Goal: Task Accomplishment & Management: Use online tool/utility

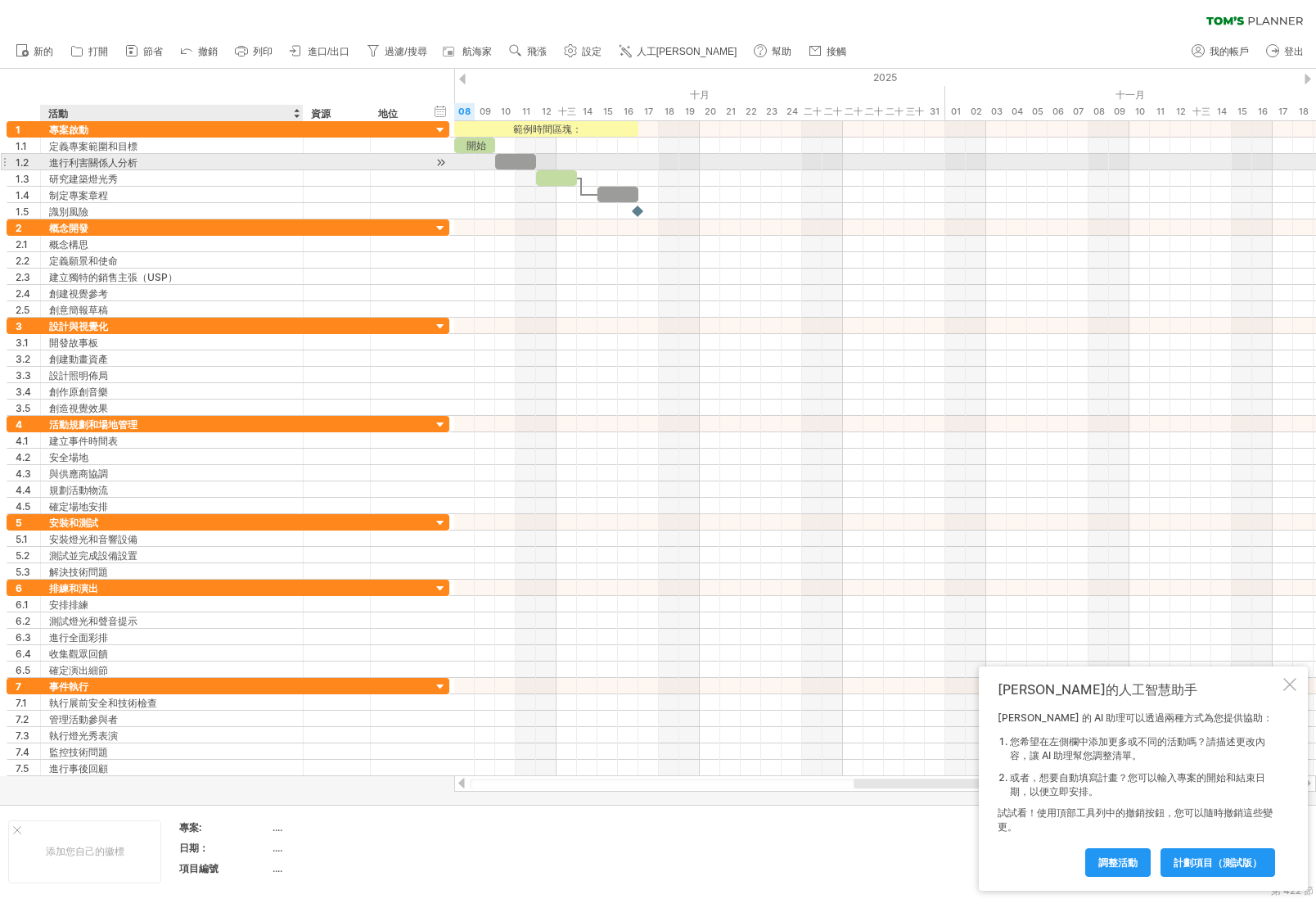
click at [90, 167] on font "進行利害關係人分析" at bounding box center [93, 162] width 89 height 12
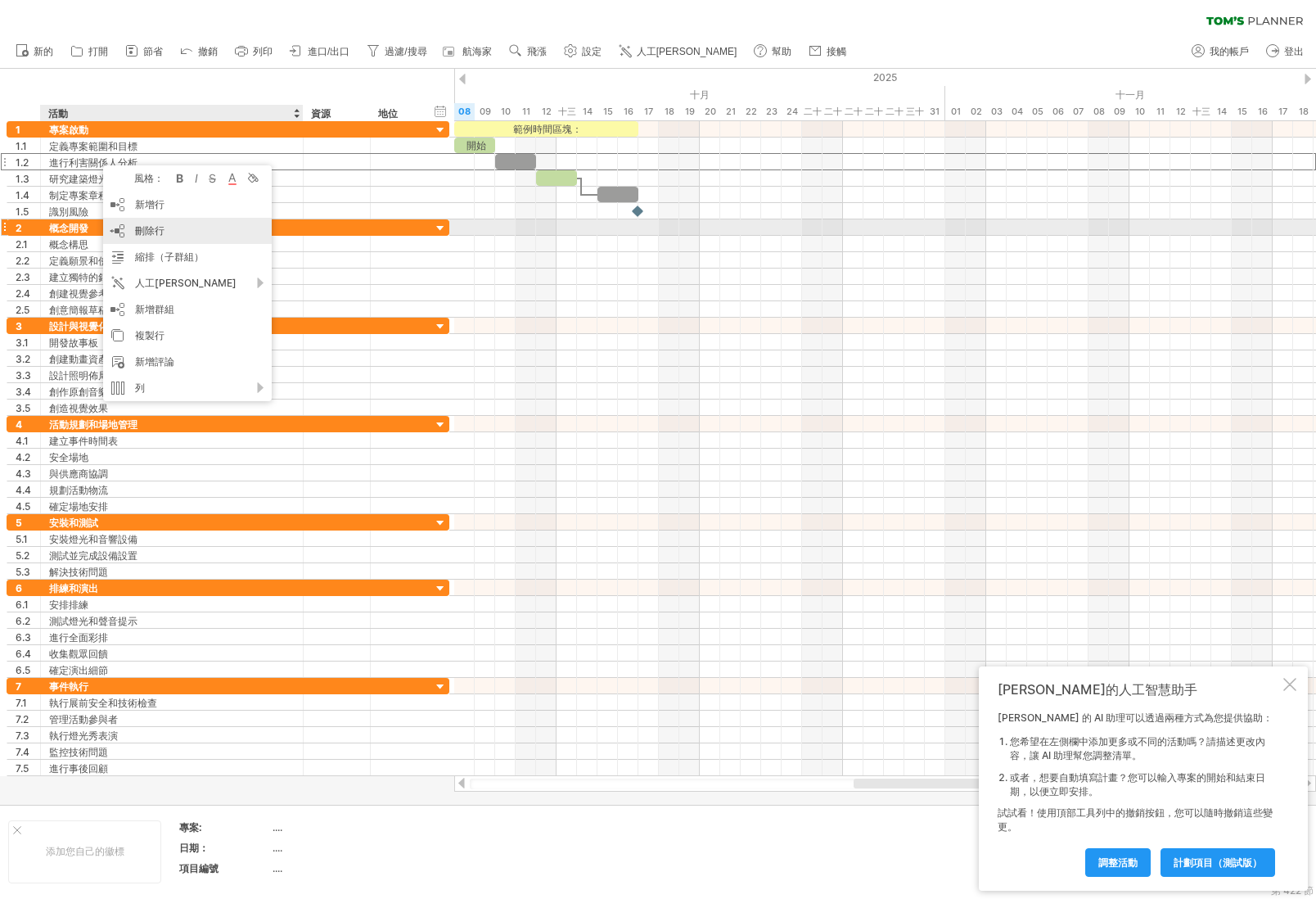
click at [162, 234] on font "刪除行" at bounding box center [150, 230] width 29 height 12
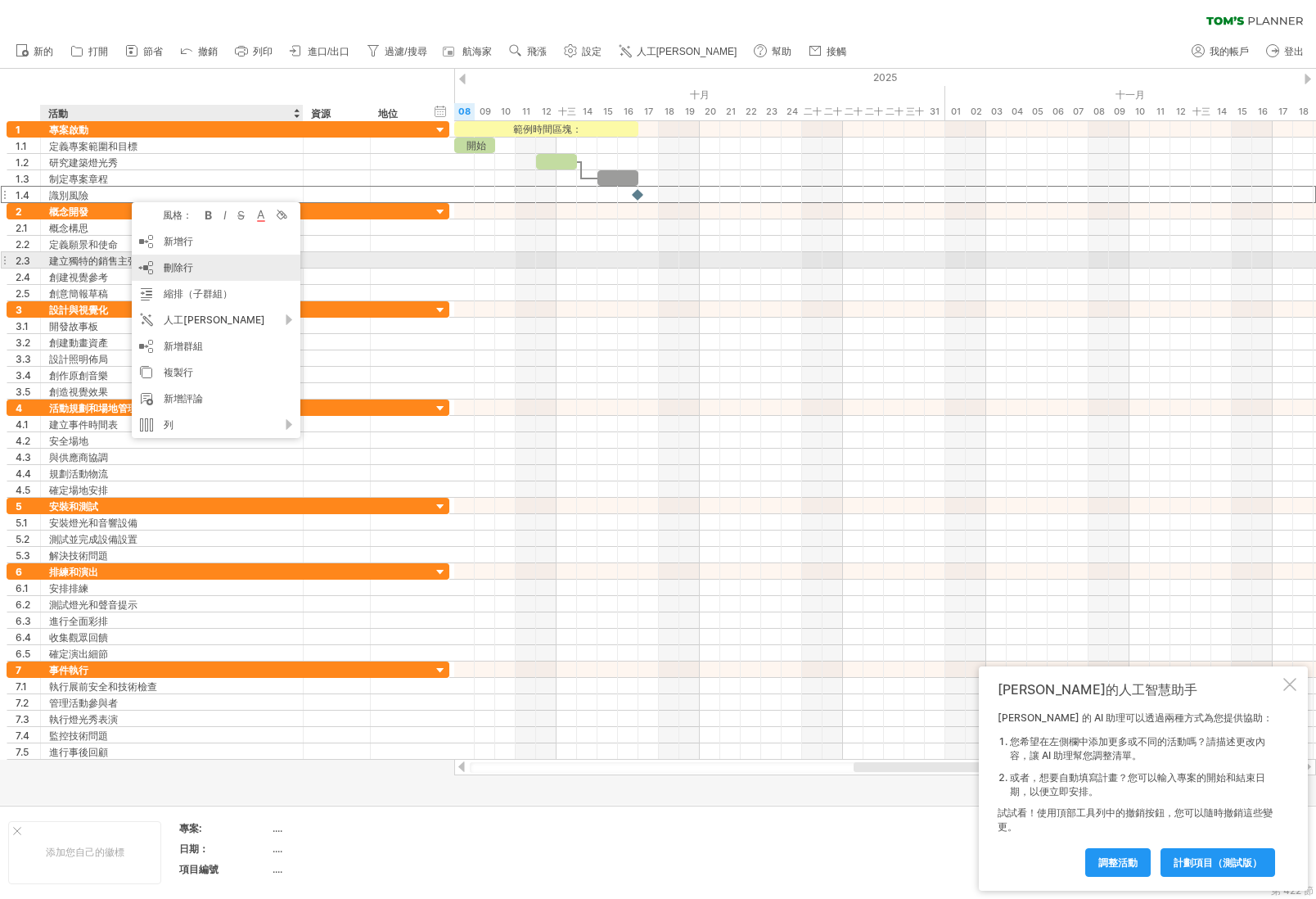
click at [222, 265] on div "刪除行 刪除選取的行" at bounding box center [216, 267] width 168 height 27
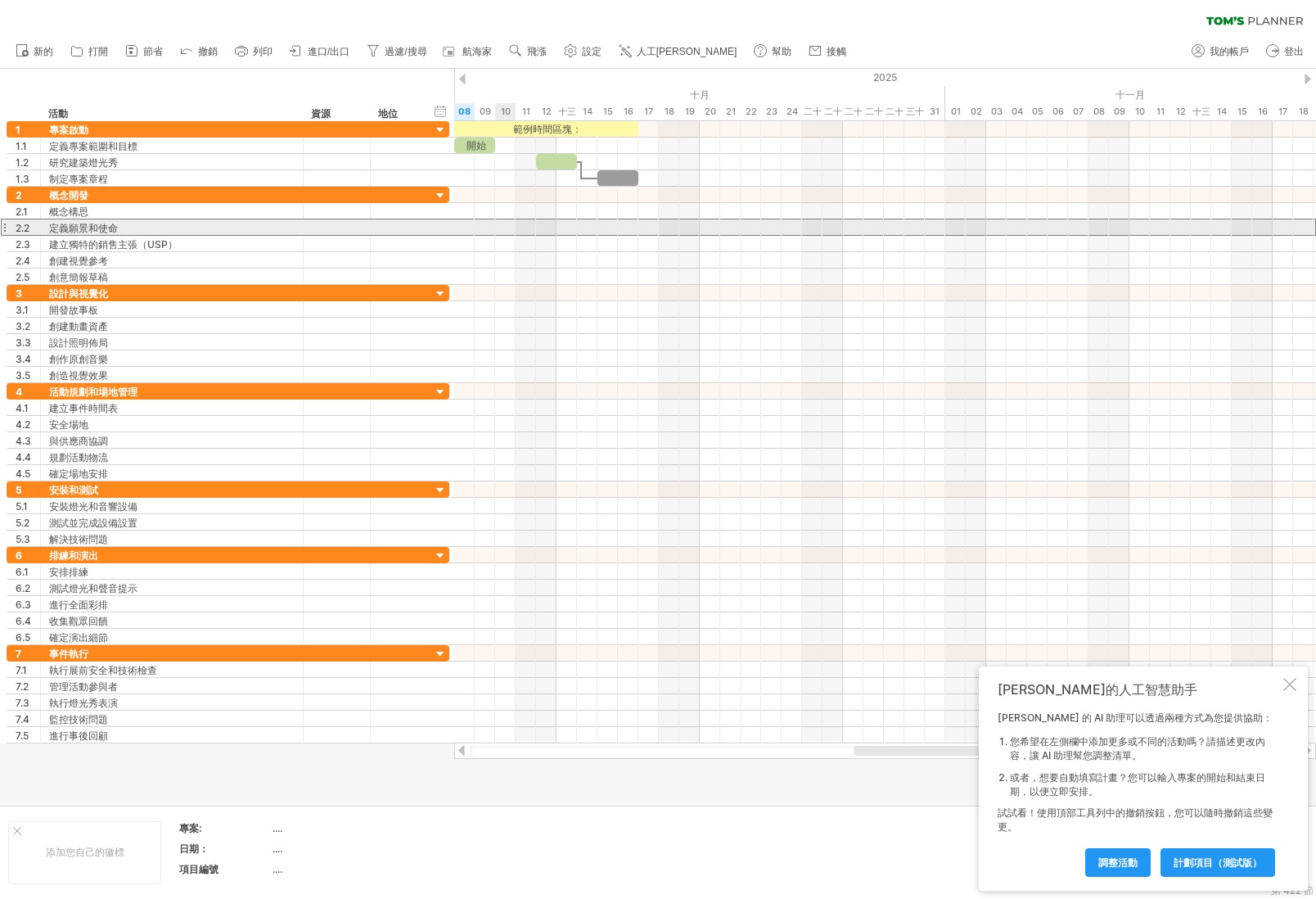
drag, startPoint x: 113, startPoint y: 233, endPoint x: 128, endPoint y: 238, distance: 15.8
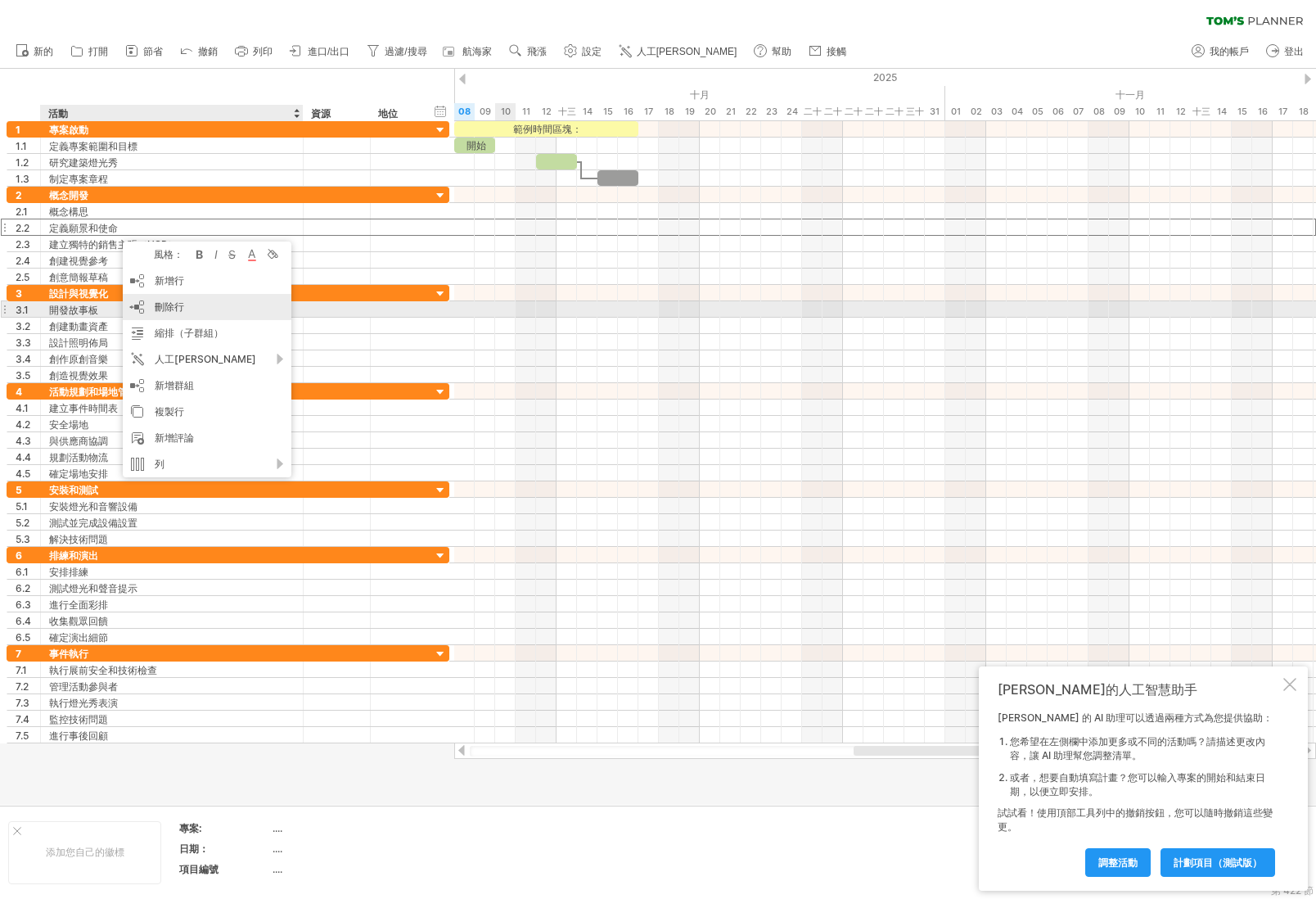
click at [183, 301] on font "刪除行" at bounding box center [169, 306] width 29 height 12
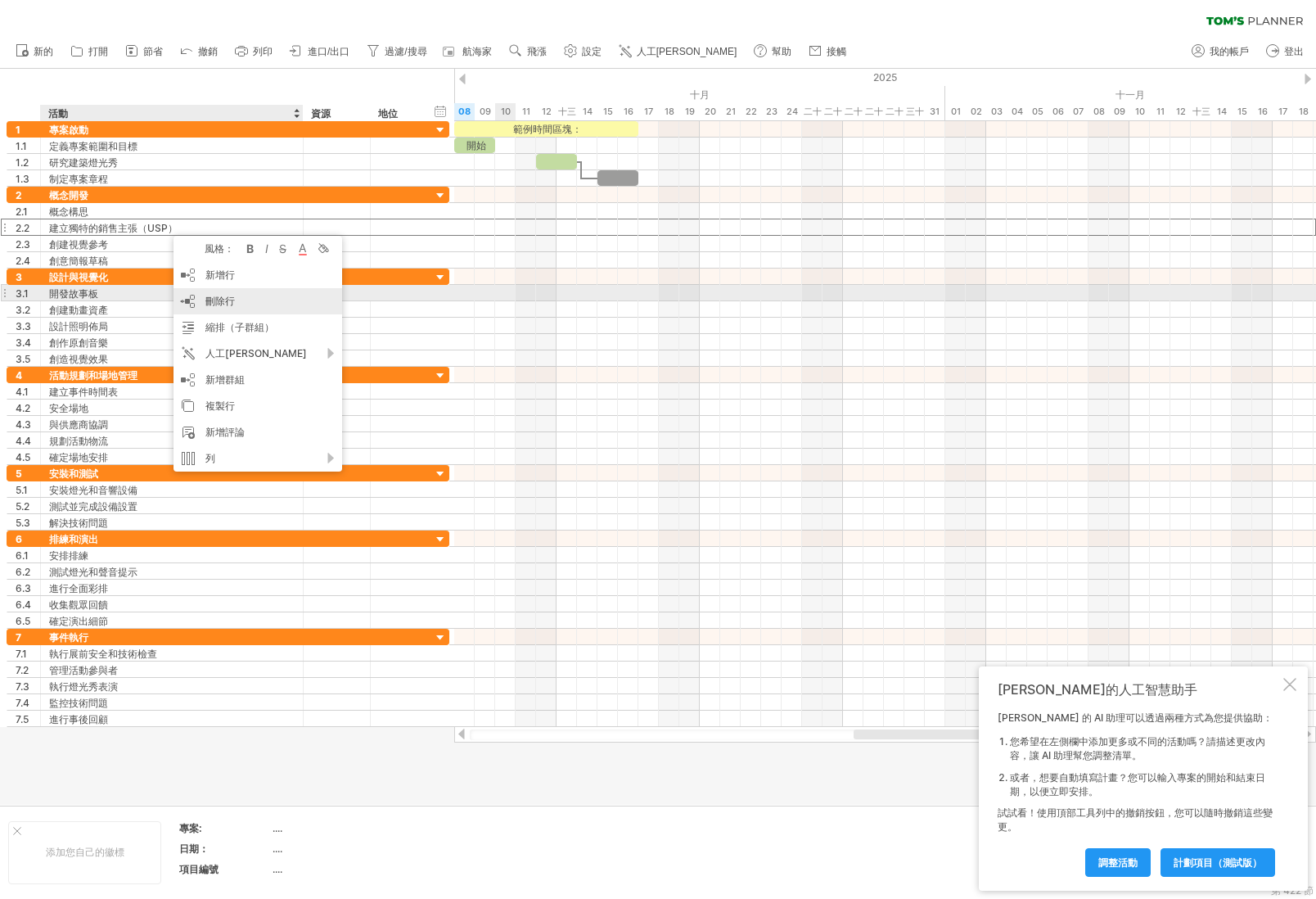
click at [239, 300] on div "刪除行 刪除選取的行" at bounding box center [258, 301] width 168 height 27
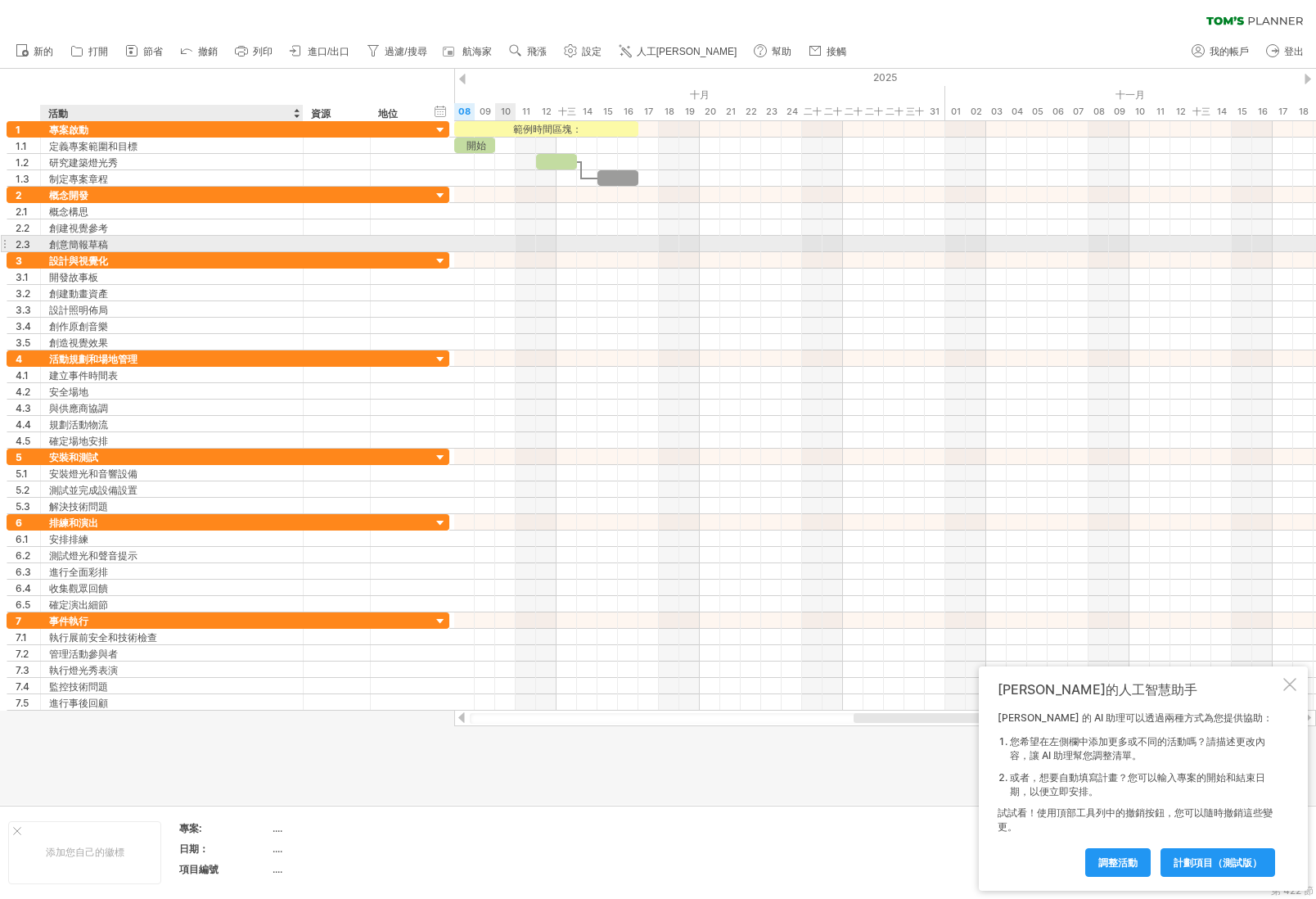
click at [75, 239] on font "創意簡報草稿" at bounding box center [79, 244] width 59 height 12
click at [80, 244] on font "創意簡報草稿" at bounding box center [79, 244] width 59 height 12
click at [86, 244] on font "創意簡報草稿" at bounding box center [79, 244] width 59 height 12
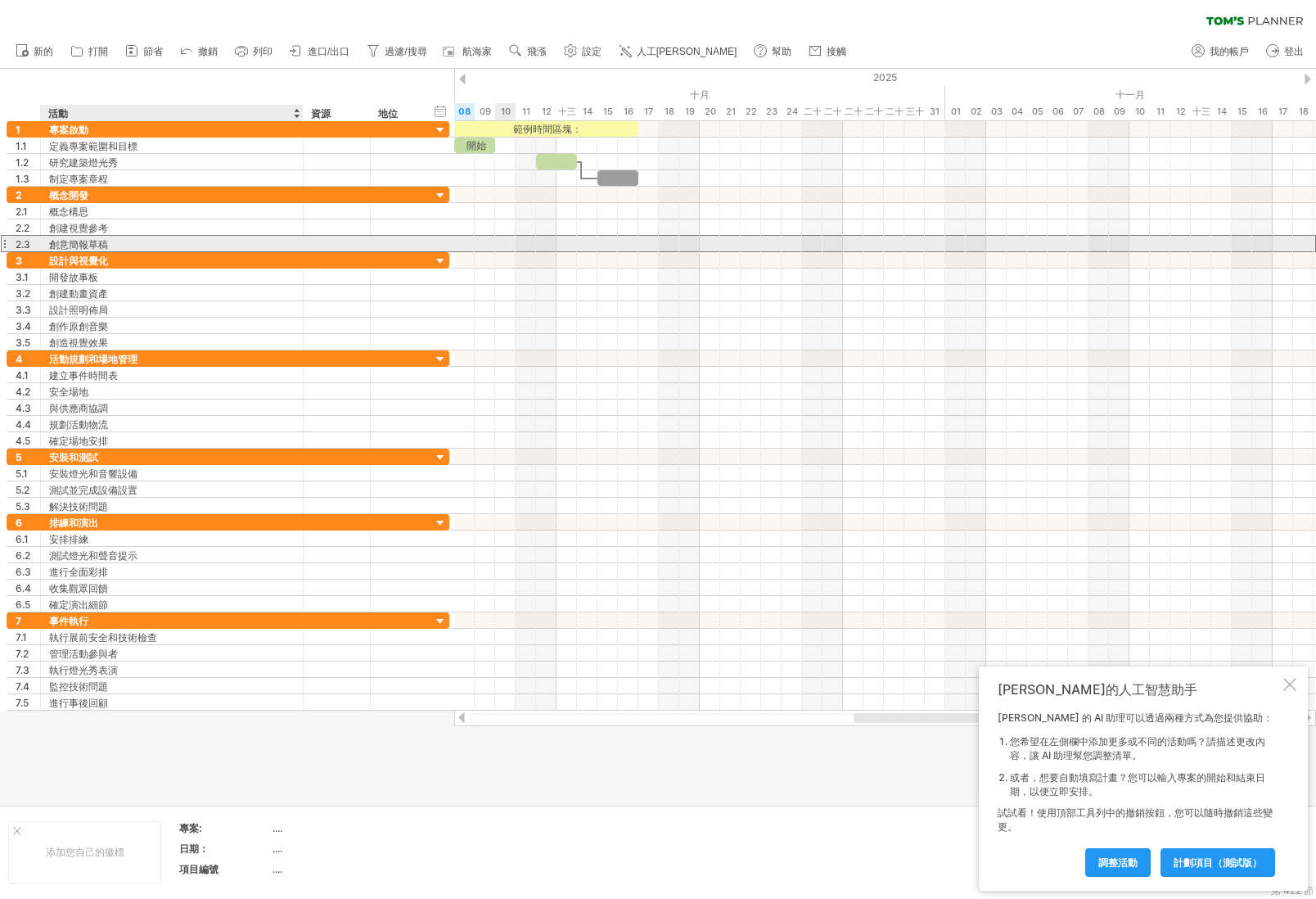
click at [121, 252] on div "**********" at bounding box center [228, 244] width 443 height 17
click at [124, 243] on div "創意簡報草稿" at bounding box center [172, 244] width 245 height 16
click at [143, 241] on input "**********" at bounding box center [172, 244] width 245 height 16
type input "*"
type input "***"
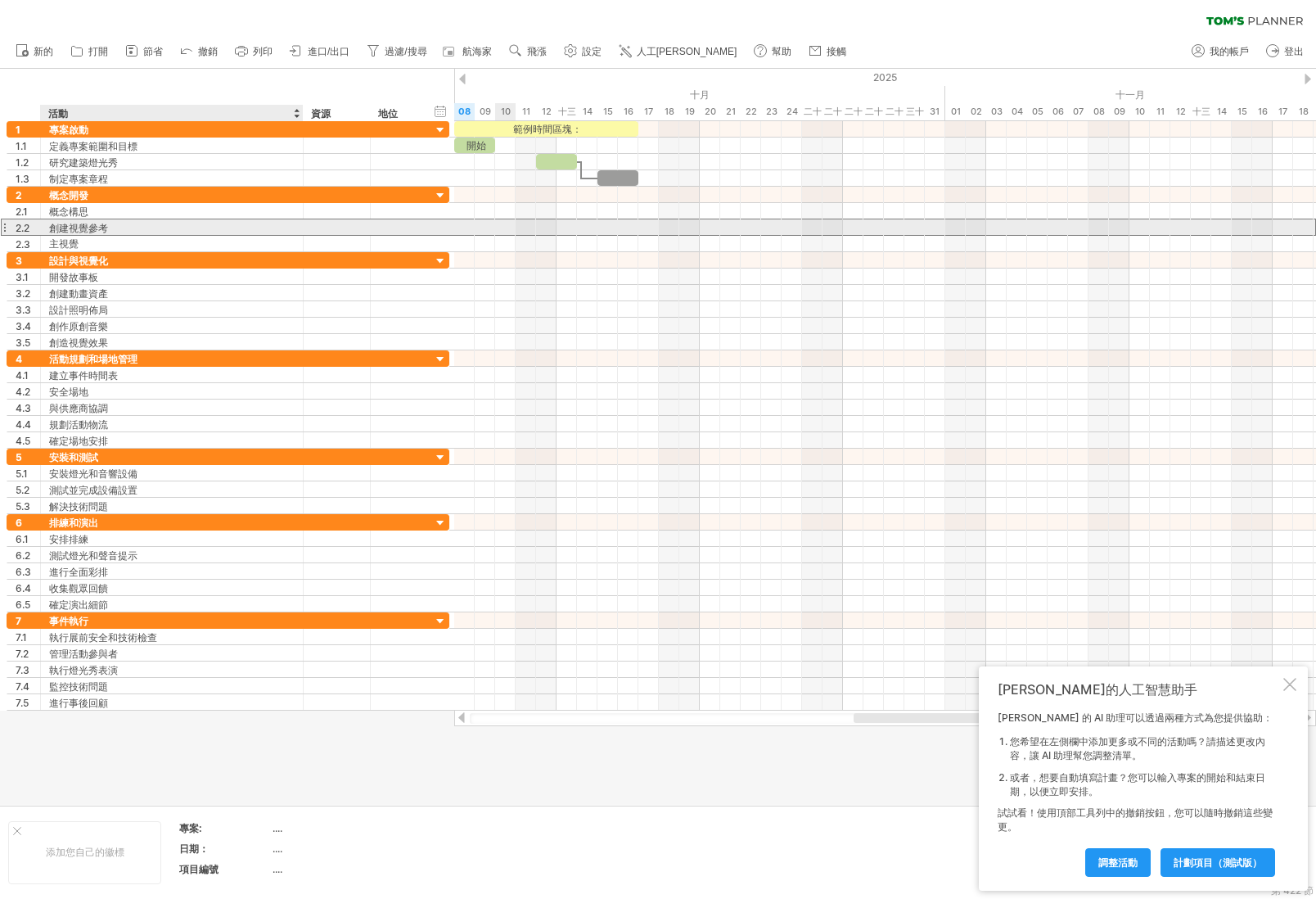
click at [70, 226] on font "創建視覺參考" at bounding box center [79, 227] width 59 height 12
click at [70, 226] on font "創建視覺參考" at bounding box center [79, 227] width 59 height 12
click at [93, 227] on font "創建視覺參考" at bounding box center [79, 227] width 59 height 12
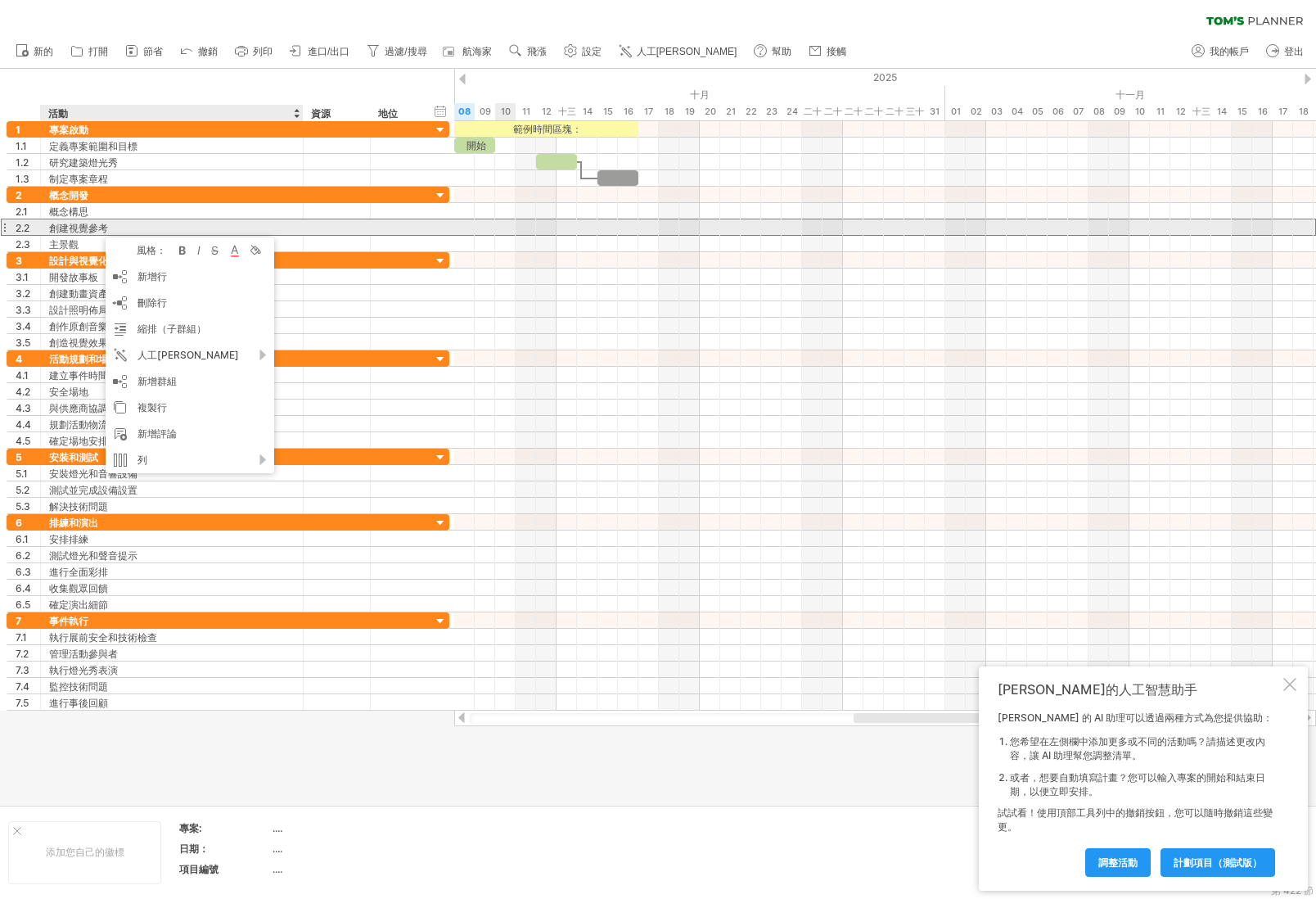
click at [84, 224] on font "創建視覺參考" at bounding box center [79, 227] width 59 height 12
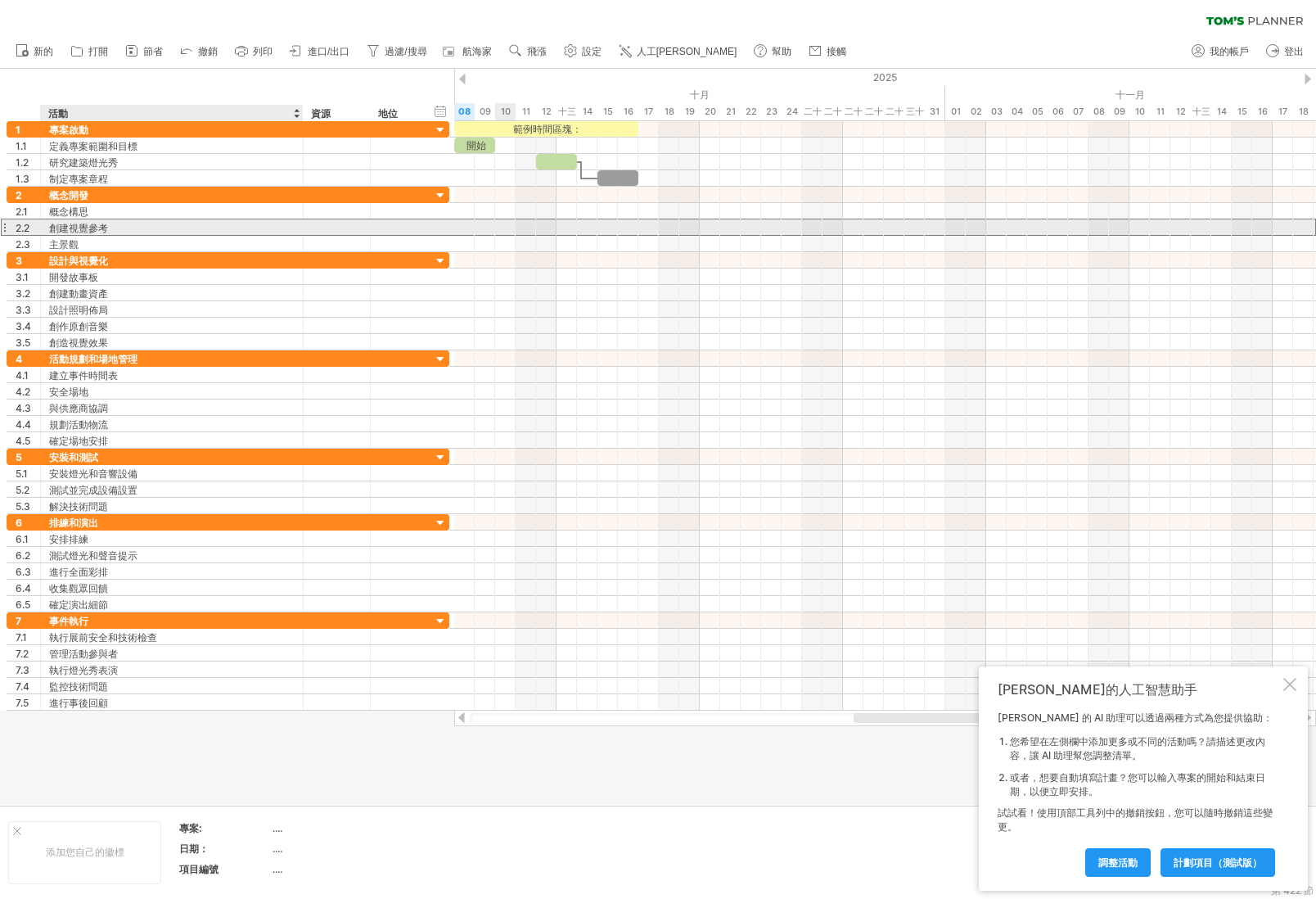
click at [84, 224] on font "創建視覺參考" at bounding box center [79, 227] width 59 height 12
click at [112, 222] on div "創建視覺參考" at bounding box center [172, 227] width 245 height 16
type input "***"
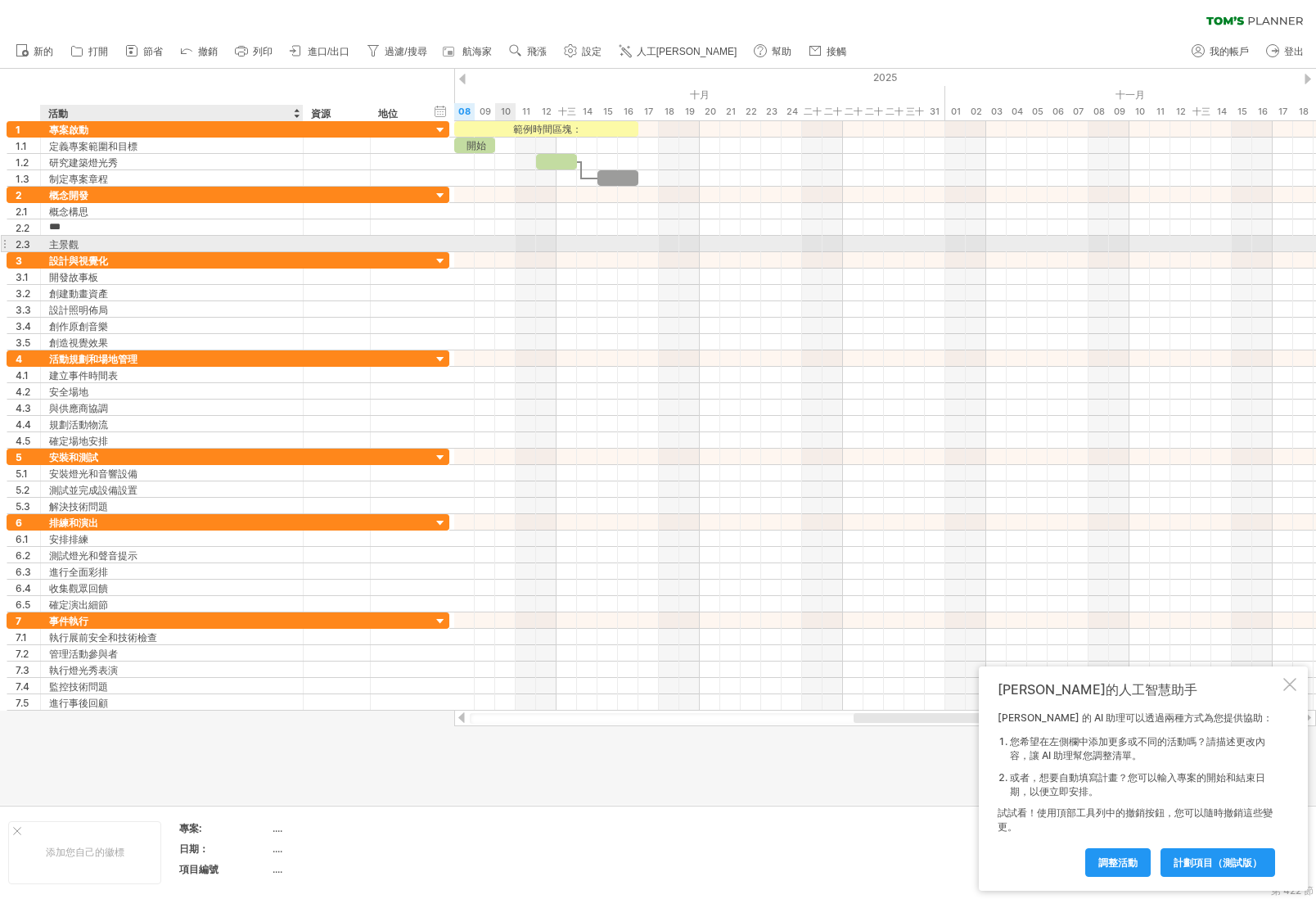
click at [80, 244] on div "主景觀" at bounding box center [172, 244] width 245 height 16
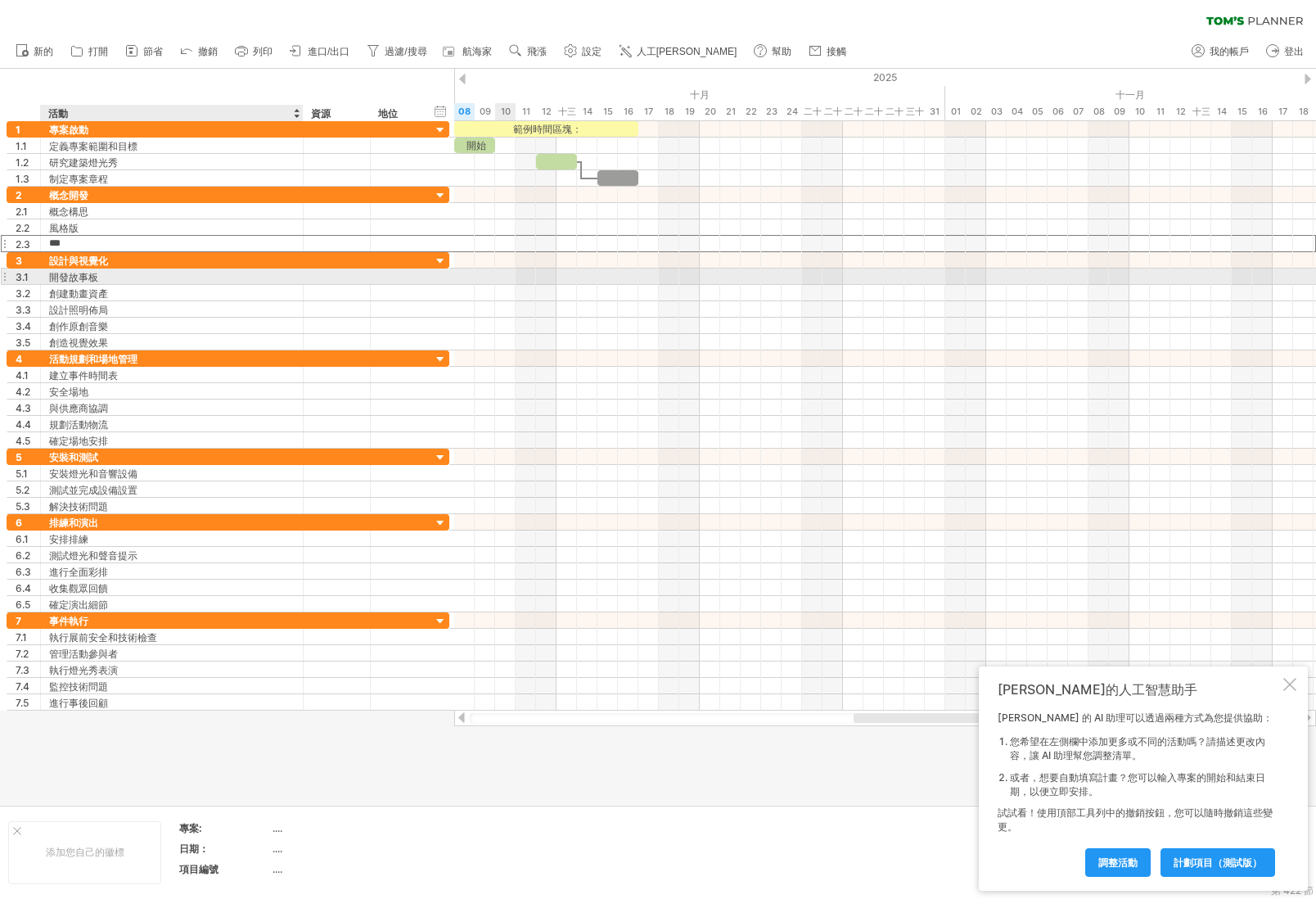
click at [137, 284] on div "**********" at bounding box center [228, 276] width 443 height 16
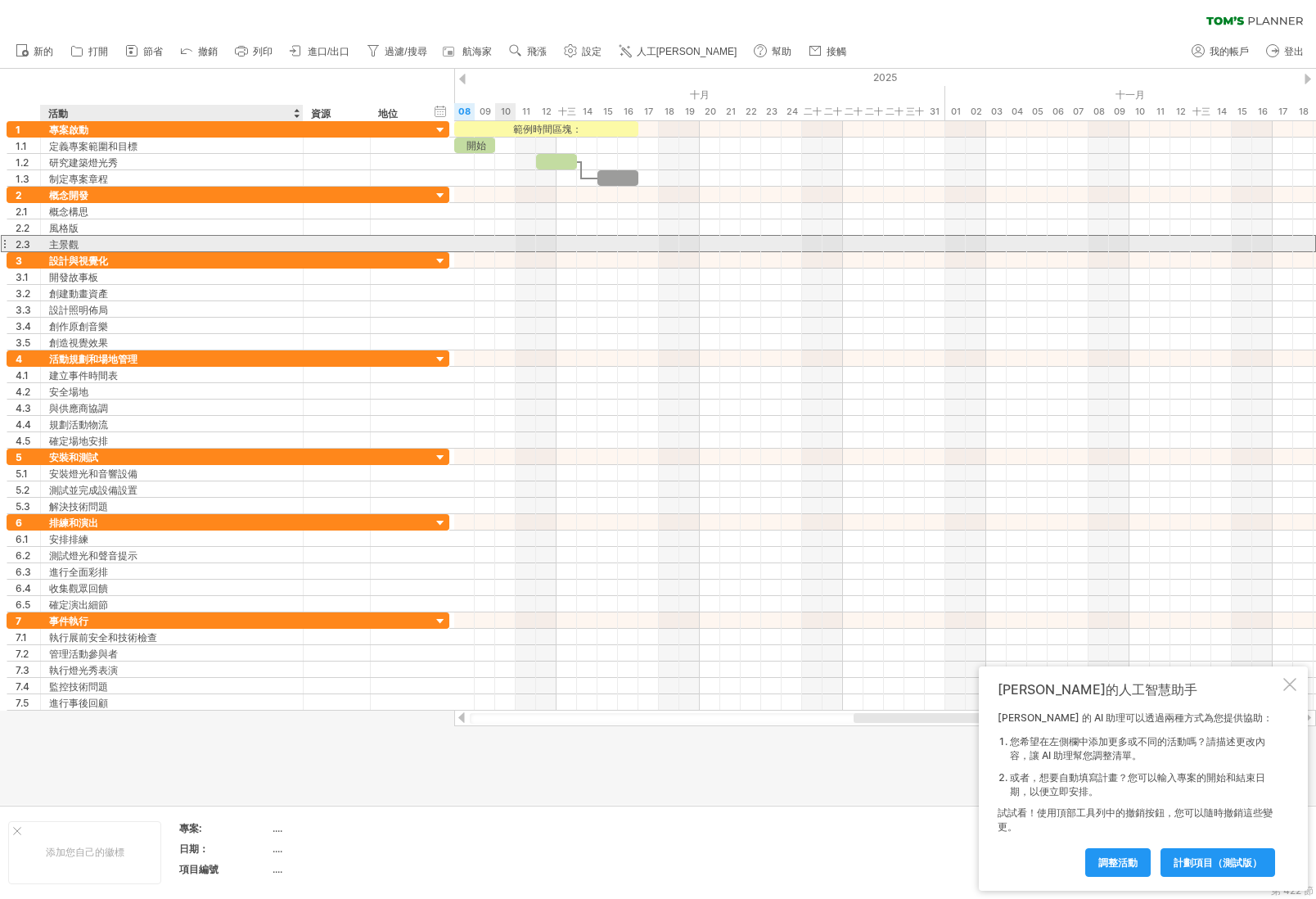
click at [80, 244] on div "主景觀" at bounding box center [172, 244] width 245 height 16
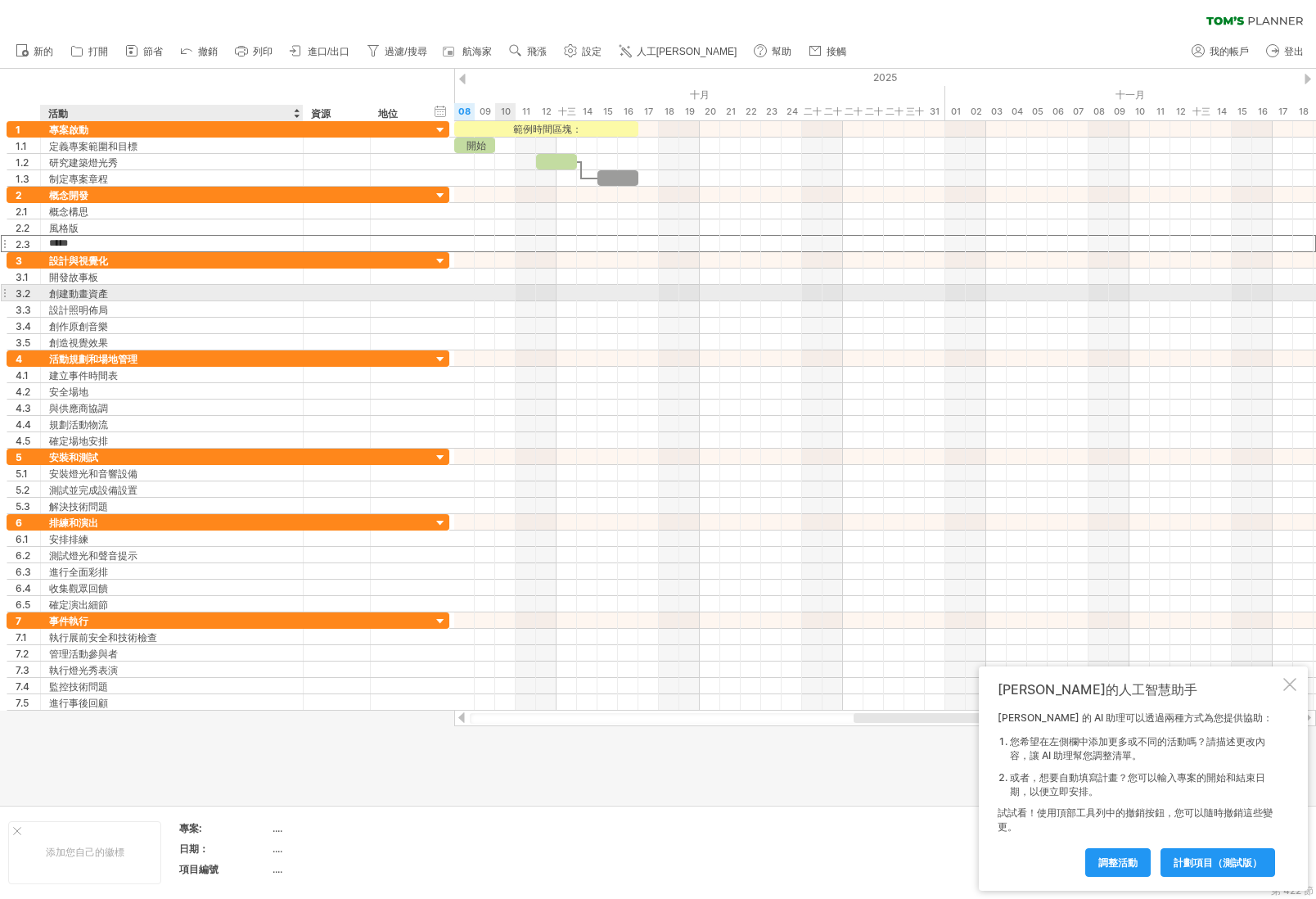
type input "***"
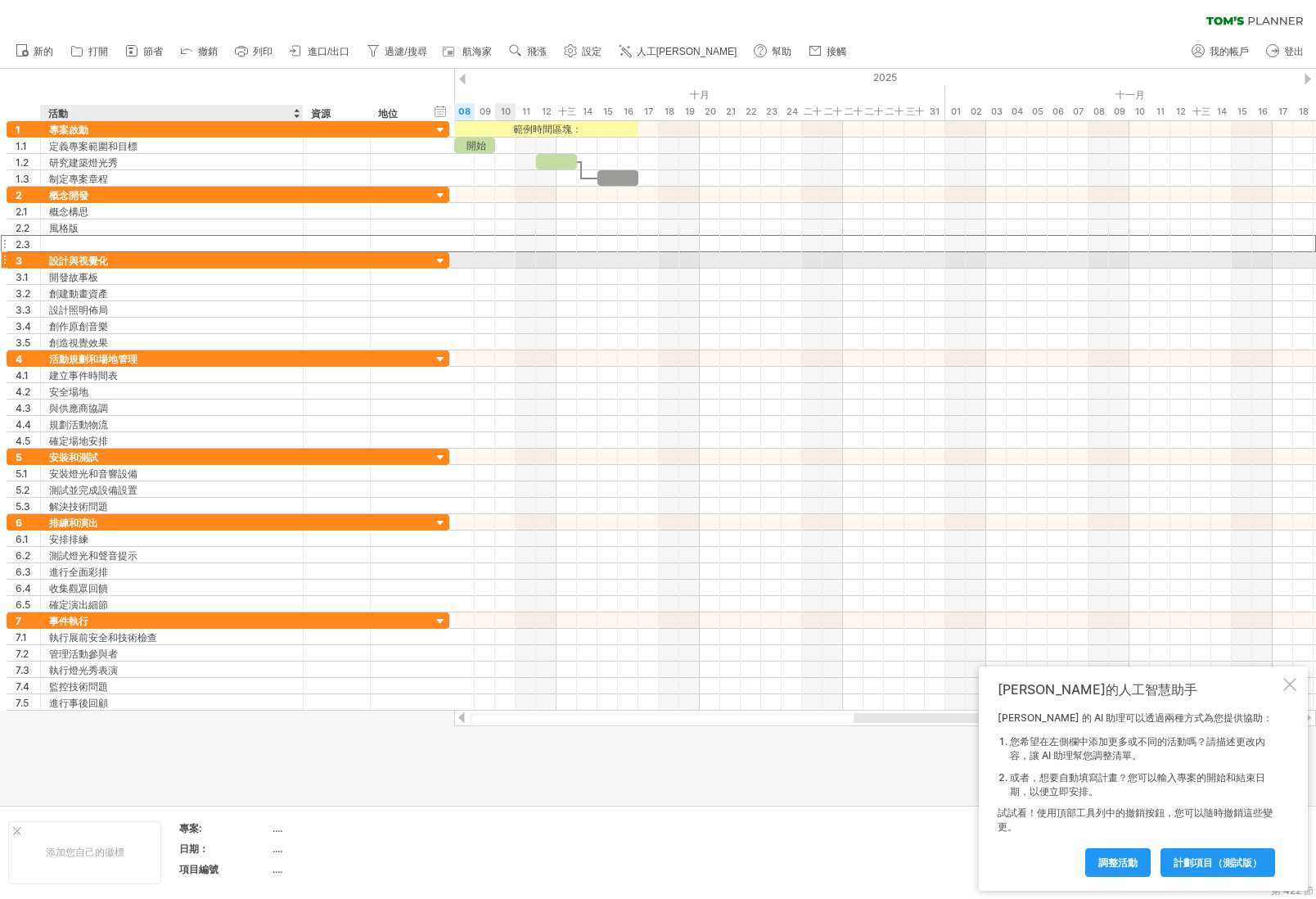
type input "**********"
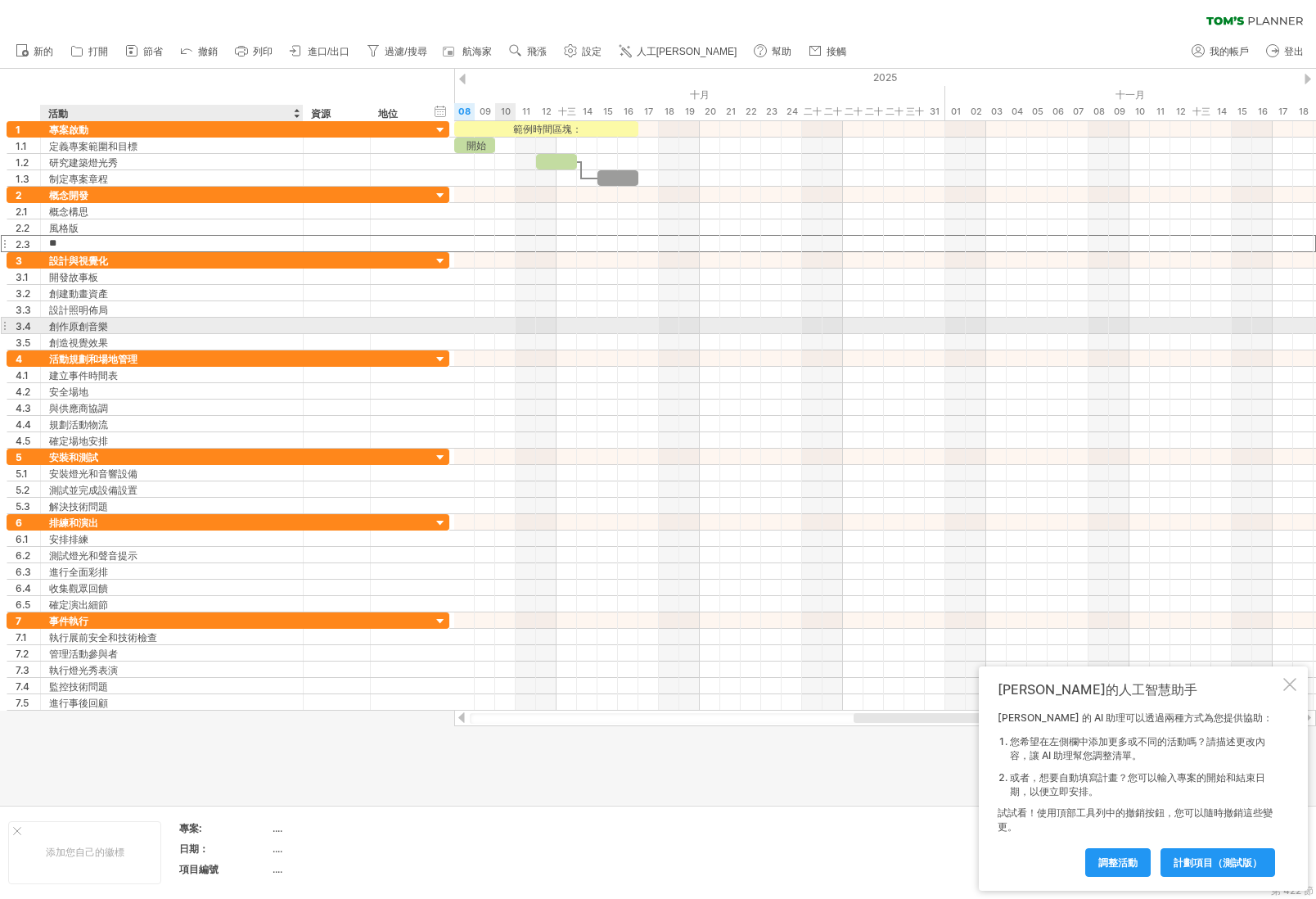
type input "*"
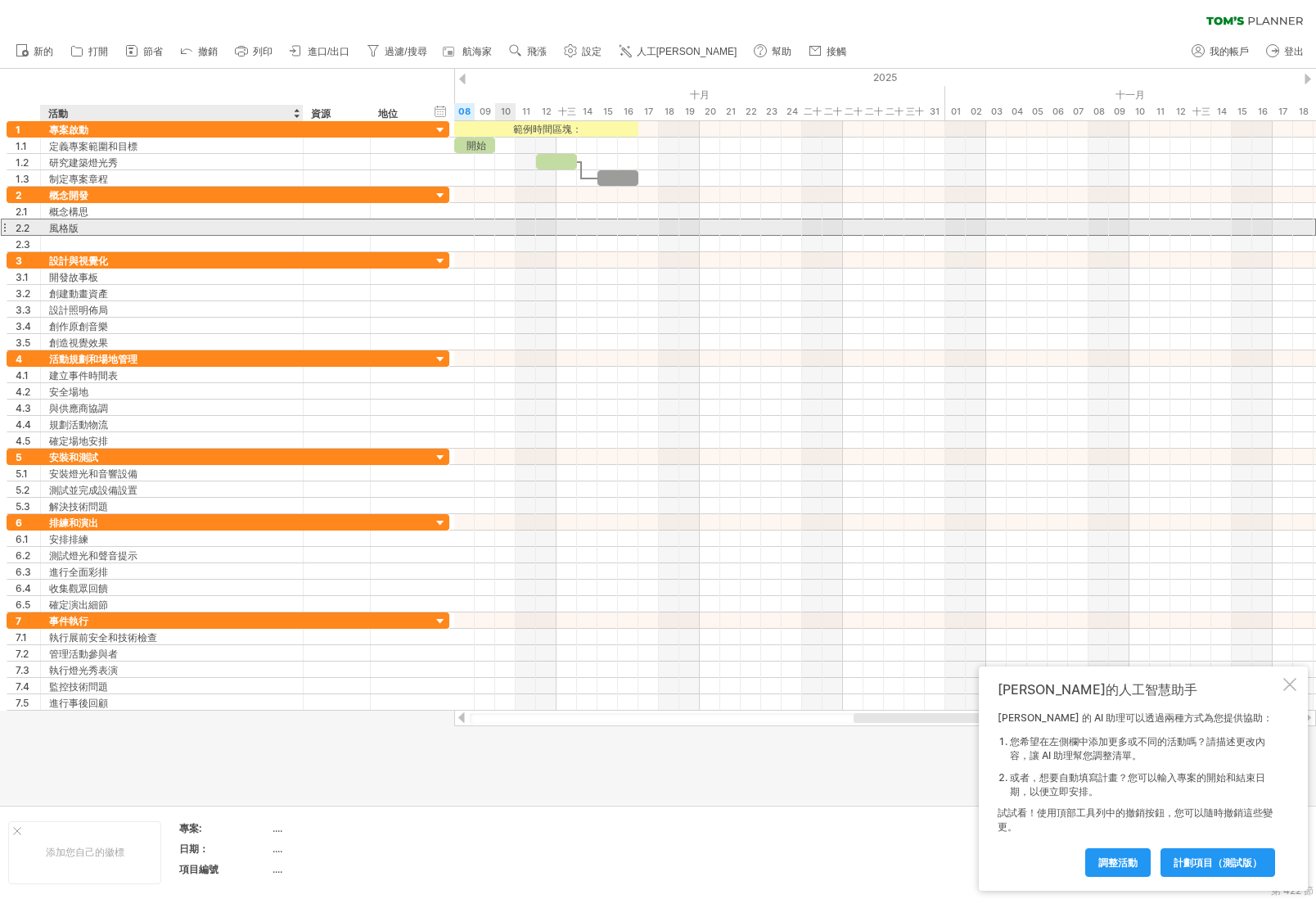
click at [78, 229] on font "風格版" at bounding box center [64, 227] width 29 height 12
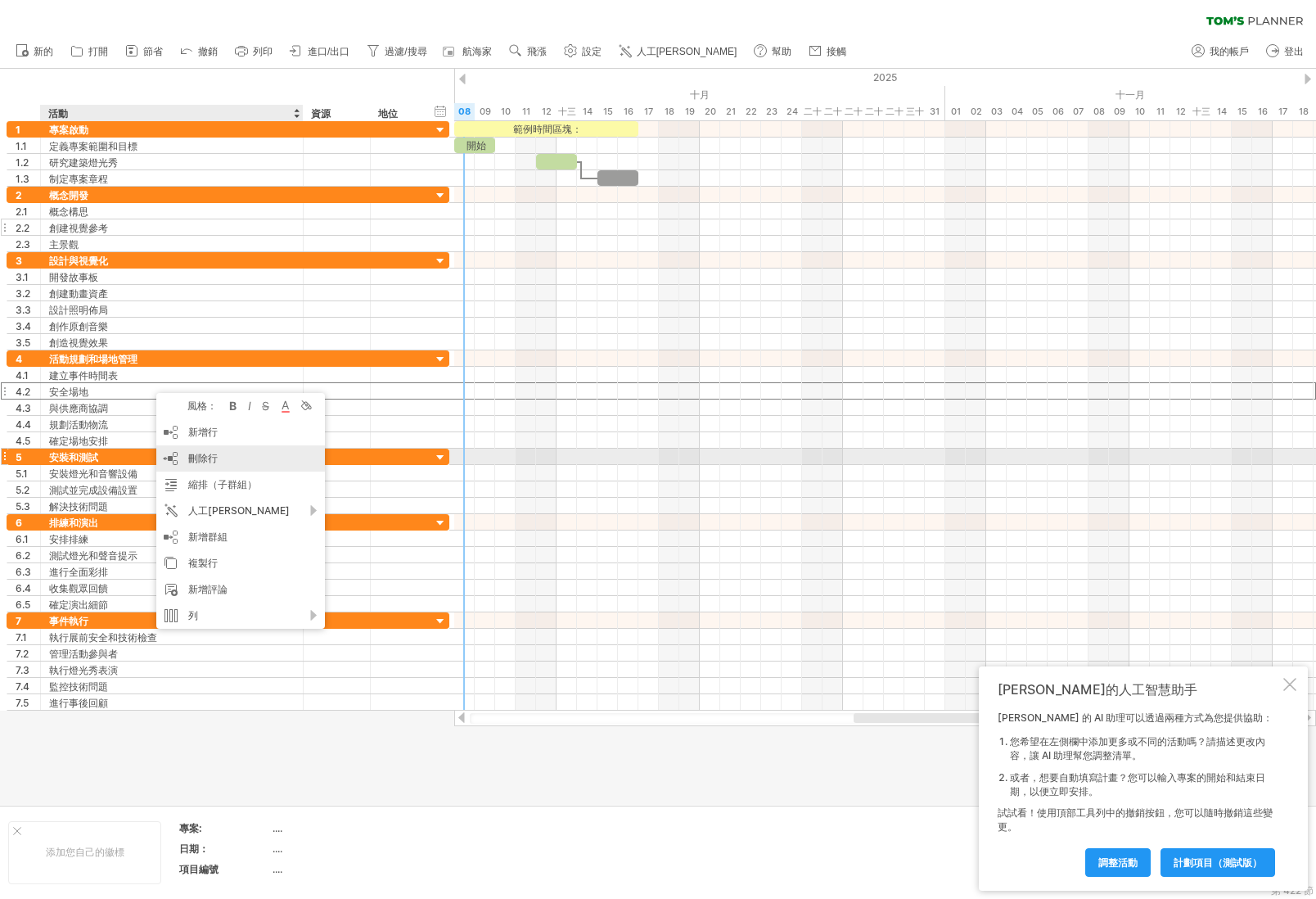
click at [243, 453] on div "刪除行 刪除選取的行" at bounding box center [241, 459] width 168 height 27
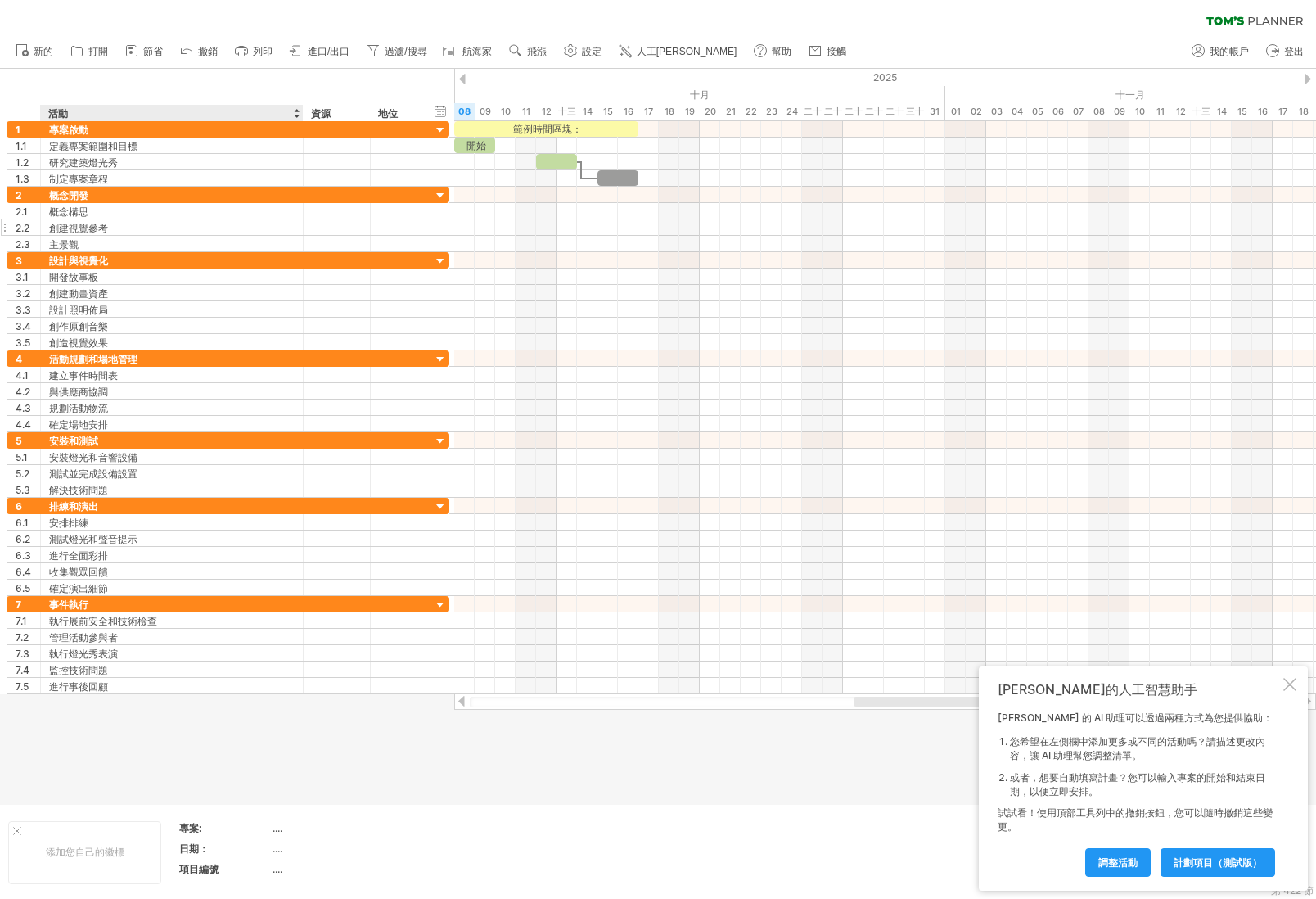
click at [182, 768] on div at bounding box center [658, 437] width 1316 height 736
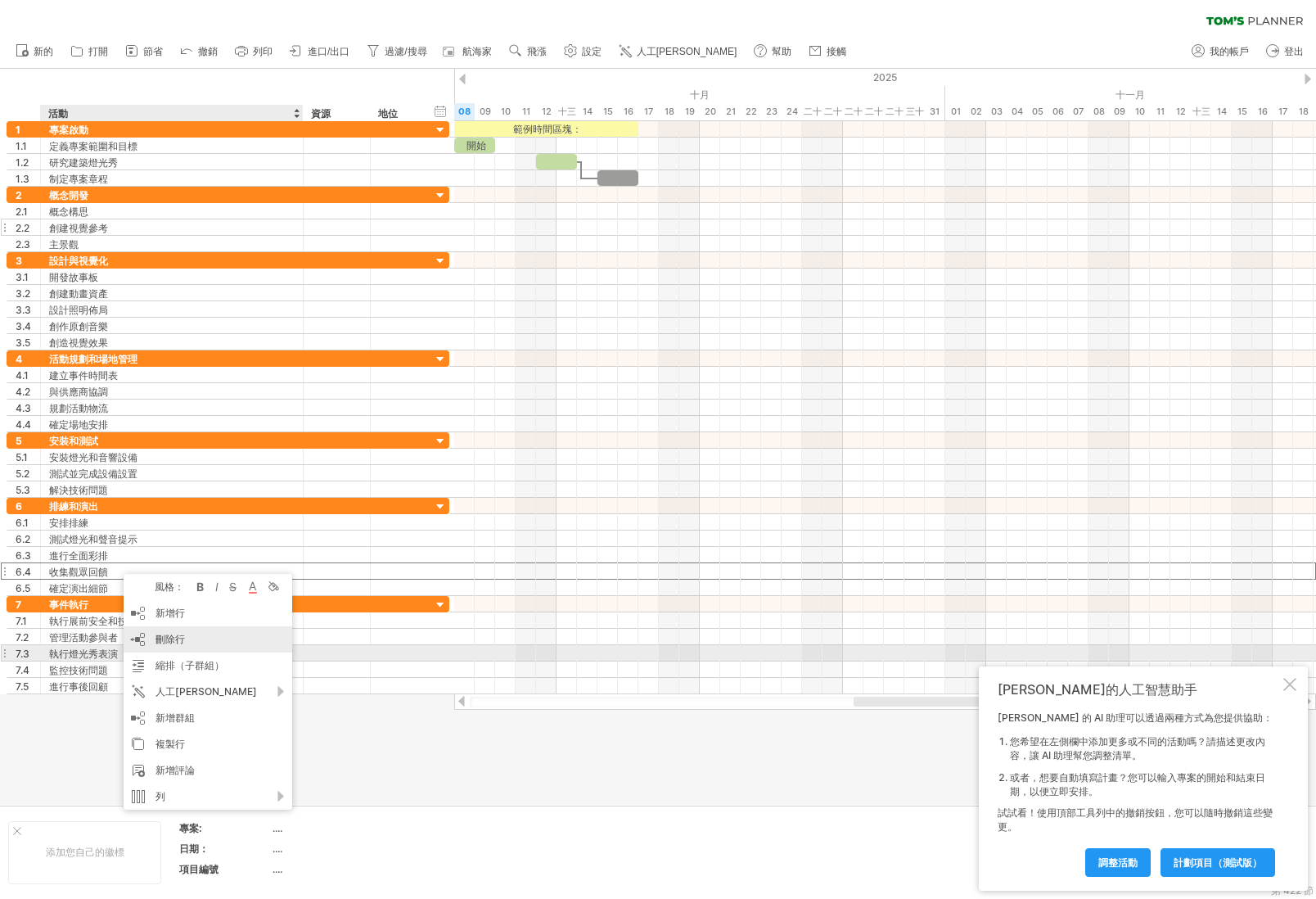
click at [149, 646] on div "刪除行 刪除選取的行" at bounding box center [208, 639] width 168 height 27
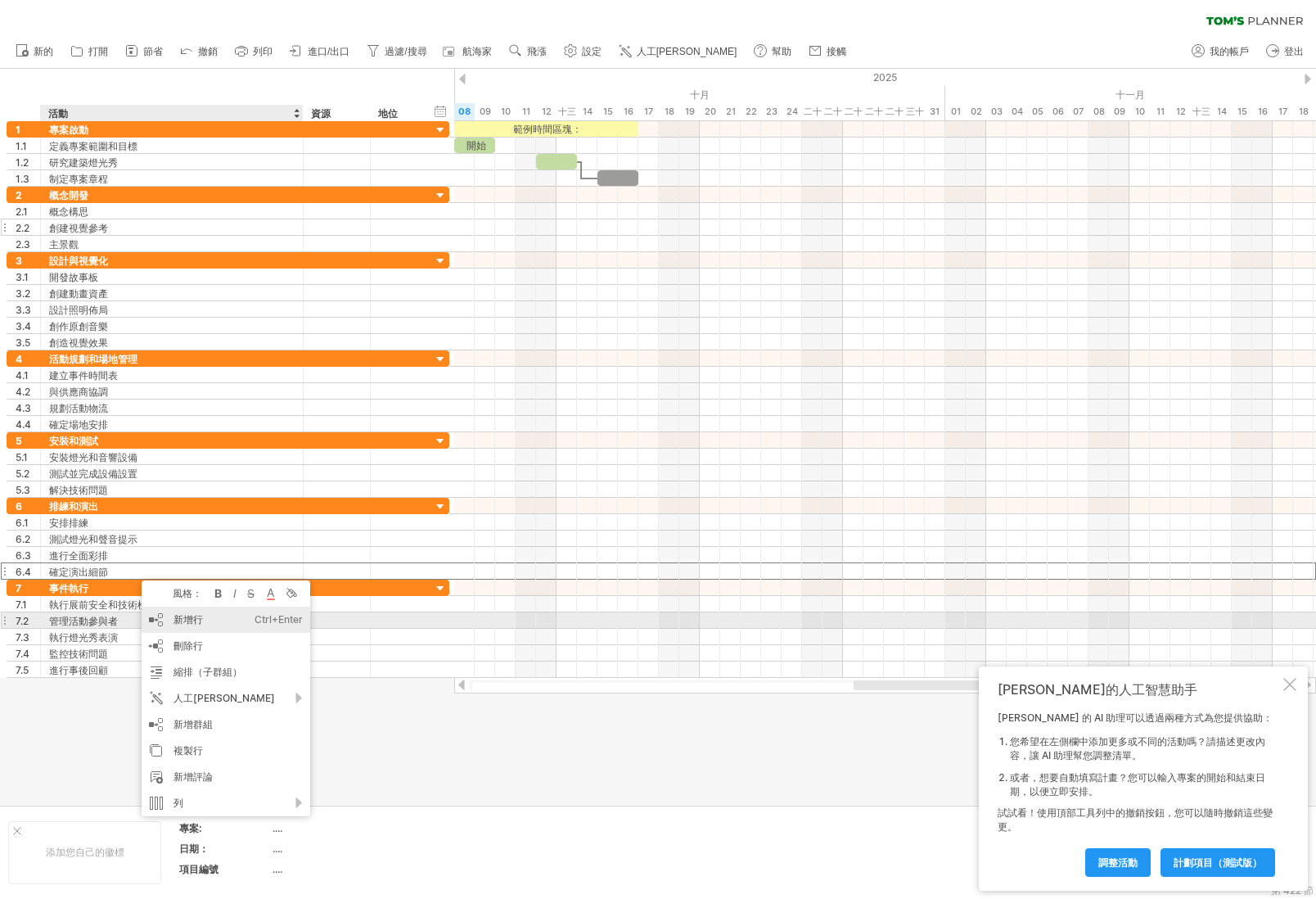
click at [174, 625] on div "新增行 Ctrl+Enter Cmd+回車" at bounding box center [226, 620] width 168 height 27
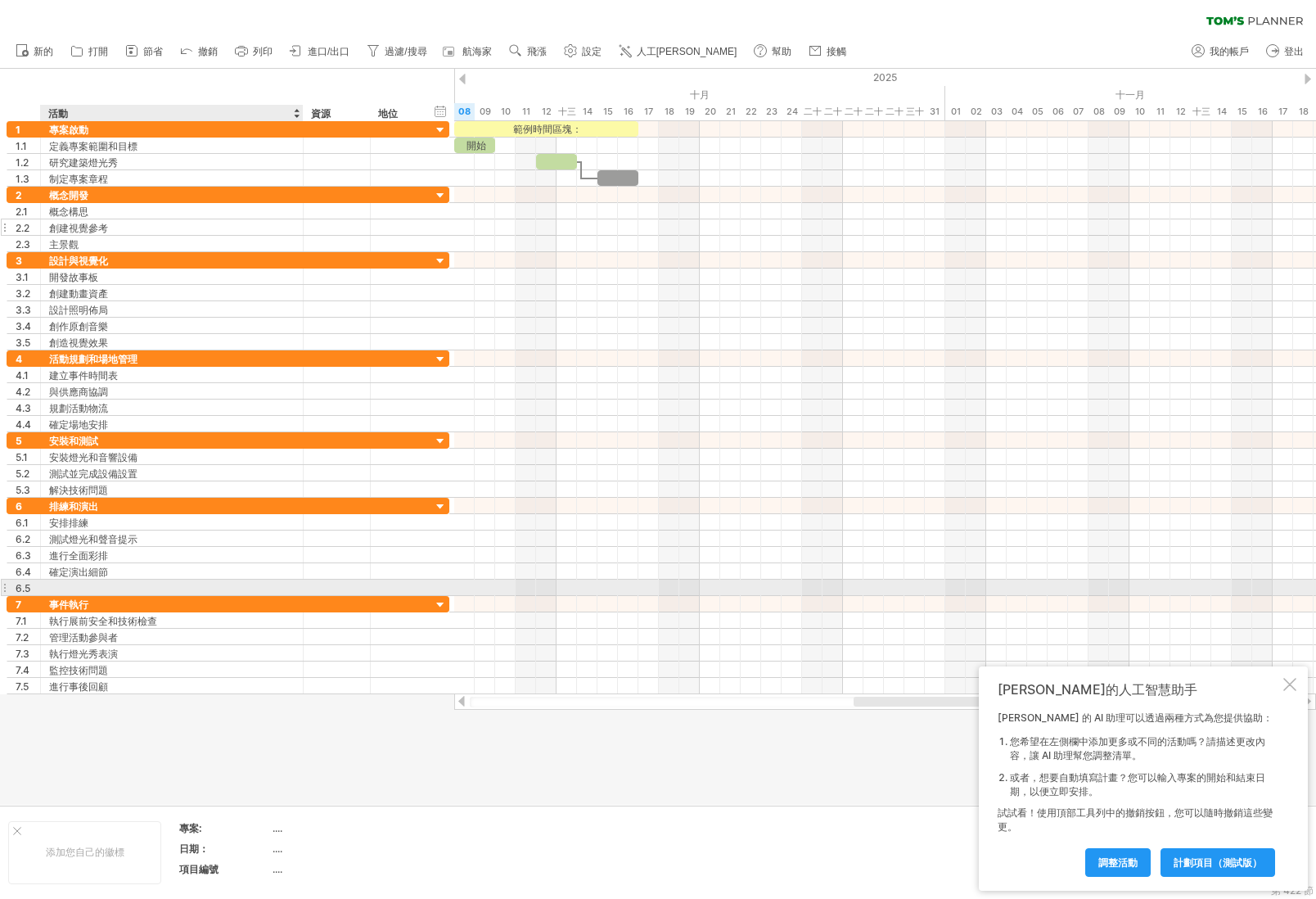
click at [106, 590] on div at bounding box center [172, 587] width 245 height 16
type input "**"
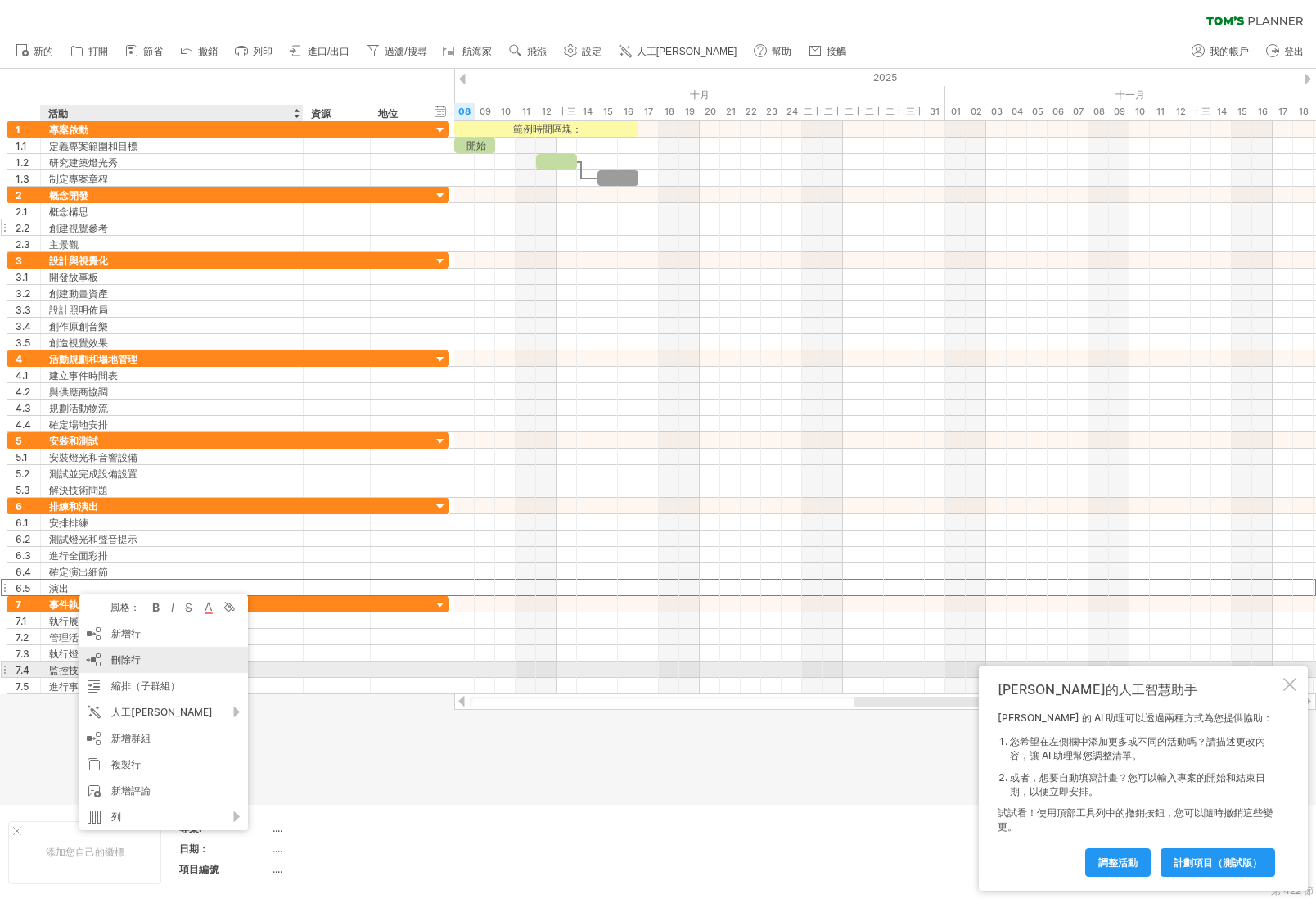
click at [213, 662] on div "刪除行 刪除選取的行" at bounding box center [164, 660] width 168 height 27
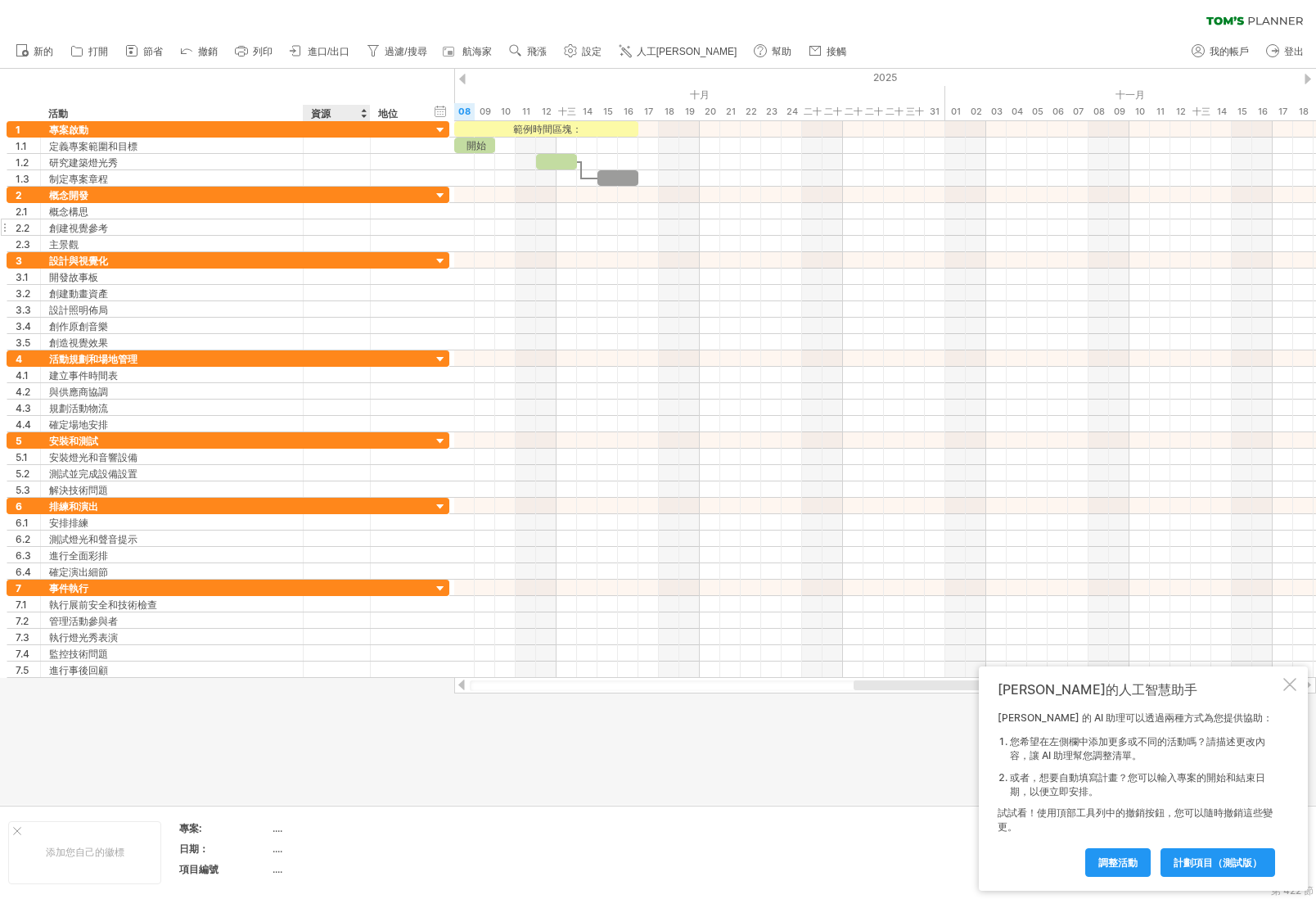
click at [365, 747] on div at bounding box center [658, 437] width 1316 height 736
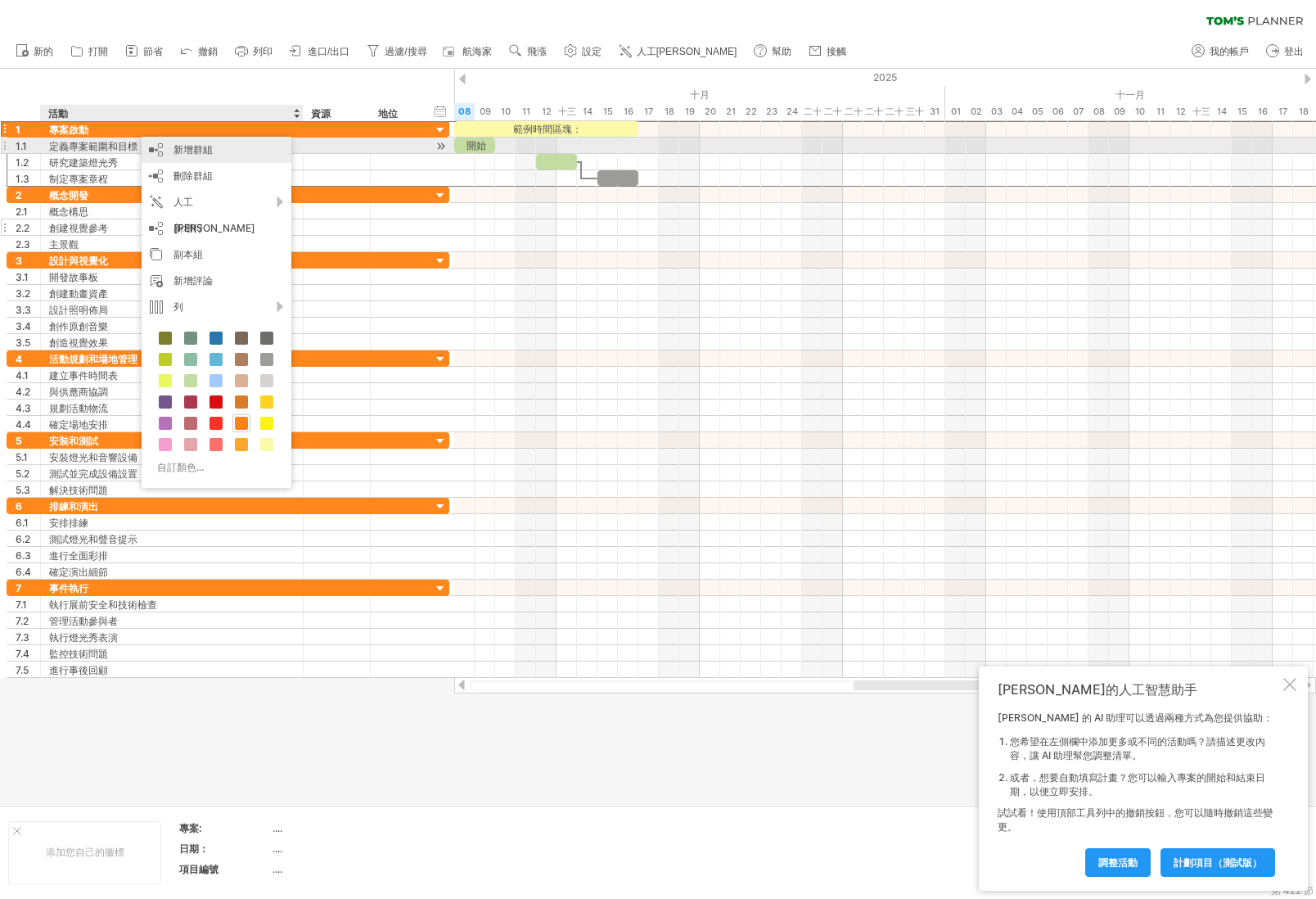
click at [210, 151] on font "新增群組" at bounding box center [193, 149] width 39 height 12
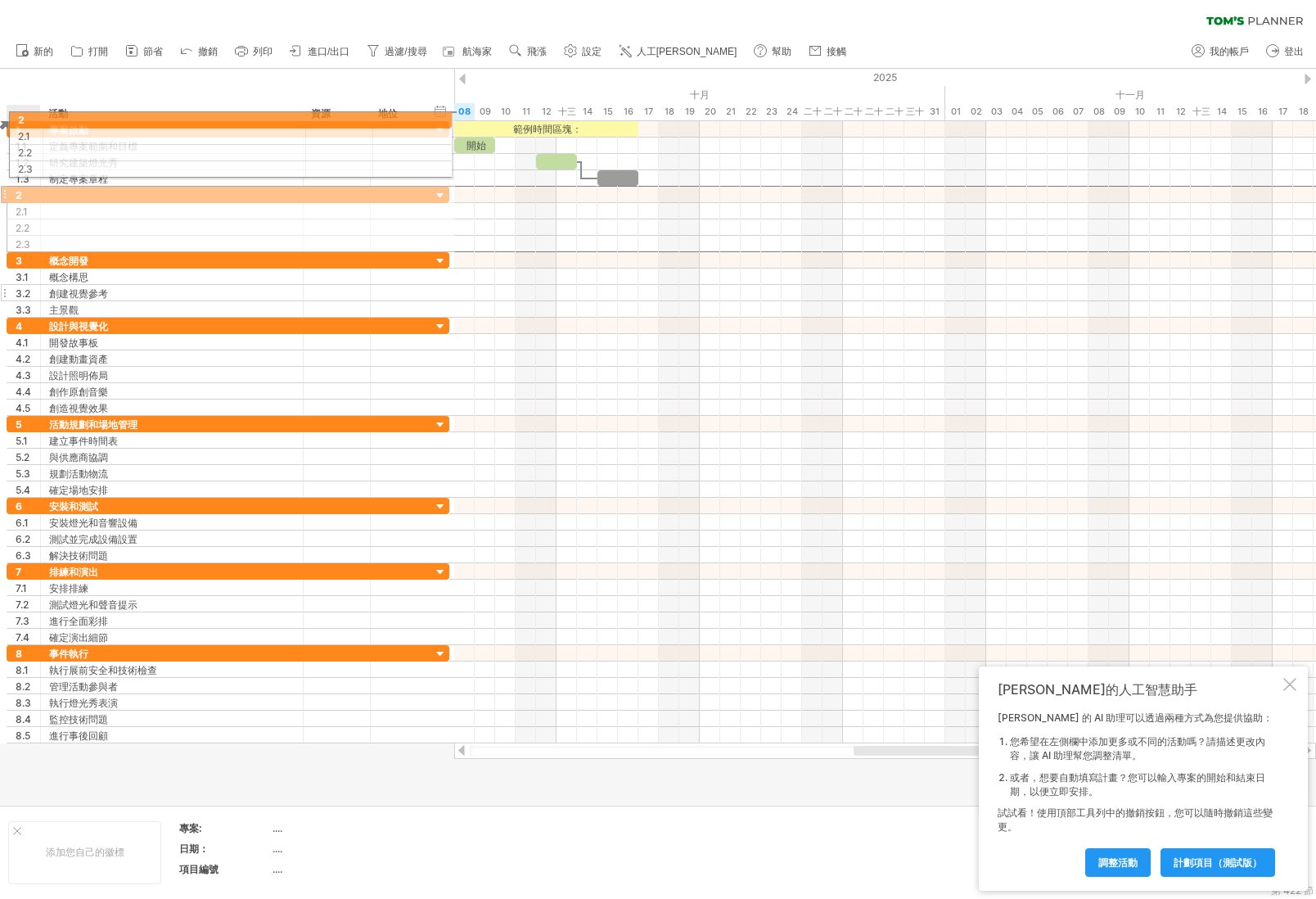
drag, startPoint x: 42, startPoint y: 194, endPoint x: 44, endPoint y: 117, distance: 77.0
click at [44, 117] on div "嘗試造訪 [DOMAIN_NAME] 再次連接... 0% 清除過濾器 新的" at bounding box center [658, 450] width 1316 height 899
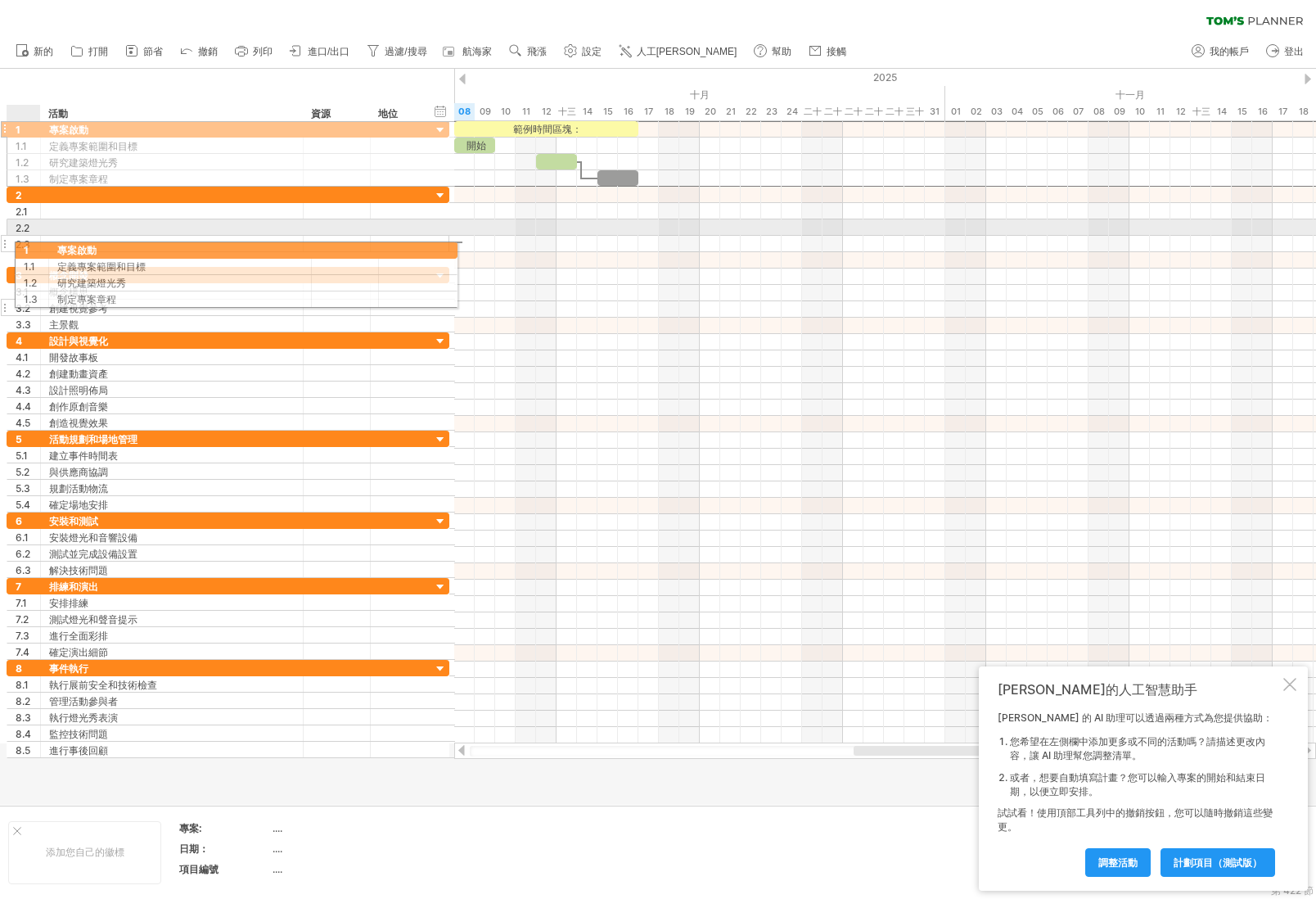
drag, startPoint x: 29, startPoint y: 132, endPoint x: 35, endPoint y: 247, distance: 115.2
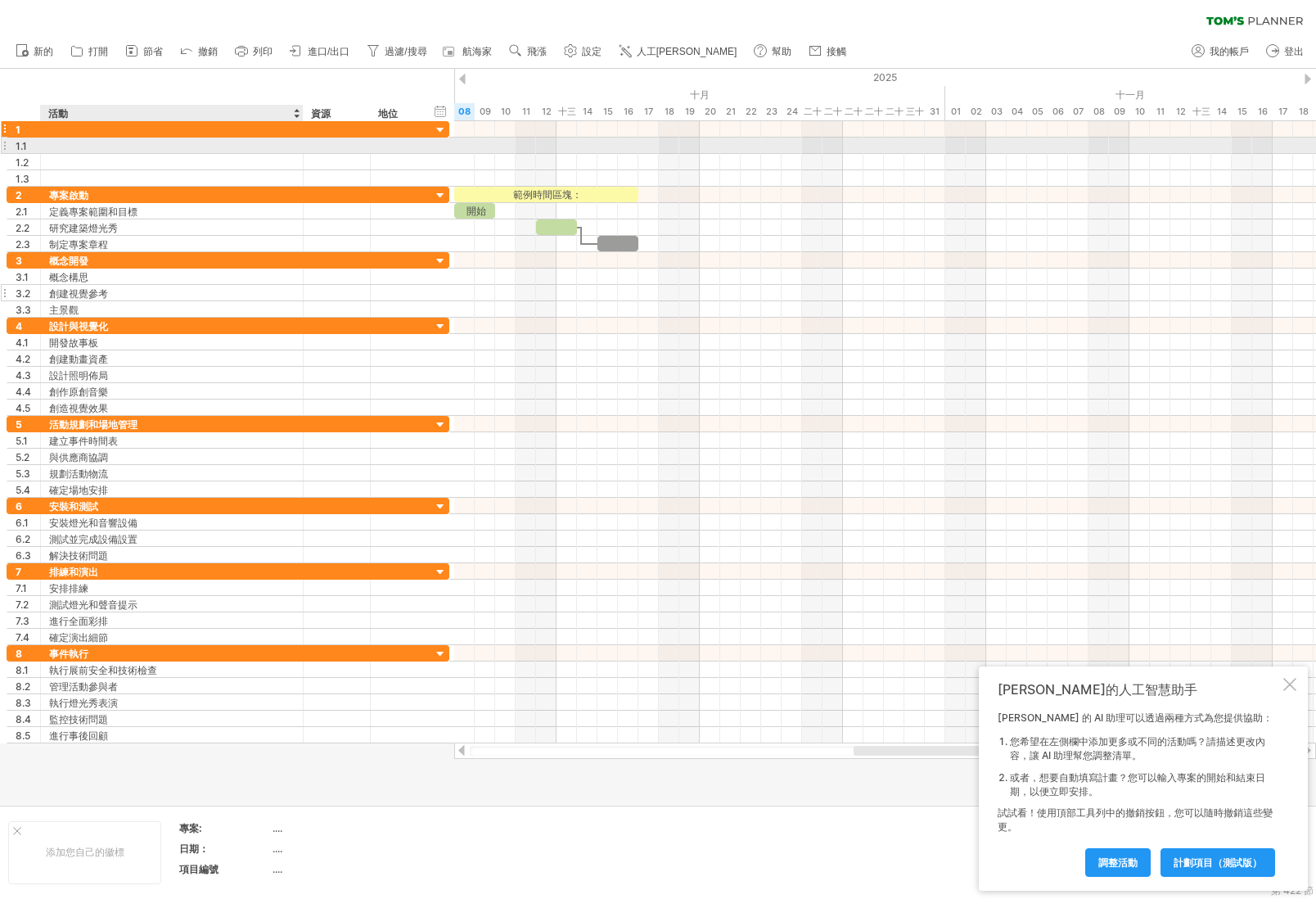
click at [128, 125] on div at bounding box center [172, 128] width 245 height 16
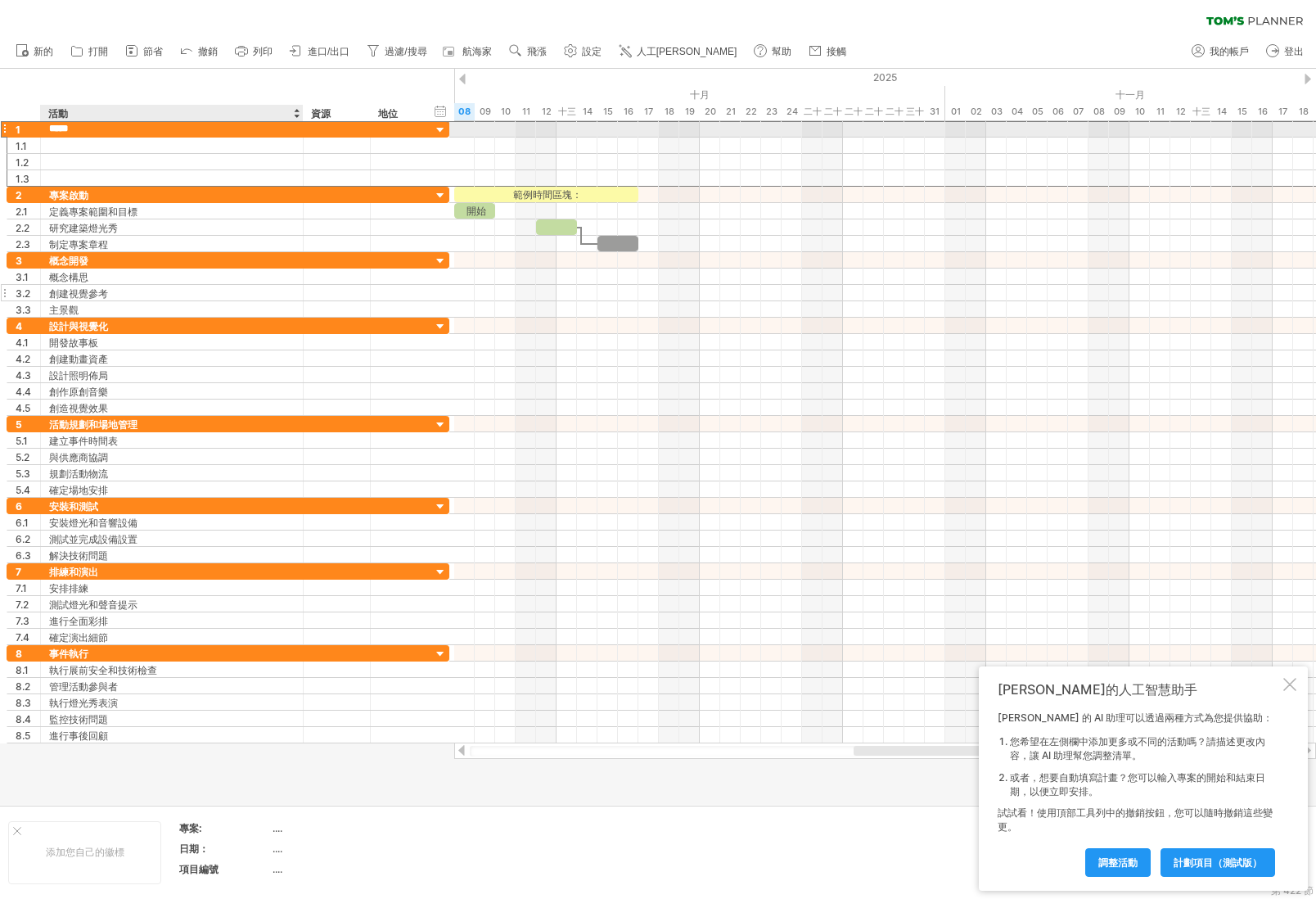
type input "****"
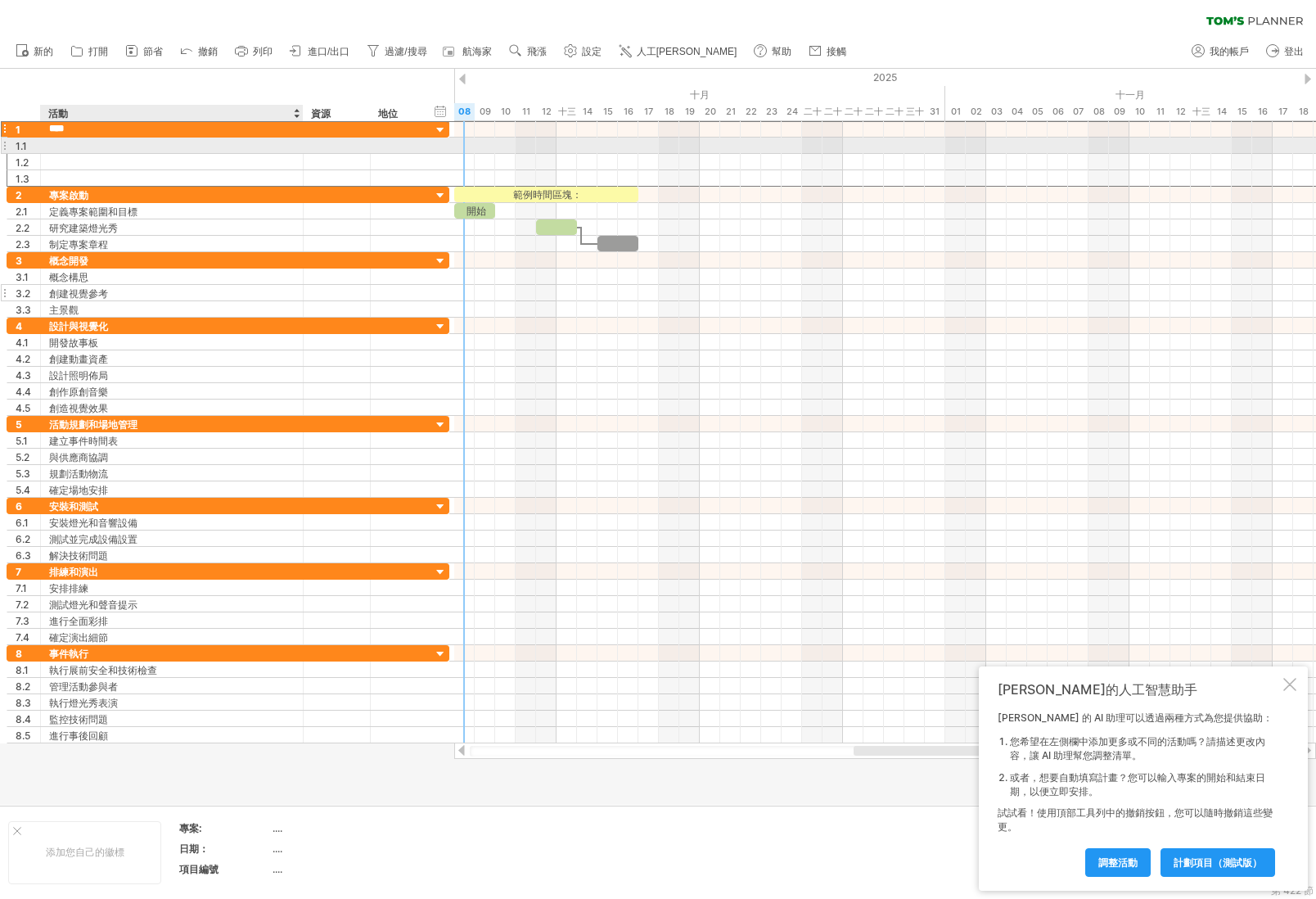
click at [165, 146] on div at bounding box center [172, 145] width 245 height 16
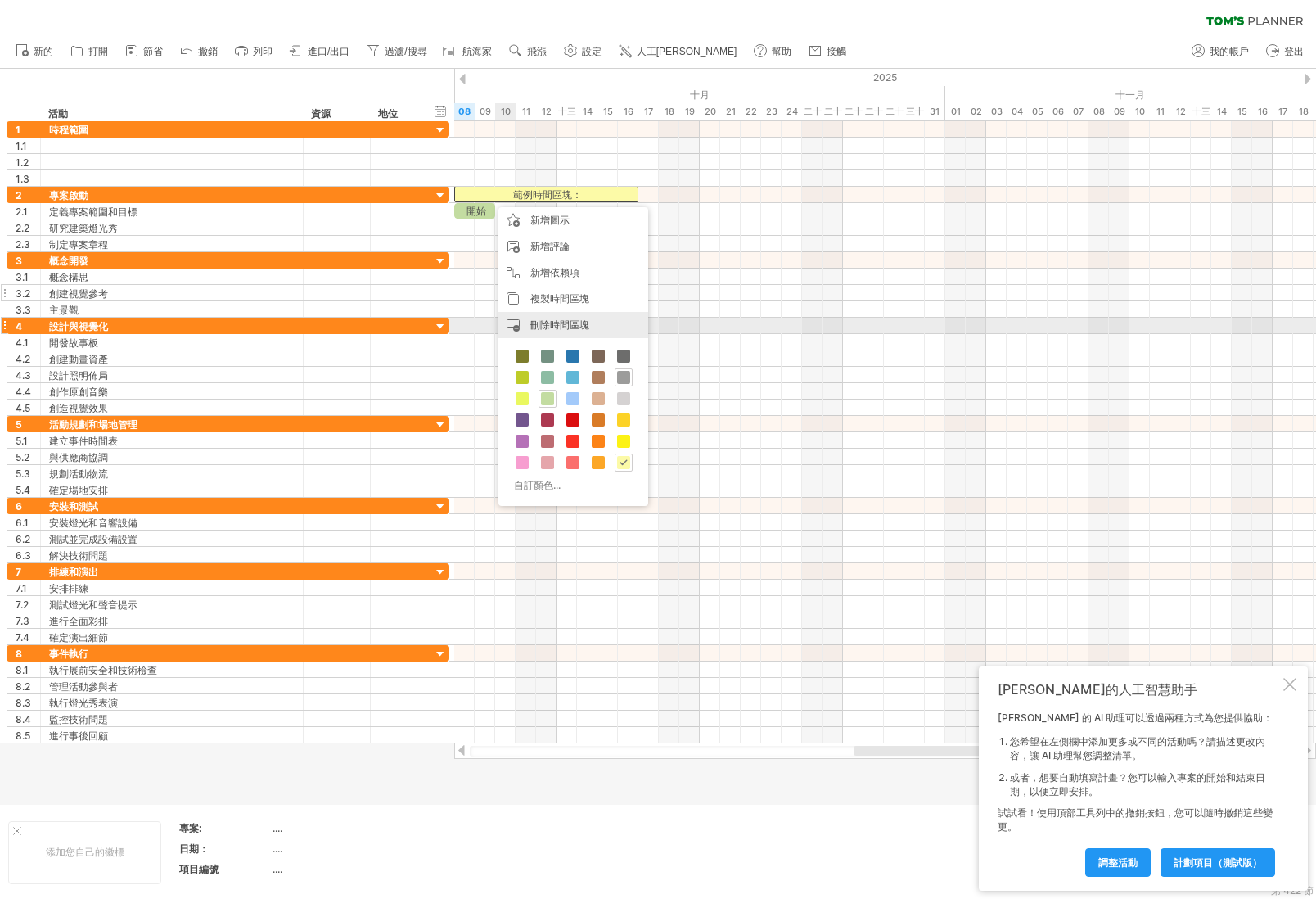
click at [533, 330] on font "刪除時間區塊" at bounding box center [560, 324] width 59 height 12
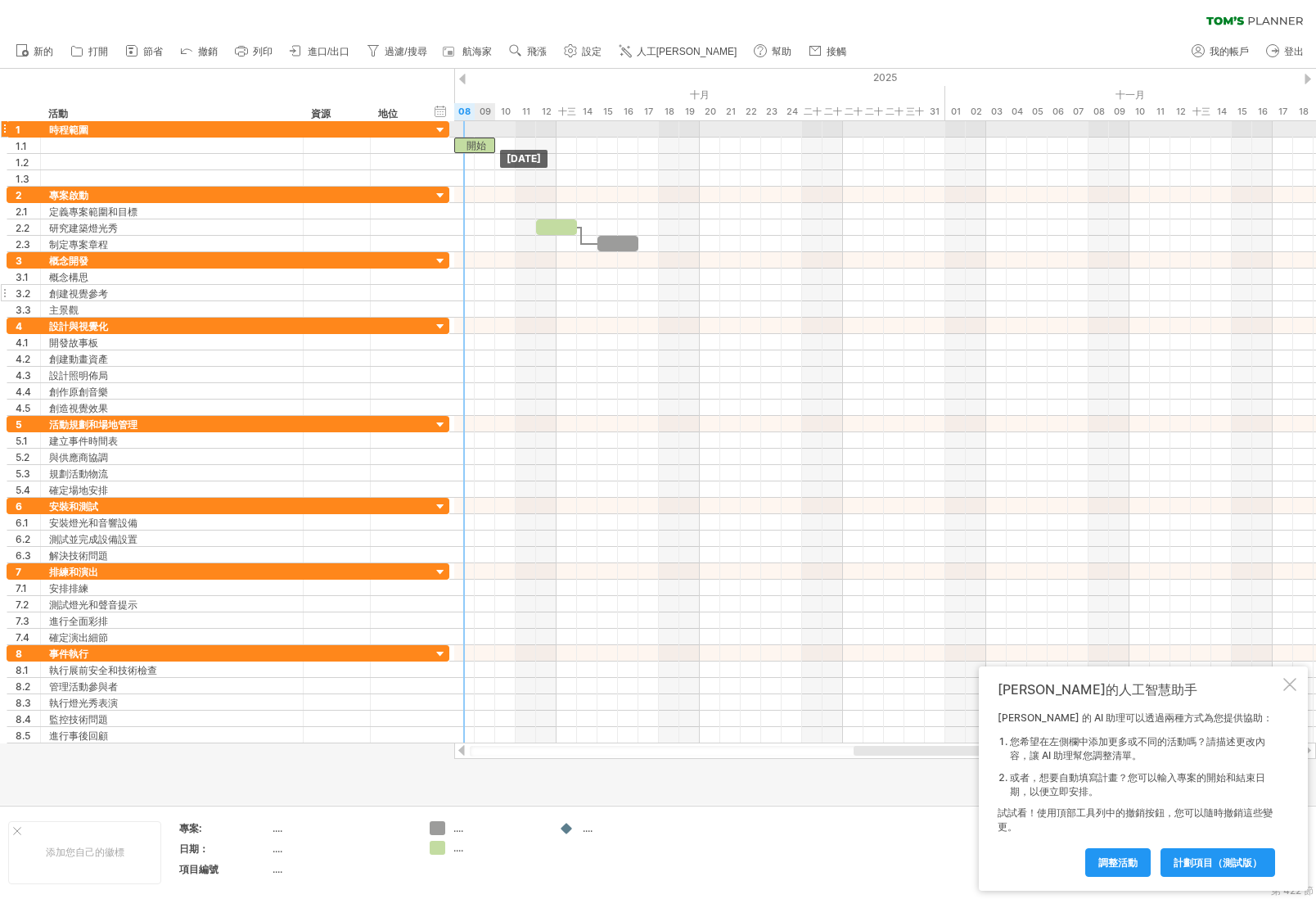
drag, startPoint x: 469, startPoint y: 205, endPoint x: 473, endPoint y: 133, distance: 72.1
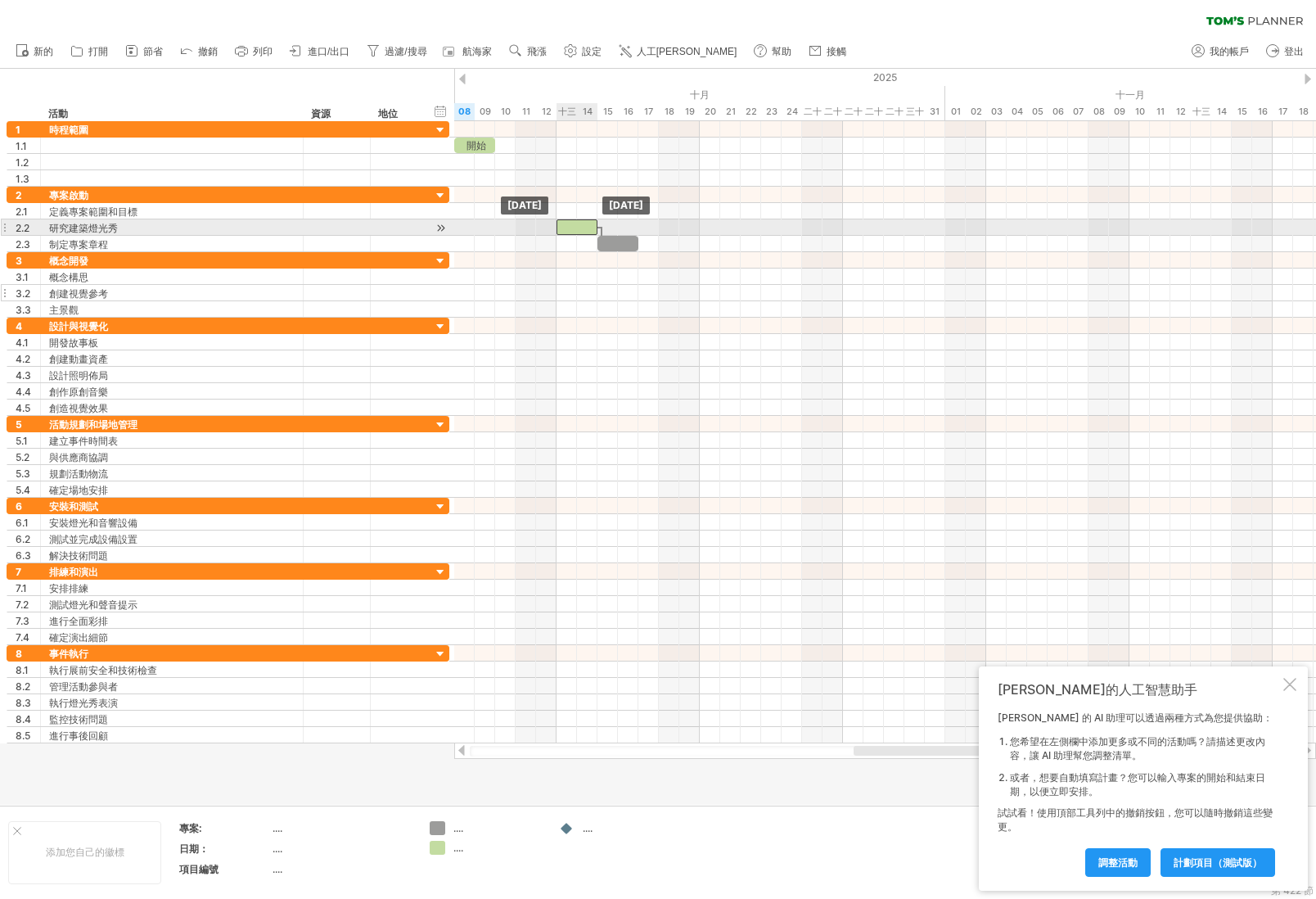
drag, startPoint x: 555, startPoint y: 224, endPoint x: 573, endPoint y: 221, distance: 18.2
click at [573, 221] on div at bounding box center [577, 227] width 41 height 16
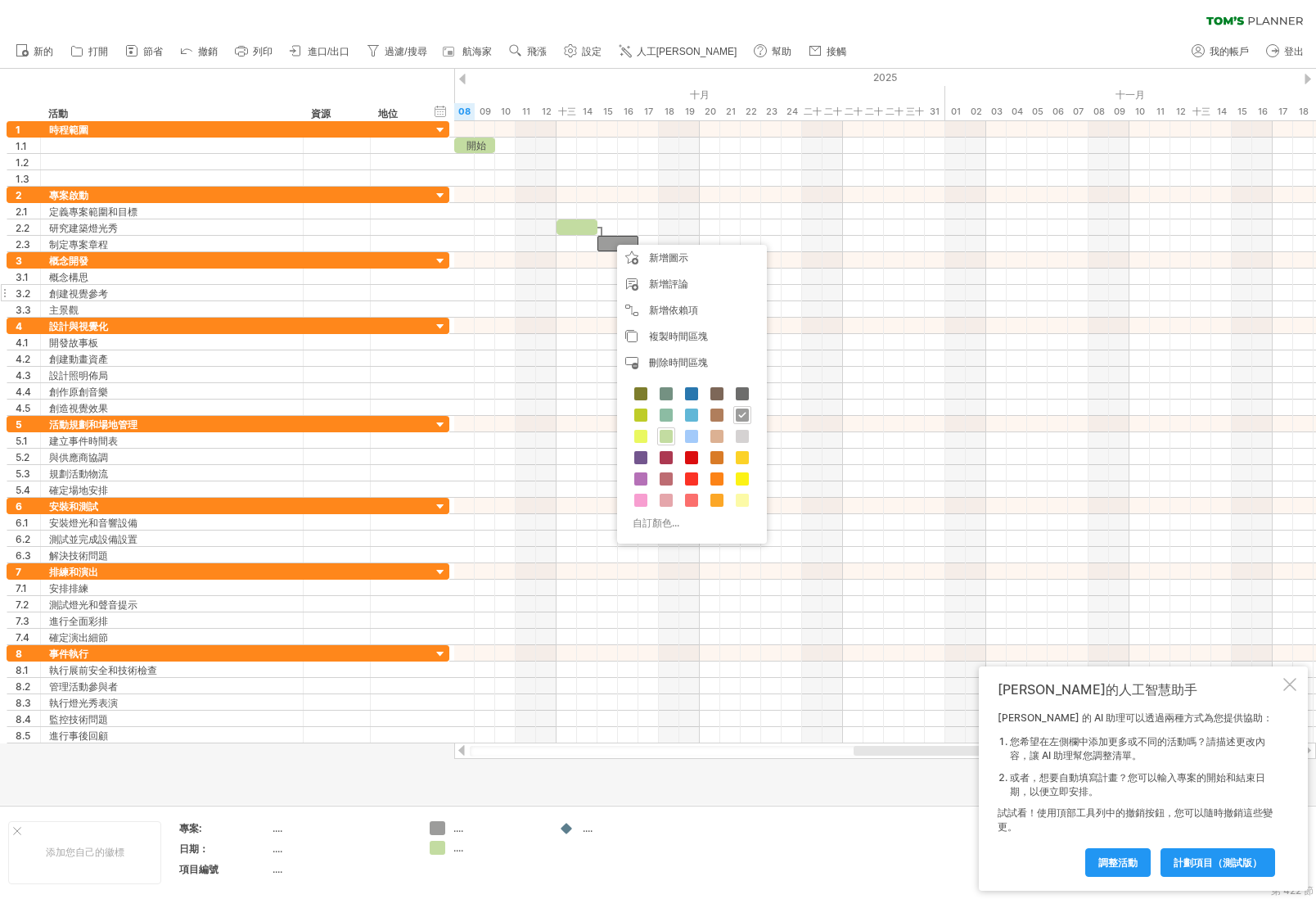
click at [618, 769] on div at bounding box center [658, 437] width 1316 height 736
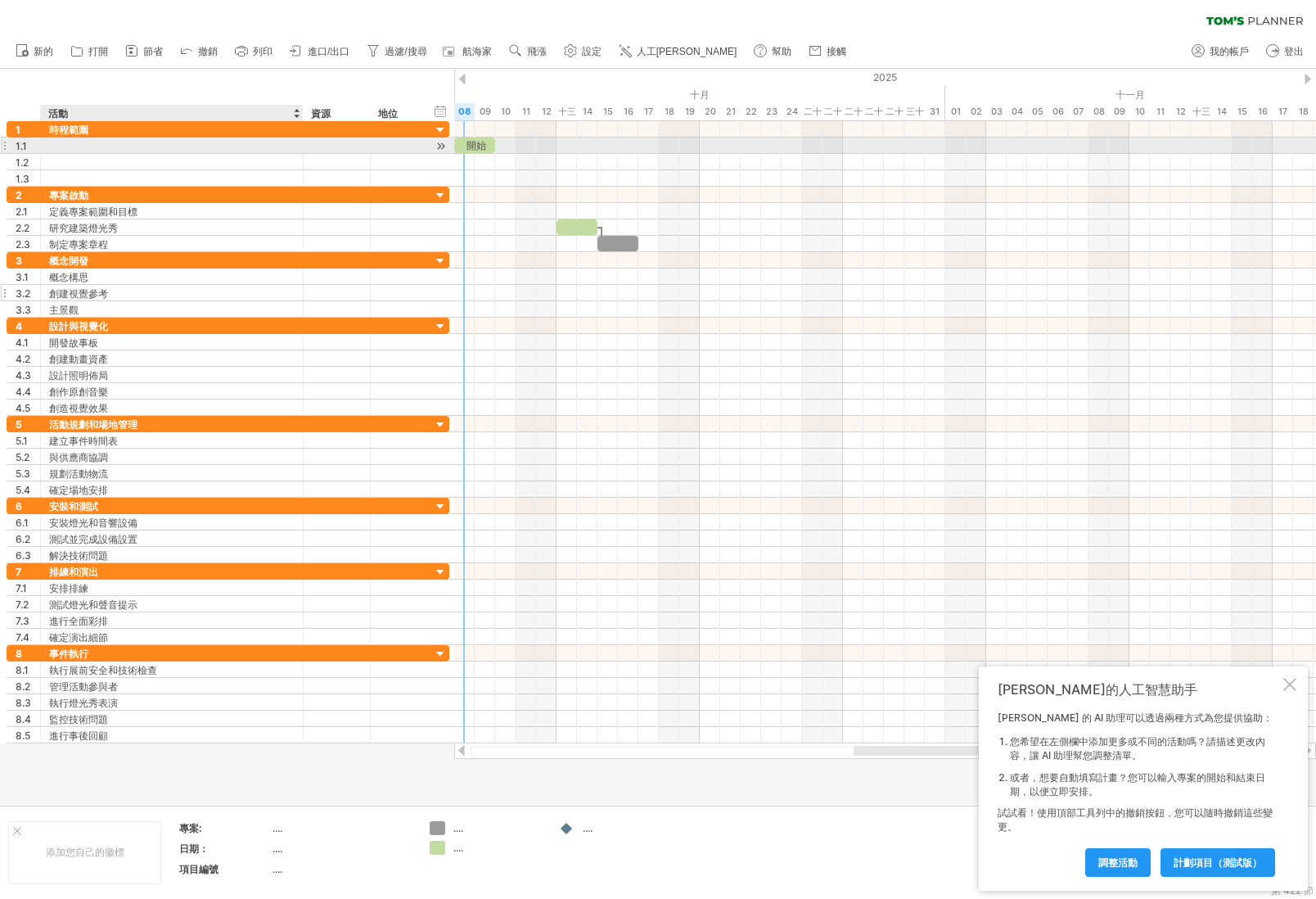
click at [120, 142] on div at bounding box center [172, 145] width 245 height 16
click at [474, 145] on font "開始" at bounding box center [476, 145] width 19 height 12
click at [481, 143] on font "開始" at bounding box center [476, 145] width 19 height 12
click at [483, 142] on font "開始" at bounding box center [476, 145] width 19 height 12
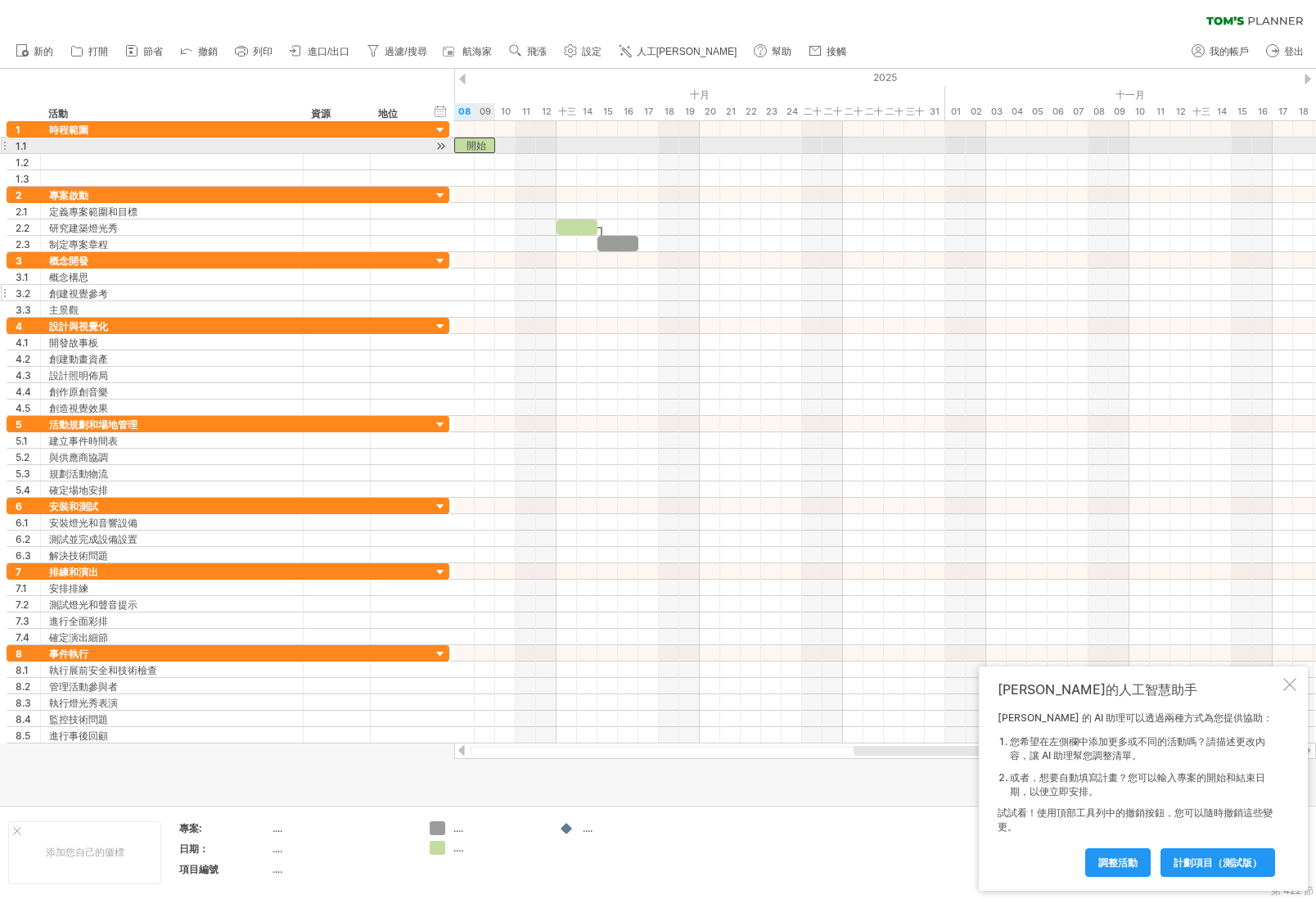
click at [483, 142] on font "開始" at bounding box center [476, 145] width 19 height 12
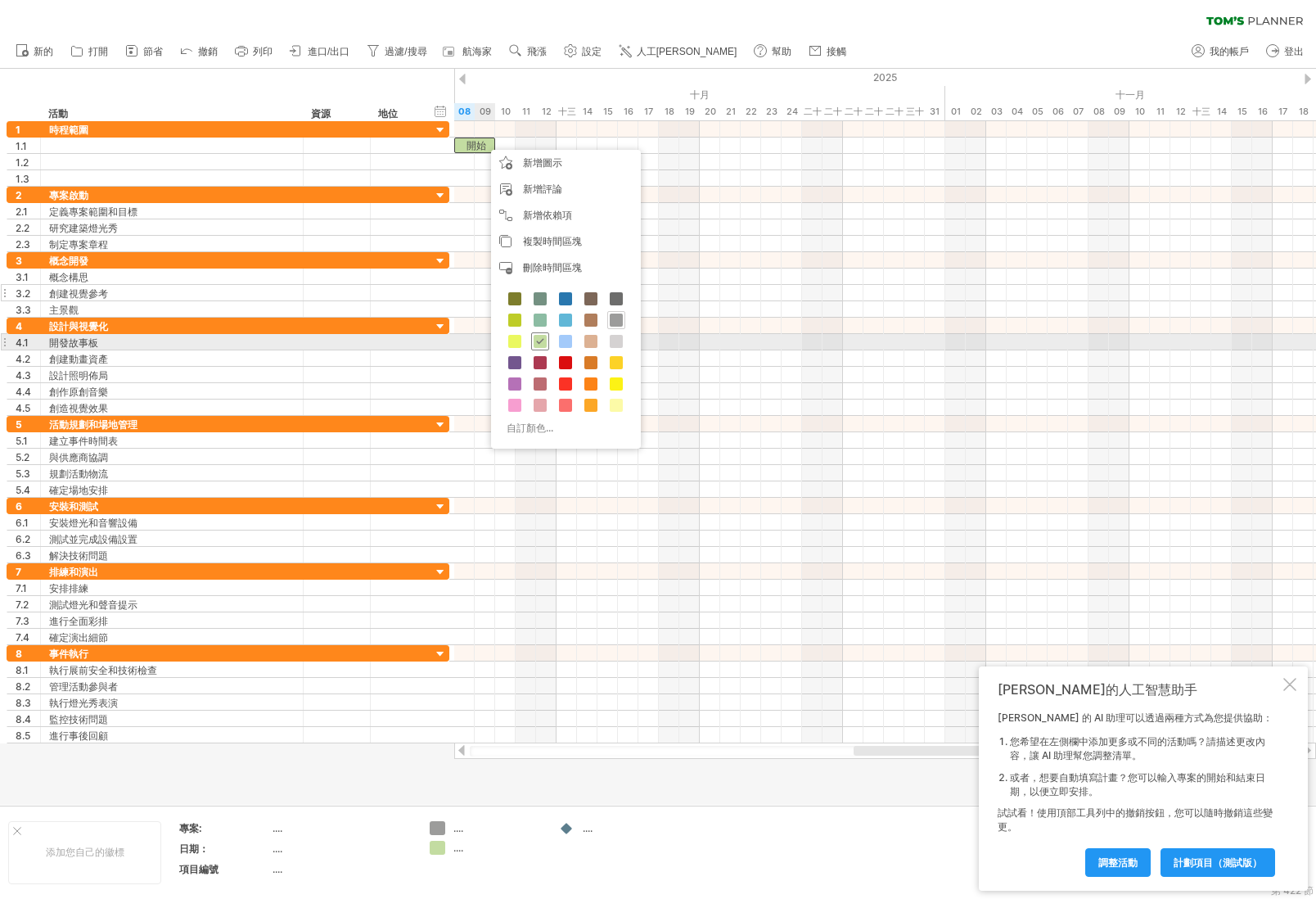
click at [538, 344] on span at bounding box center [540, 341] width 13 height 13
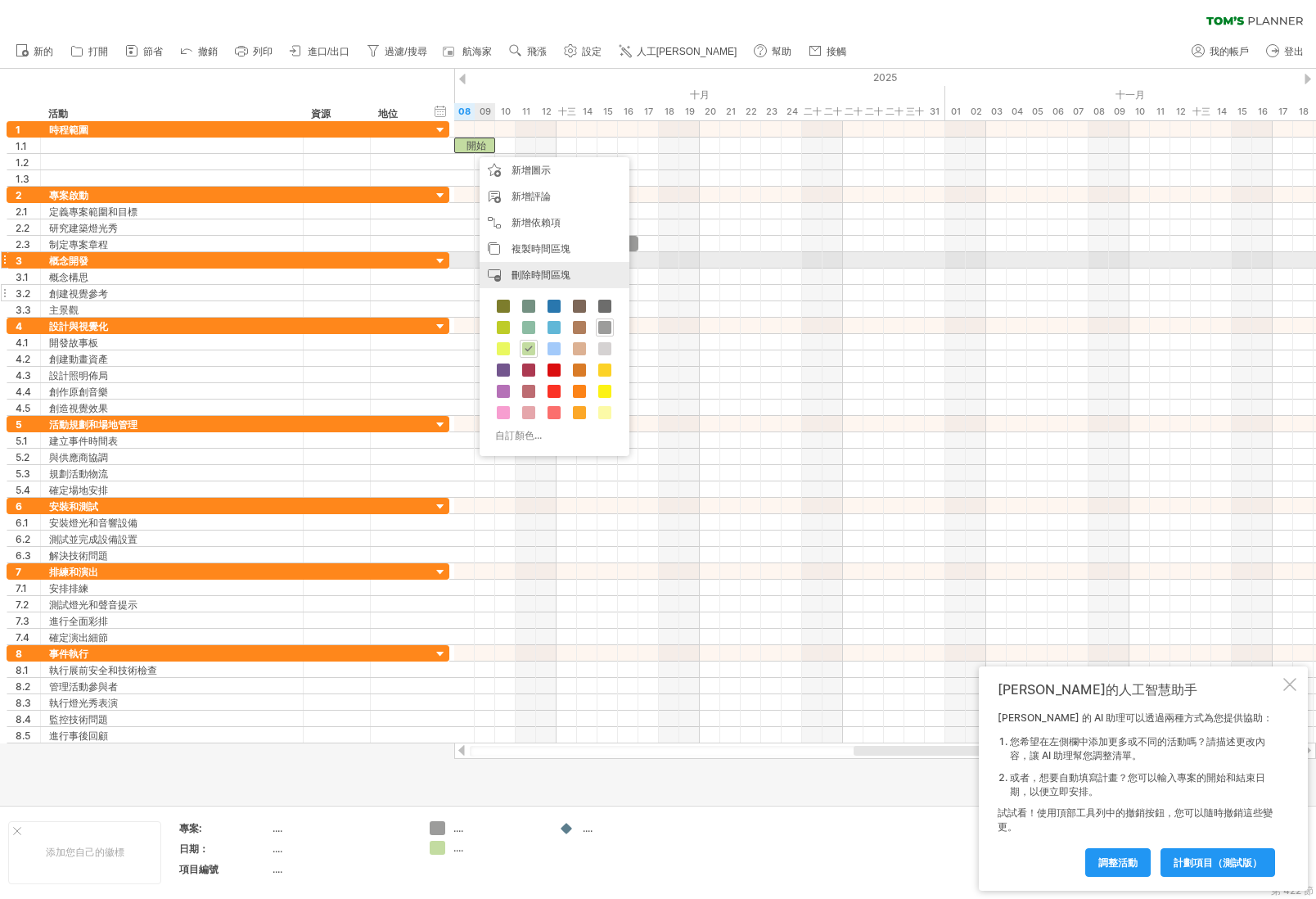
click at [566, 263] on div "刪除時間區塊 刪除選定的項目" at bounding box center [555, 275] width 150 height 27
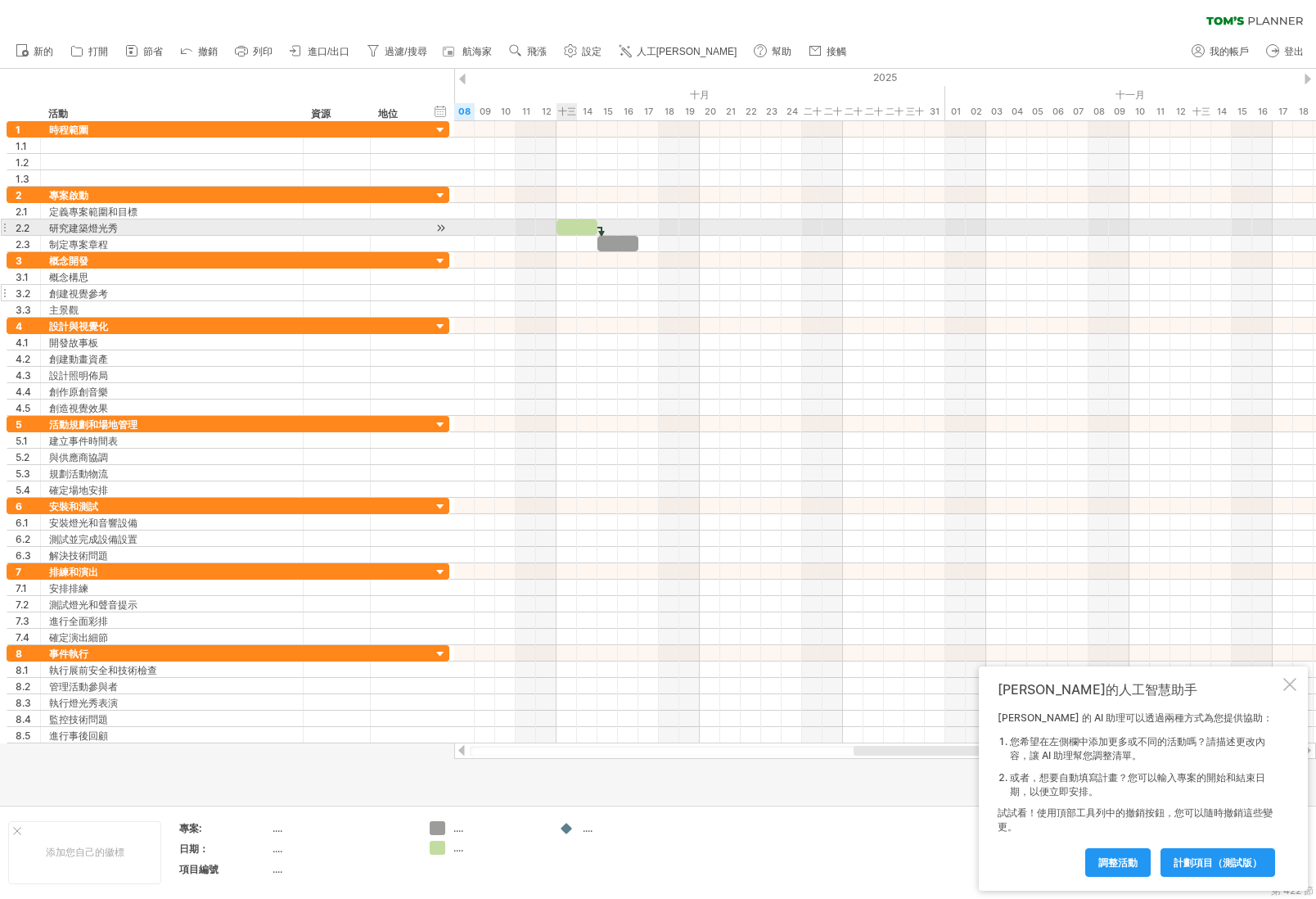
click at [574, 226] on div at bounding box center [577, 227] width 41 height 16
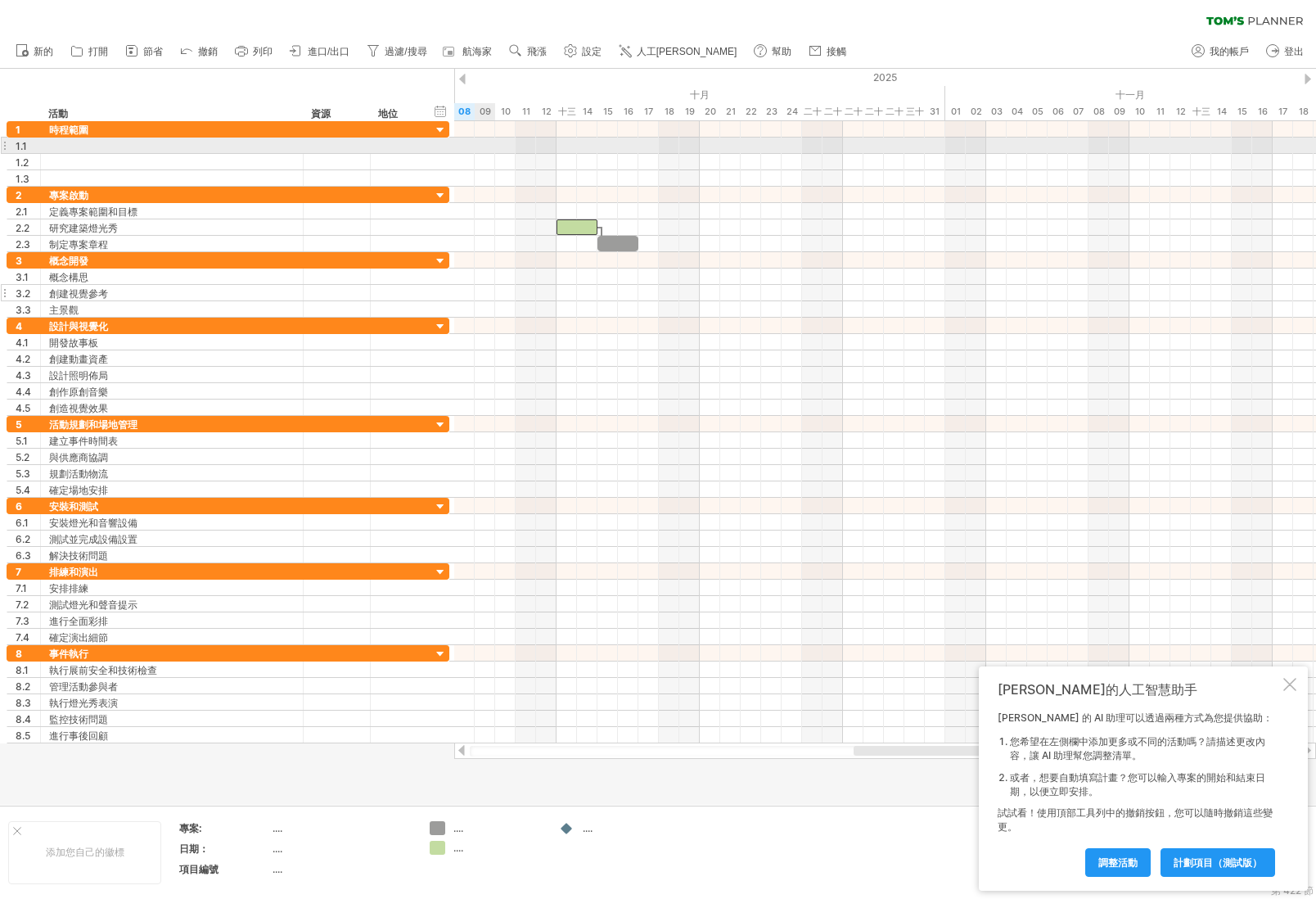
click at [480, 145] on div at bounding box center [885, 146] width 862 height 16
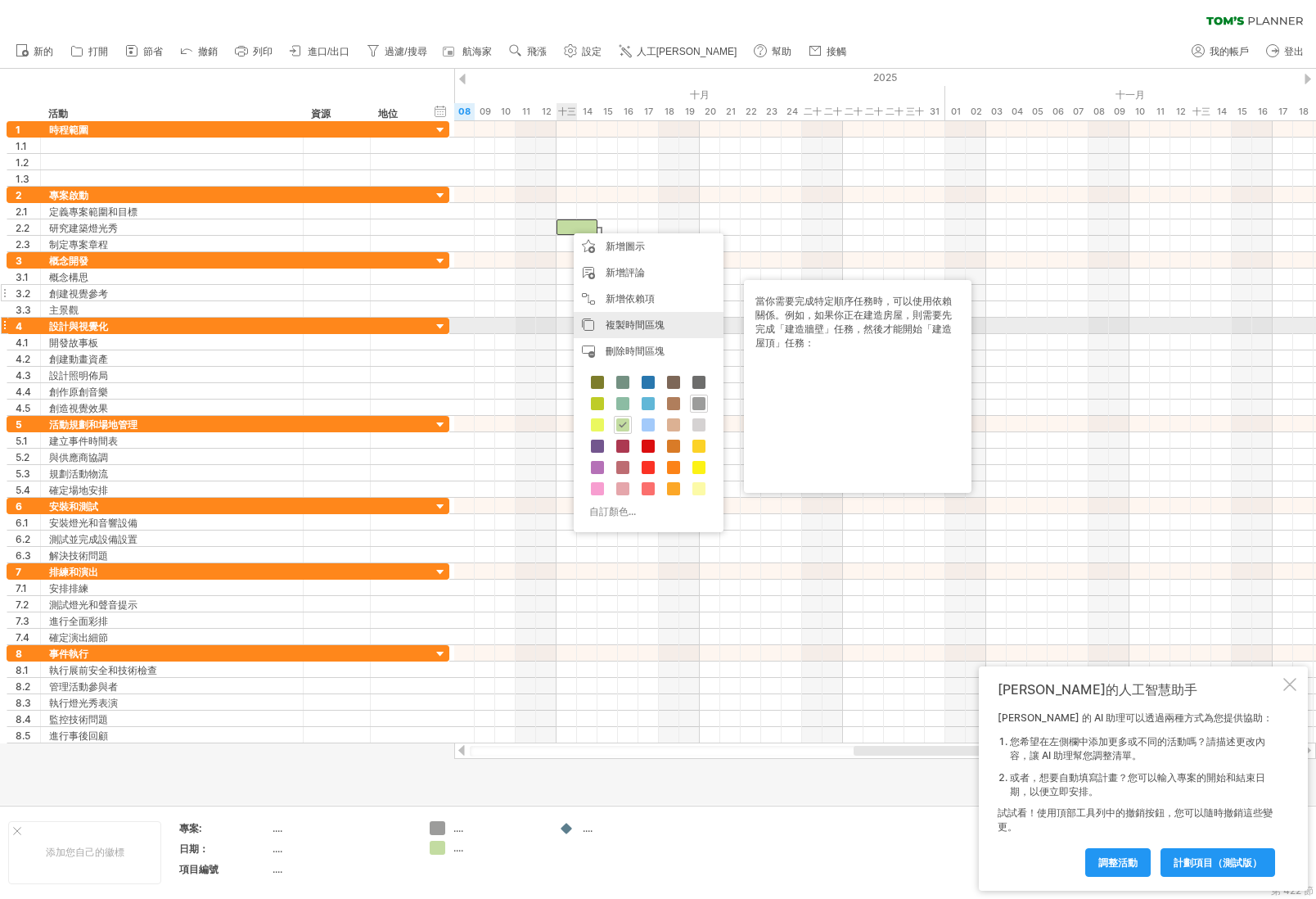
click at [621, 328] on font "複製時間區塊" at bounding box center [635, 324] width 59 height 12
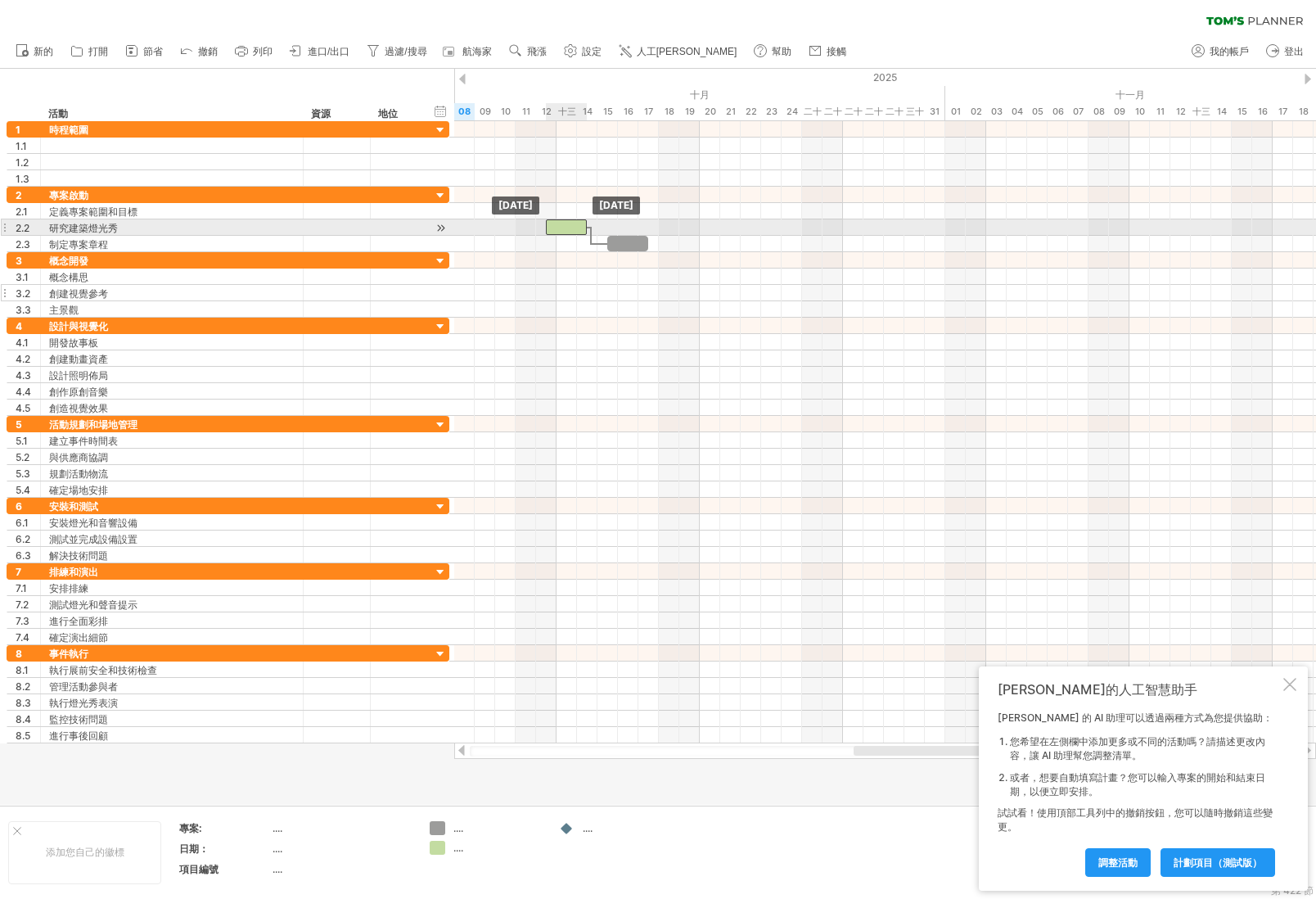
click at [557, 228] on div at bounding box center [566, 227] width 41 height 16
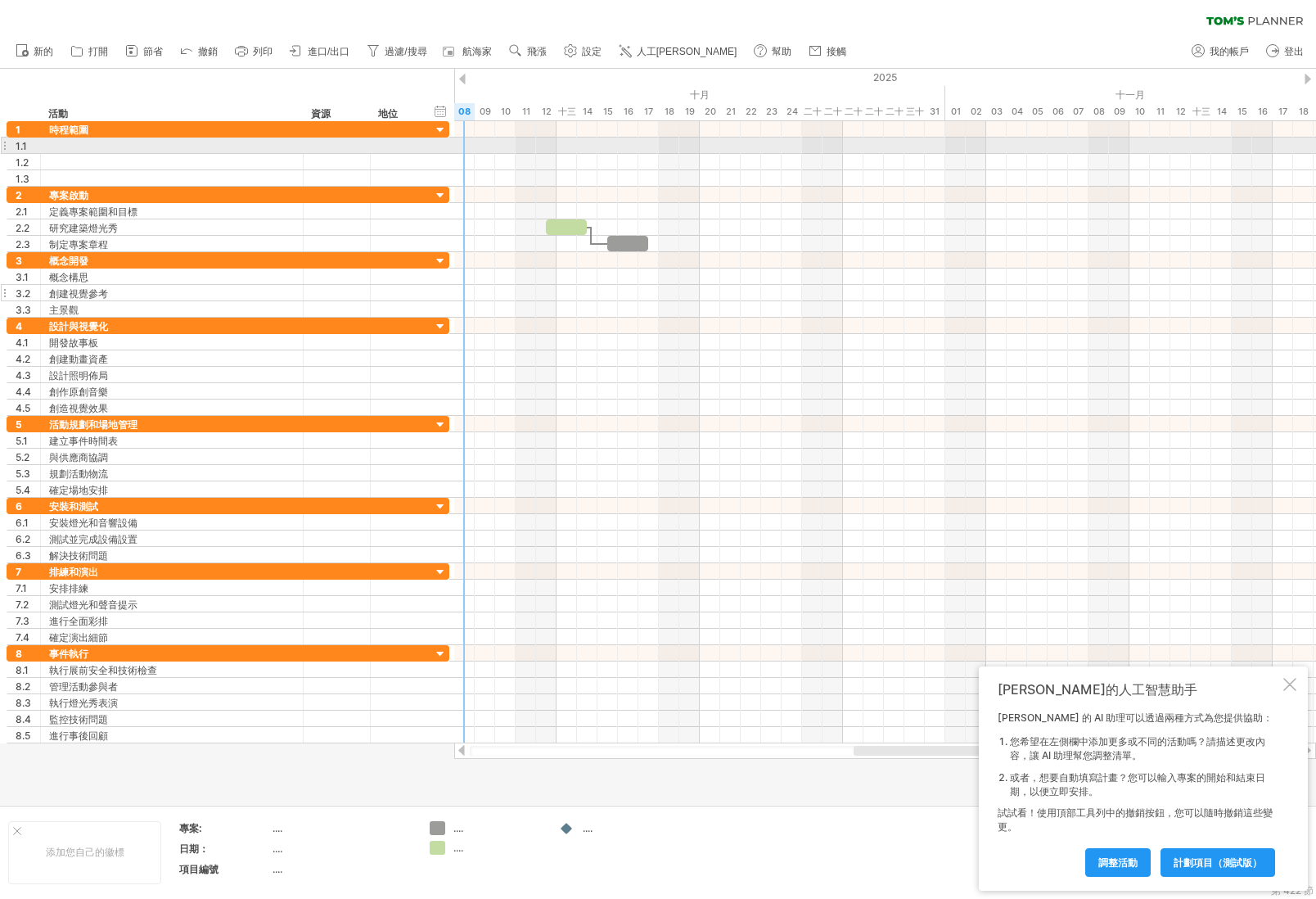
click at [463, 146] on div at bounding box center [885, 146] width 862 height 16
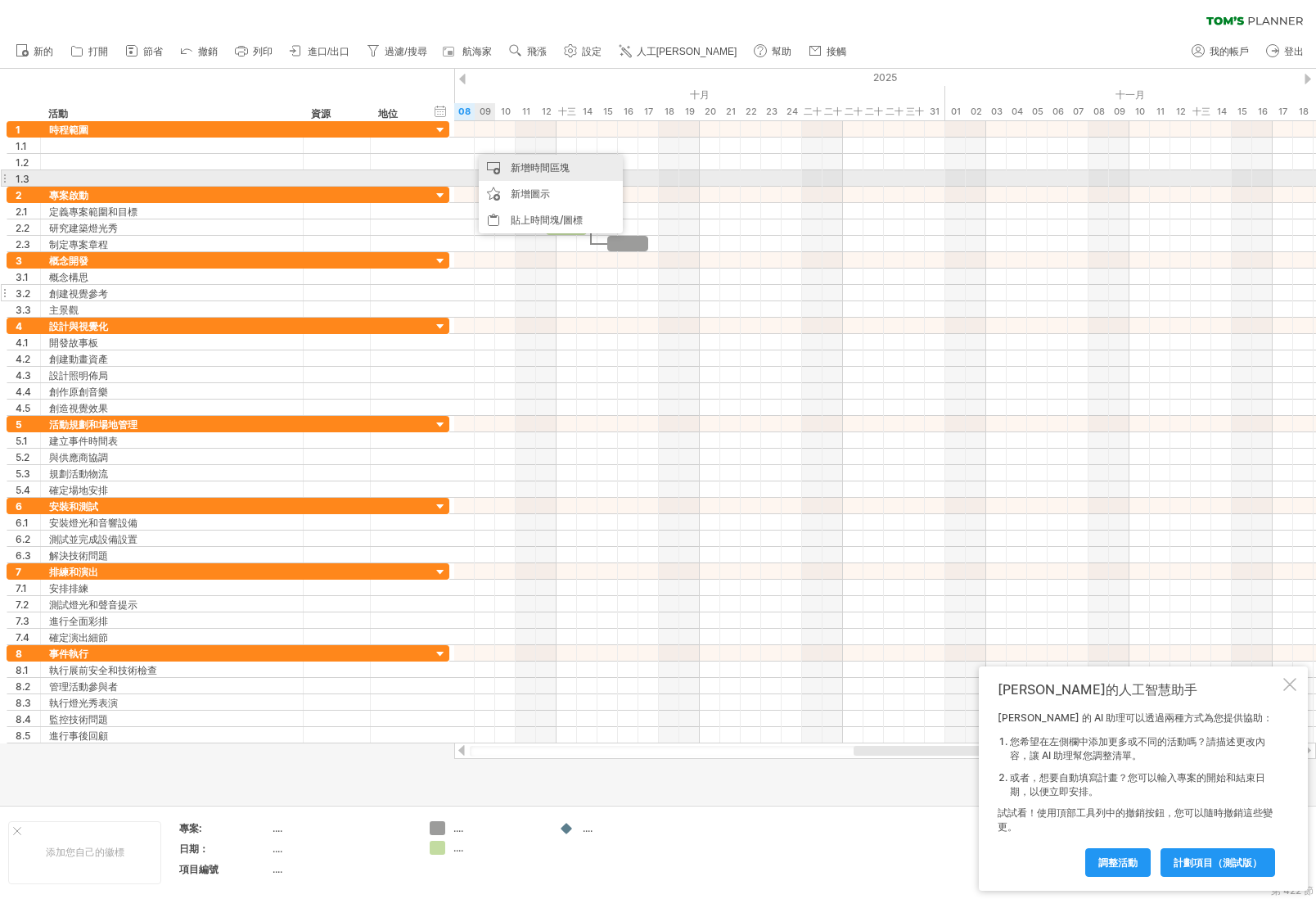
click at [538, 171] on font "新增時間區塊" at bounding box center [540, 167] width 59 height 12
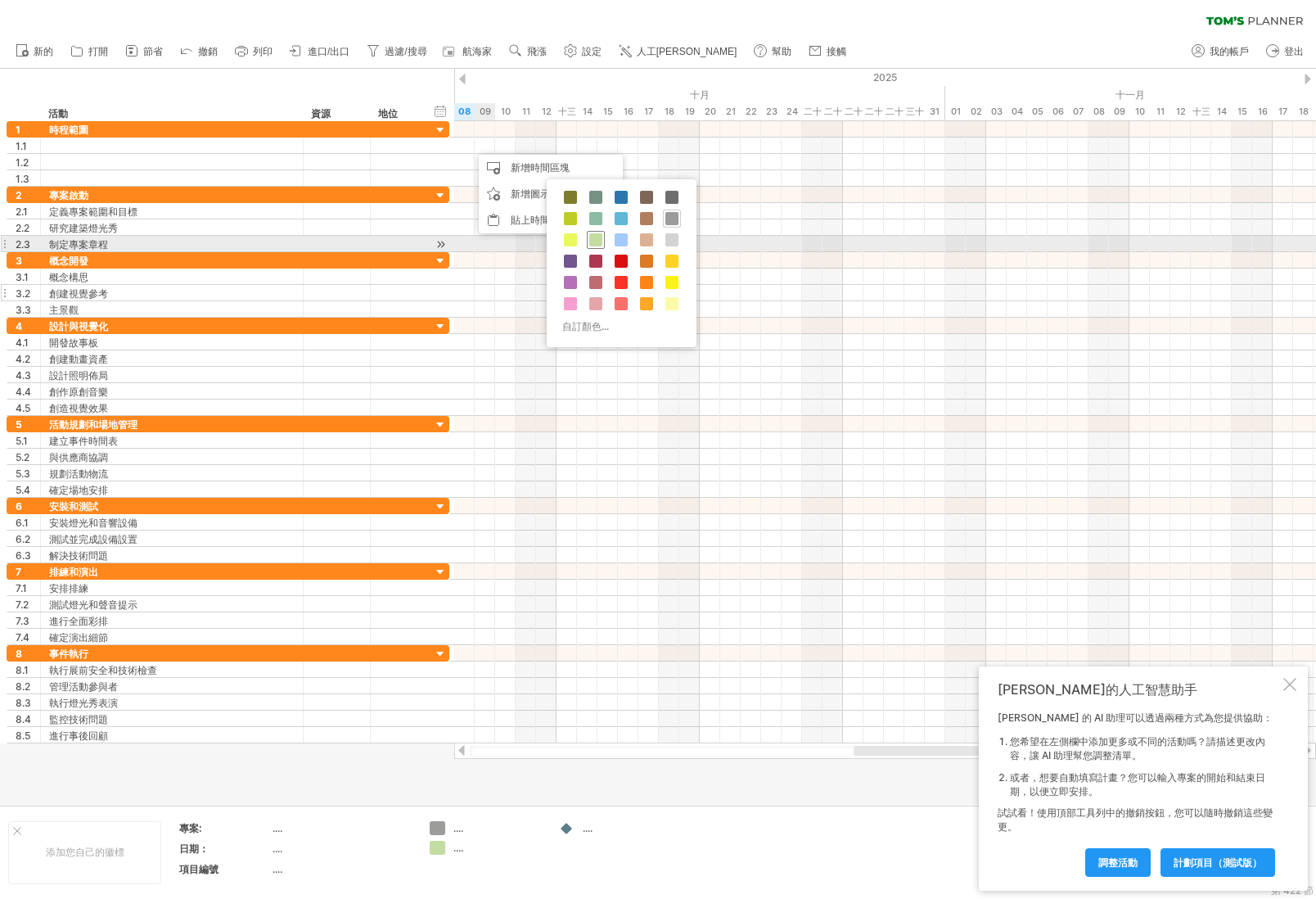
click at [596, 241] on span at bounding box center [596, 240] width 13 height 13
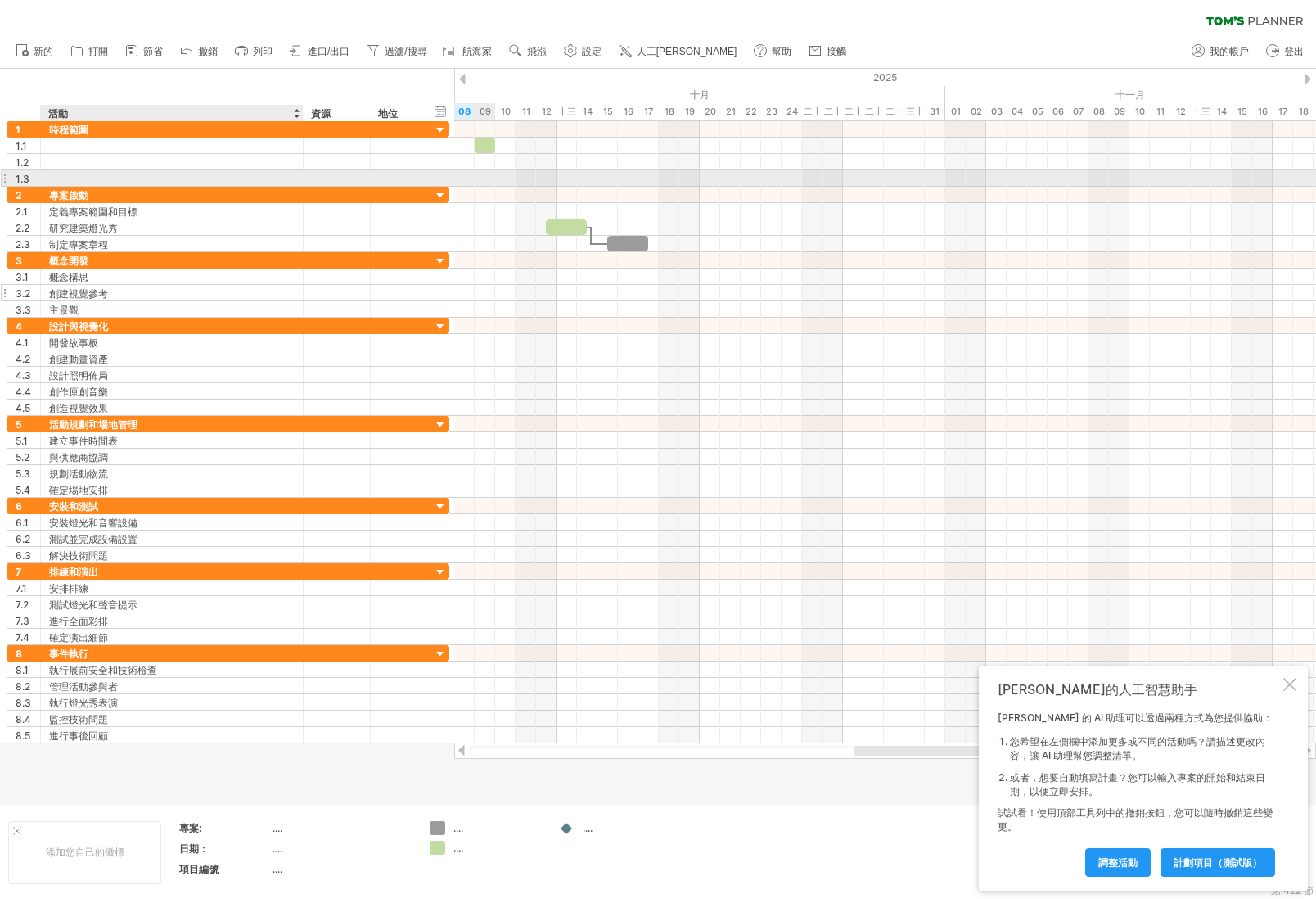
click at [255, 175] on div at bounding box center [172, 178] width 245 height 16
type input "***"
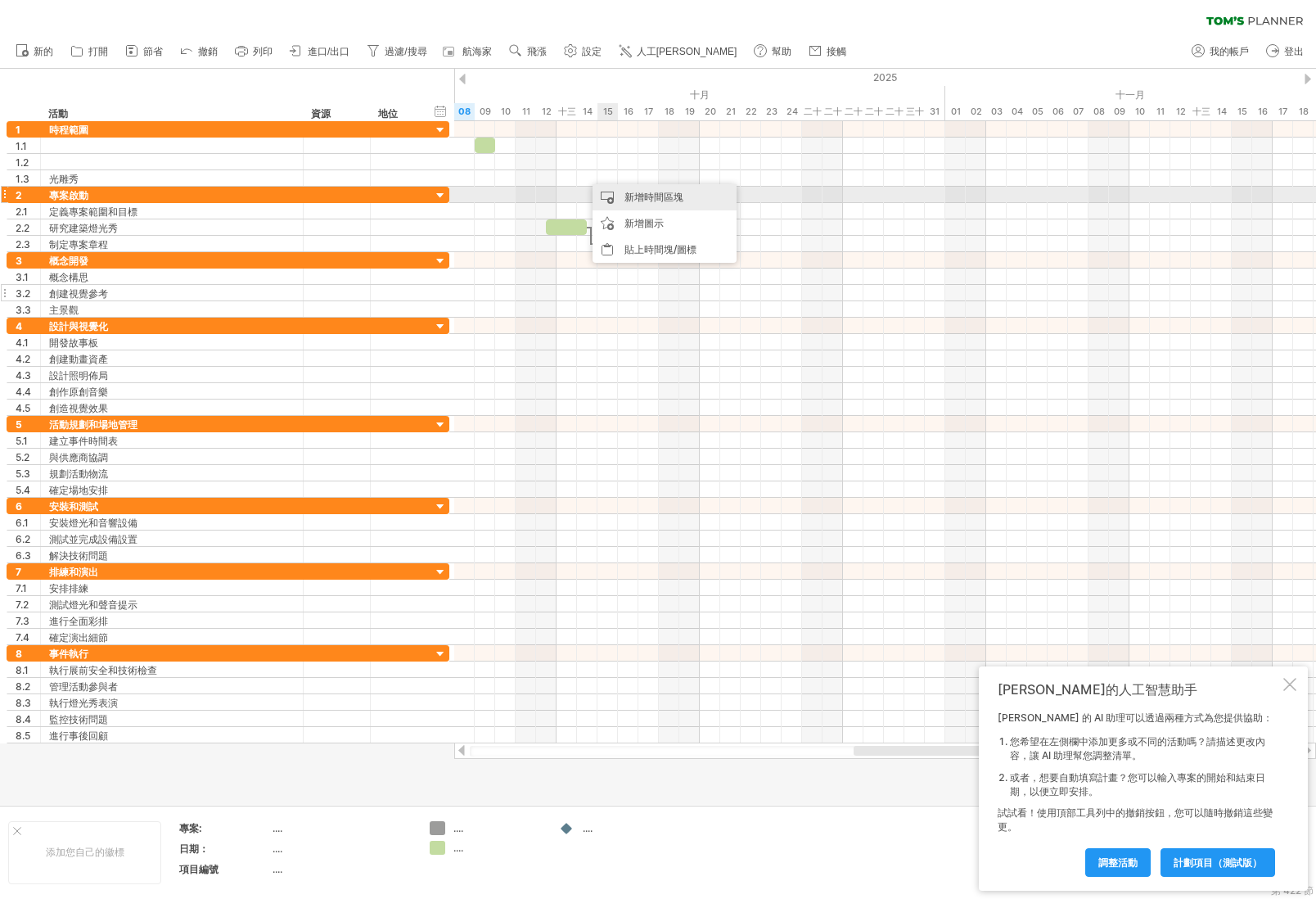
click at [626, 193] on font "新增時間區塊" at bounding box center [653, 196] width 59 height 12
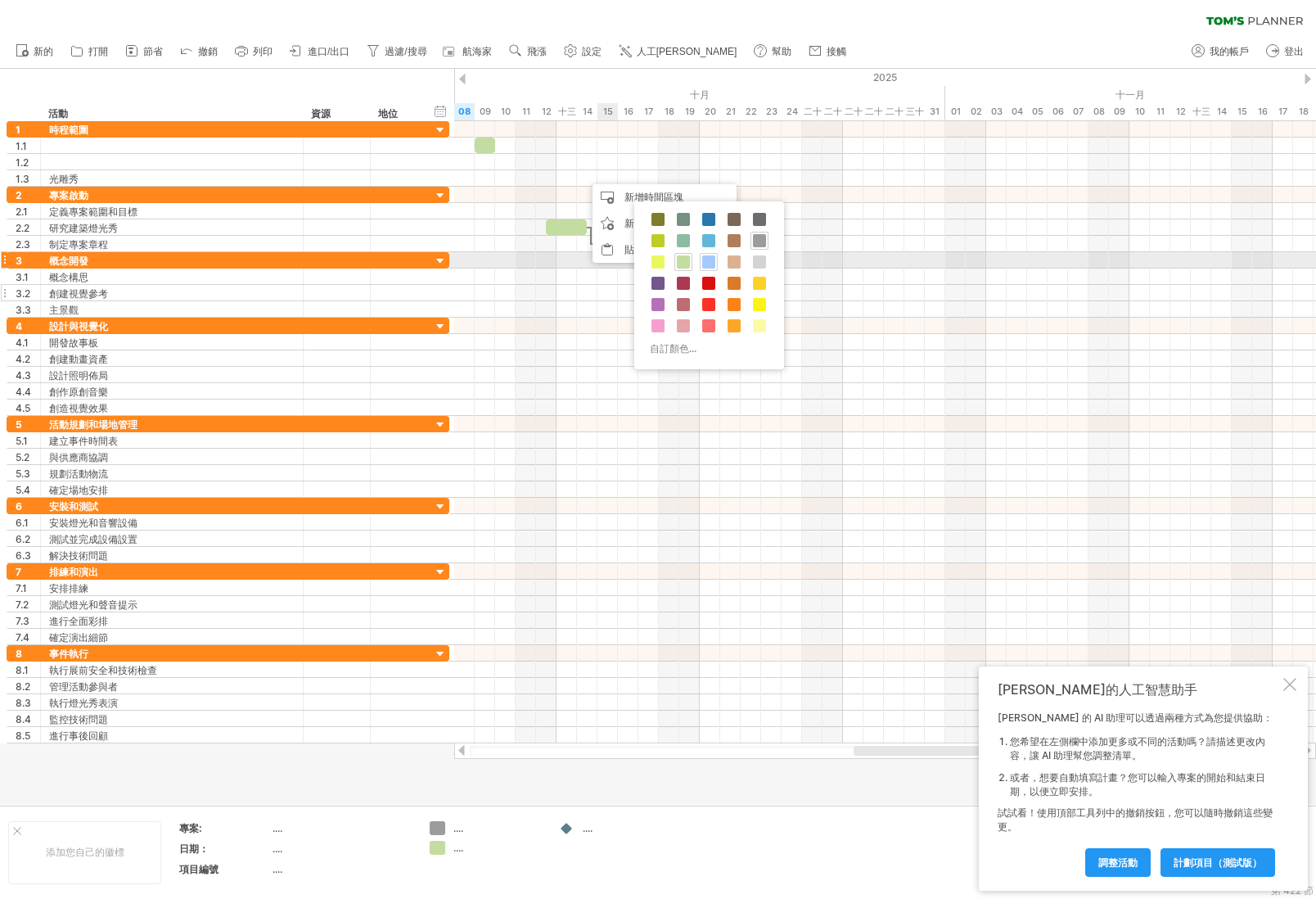
click at [705, 259] on span at bounding box center [708, 262] width 13 height 13
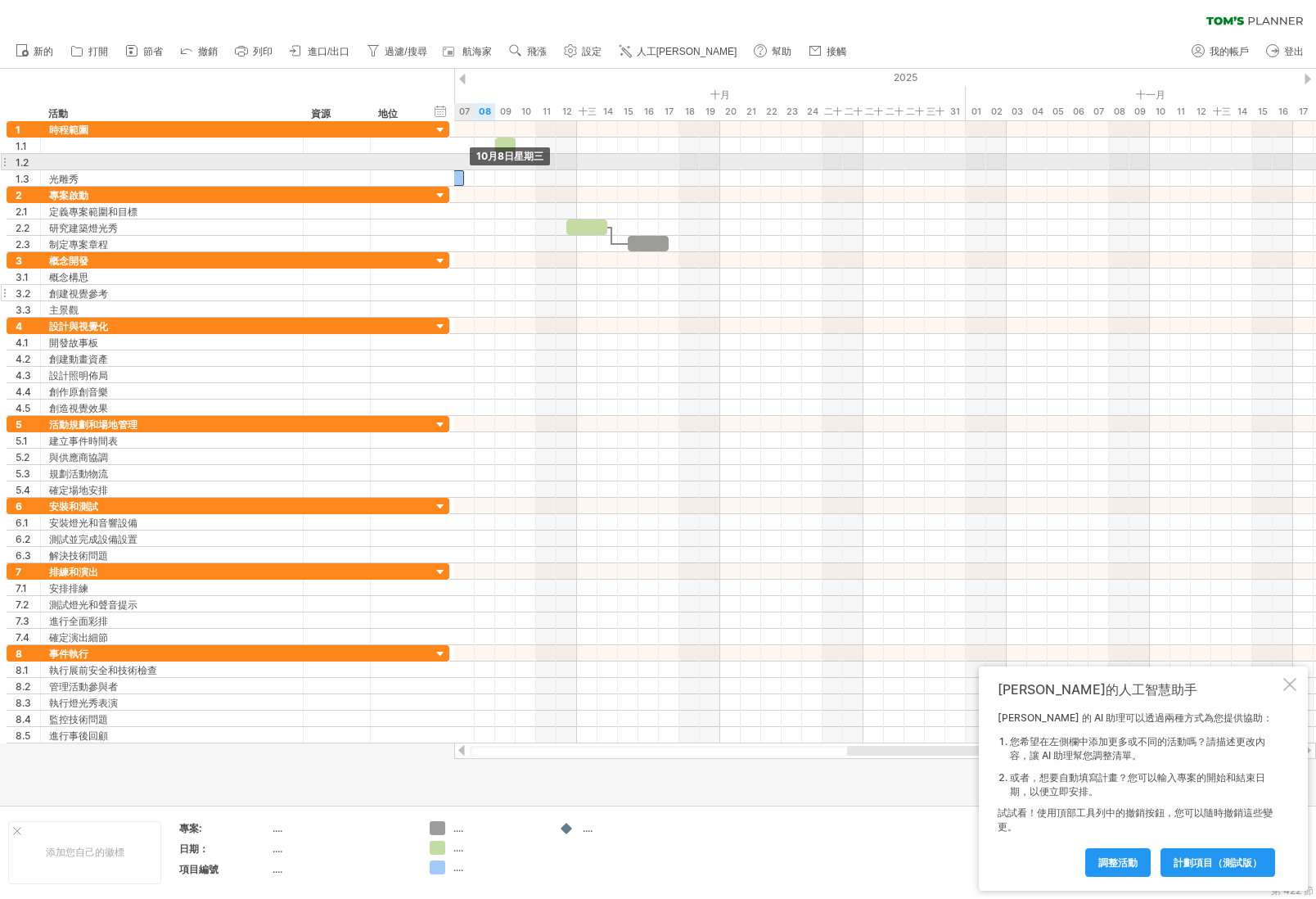
drag, startPoint x: 593, startPoint y: 172, endPoint x: 453, endPoint y: 169, distance: 140.0
click at [453, 169] on div "嘗試造訪 [DOMAIN_NAME] 再次連接... 0% 清除過濾器 新的" at bounding box center [658, 450] width 1316 height 899
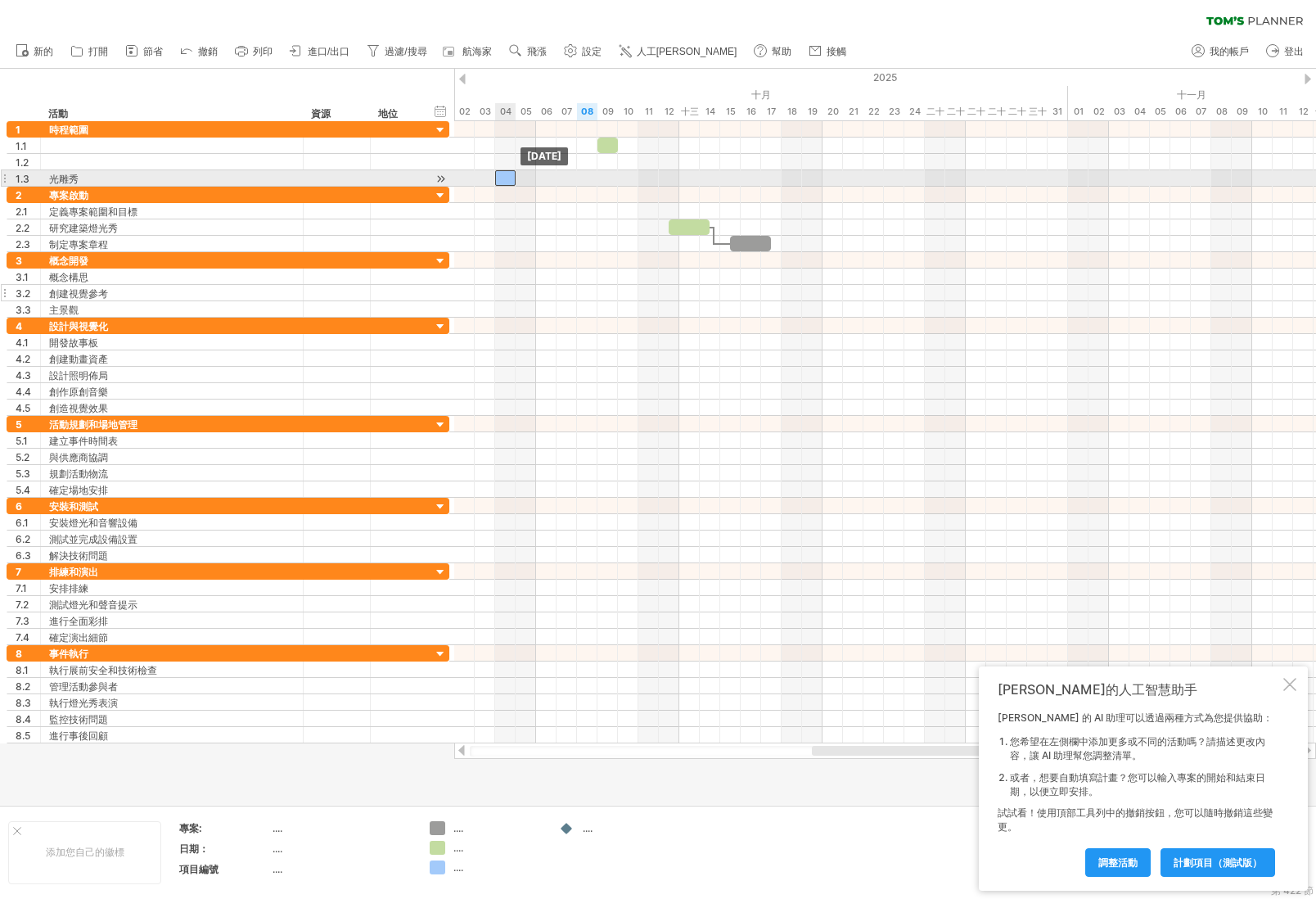
drag, startPoint x: 460, startPoint y: 175, endPoint x: 515, endPoint y: 178, distance: 55.1
click at [515, 178] on div at bounding box center [505, 178] width 20 height 16
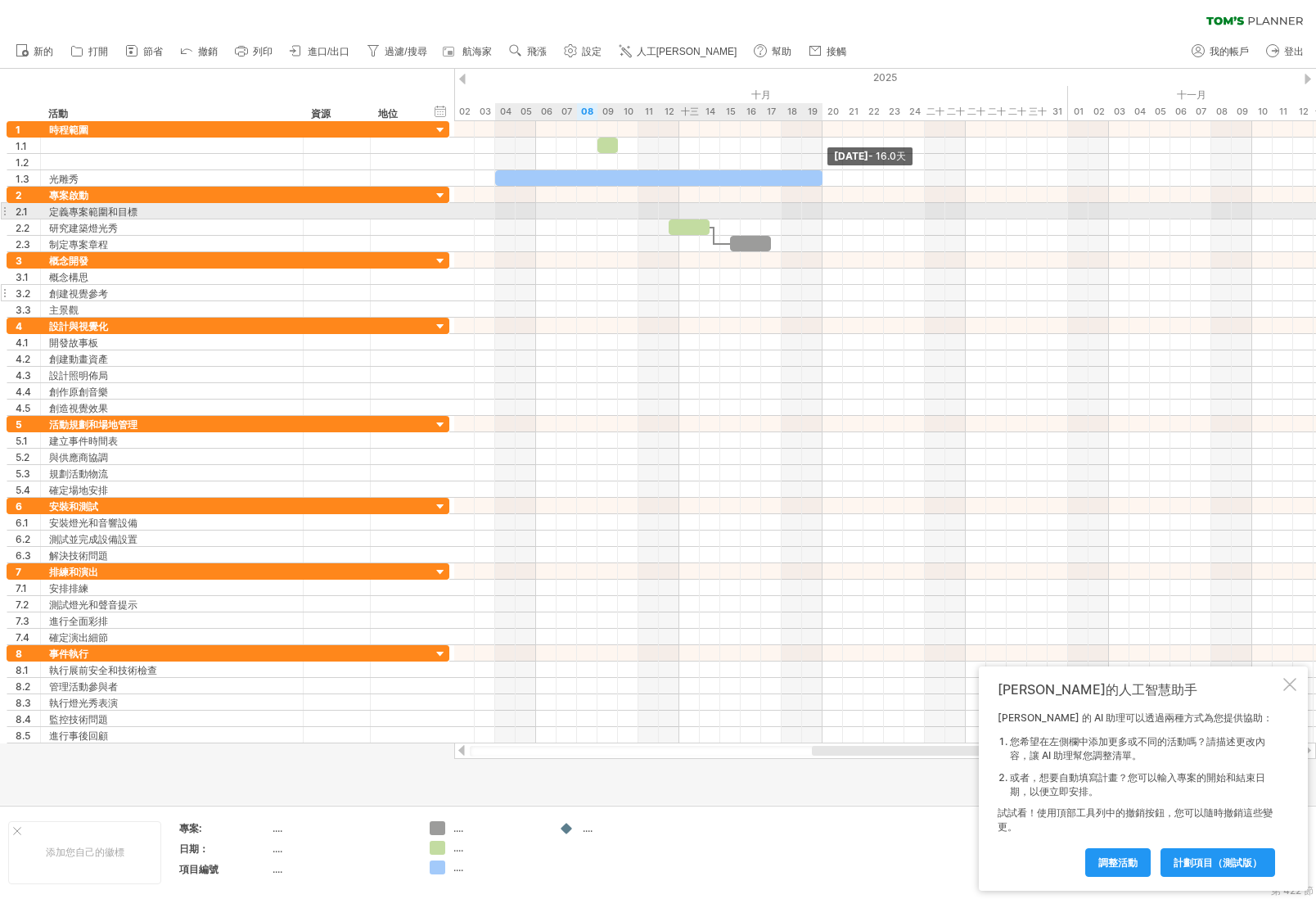
drag, startPoint x: 517, startPoint y: 180, endPoint x: 821, endPoint y: 206, distance: 305.1
click at [821, 206] on div "[DATE] - 16.0天 [DATE]" at bounding box center [885, 432] width 862 height 623
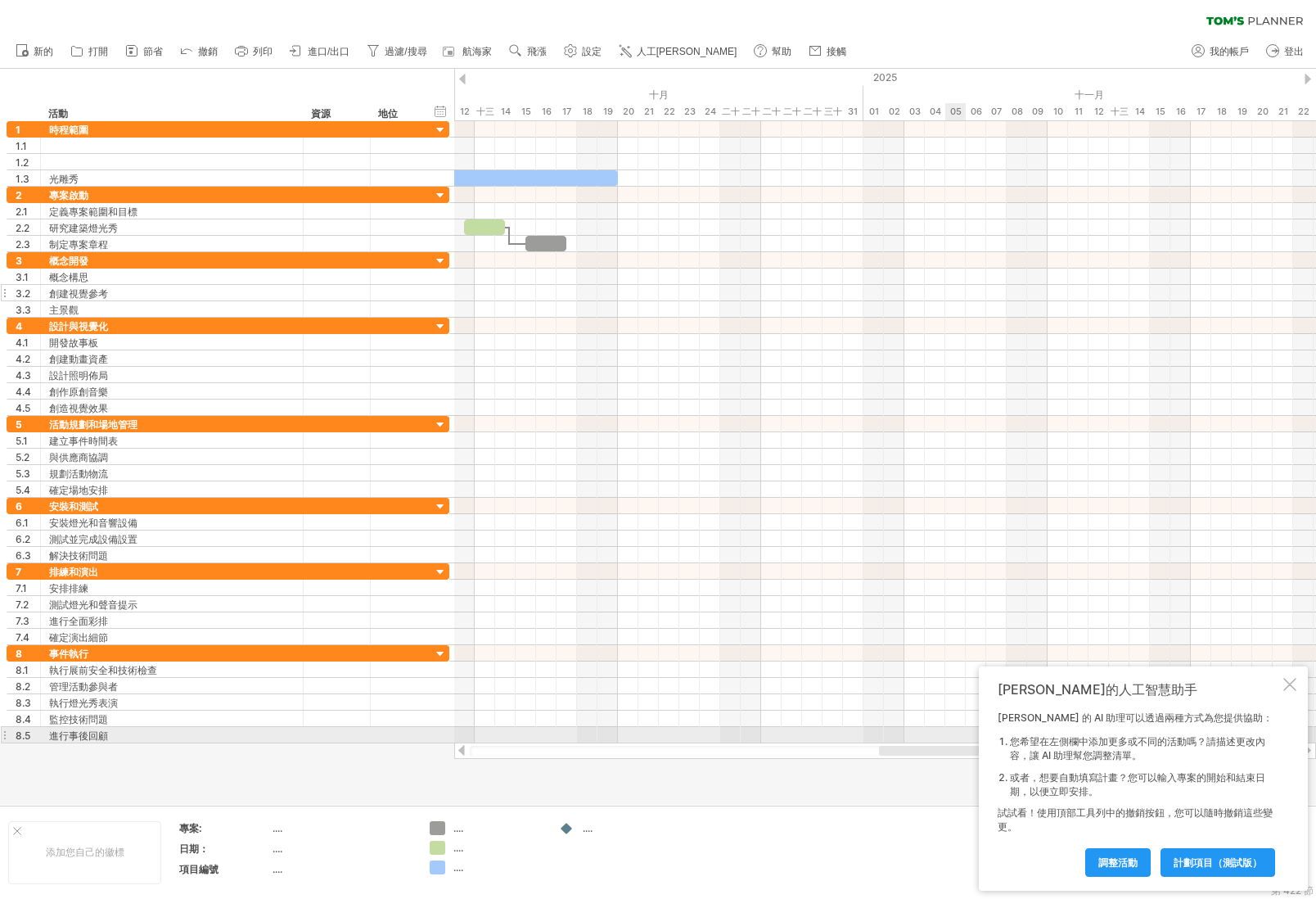
drag, startPoint x: 893, startPoint y: 753, endPoint x: 960, endPoint y: 742, distance: 67.9
click at [960, 742] on div "嘗試造訪 [DOMAIN_NAME] 再次連接... 0% 清除過濾器 新的" at bounding box center [658, 450] width 1316 height 899
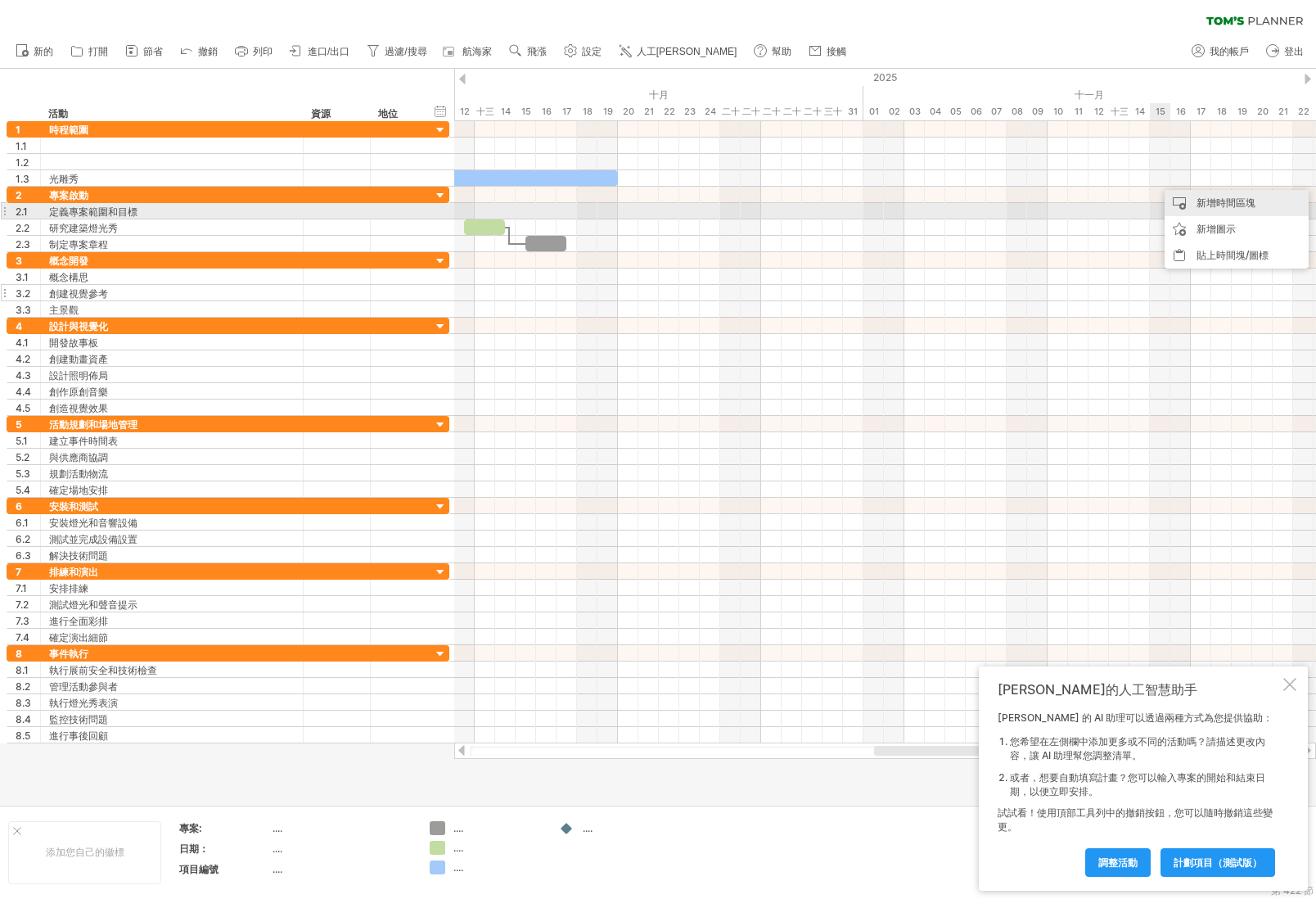
click at [1230, 209] on div "新增時間區塊" at bounding box center [1236, 202] width 144 height 27
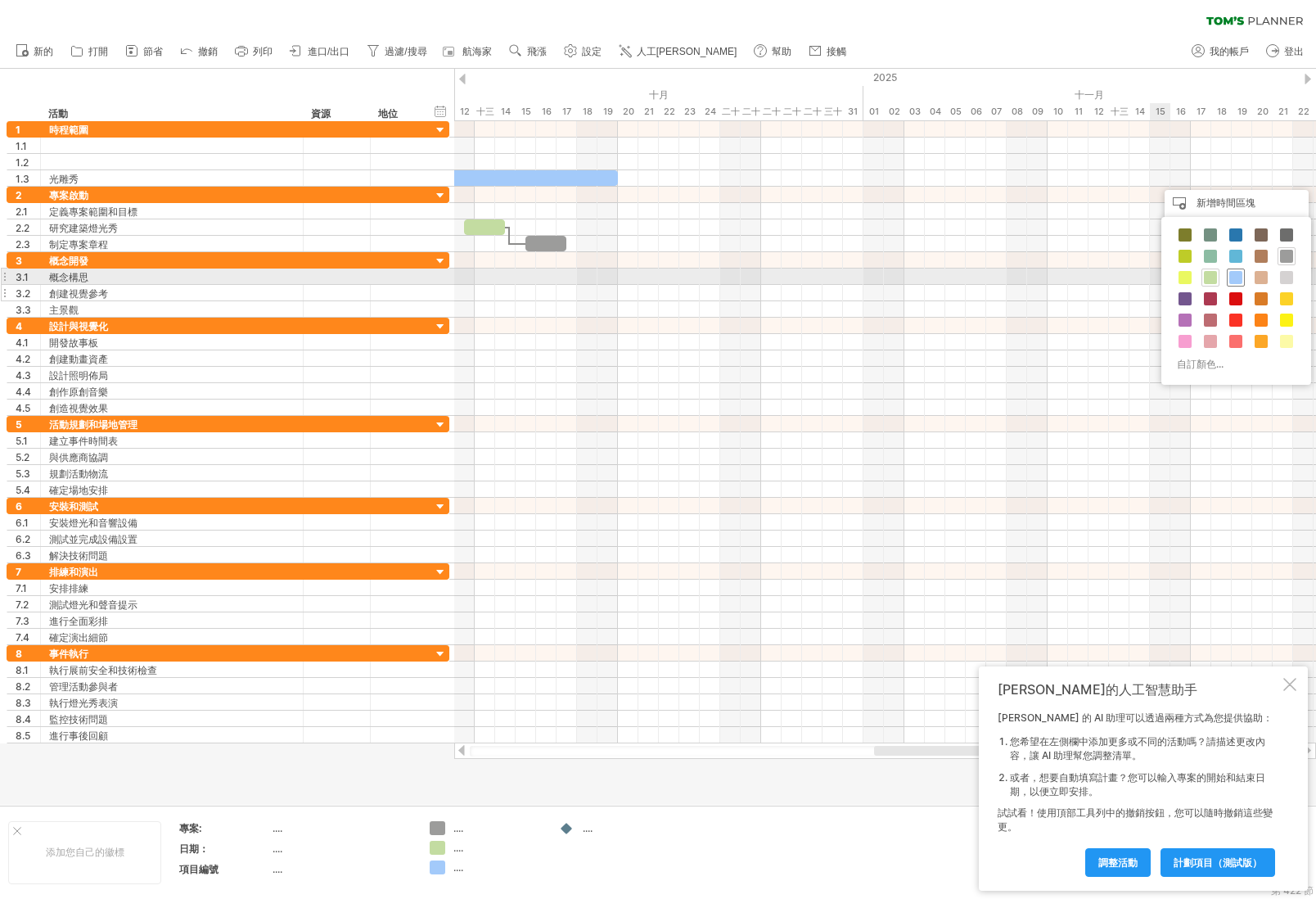
click at [1235, 280] on span at bounding box center [1235, 277] width 13 height 13
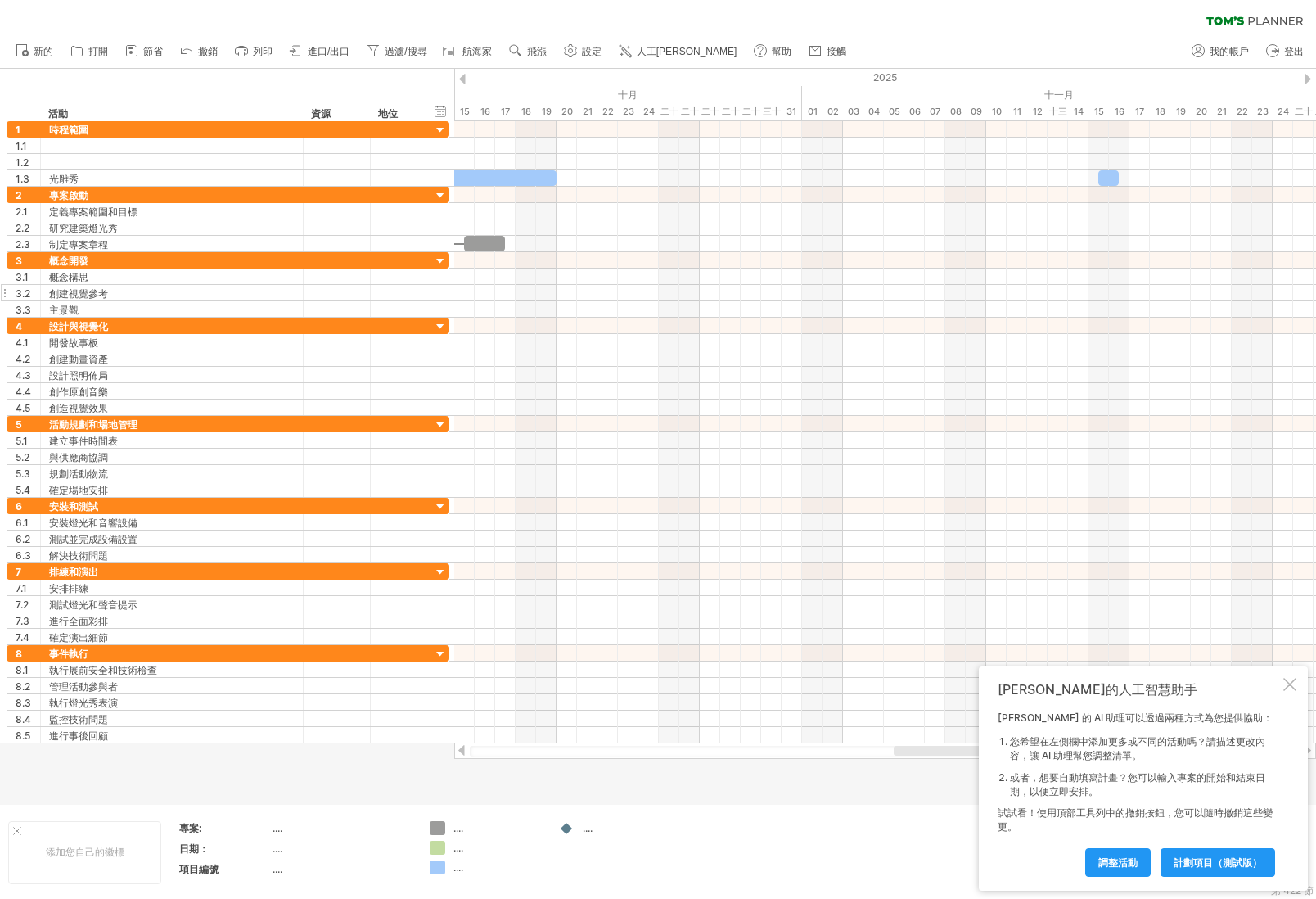
drag, startPoint x: 910, startPoint y: 748, endPoint x: 970, endPoint y: 742, distance: 60.3
click at [970, 742] on div "嘗試造訪 [DOMAIN_NAME] 再次連接... 0% 清除過濾器 新的" at bounding box center [658, 450] width 1316 height 899
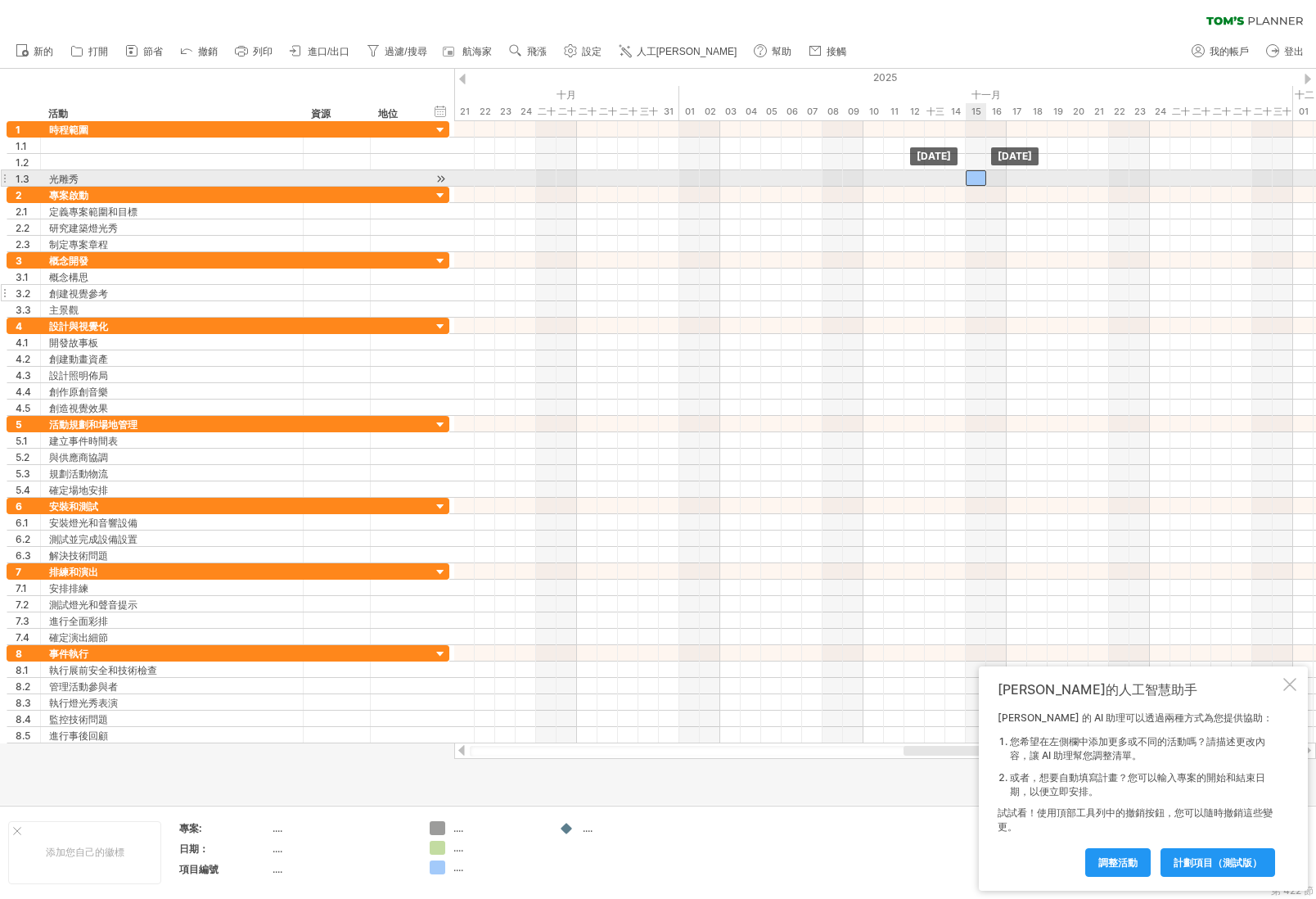
click at [976, 180] on div at bounding box center [976, 178] width 20 height 16
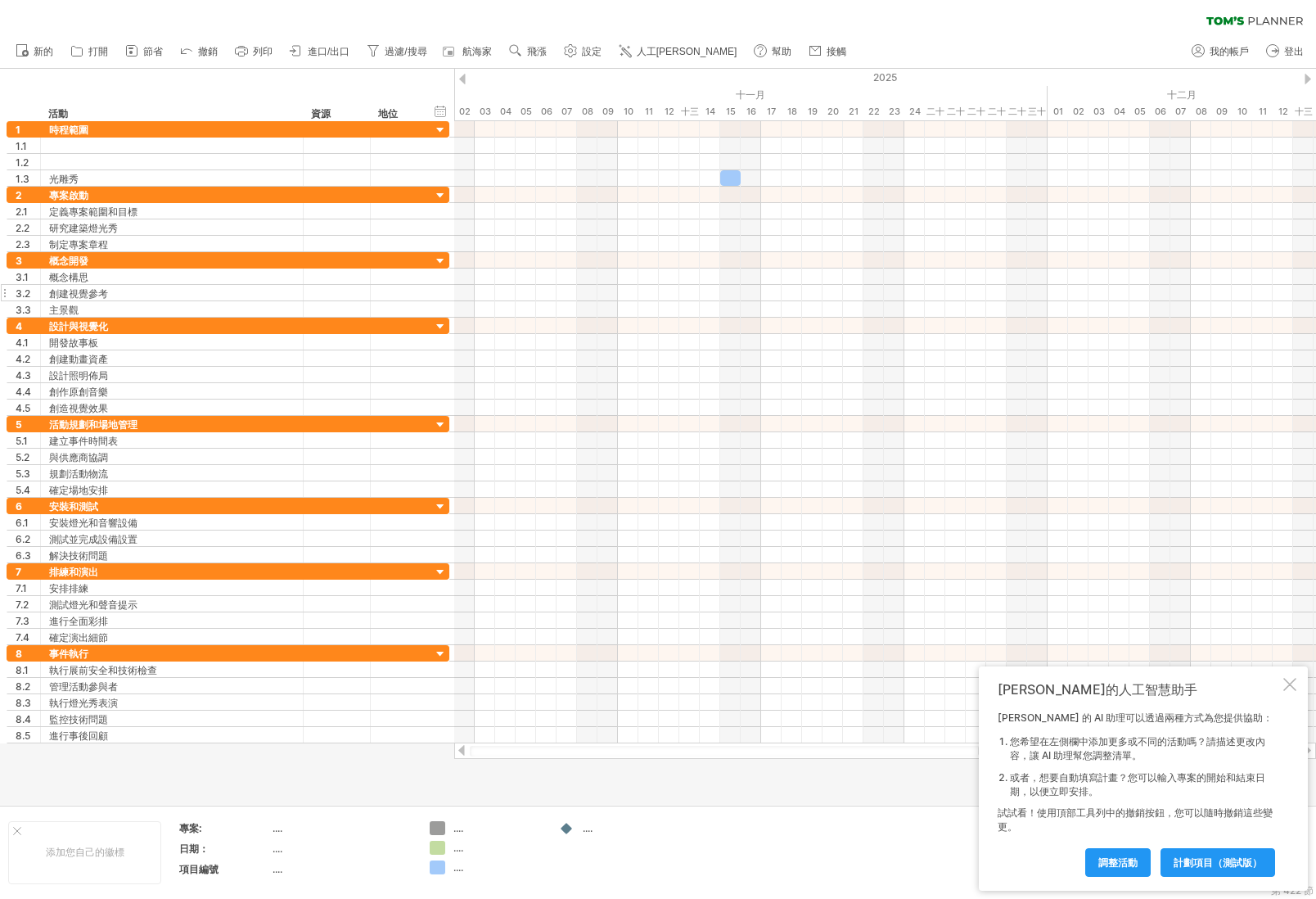
drag, startPoint x: 926, startPoint y: 751, endPoint x: 1001, endPoint y: 749, distance: 75.0
click at [1001, 749] on div "嘗試造訪 [DOMAIN_NAME] 再次連接... 0% 清除過濾器 新的" at bounding box center [658, 450] width 1316 height 899
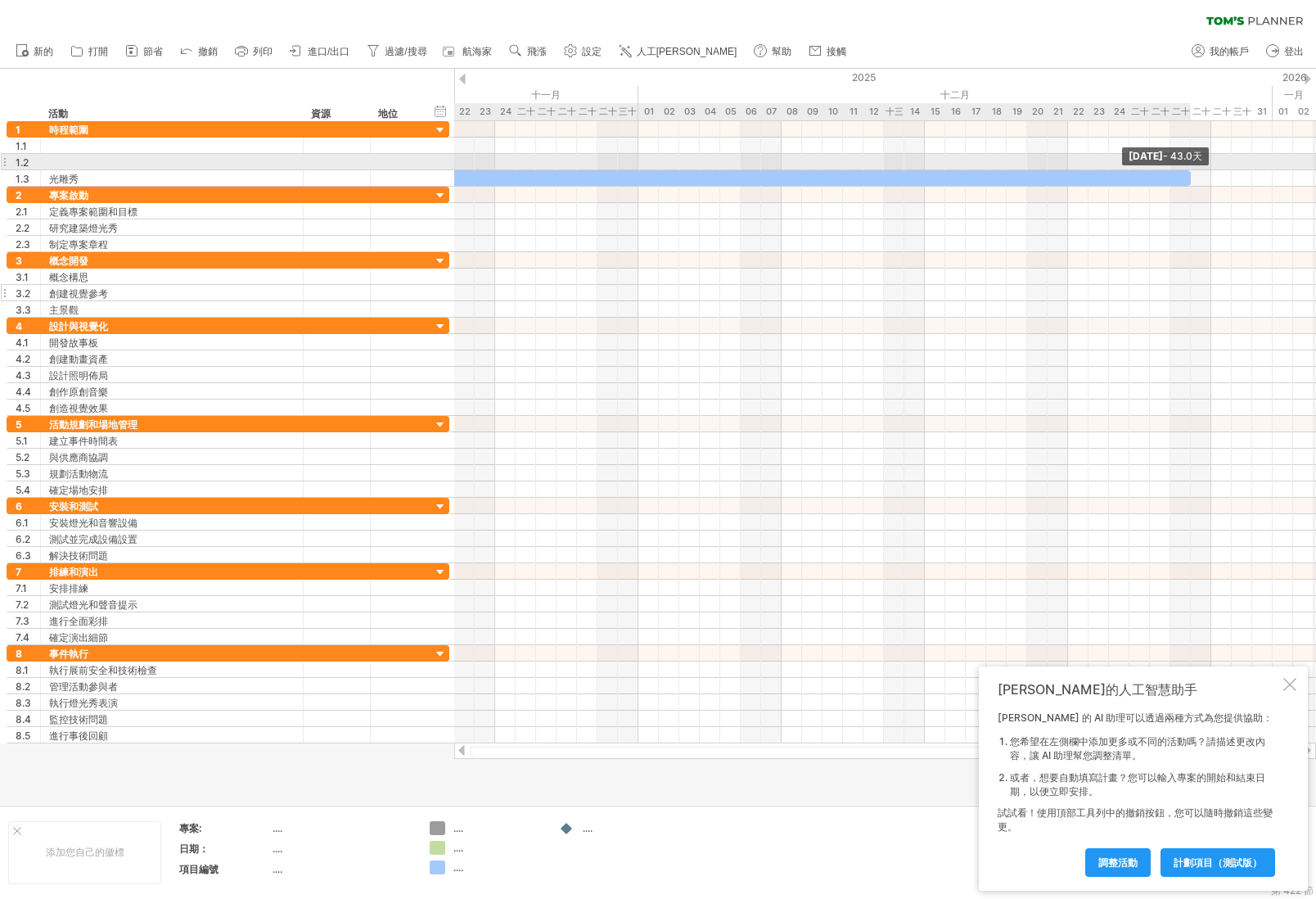
drag, startPoint x: 743, startPoint y: 180, endPoint x: 1194, endPoint y: 156, distance: 451.6
click at [1194, 156] on div "[DATE] - 43.0天 [DATE]" at bounding box center [885, 432] width 862 height 623
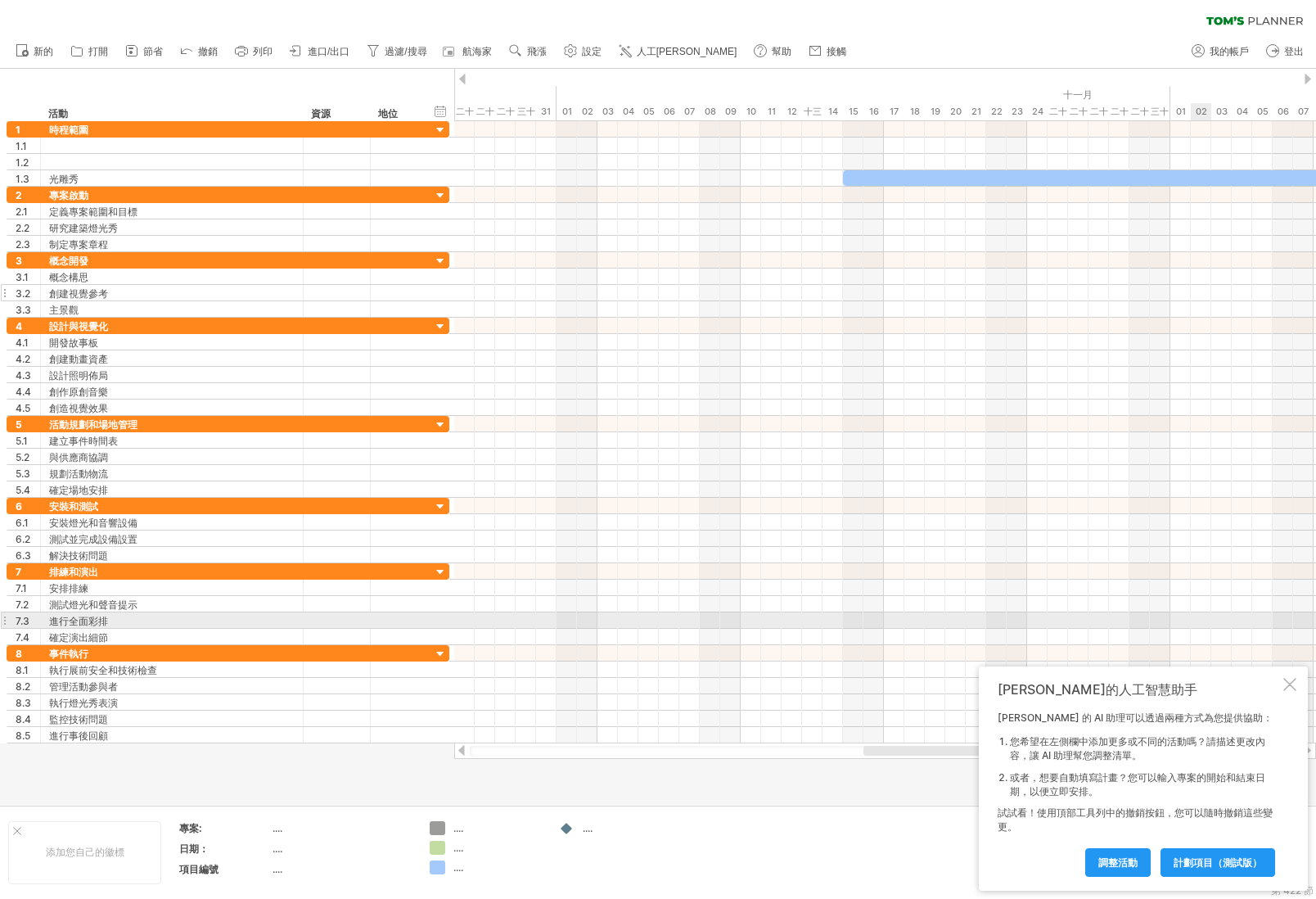
drag, startPoint x: 670, startPoint y: 593, endPoint x: 1065, endPoint y: 574, distance: 395.5
click at [1210, 624] on div at bounding box center [885, 603] width 862 height 81
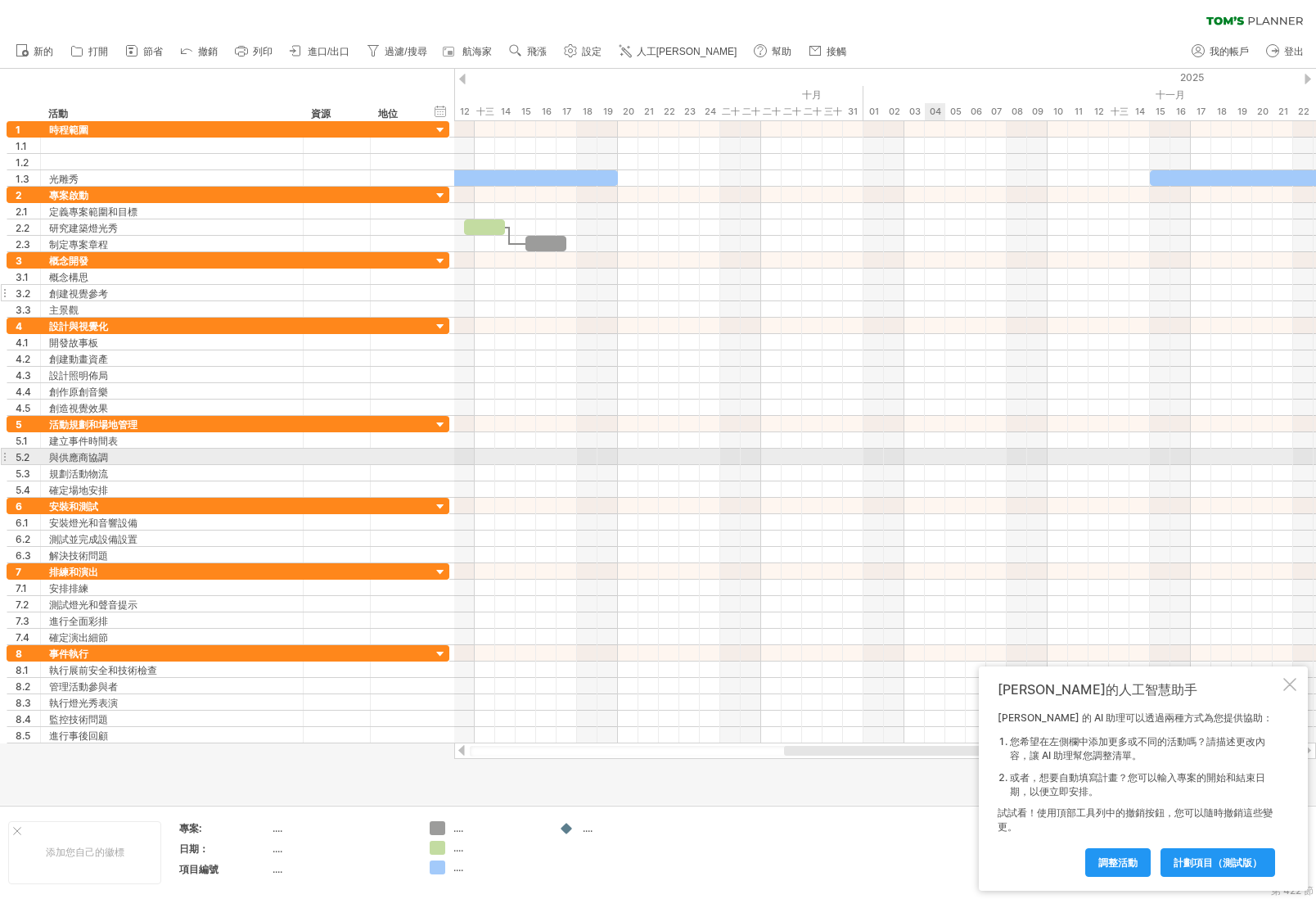
drag, startPoint x: 620, startPoint y: 428, endPoint x: 926, endPoint y: 444, distance: 306.4
click at [1029, 453] on div at bounding box center [885, 456] width 862 height 81
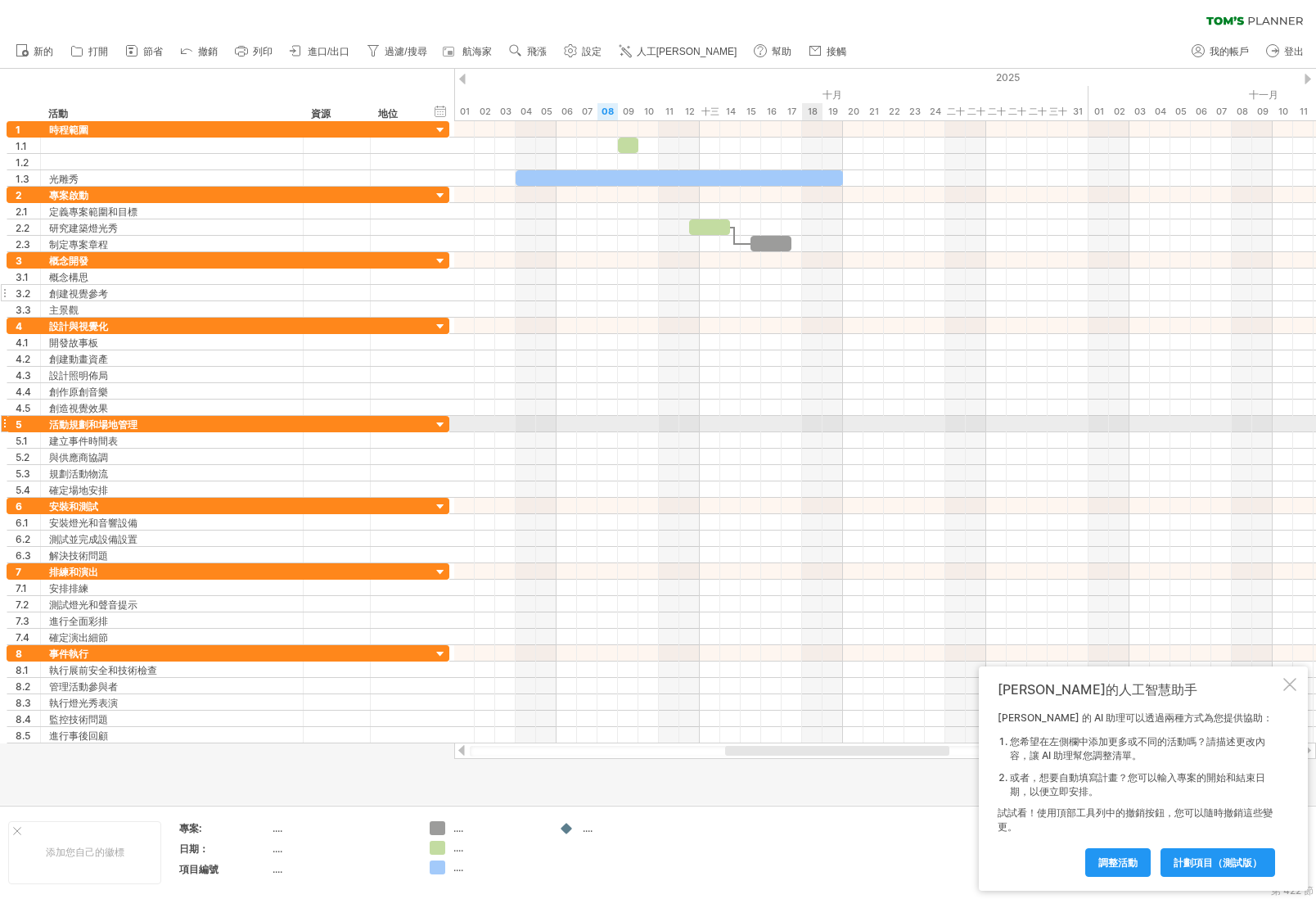
drag, startPoint x: 676, startPoint y: 414, endPoint x: 996, endPoint y: 441, distance: 321.1
click at [1004, 440] on div at bounding box center [885, 432] width 862 height 623
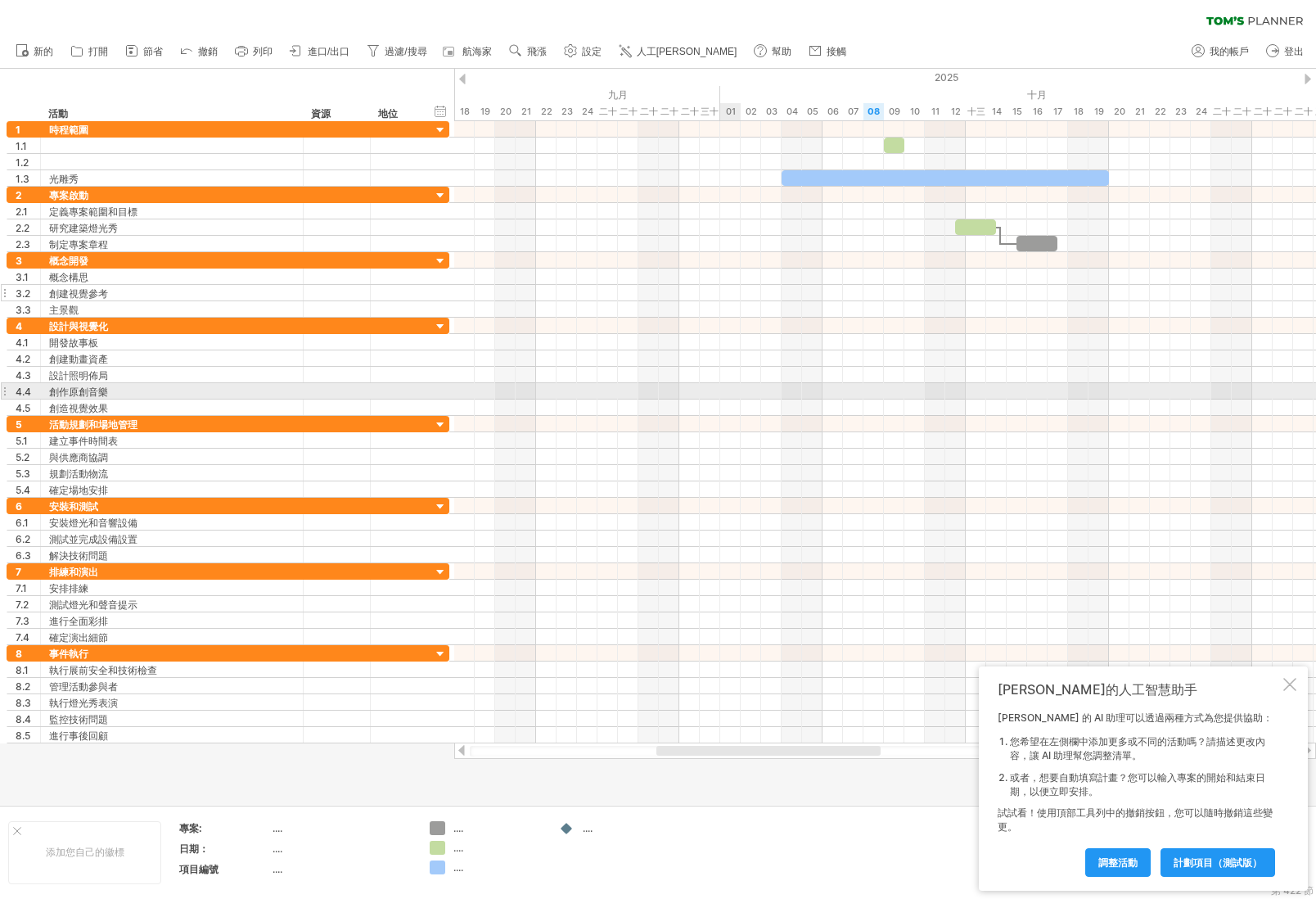
drag, startPoint x: 676, startPoint y: 384, endPoint x: 739, endPoint y: 385, distance: 63.0
click at [739, 385] on div at bounding box center [885, 392] width 862 height 16
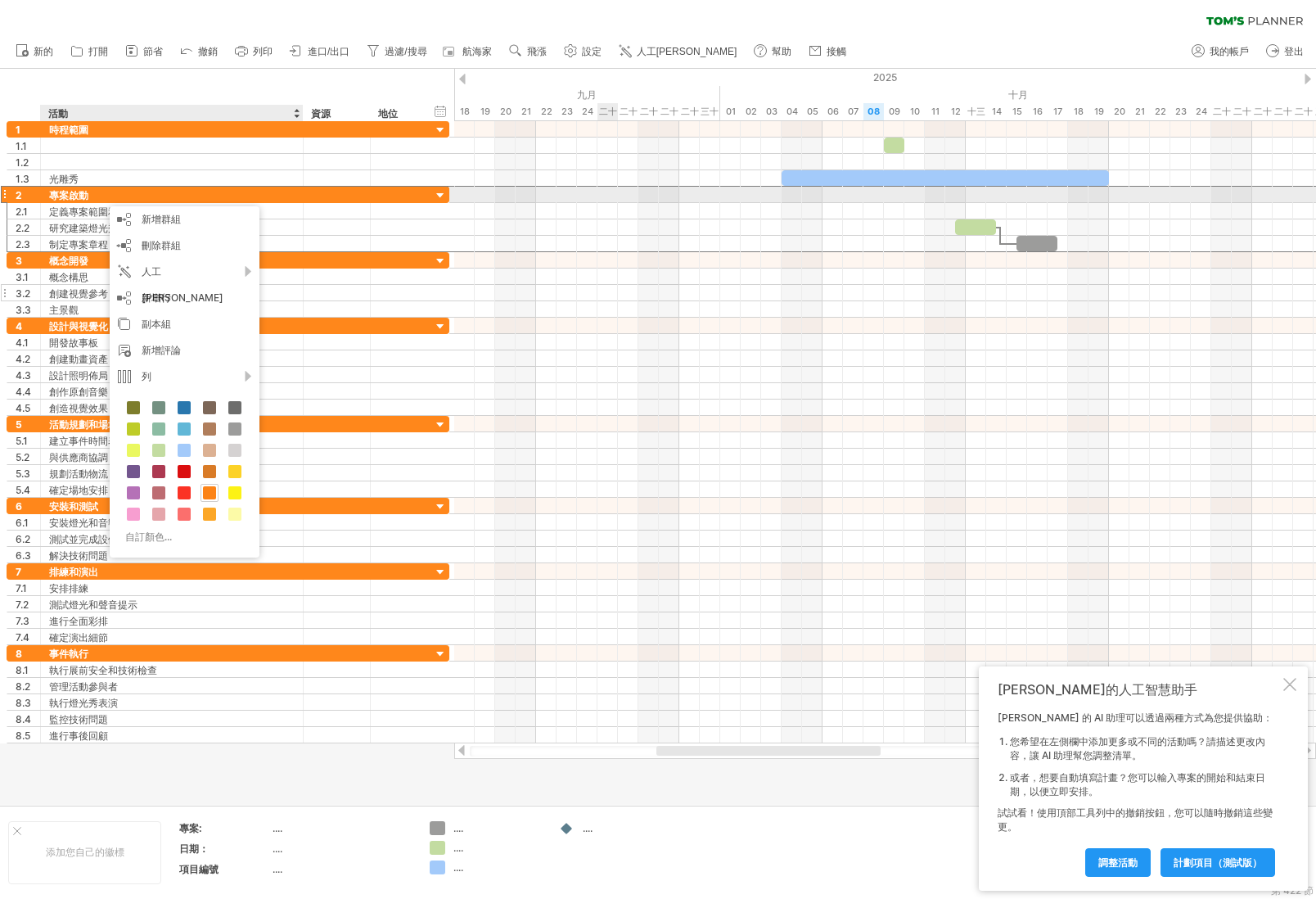
click at [286, 199] on div "專案啟動" at bounding box center [172, 194] width 245 height 16
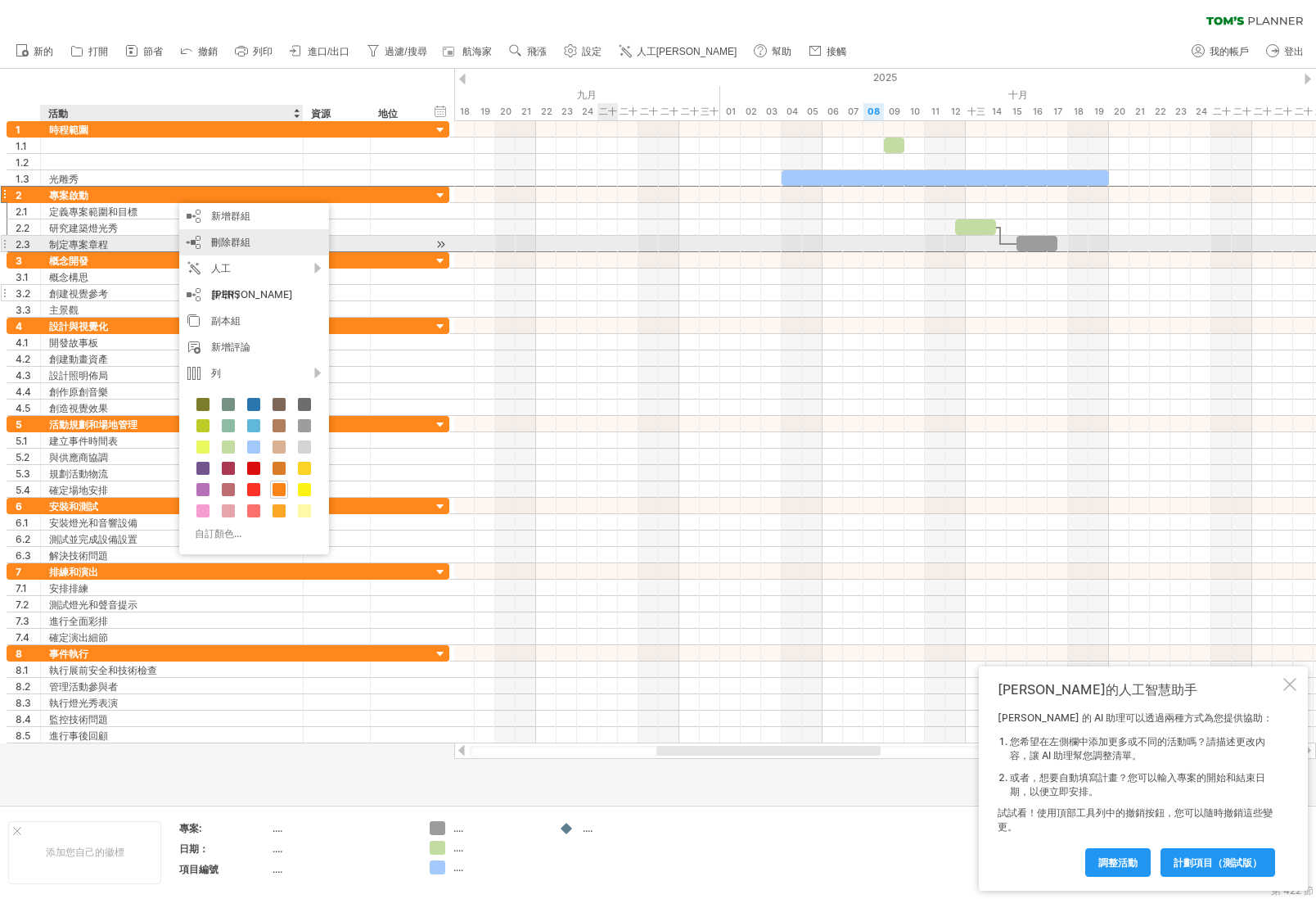
click at [239, 243] on font "刪除群組" at bounding box center [231, 242] width 39 height 12
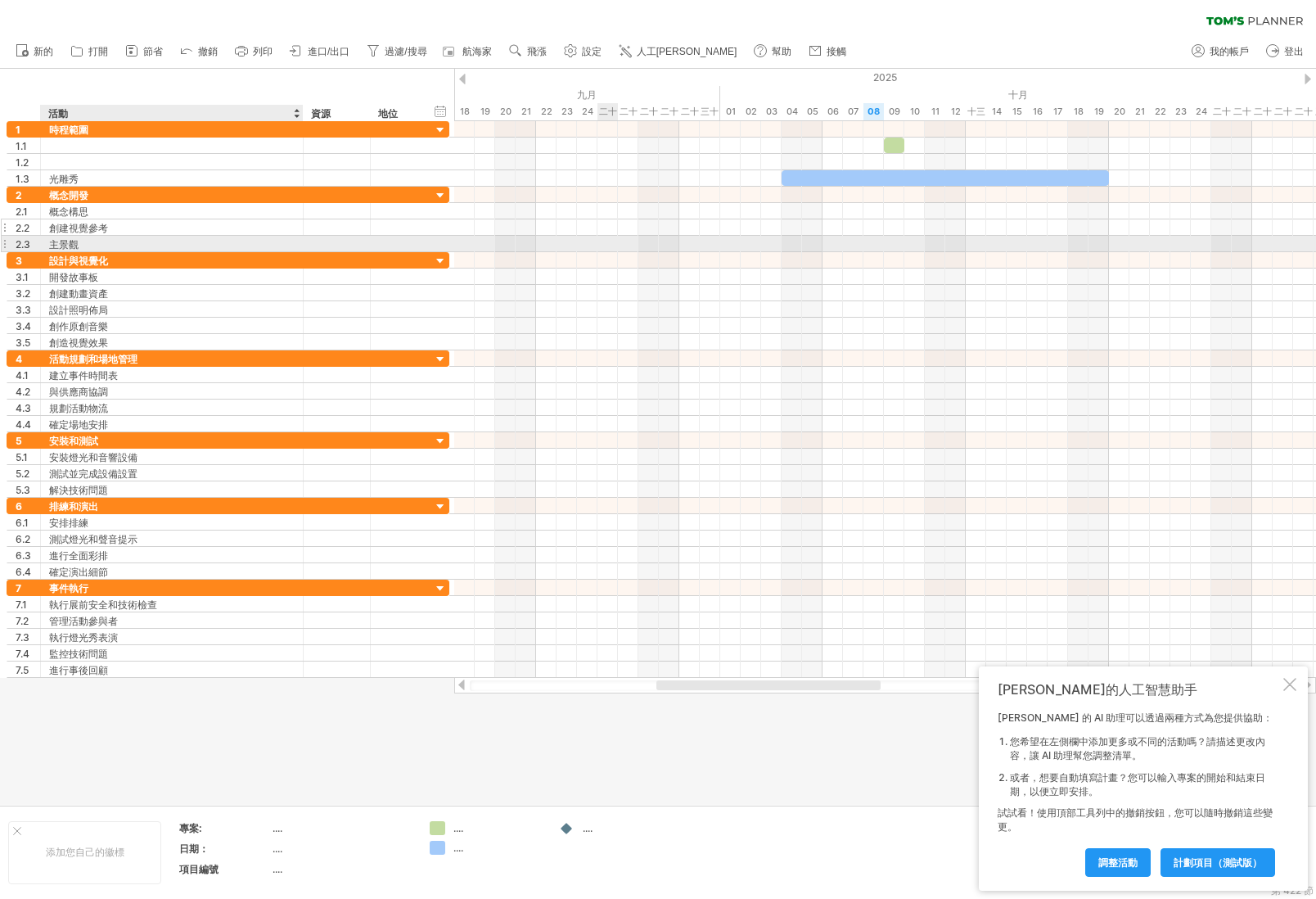
click at [82, 244] on div "主景觀" at bounding box center [172, 244] width 245 height 16
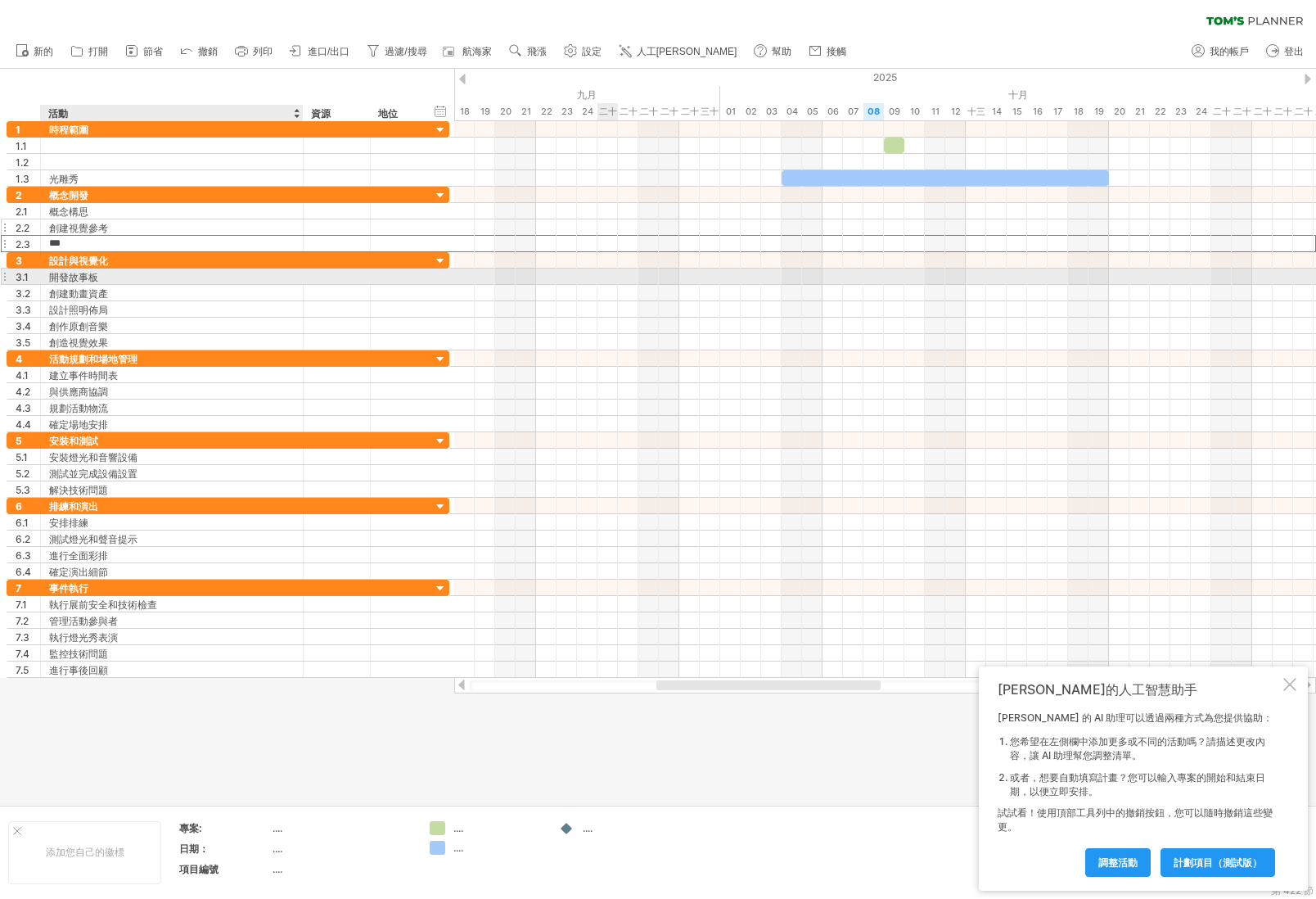
click at [151, 281] on div "開發故事板" at bounding box center [172, 276] width 245 height 16
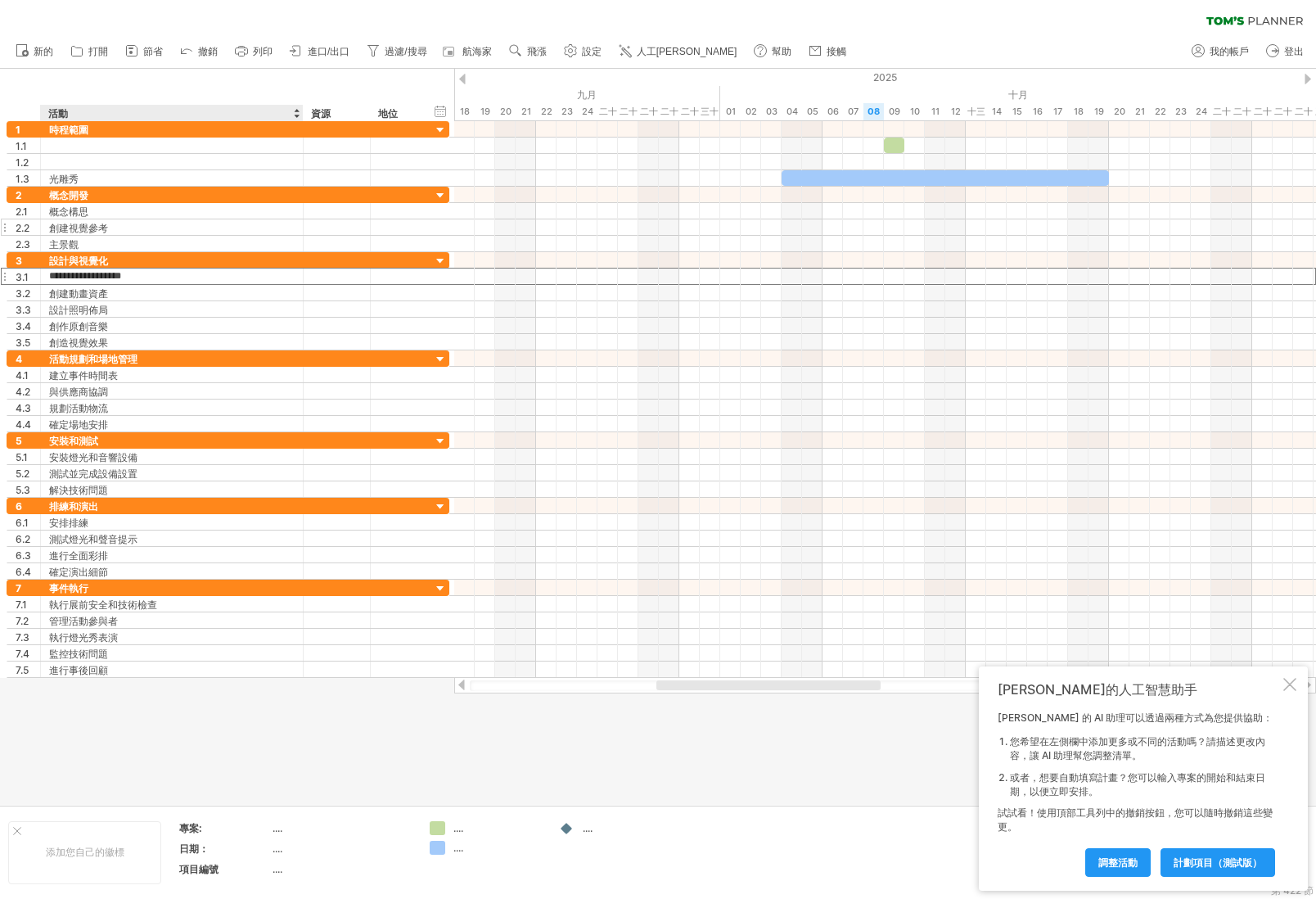
drag, startPoint x: 281, startPoint y: 745, endPoint x: 200, endPoint y: 709, distance: 88.6
click at [274, 748] on div at bounding box center [658, 437] width 1316 height 736
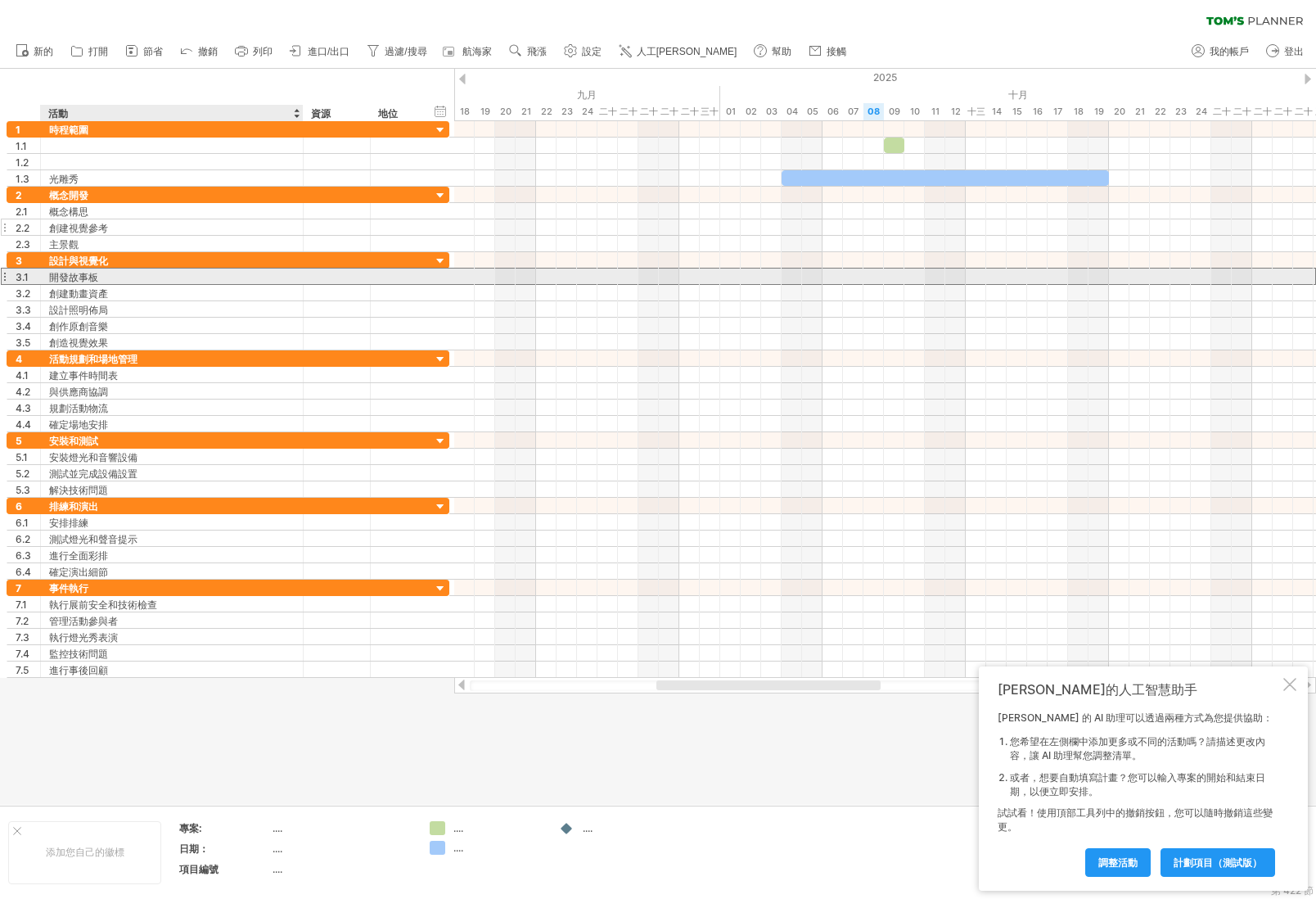
click at [71, 277] on font "開發故事板" at bounding box center [74, 276] width 49 height 12
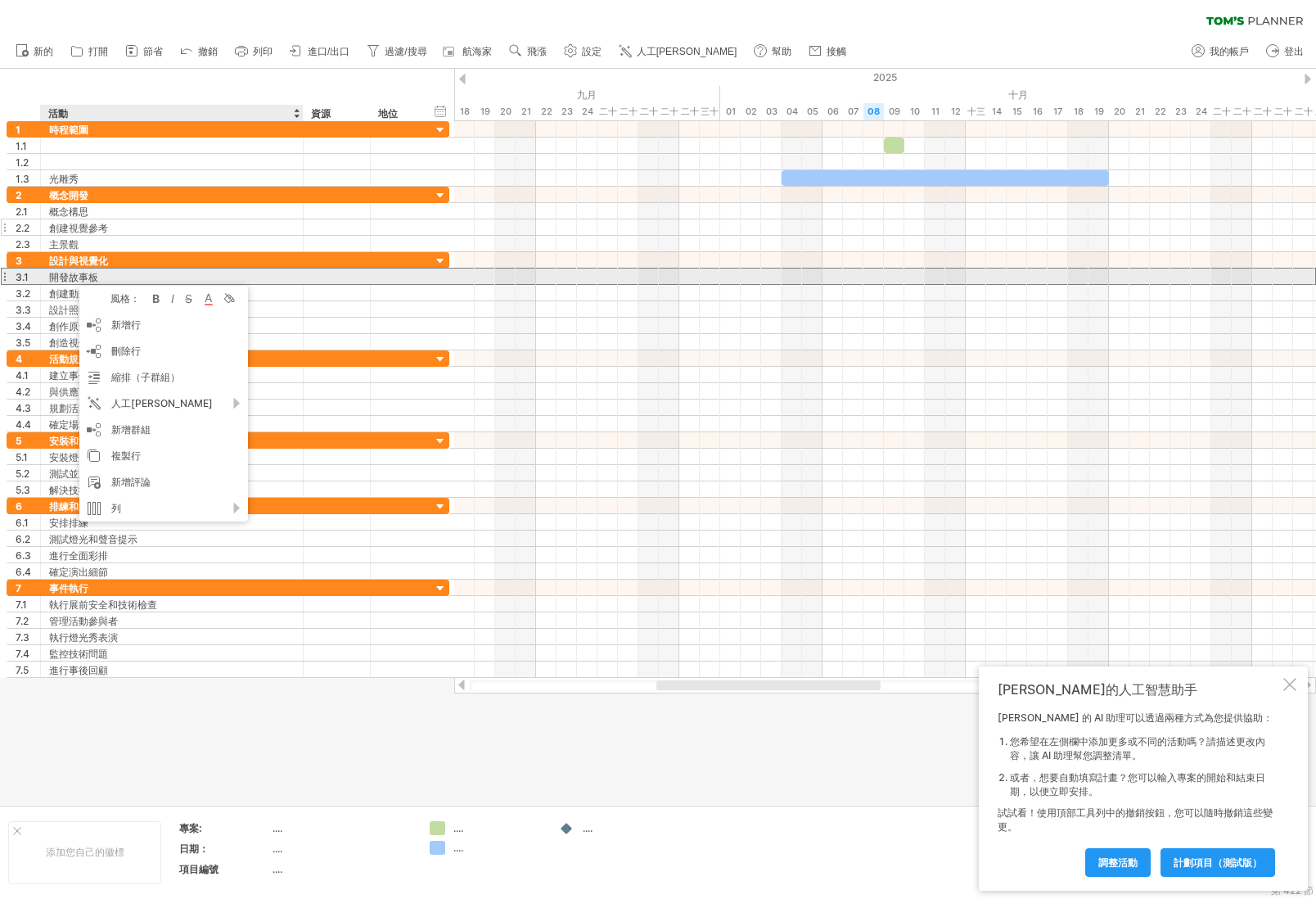
click at [91, 276] on font "開發故事板" at bounding box center [74, 276] width 49 height 12
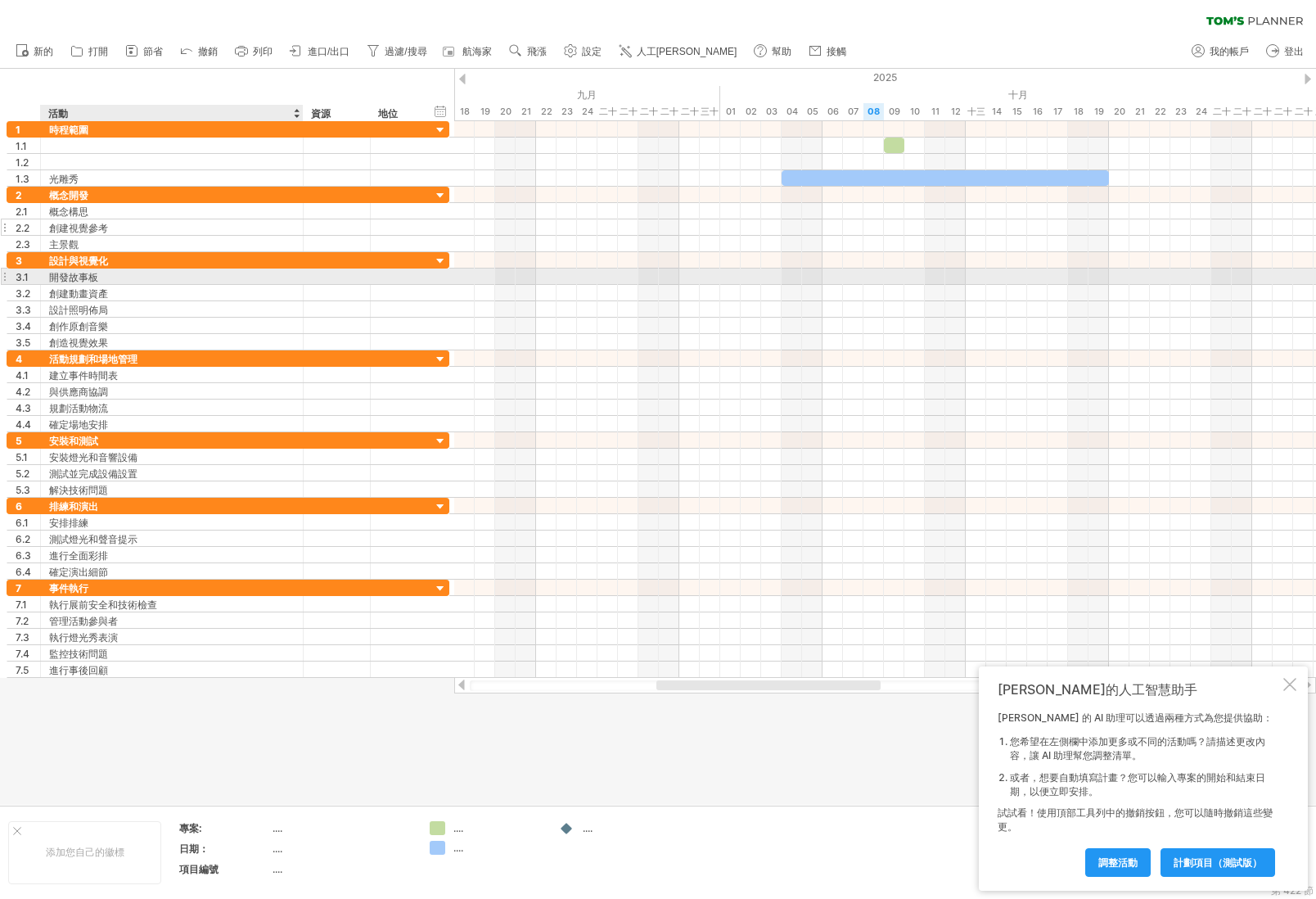
click at [91, 276] on font "開發故事板" at bounding box center [74, 276] width 49 height 12
click at [104, 276] on div "開發故事板" at bounding box center [172, 276] width 245 height 16
click at [104, 276] on input "**********" at bounding box center [172, 276] width 245 height 16
click at [84, 281] on input "**********" at bounding box center [172, 276] width 245 height 16
drag, startPoint x: 91, startPoint y: 277, endPoint x: 34, endPoint y: 276, distance: 57.0
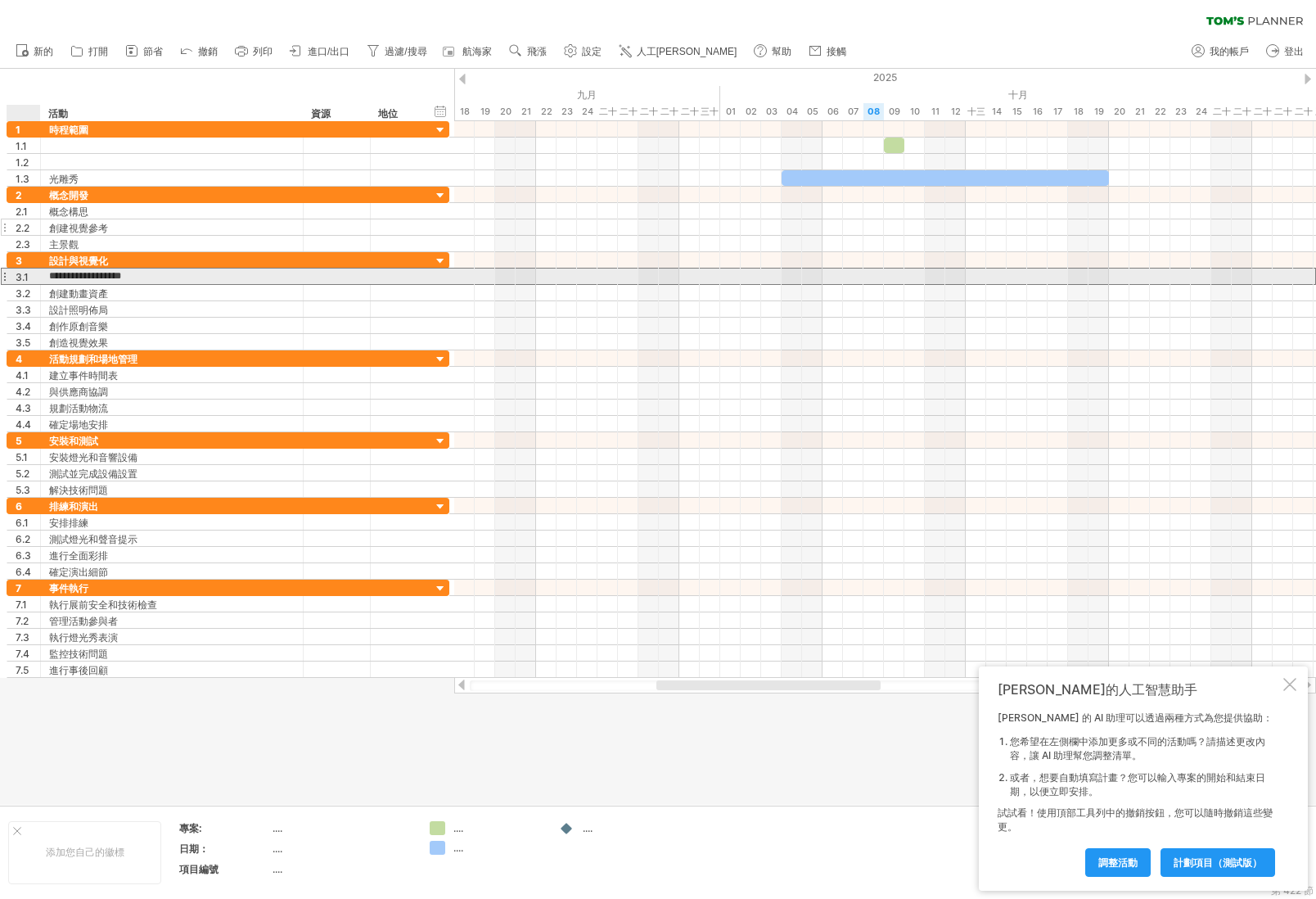
click at [34, 276] on div "**********" at bounding box center [228, 276] width 443 height 17
type input "**********"
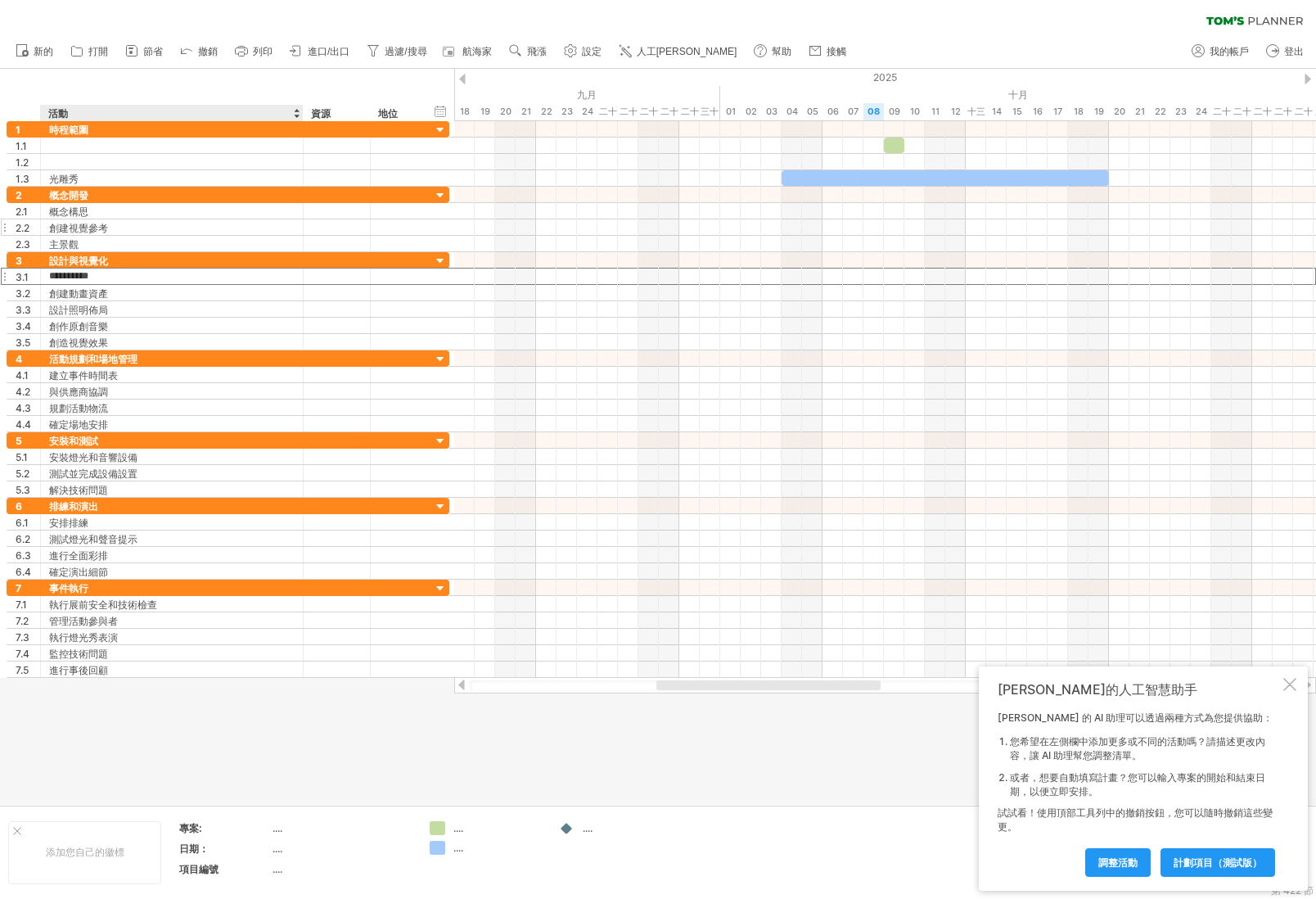
click at [174, 795] on div at bounding box center [658, 437] width 1316 height 736
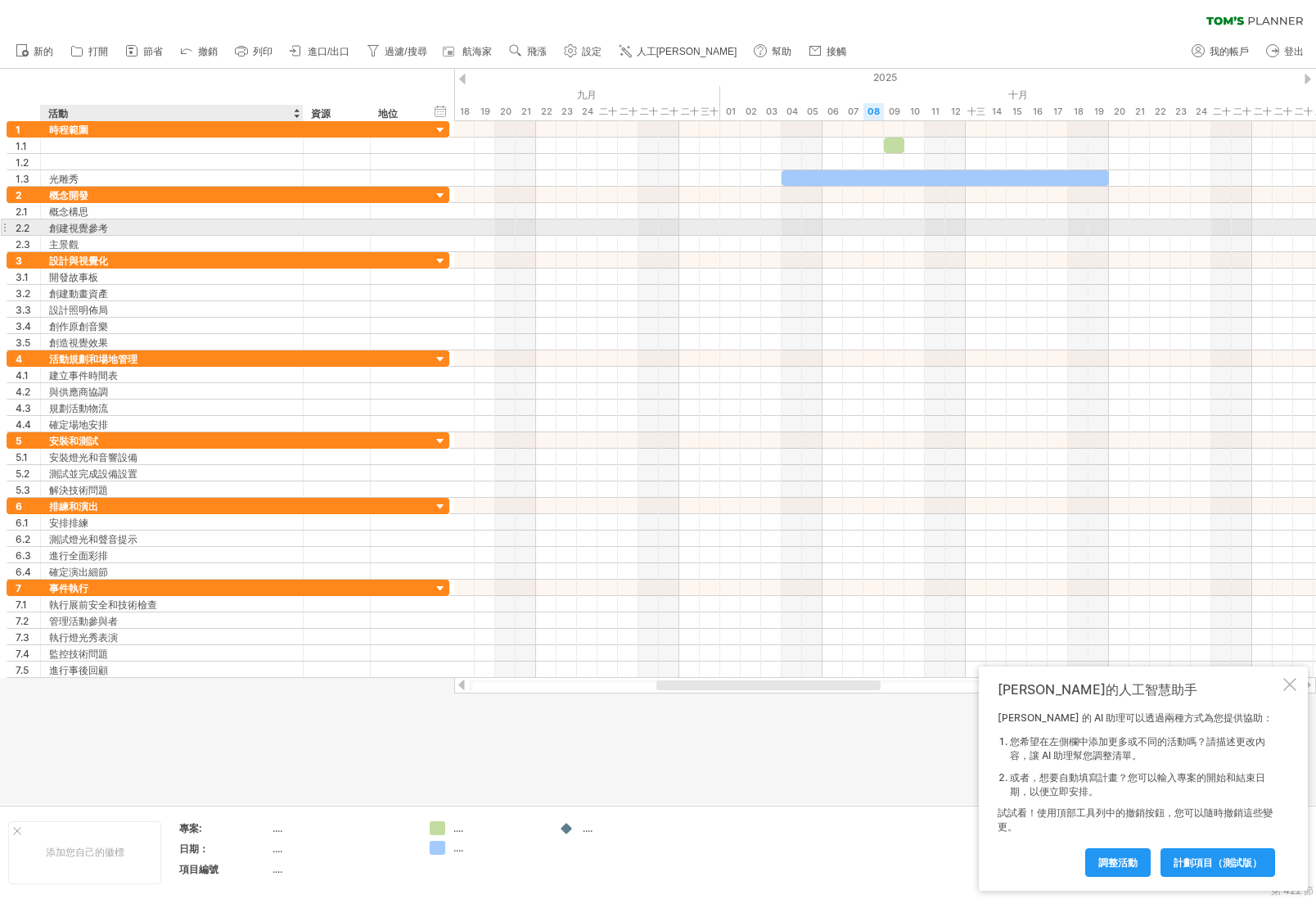
click at [75, 226] on font "創建視覺參考" at bounding box center [79, 227] width 59 height 12
click at [75, 227] on font "創建視覺參考" at bounding box center [79, 227] width 59 height 12
click at [66, 229] on font "創建視覺參考" at bounding box center [79, 227] width 59 height 12
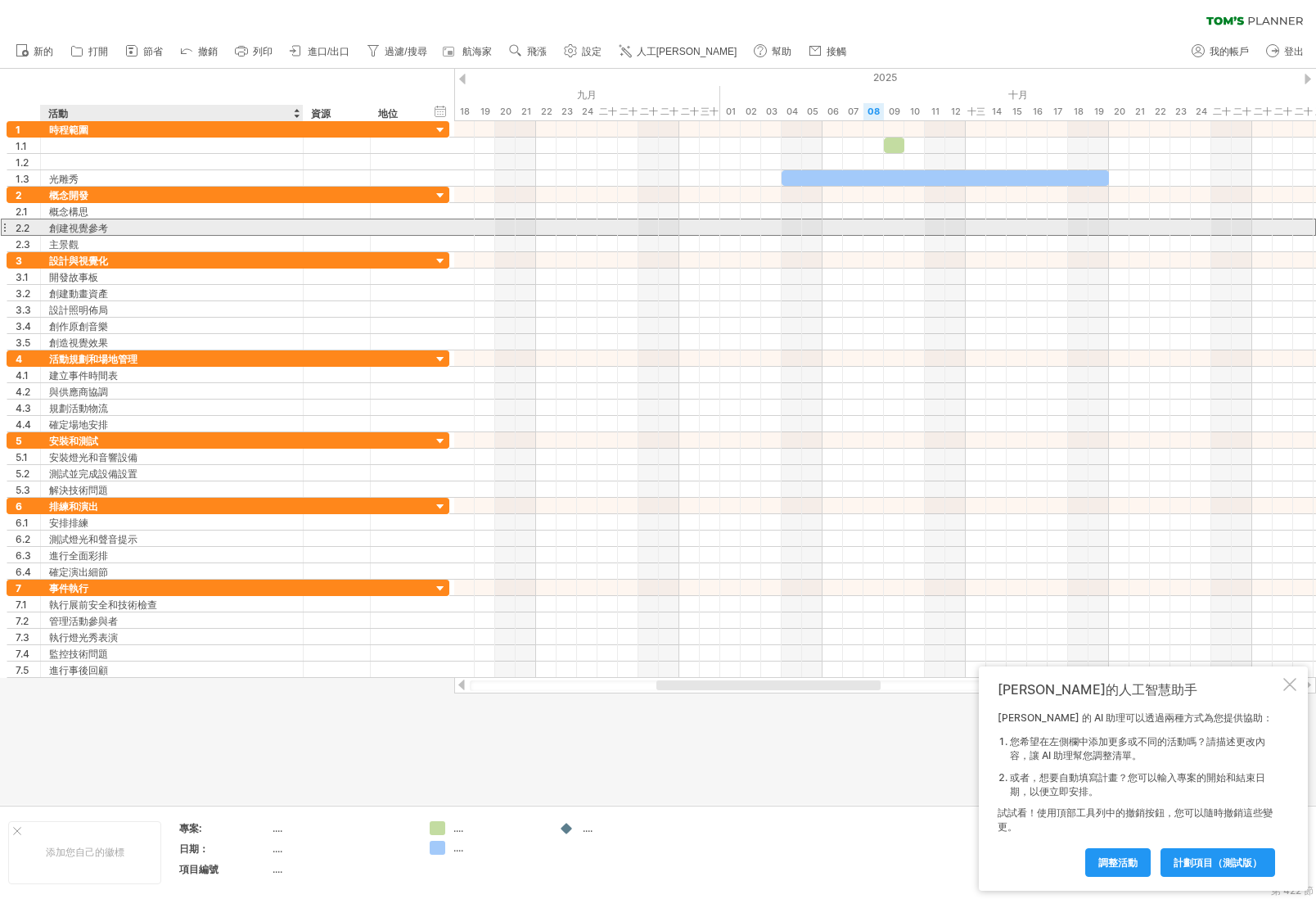
click at [66, 229] on font "創建視覺參考" at bounding box center [79, 227] width 59 height 12
click at [102, 229] on font "創建視覺參考" at bounding box center [79, 227] width 59 height 12
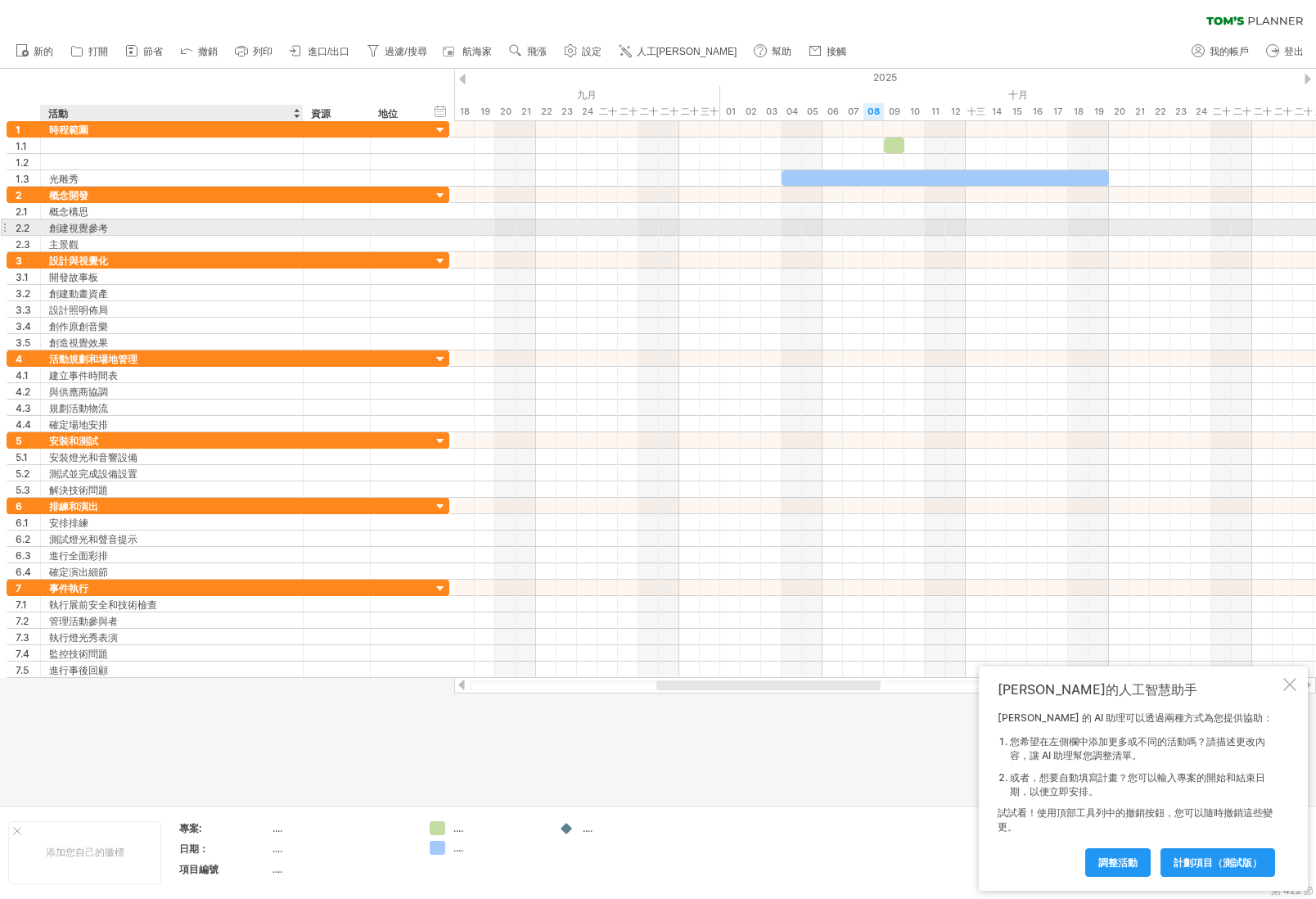
click at [104, 229] on font "創建視覺參考" at bounding box center [79, 227] width 59 height 12
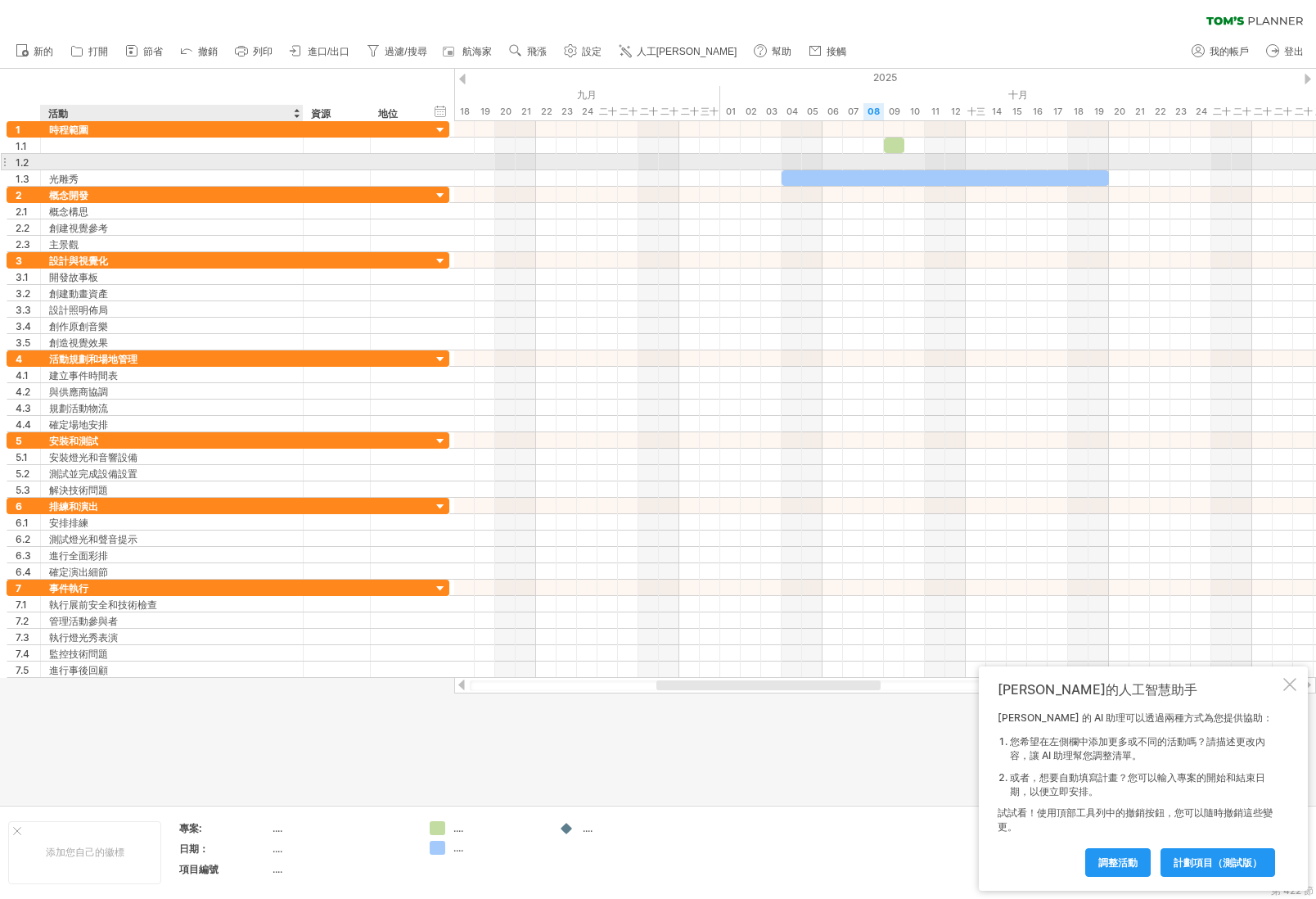
click at [73, 157] on div at bounding box center [172, 161] width 245 height 16
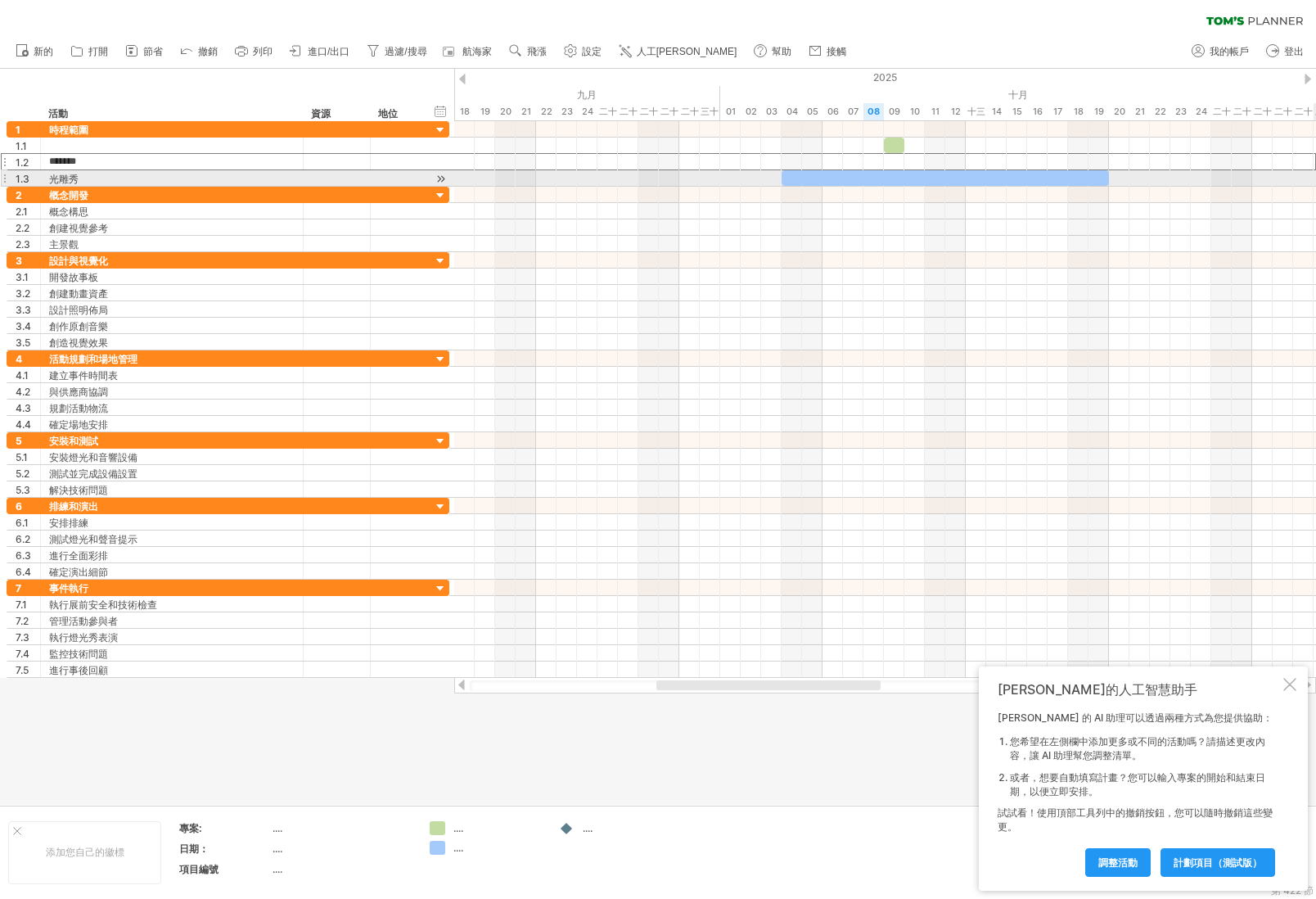
type input "*****"
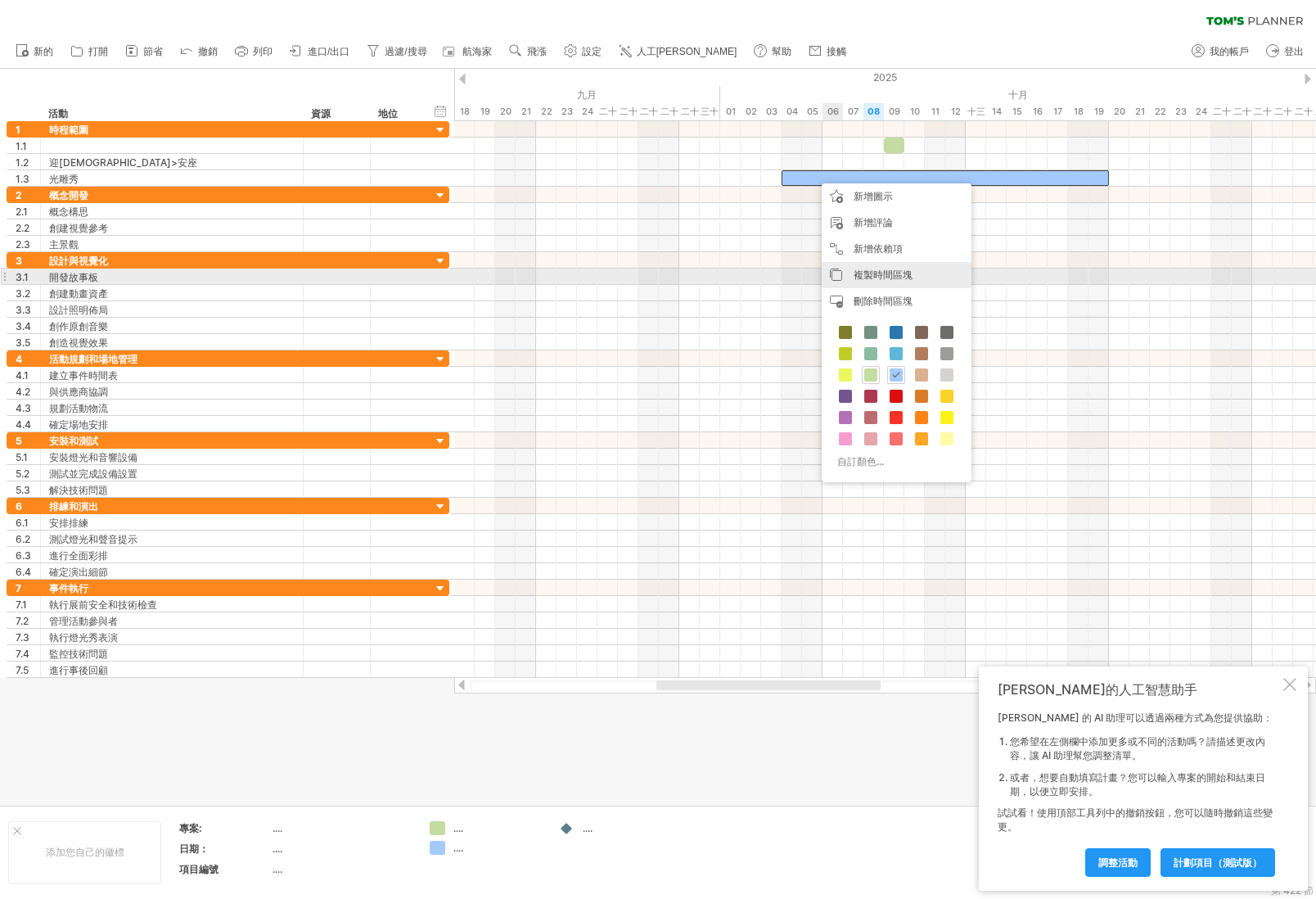
click at [901, 274] on font "複製時間區塊" at bounding box center [883, 274] width 59 height 12
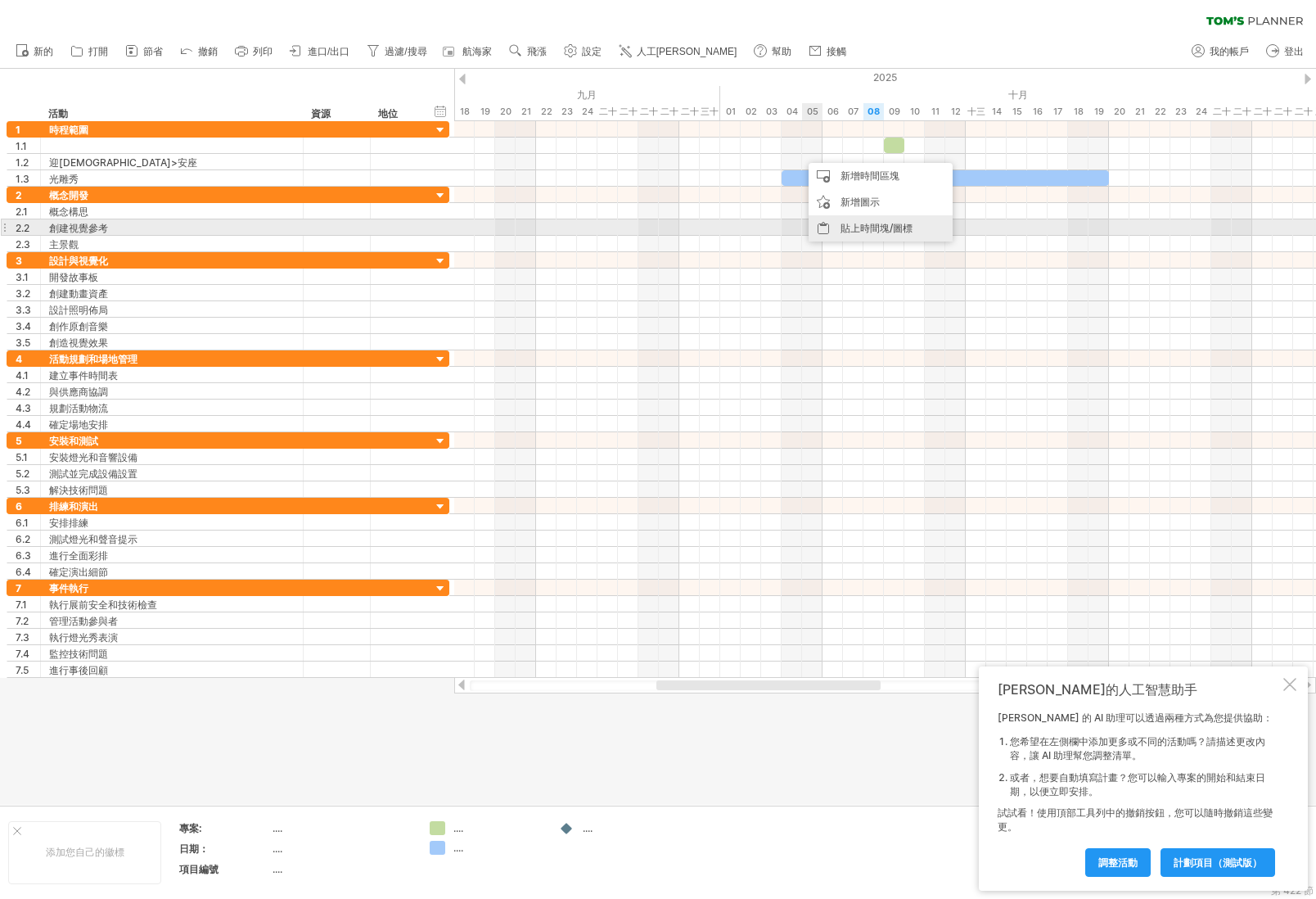
click at [870, 226] on font "貼上時間塊/圖標" at bounding box center [877, 227] width 72 height 12
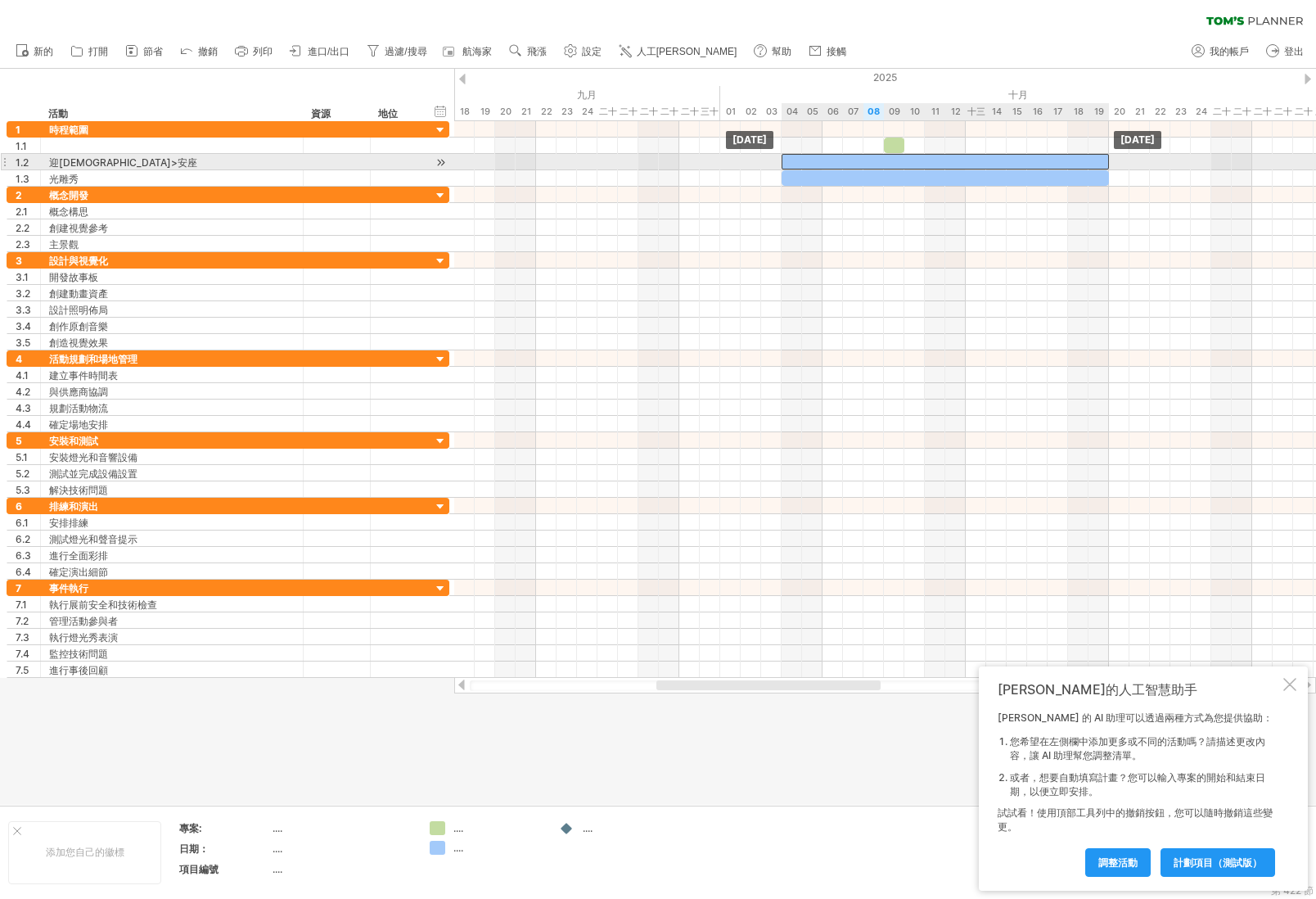
drag, startPoint x: 821, startPoint y: 157, endPoint x: 804, endPoint y: 159, distance: 17.1
click at [804, 159] on div at bounding box center [945, 161] width 328 height 16
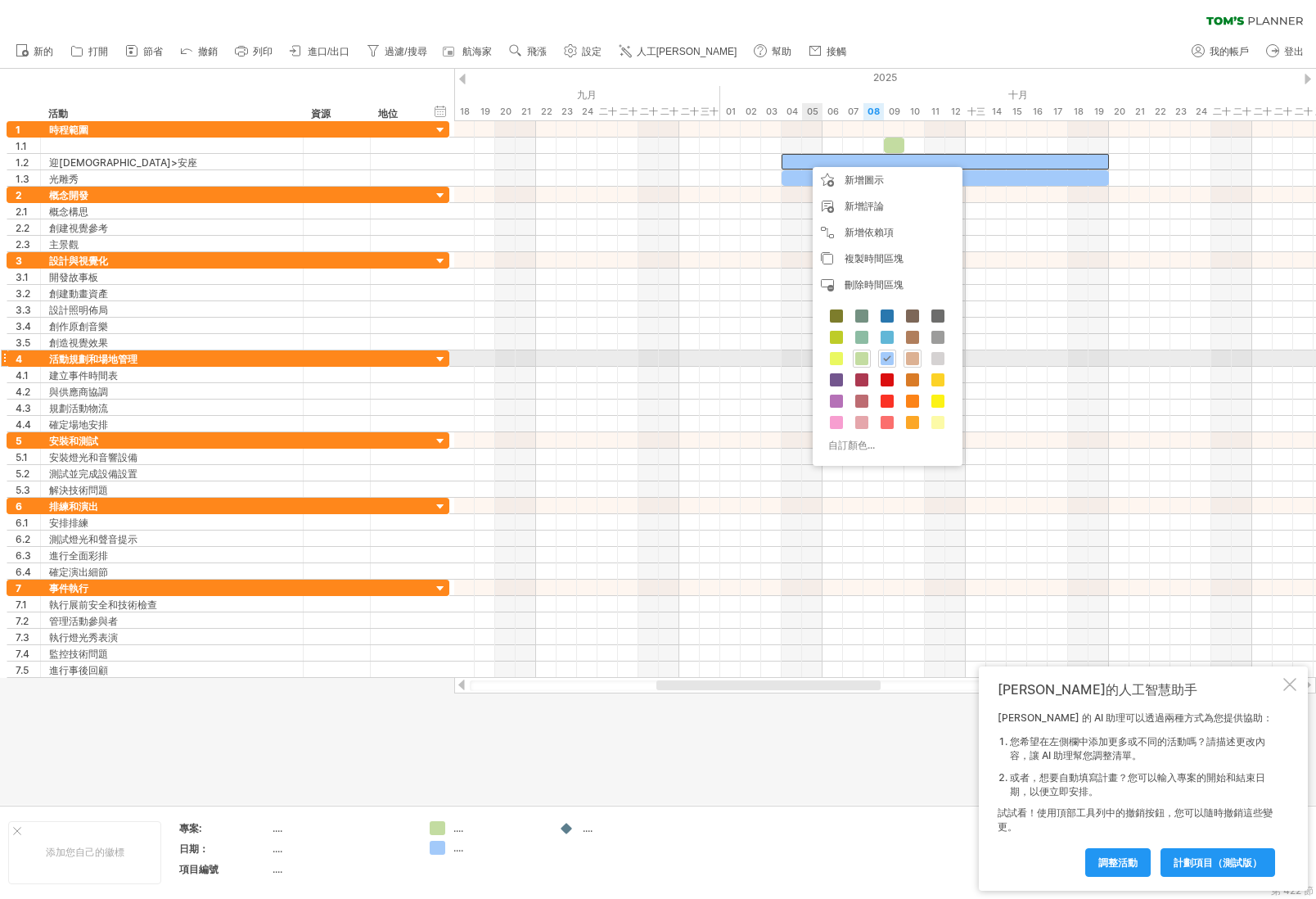
click at [907, 353] on span at bounding box center [912, 359] width 13 height 13
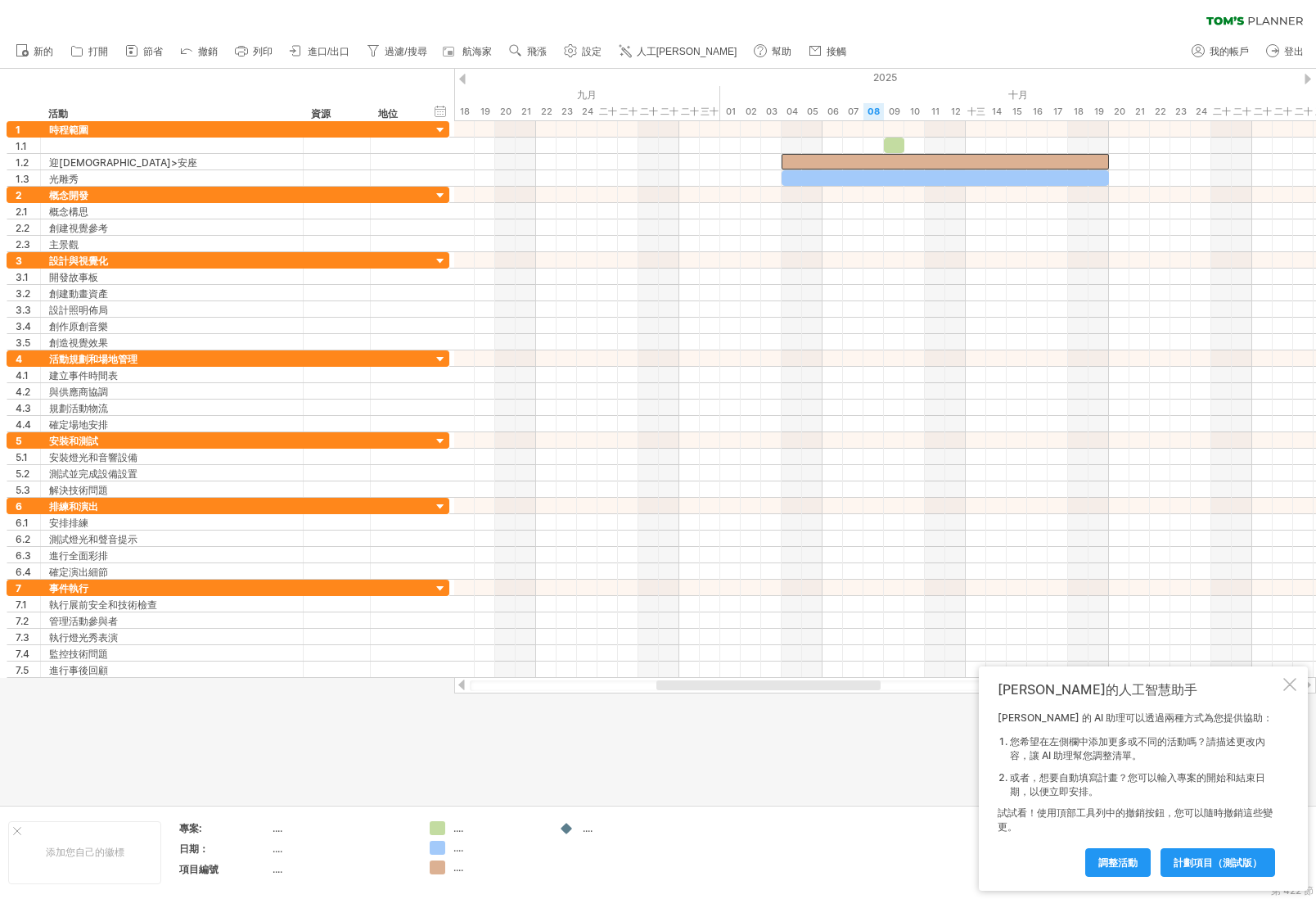
click at [861, 773] on div at bounding box center [658, 437] width 1316 height 736
click at [888, 146] on div at bounding box center [894, 145] width 20 height 16
click at [776, 765] on div at bounding box center [658, 437] width 1316 height 736
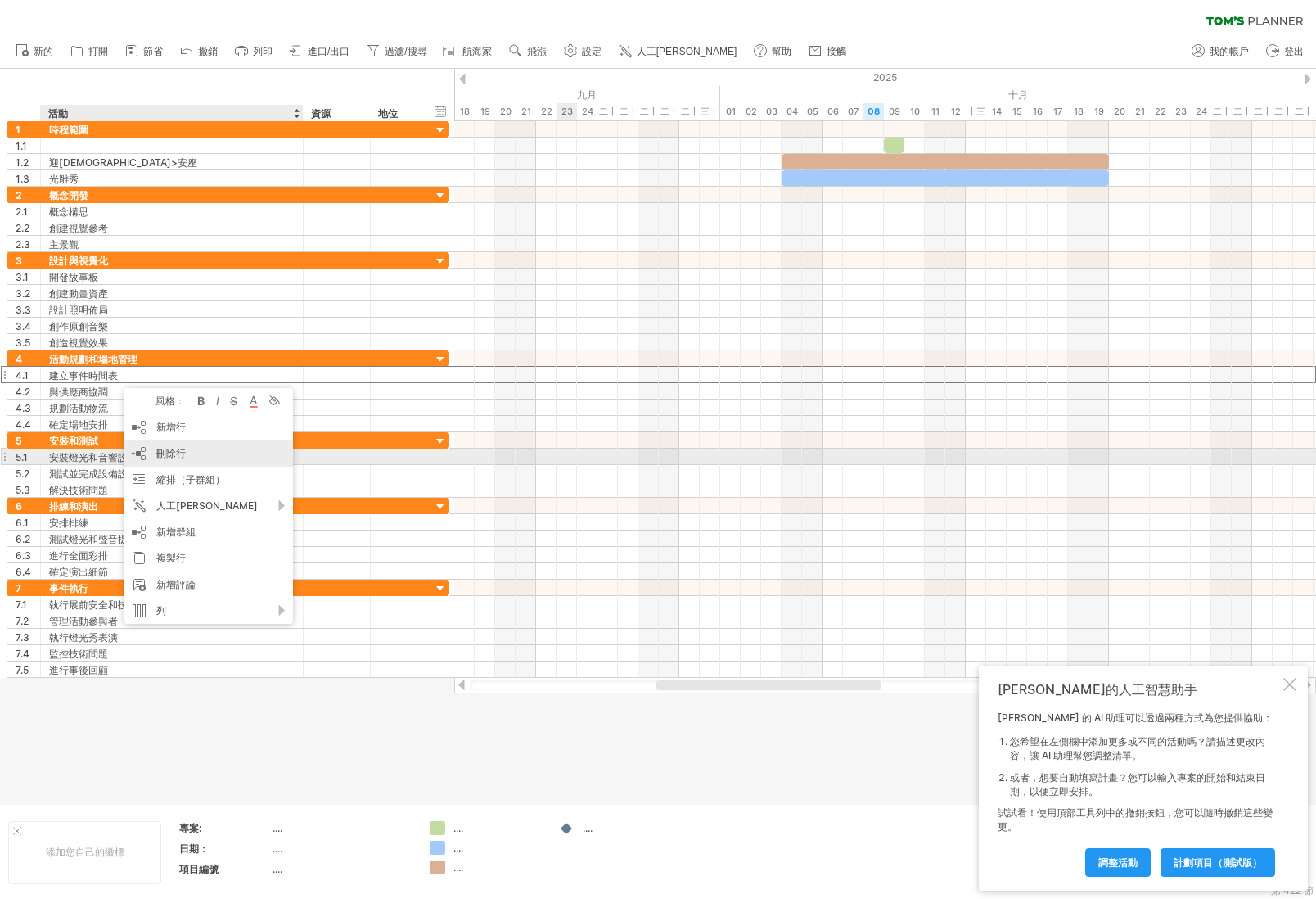
click at [194, 454] on div "刪除行 刪除選取的行" at bounding box center [209, 453] width 168 height 27
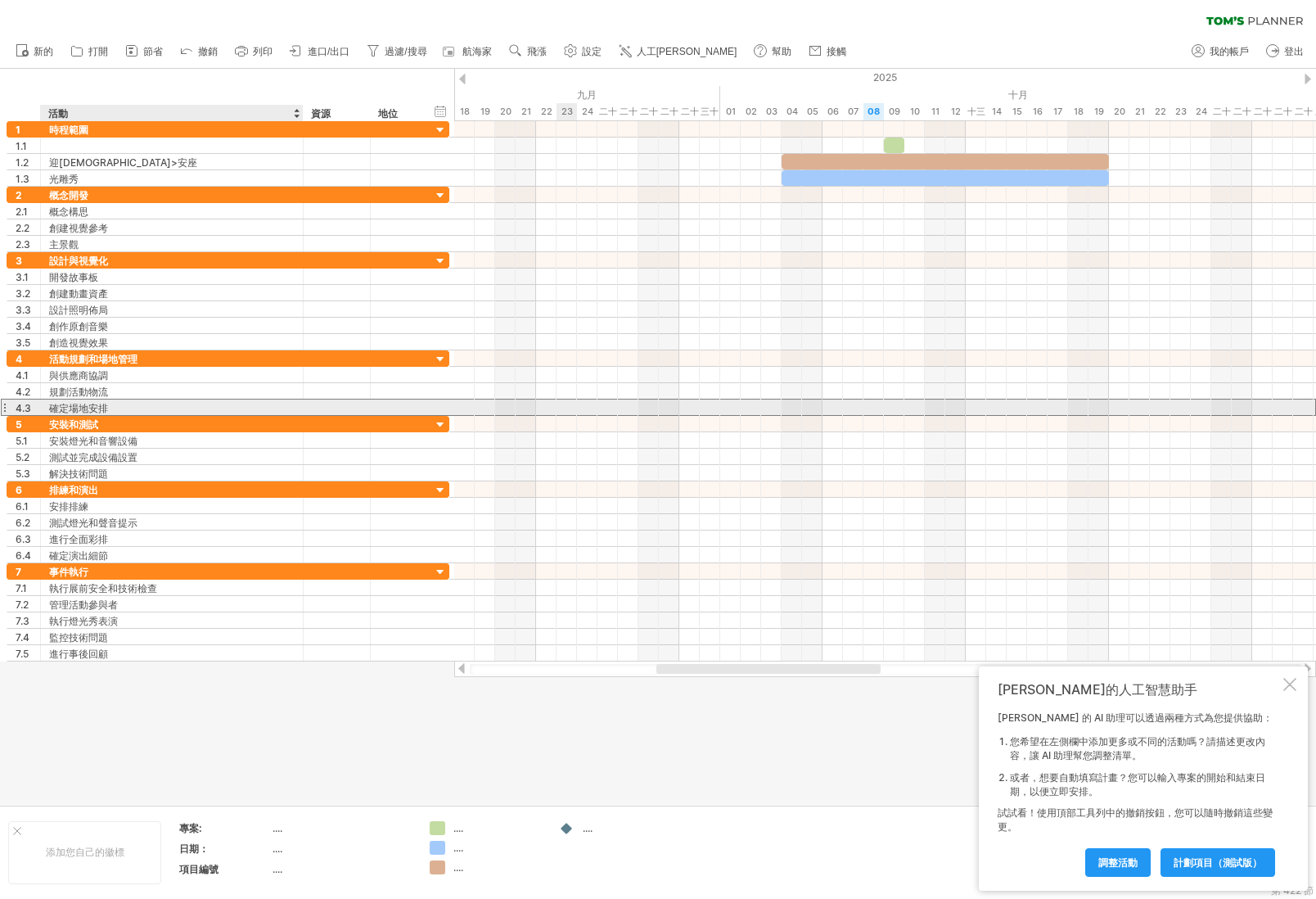
click at [165, 403] on div "確定場地安排" at bounding box center [172, 406] width 245 height 16
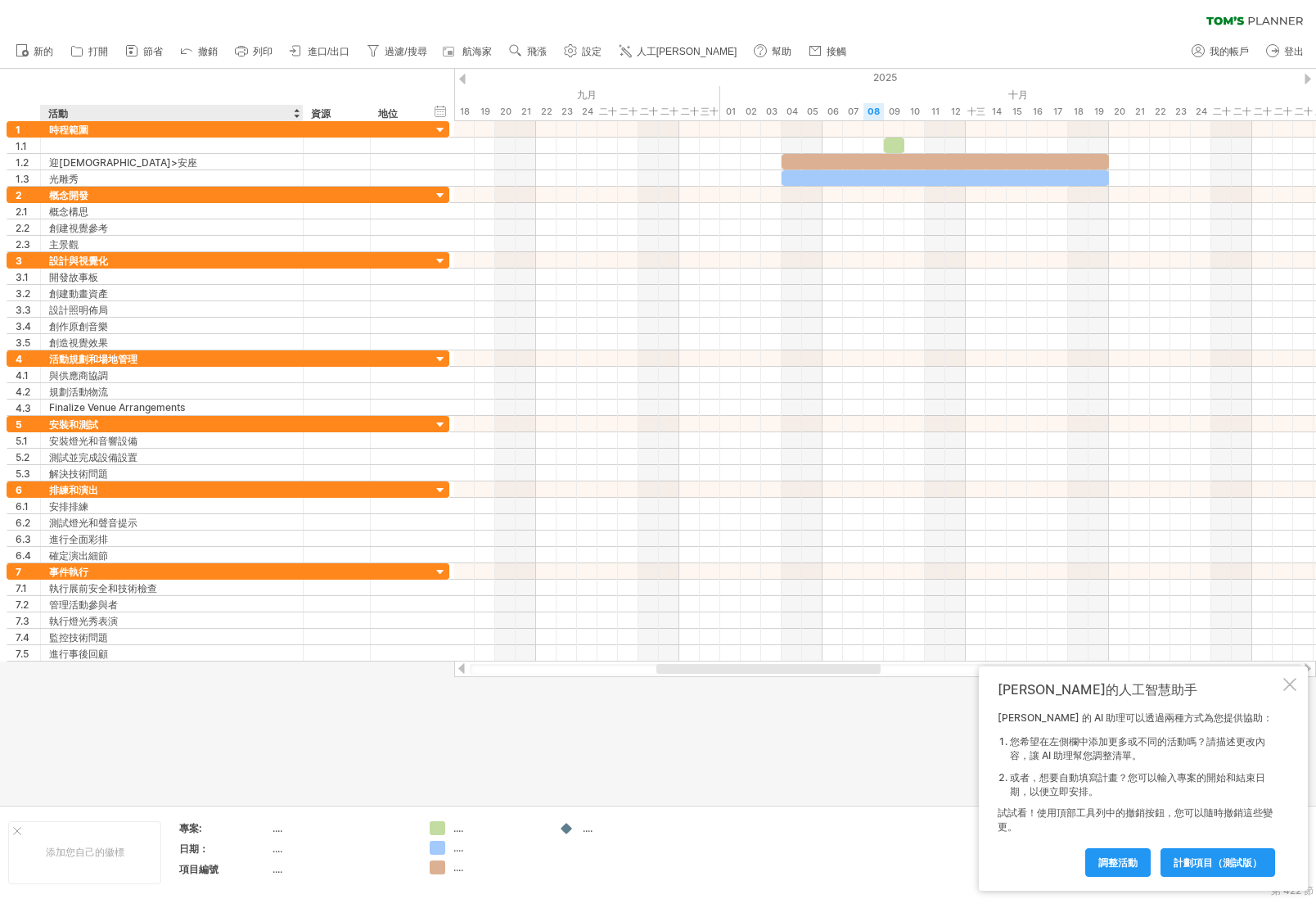
drag, startPoint x: 305, startPoint y: 720, endPoint x: 295, endPoint y: 688, distance: 33.5
click at [305, 715] on div at bounding box center [658, 437] width 1316 height 736
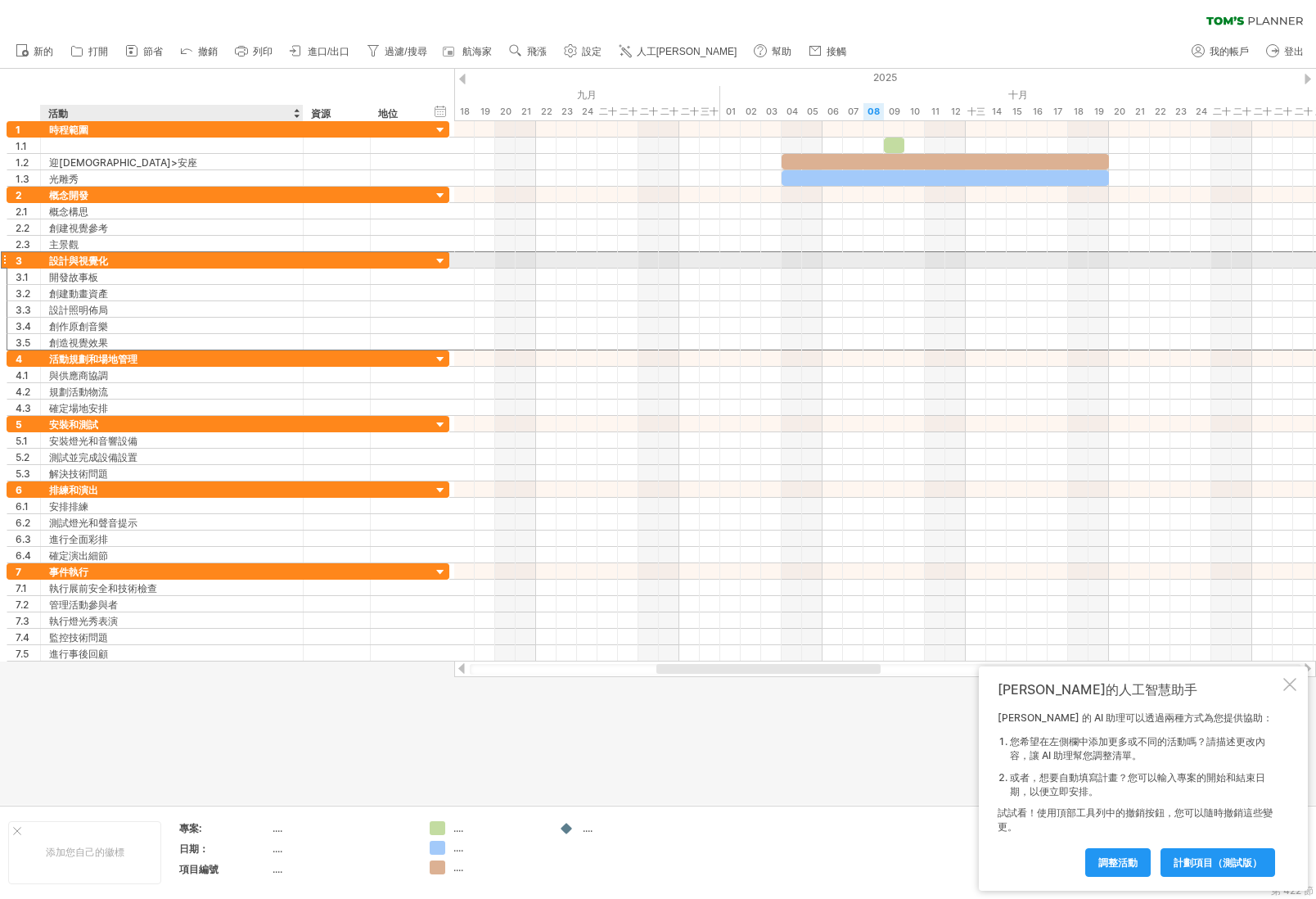
click at [74, 263] on font "設計與視覺化" at bounding box center [79, 260] width 59 height 12
click at [107, 260] on font "設計與視覺化" at bounding box center [79, 260] width 59 height 12
click at [97, 263] on font "設計與視覺化" at bounding box center [79, 260] width 59 height 12
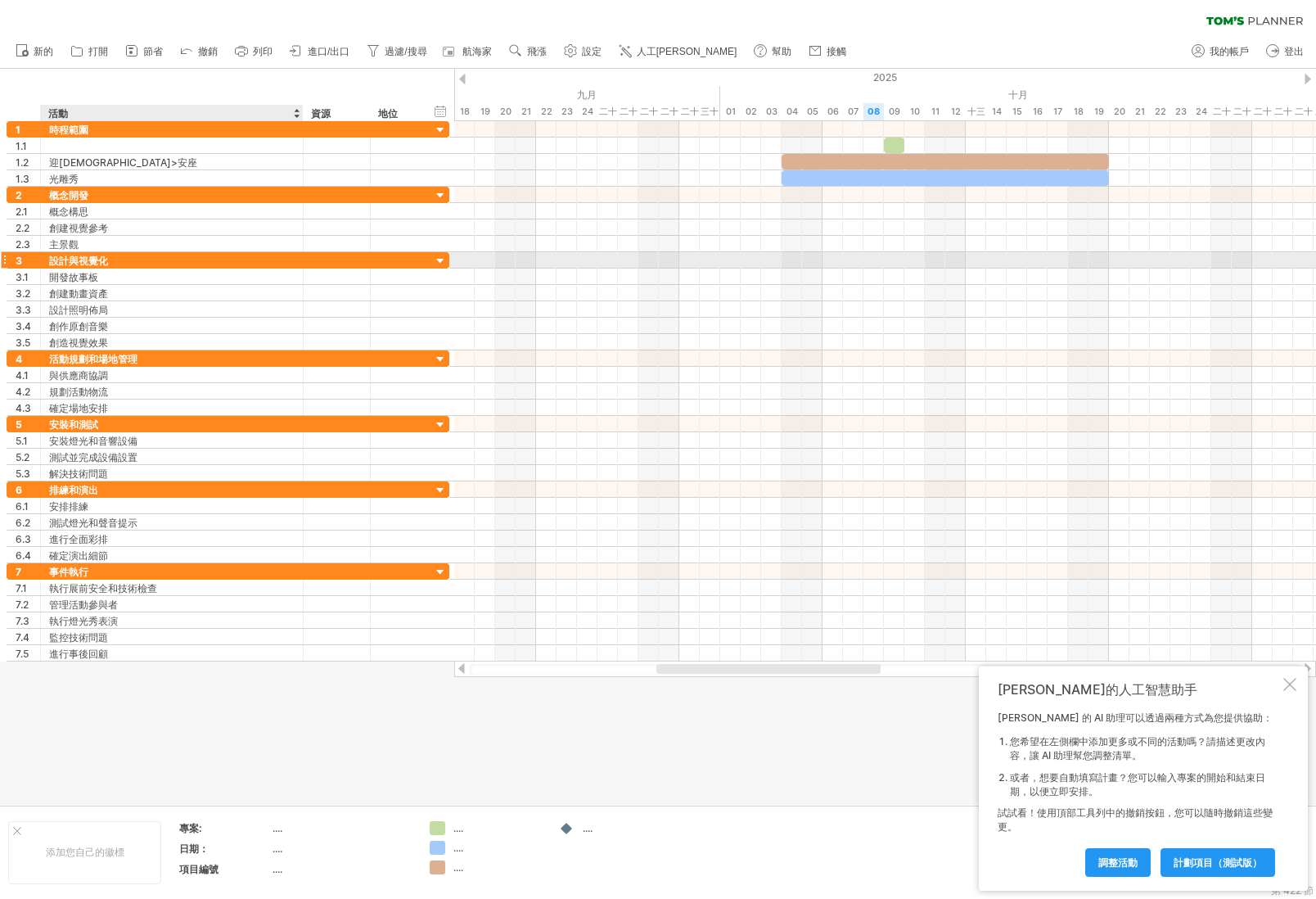
click at [97, 263] on font "設計與視覺化" at bounding box center [79, 260] width 59 height 12
click at [50, 260] on font "設計與視覺化" at bounding box center [79, 260] width 59 height 12
click at [66, 260] on font "設計與視覺化" at bounding box center [79, 260] width 59 height 12
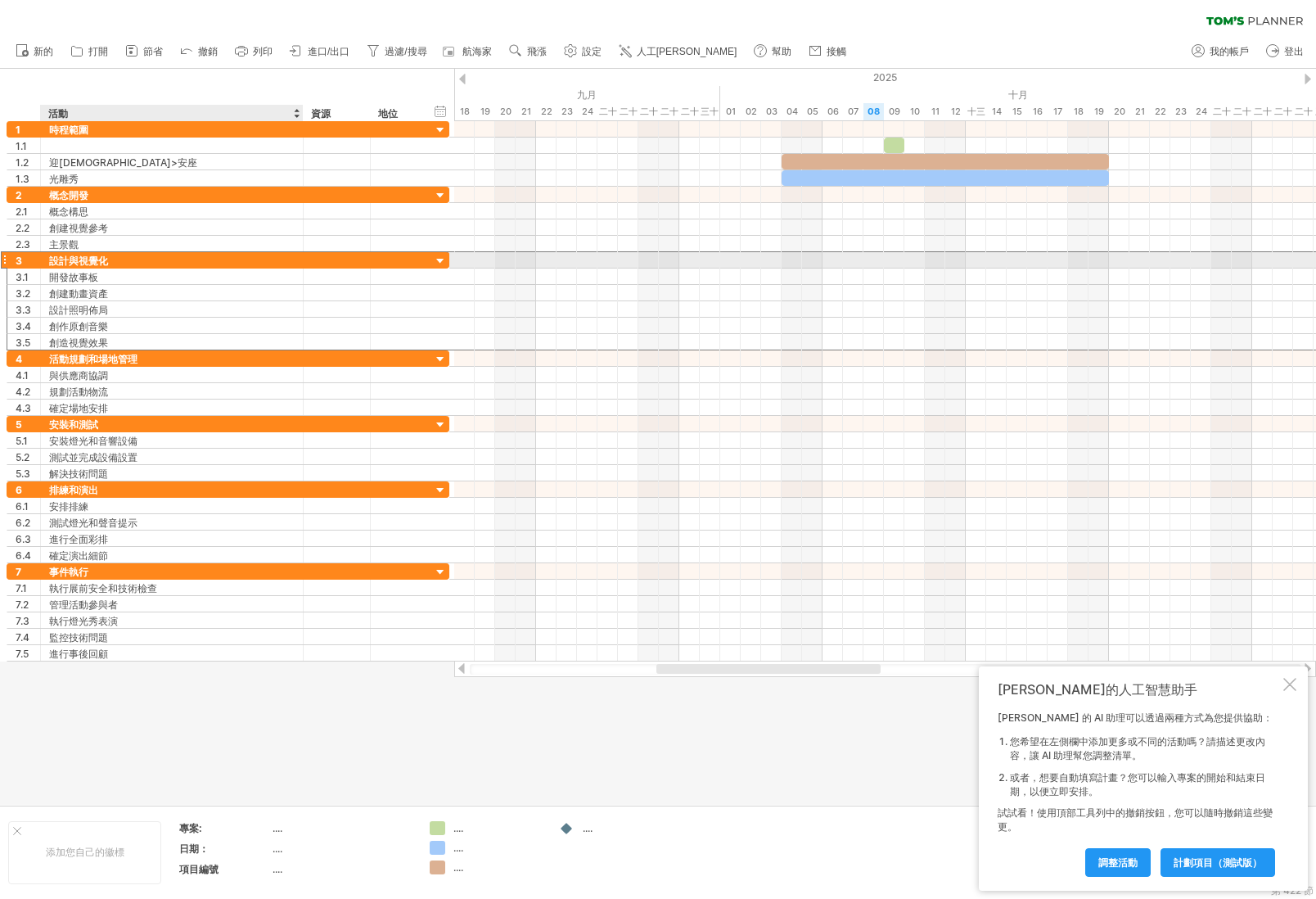
click at [66, 260] on font "設計與視覺化" at bounding box center [79, 260] width 59 height 12
click at [115, 258] on div "設計與視覺化" at bounding box center [172, 259] width 245 height 16
click at [115, 258] on input "**********" at bounding box center [172, 259] width 245 height 16
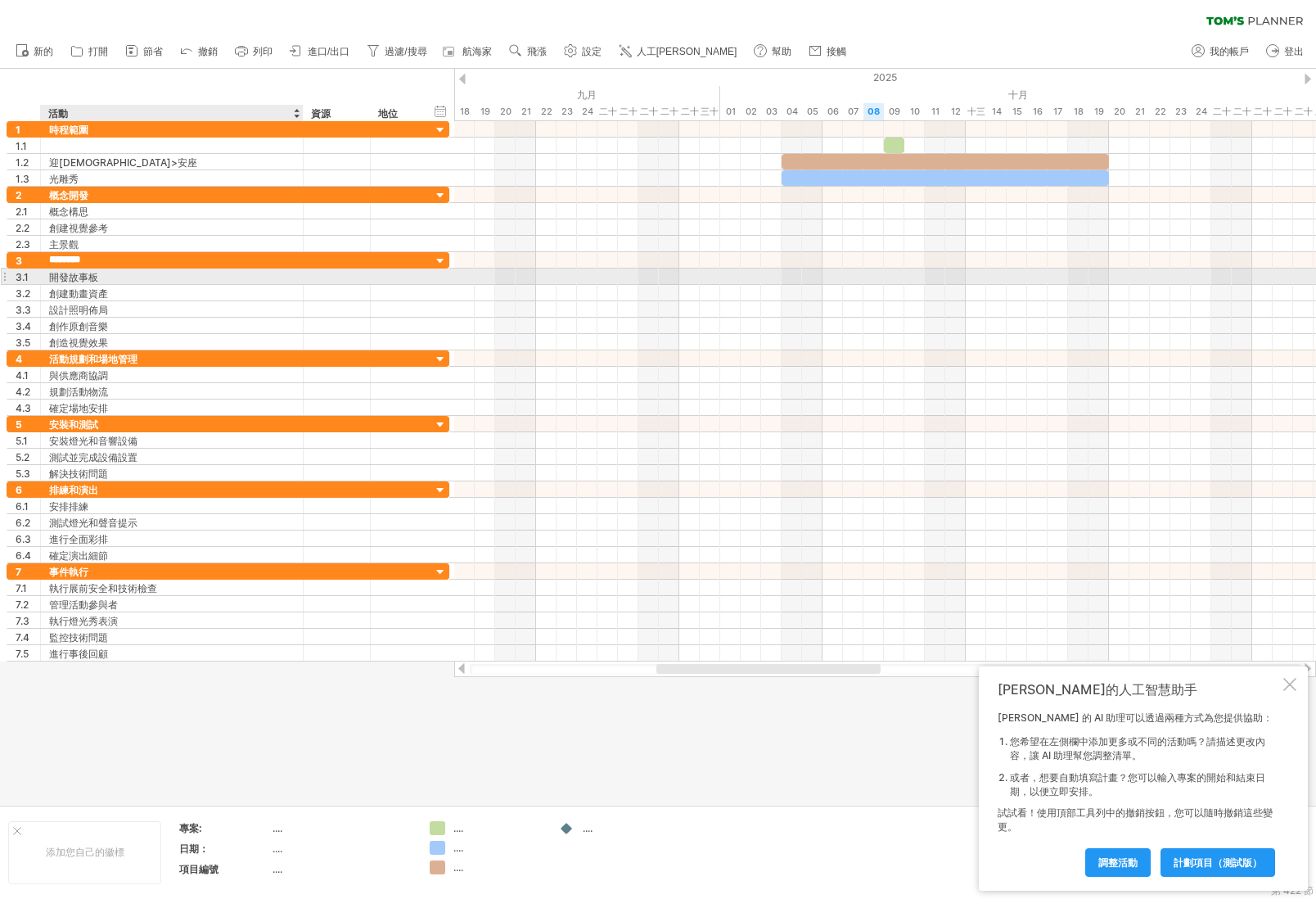
type input "******"
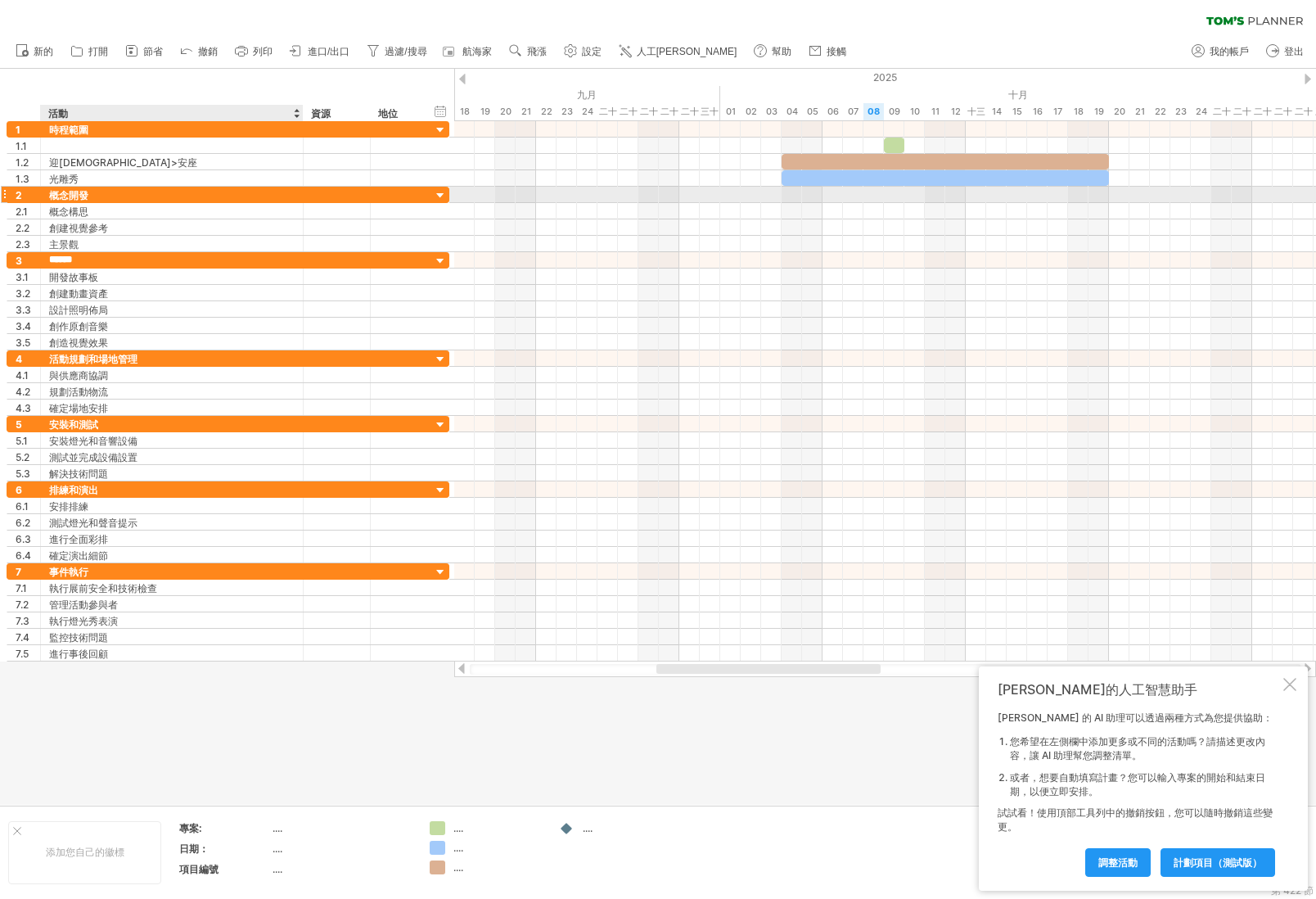
click at [82, 194] on font "概念開發" at bounding box center [69, 195] width 39 height 12
click at [66, 195] on font "概念開發" at bounding box center [69, 195] width 39 height 12
click at [87, 198] on font "概念開發" at bounding box center [69, 195] width 39 height 12
click at [89, 198] on div "概念開發" at bounding box center [172, 194] width 245 height 16
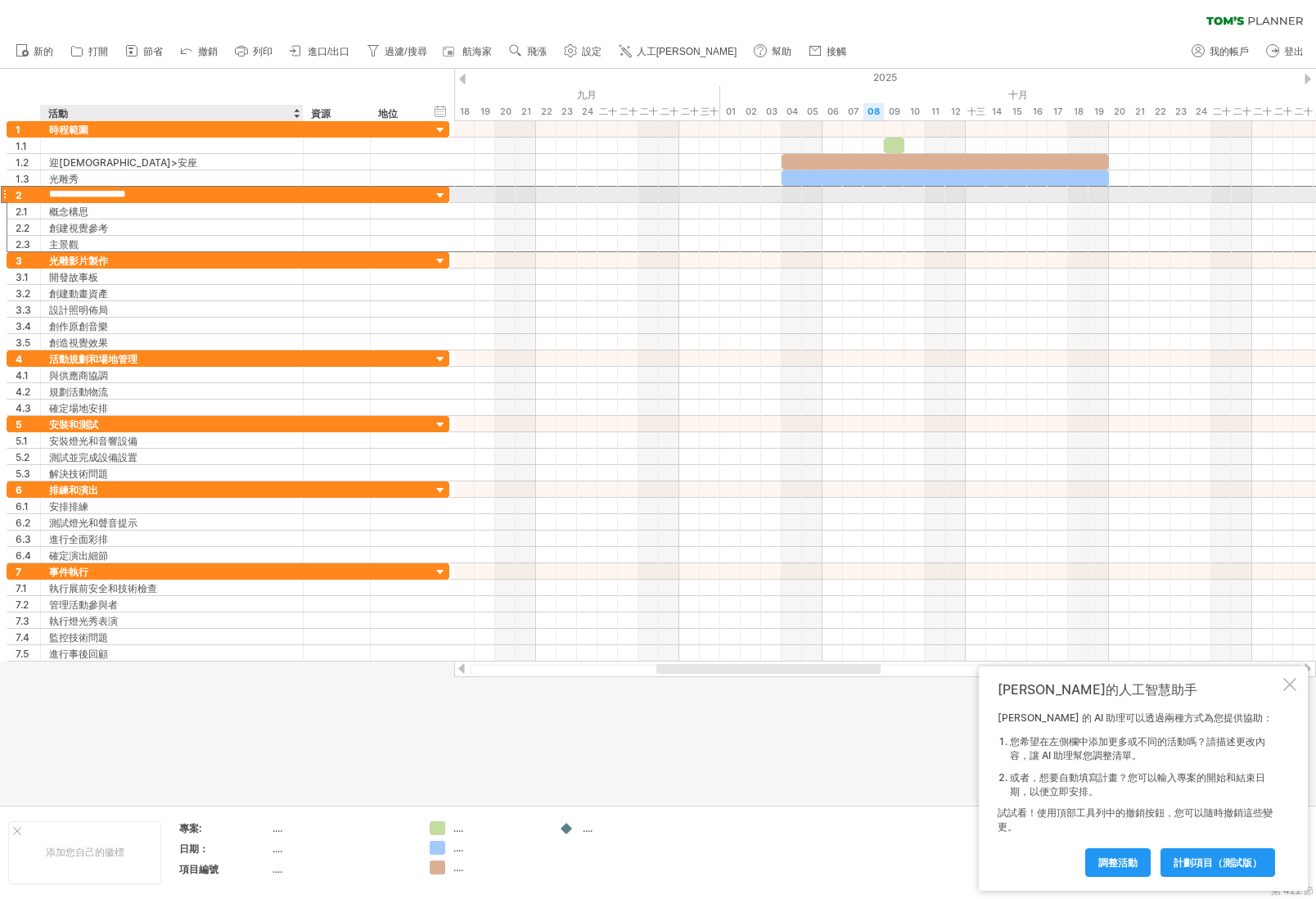
click at [178, 193] on input "**********" at bounding box center [172, 194] width 245 height 16
drag, startPoint x: 174, startPoint y: 194, endPoint x: 12, endPoint y: 188, distance: 162.1
click at [12, 188] on div "**********" at bounding box center [228, 194] width 443 height 17
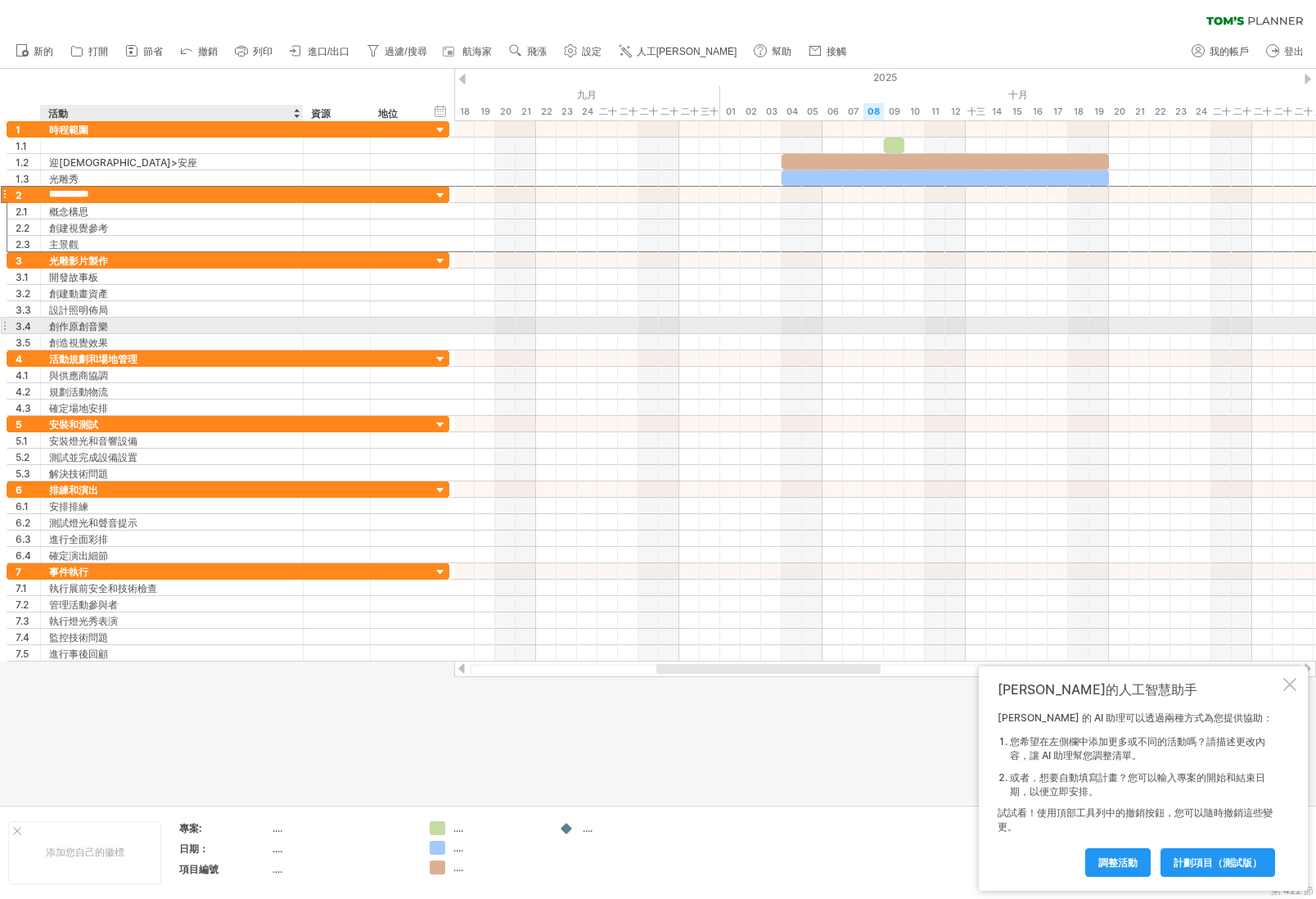
type input "*********"
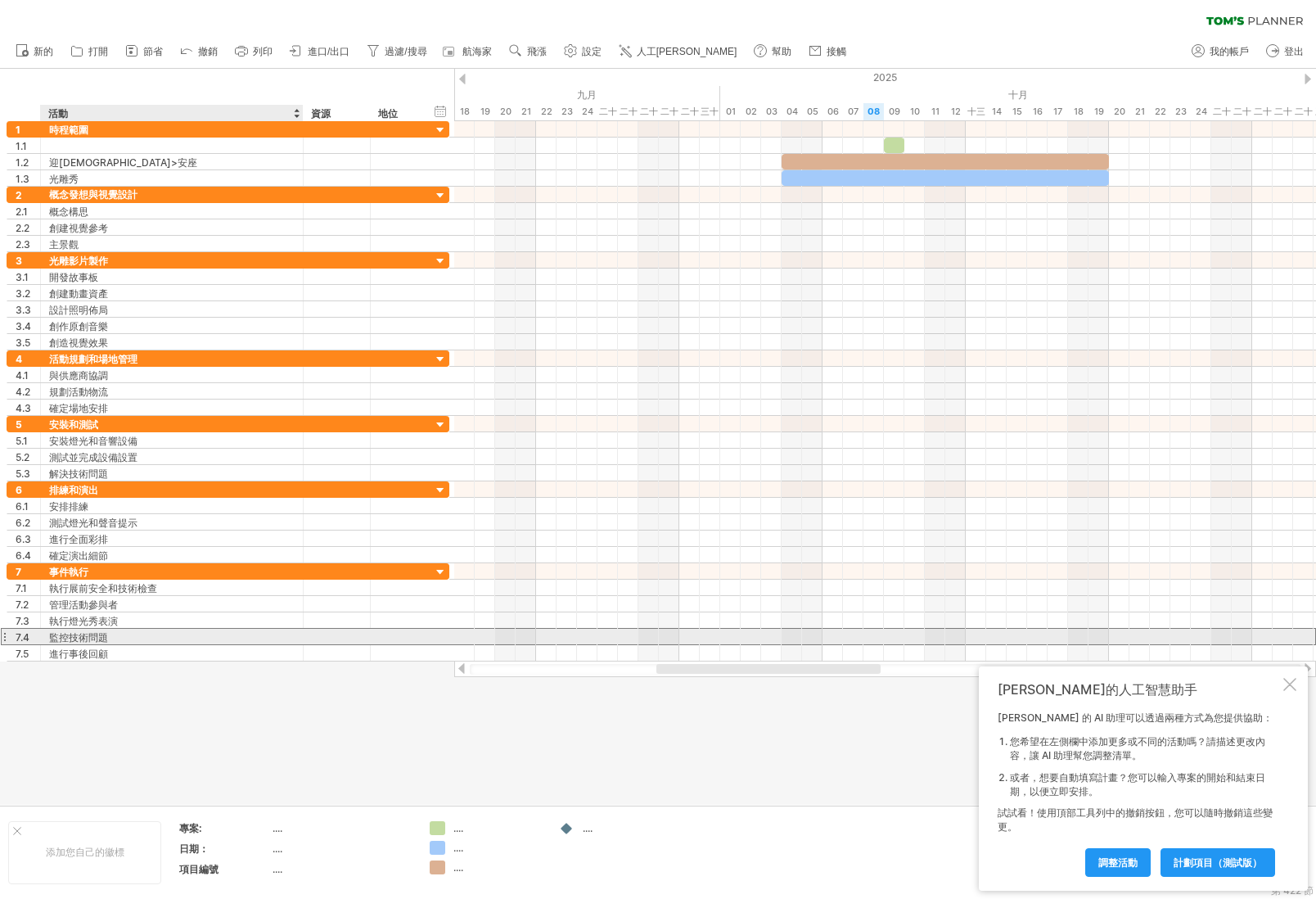
click at [260, 630] on div "監控技術問題" at bounding box center [172, 636] width 245 height 16
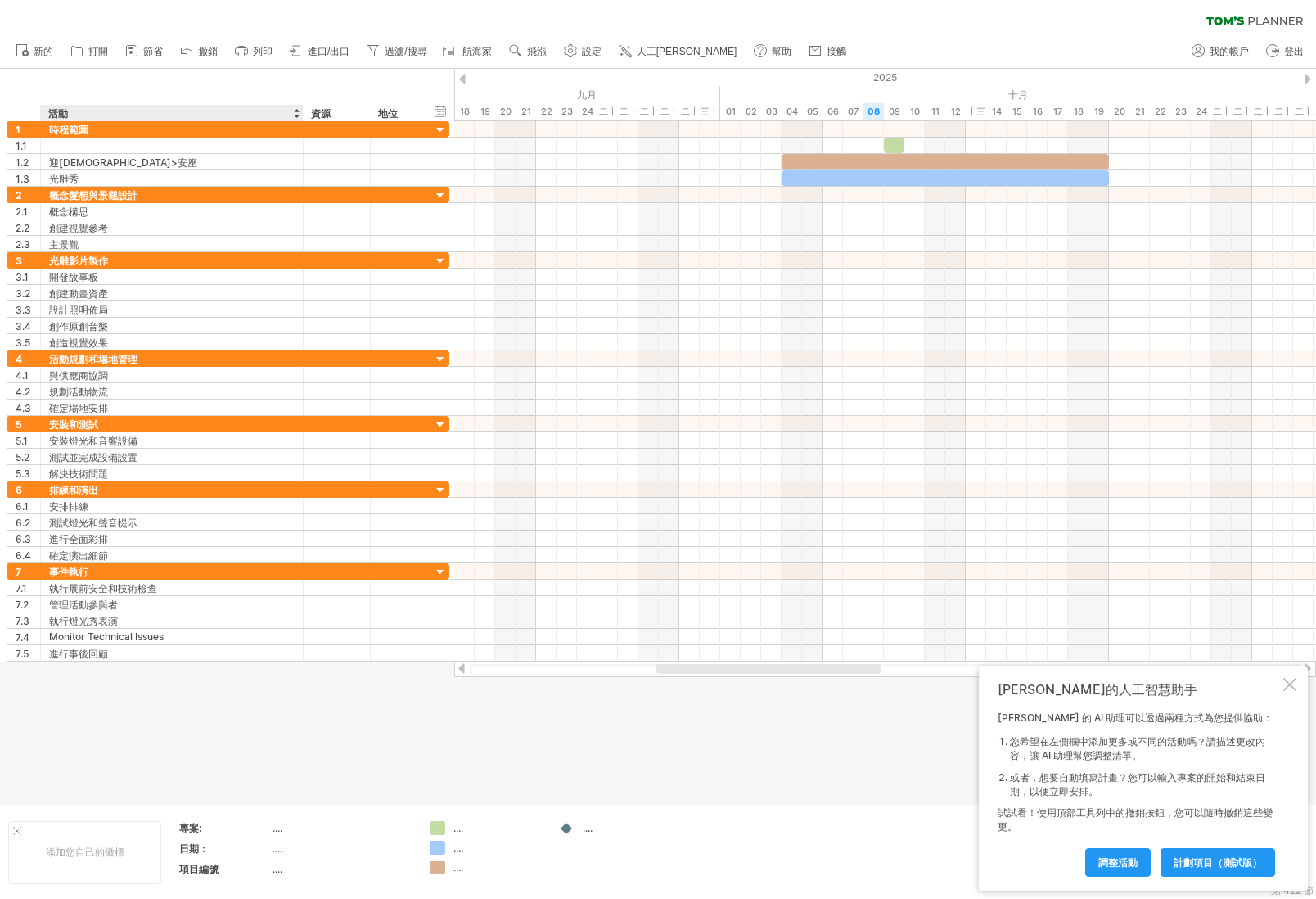
click at [262, 697] on div at bounding box center [658, 437] width 1316 height 736
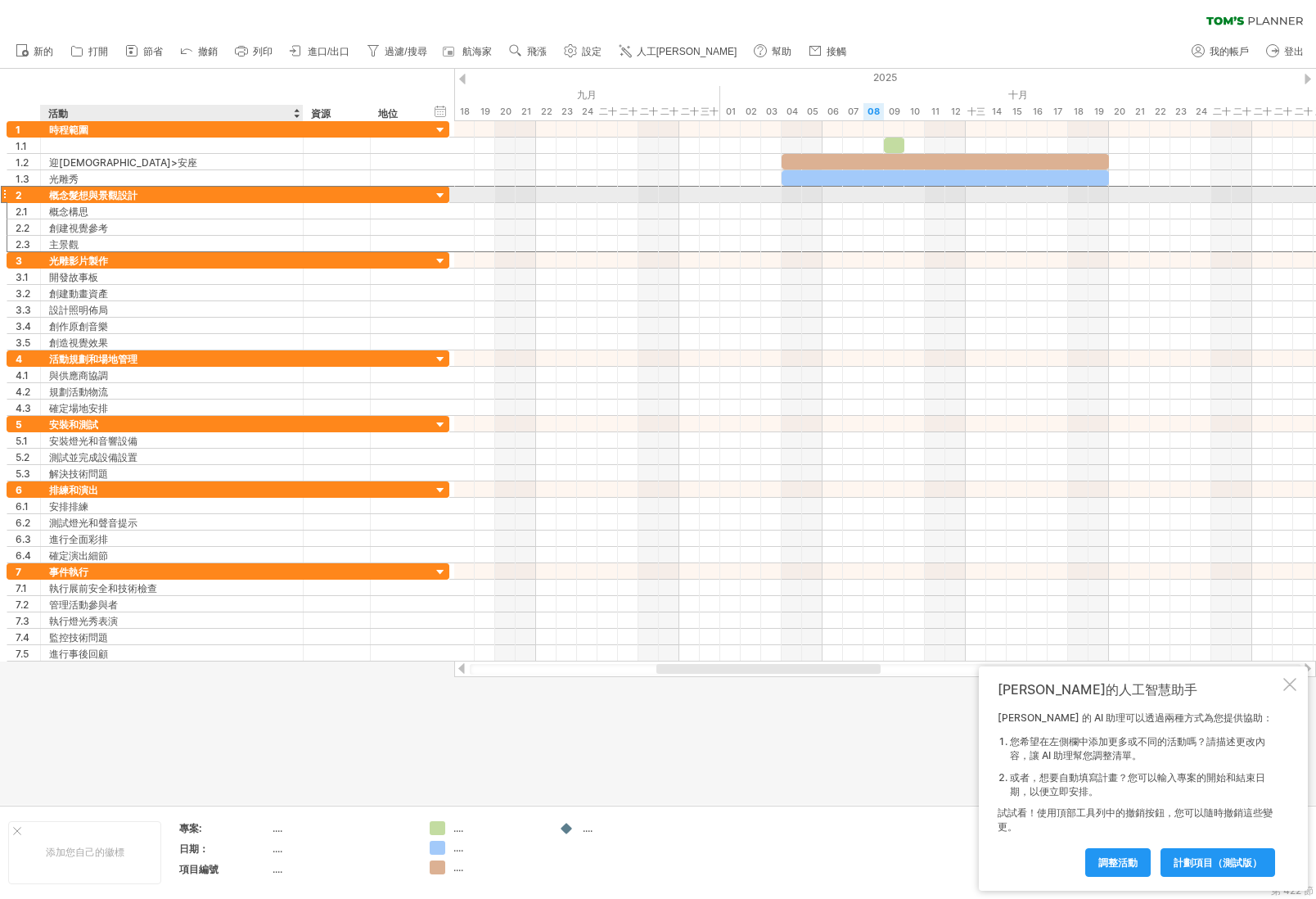
click at [107, 197] on font "概念髮想與景觀設計" at bounding box center [93, 195] width 89 height 12
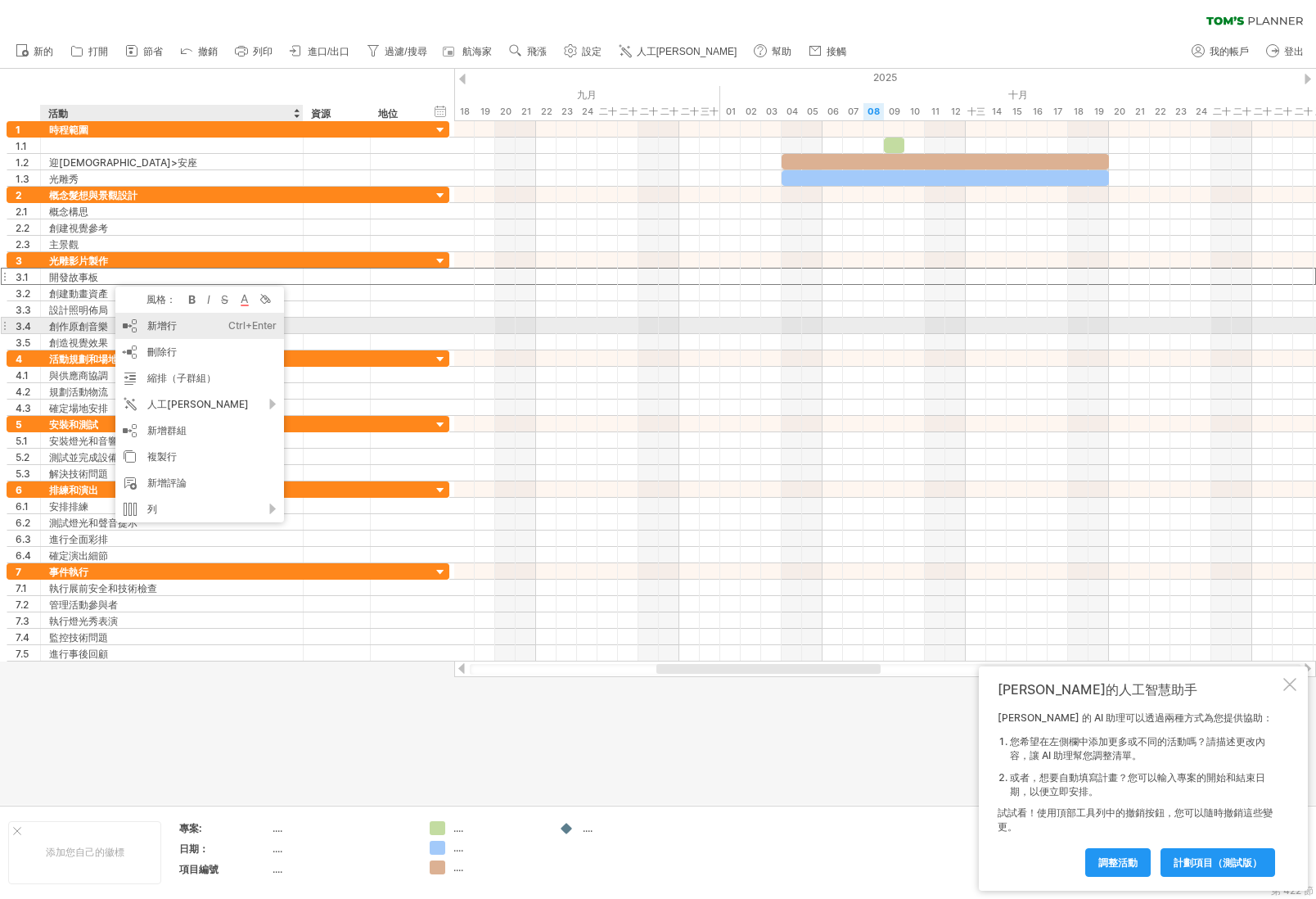
click at [181, 321] on div "新增行 Ctrl+Enter Cmd+回車" at bounding box center [200, 326] width 168 height 27
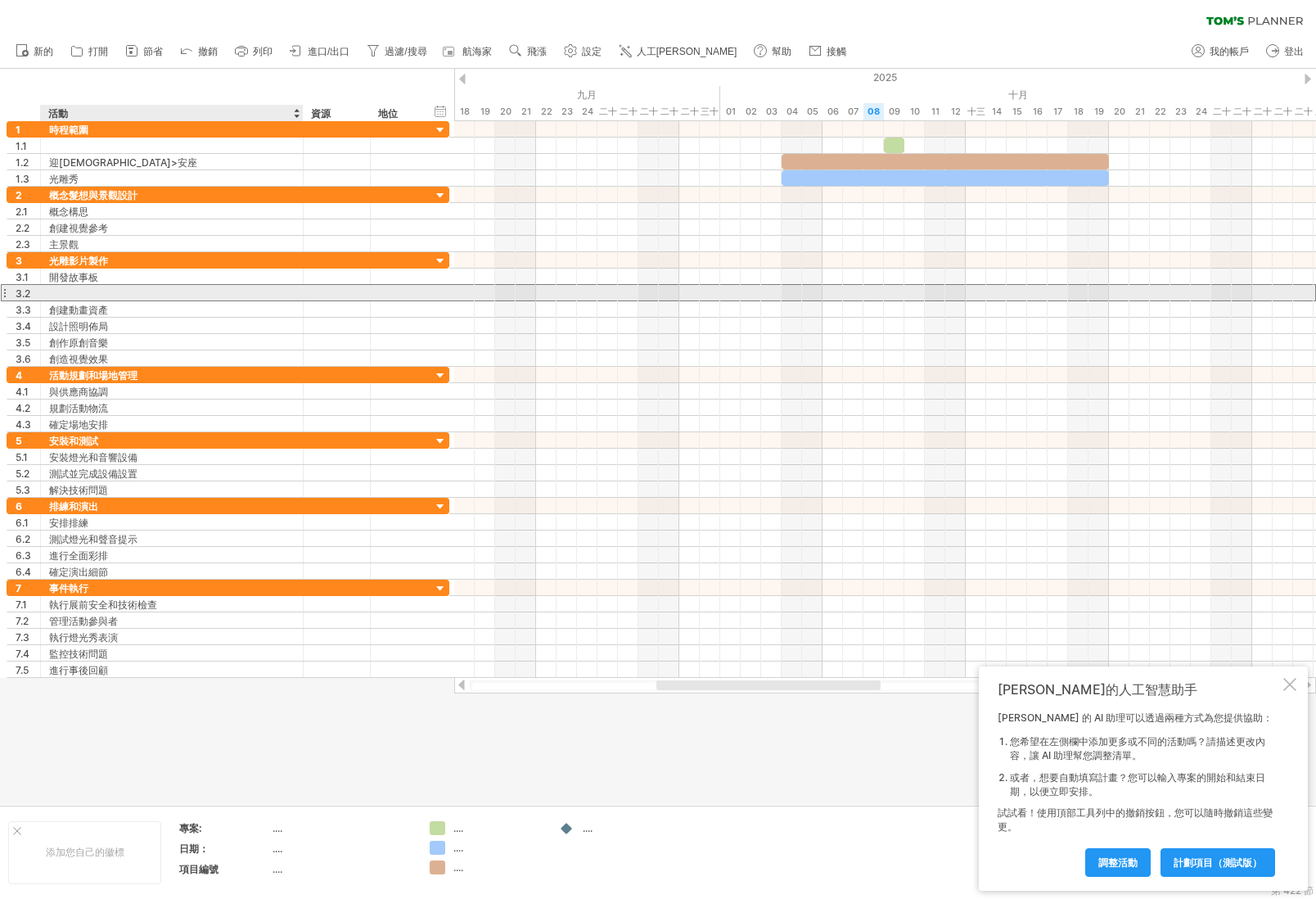
click at [83, 290] on div at bounding box center [172, 292] width 245 height 16
type input "**"
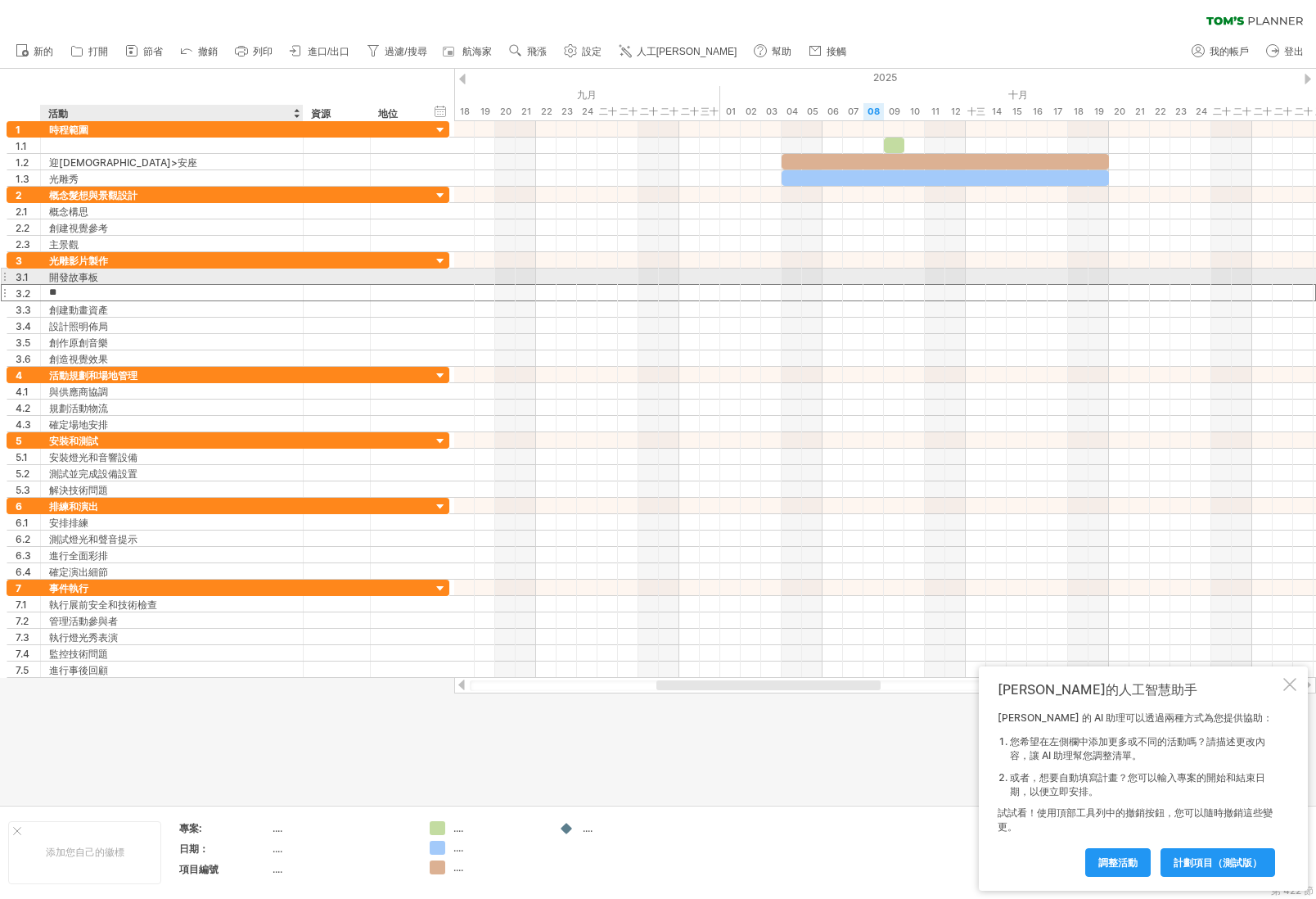
drag, startPoint x: 86, startPoint y: 296, endPoint x: 96, endPoint y: 281, distance: 18.0
click at [96, 281] on div "**********" at bounding box center [228, 309] width 443 height 114
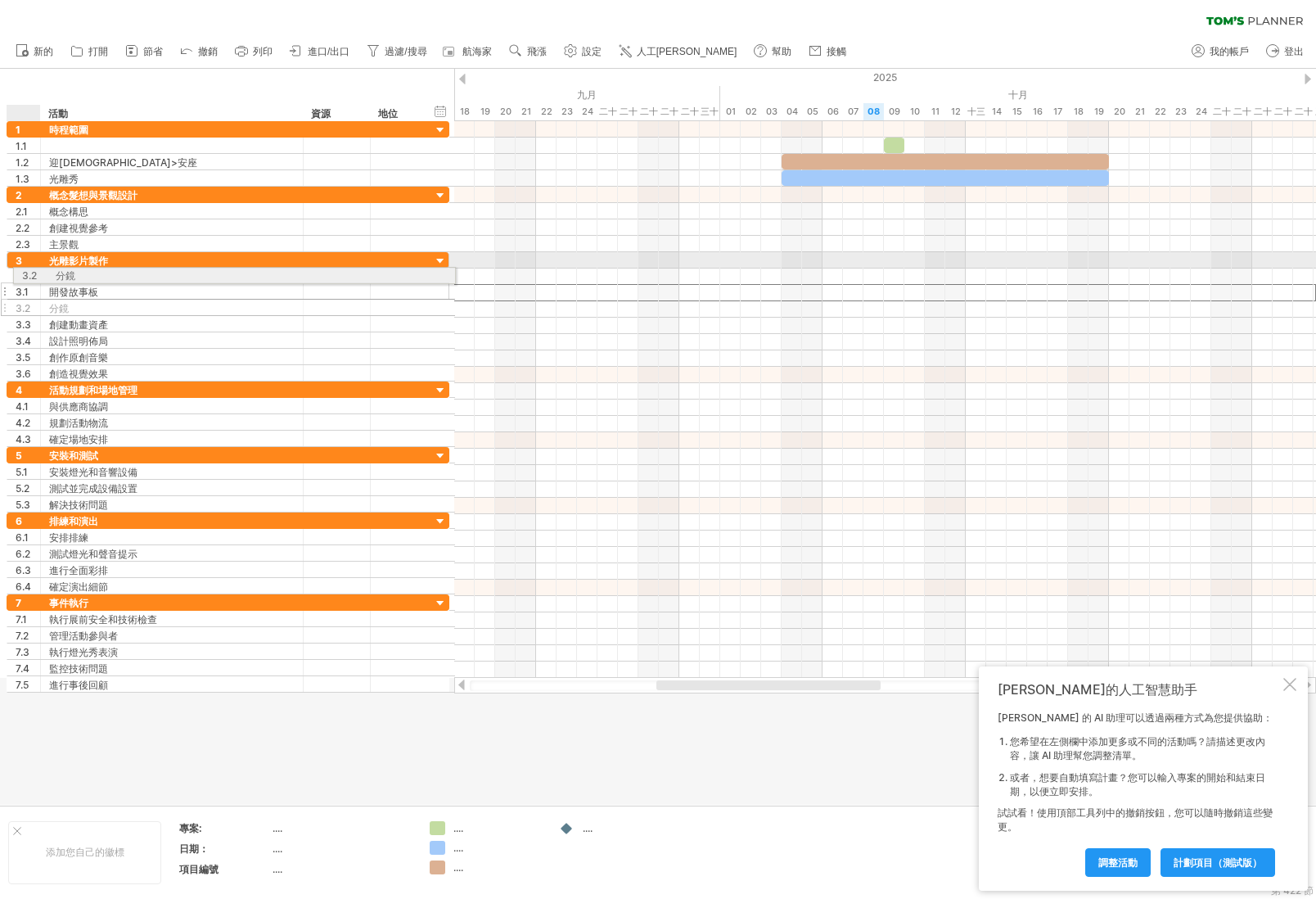
drag, startPoint x: 4, startPoint y: 292, endPoint x: 15, endPoint y: 273, distance: 22.0
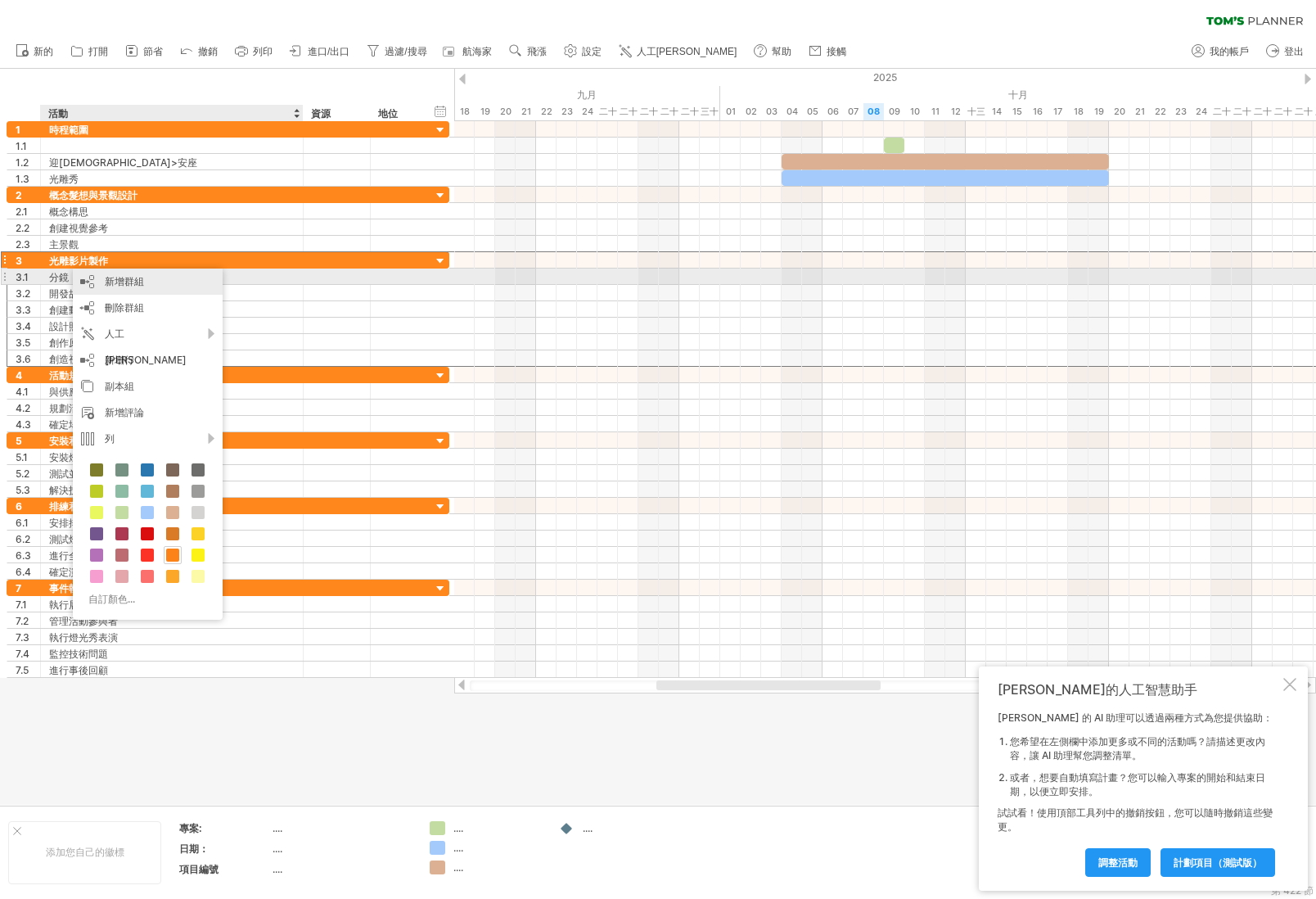
click at [140, 280] on font "新增群組" at bounding box center [124, 281] width 39 height 12
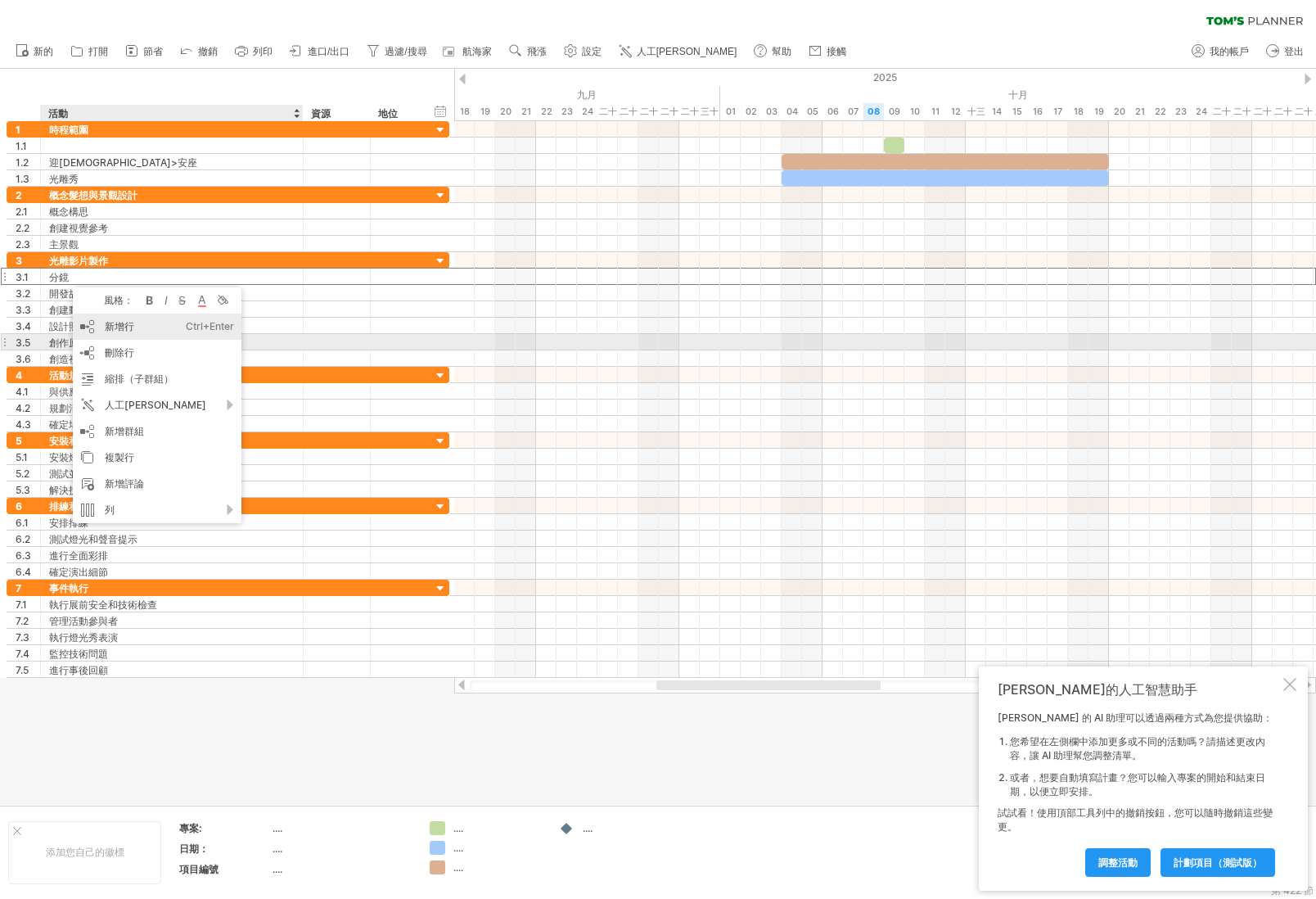
click at [138, 335] on div "新增行 Ctrl+Enter Cmd+回車" at bounding box center [157, 327] width 168 height 27
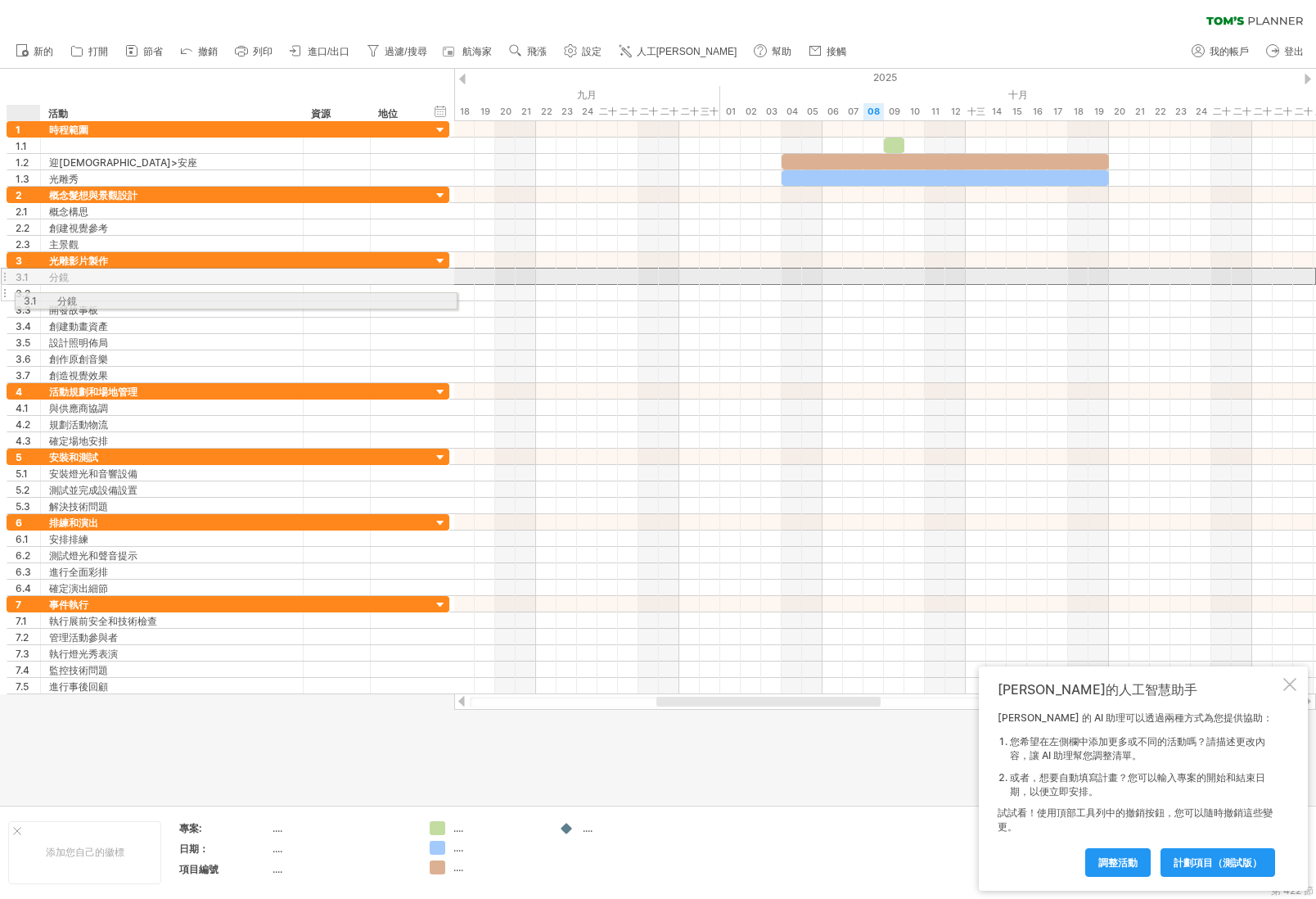
drag, startPoint x: 4, startPoint y: 274, endPoint x: 14, endPoint y: 298, distance: 26.0
click at [14, 298] on div "**********" at bounding box center [228, 317] width 443 height 131
drag, startPoint x: 5, startPoint y: 275, endPoint x: 10, endPoint y: 298, distance: 23.5
click at [10, 298] on div "**********" at bounding box center [228, 317] width 443 height 131
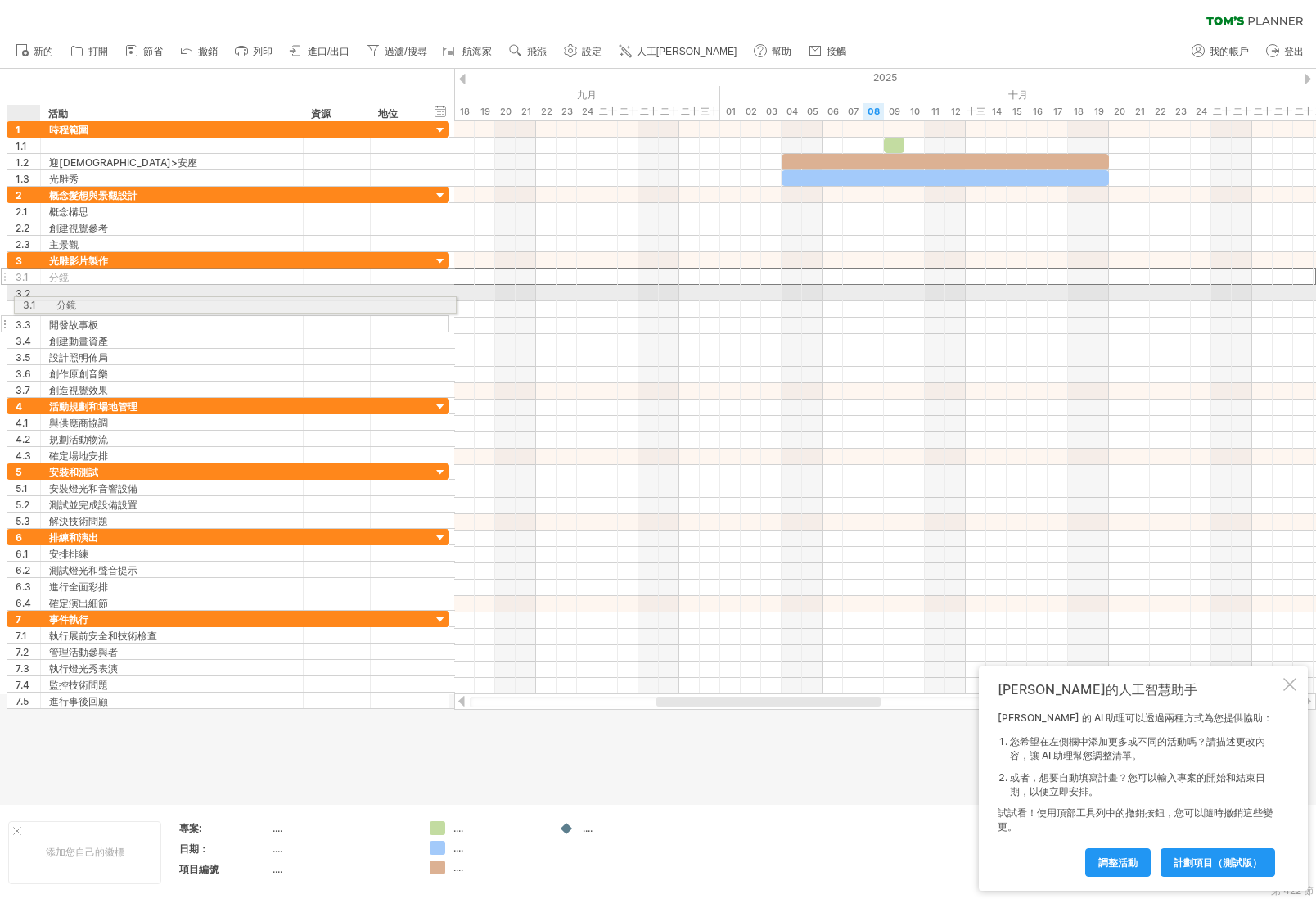
drag, startPoint x: 8, startPoint y: 276, endPoint x: 12, endPoint y: 302, distance: 26.3
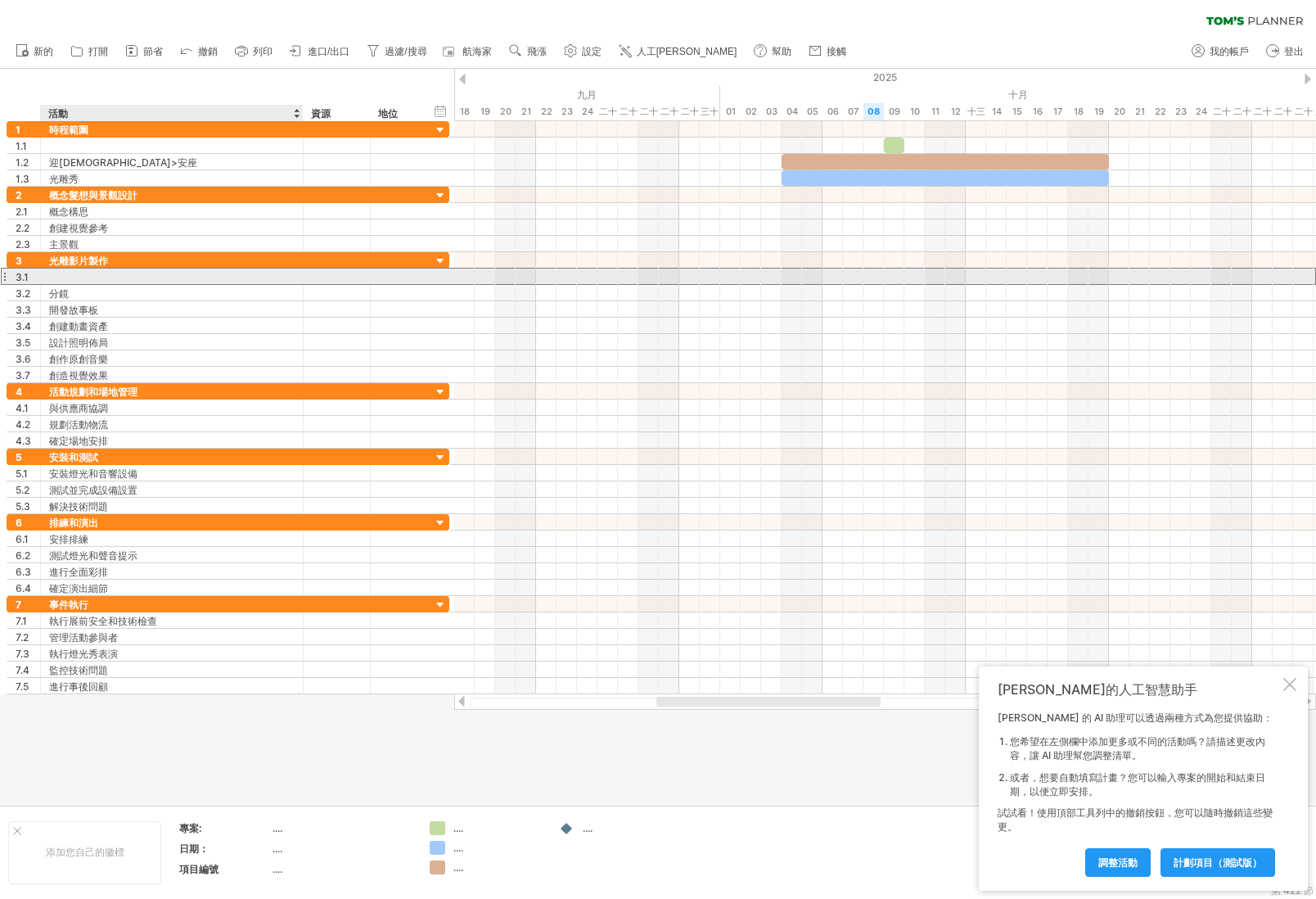
click at [67, 281] on div at bounding box center [172, 276] width 245 height 16
type input "**"
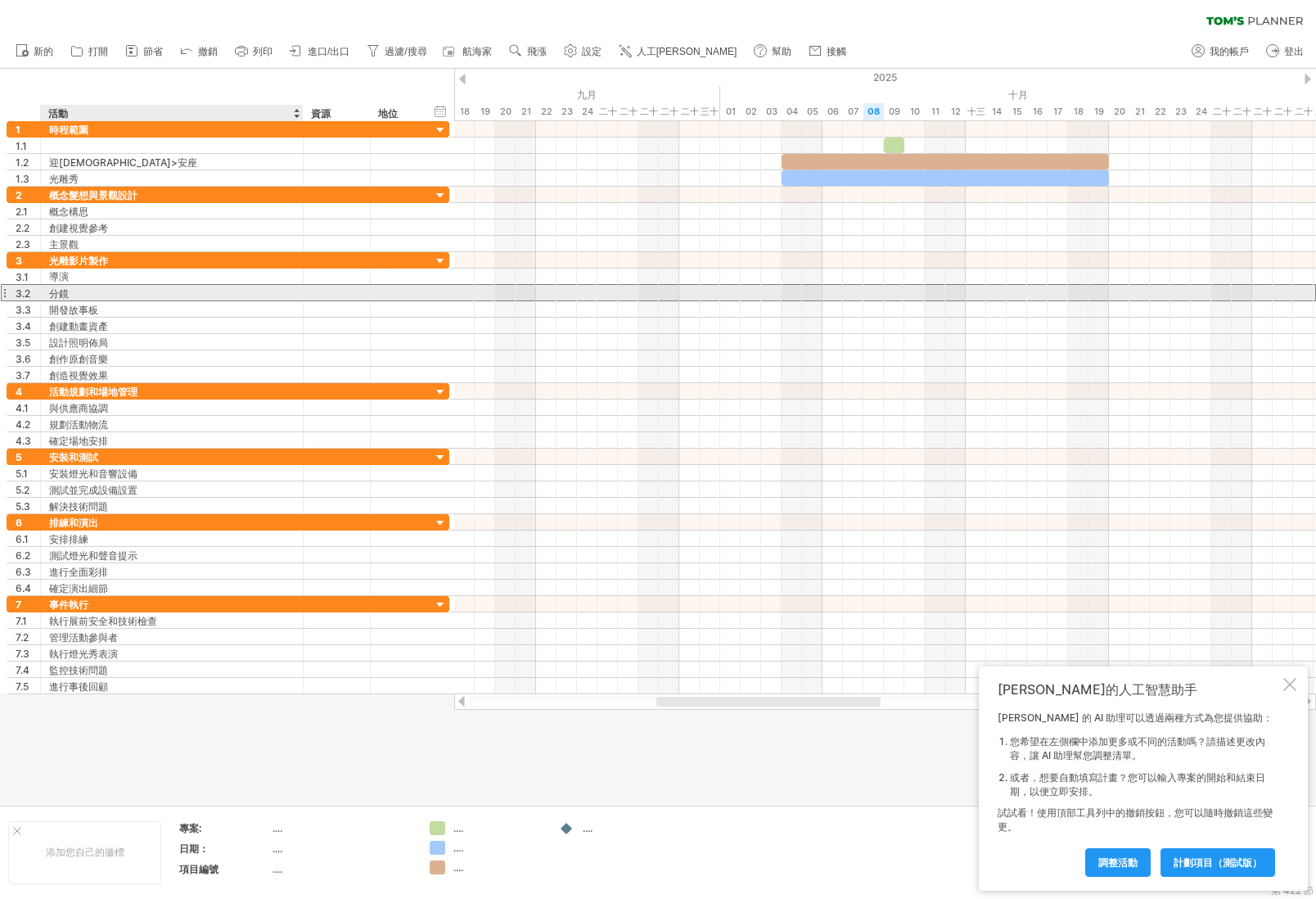
click at [81, 292] on div "分鏡" at bounding box center [172, 292] width 245 height 16
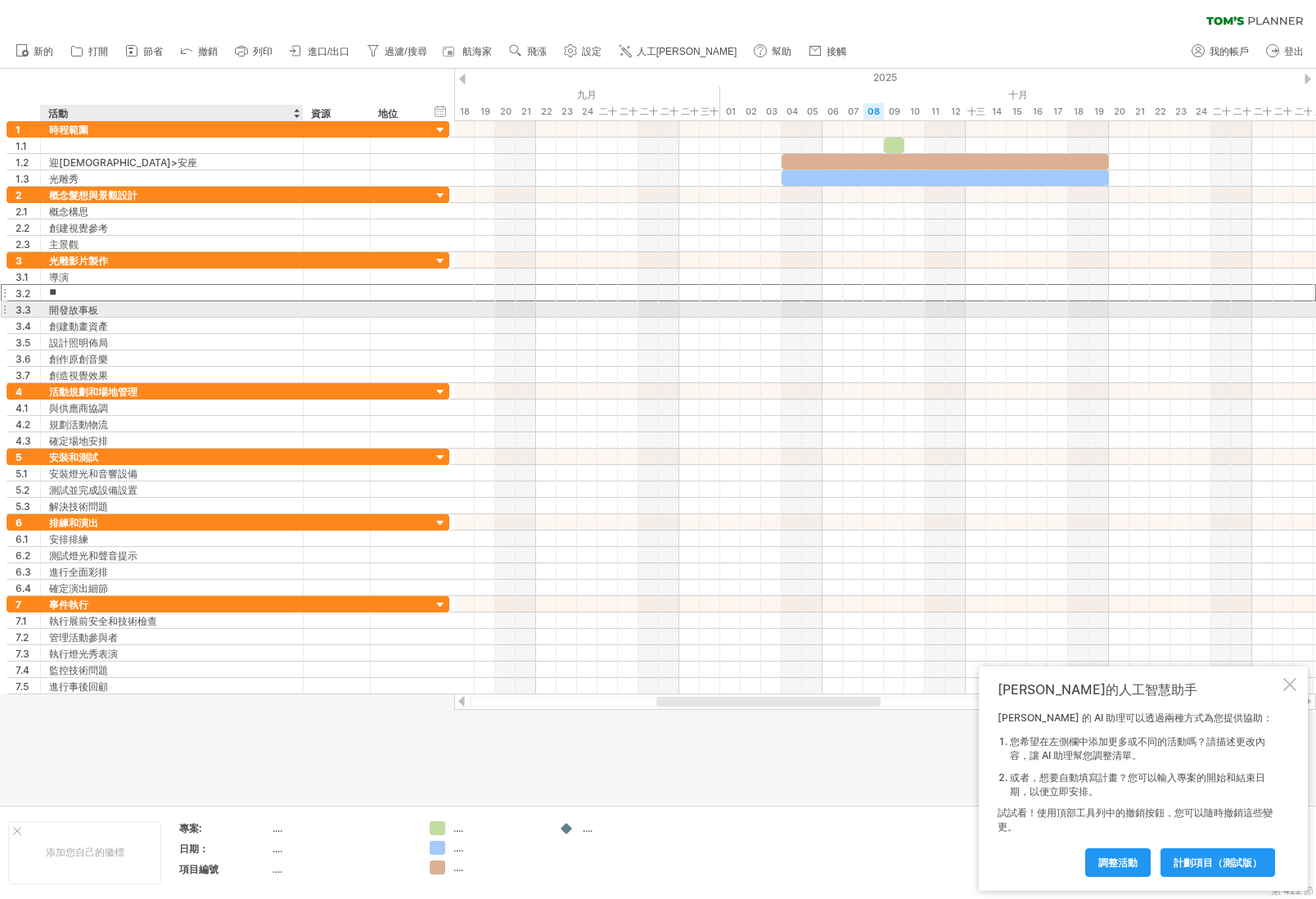
click at [72, 308] on font "開發故事板" at bounding box center [74, 309] width 49 height 12
click at [67, 309] on font "開發故事板" at bounding box center [74, 309] width 49 height 12
click at [109, 313] on div "開發故事板" at bounding box center [172, 309] width 245 height 16
drag, startPoint x: 90, startPoint y: 310, endPoint x: 98, endPoint y: 312, distance: 8.2
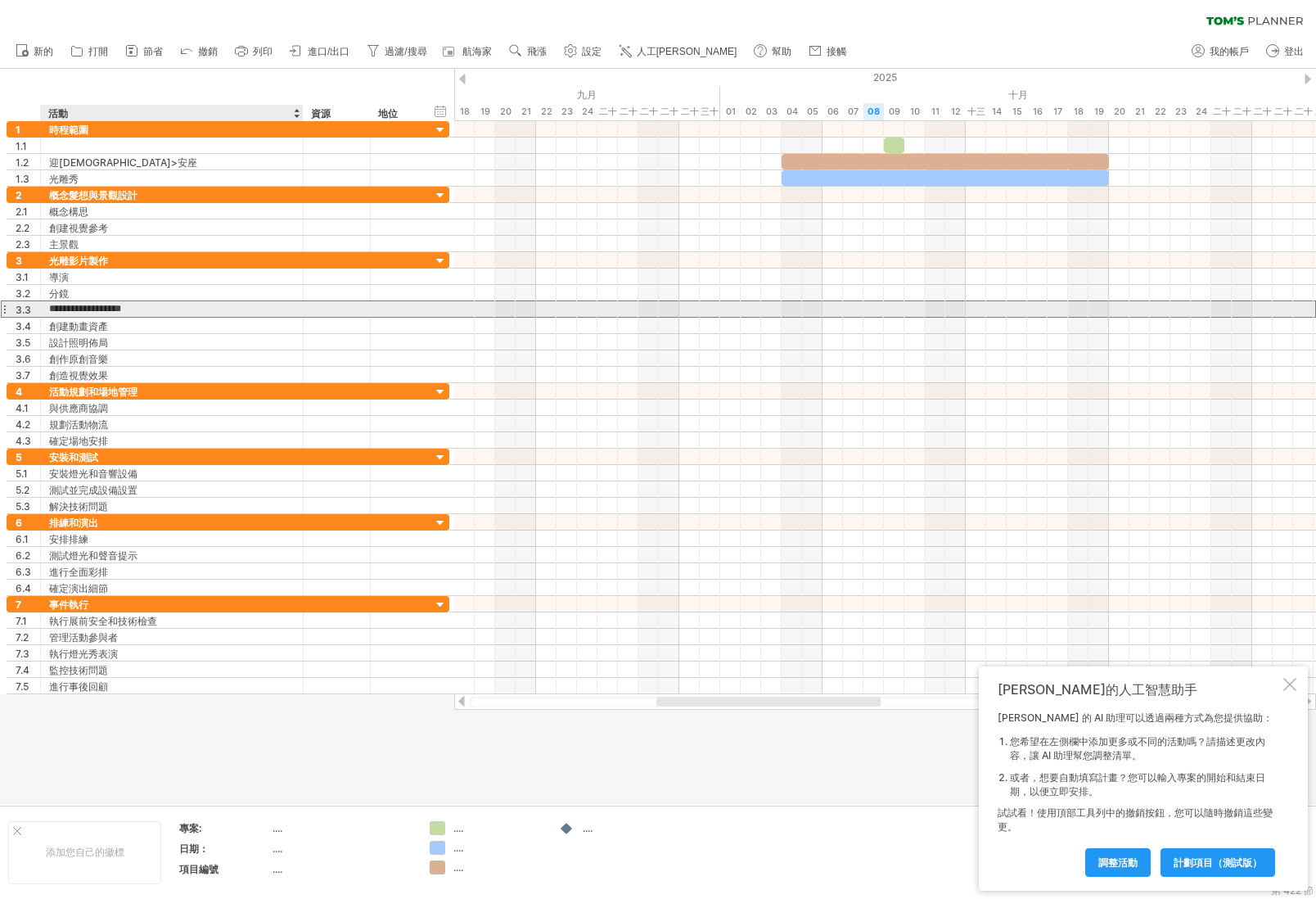
click at [93, 311] on input "**********" at bounding box center [172, 309] width 245 height 16
click at [84, 309] on input "**********" at bounding box center [172, 309] width 245 height 16
click at [86, 309] on input "**********" at bounding box center [172, 309] width 245 height 16
type input "**********"
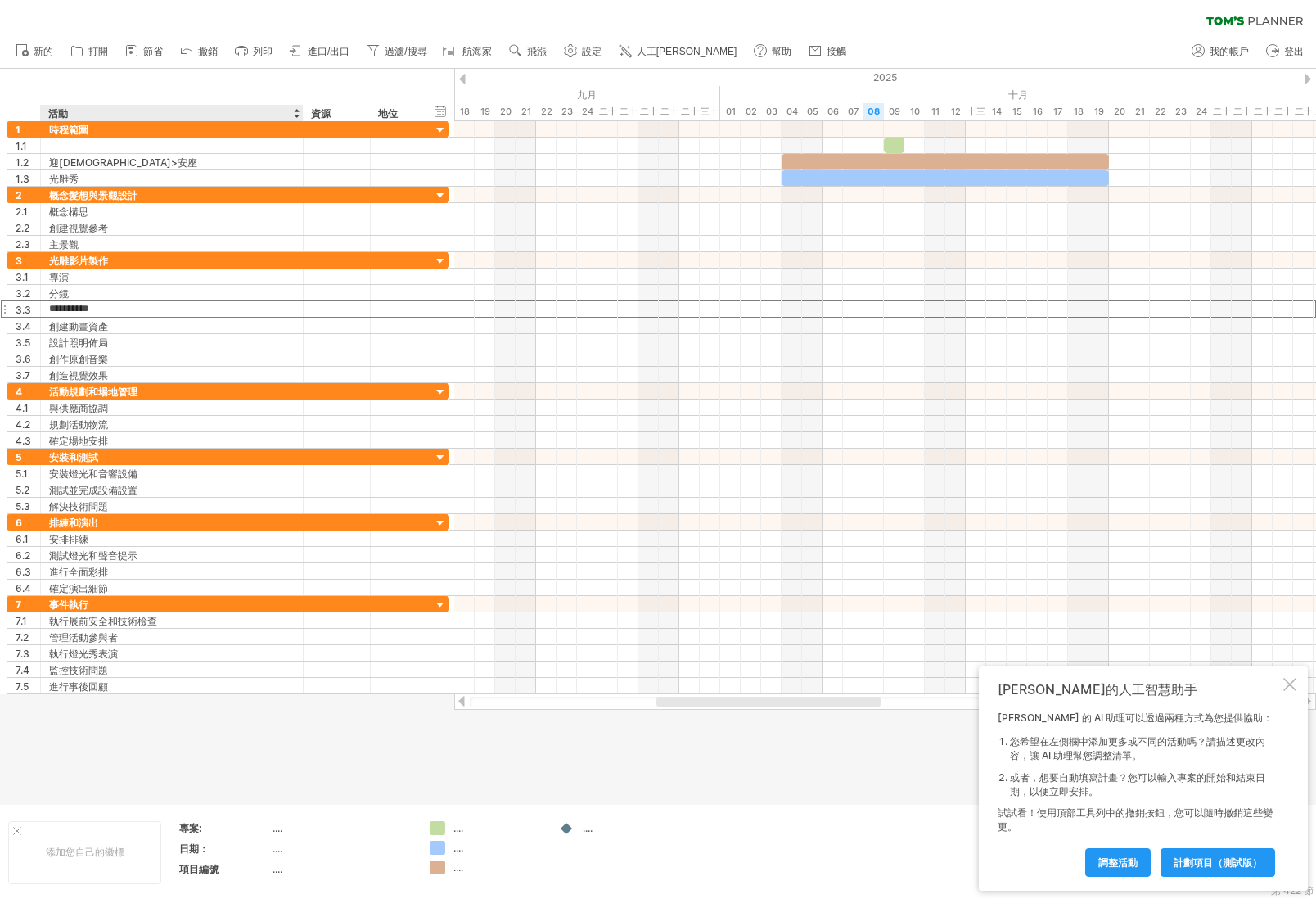
click at [162, 738] on div at bounding box center [658, 437] width 1316 height 736
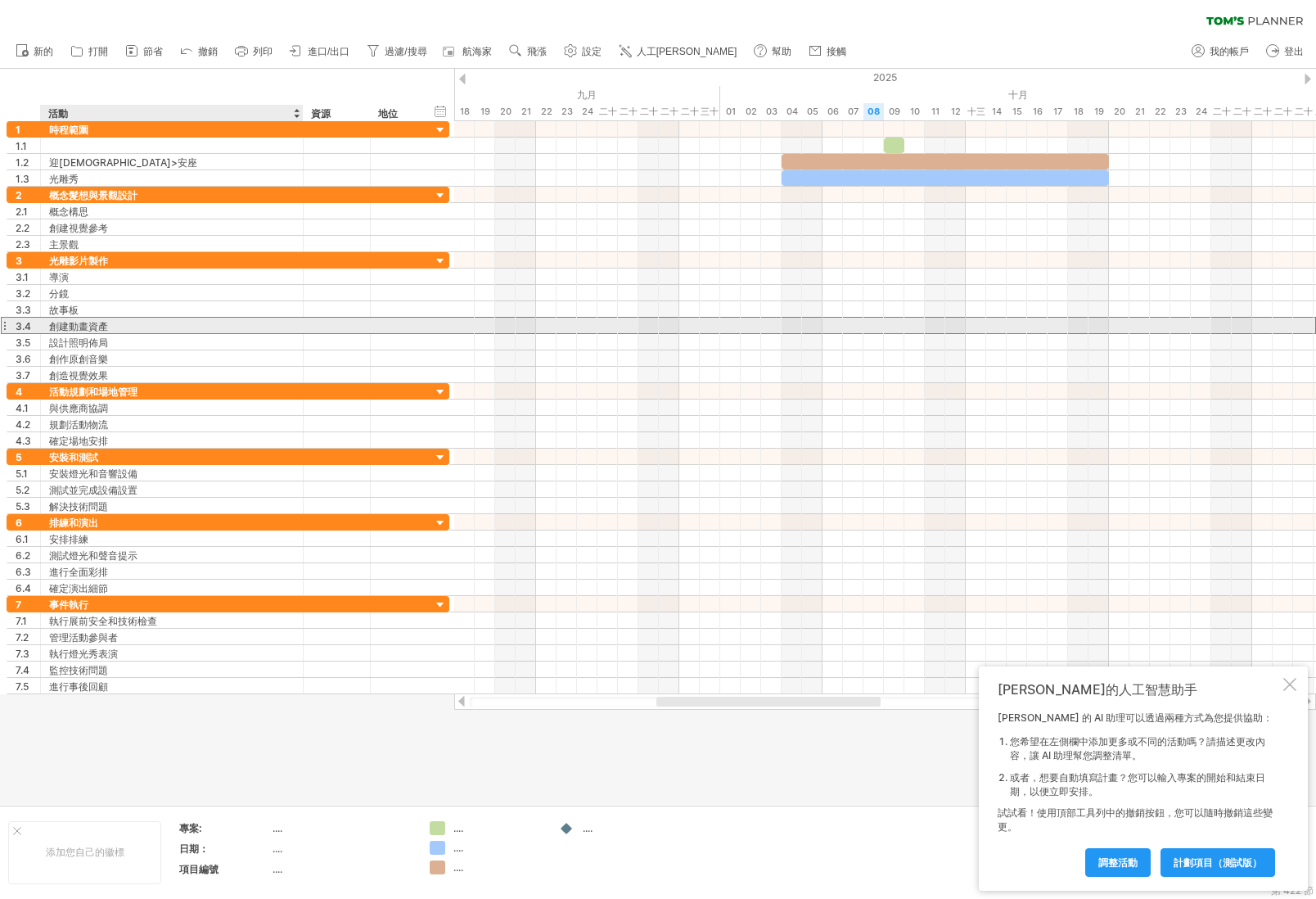
click at [98, 329] on font "創建動畫資產" at bounding box center [79, 326] width 59 height 12
click at [91, 324] on font "創建動畫資產" at bounding box center [79, 326] width 59 height 12
click at [96, 330] on font "創建動畫資產" at bounding box center [79, 326] width 59 height 12
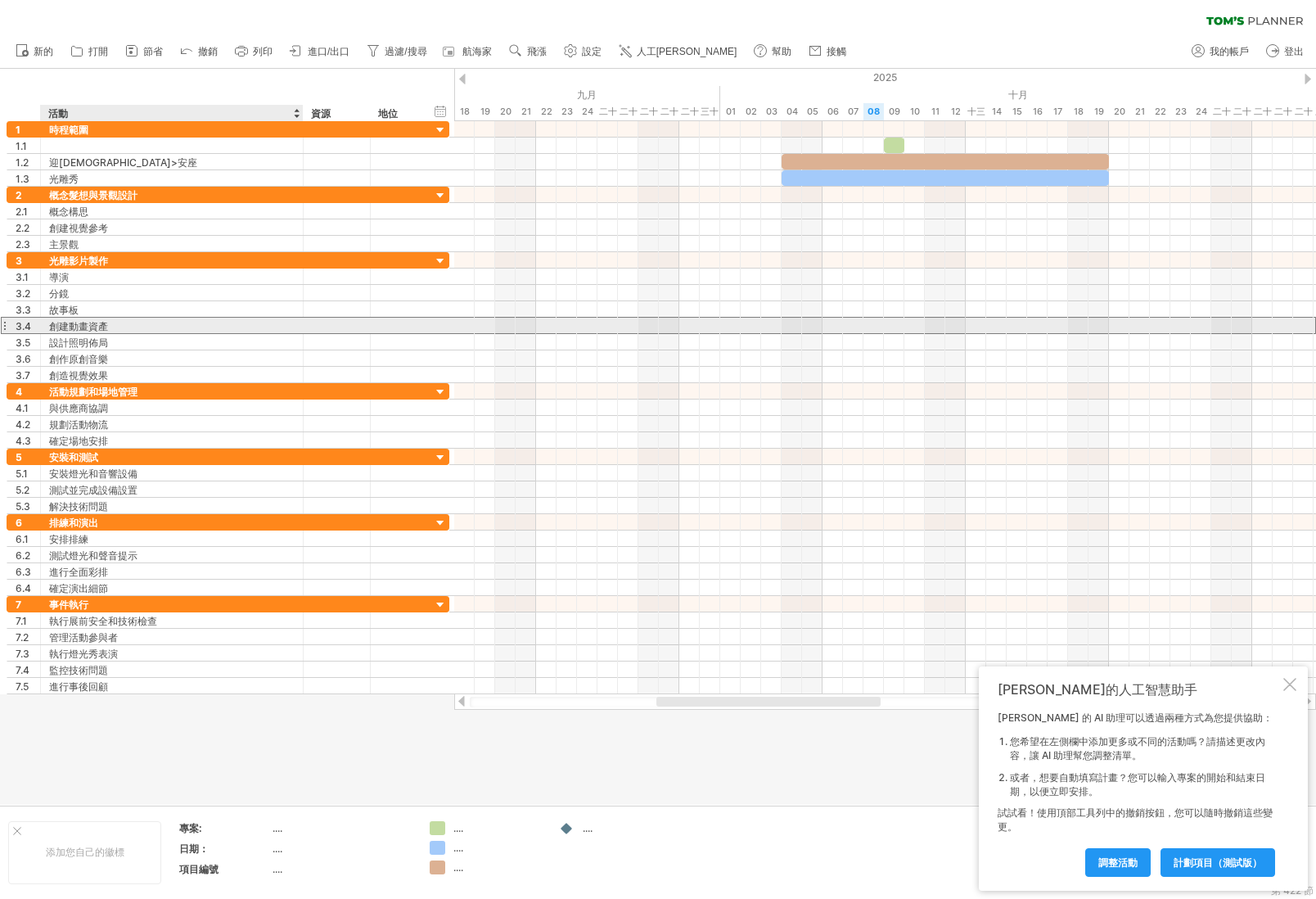
click at [96, 330] on font "創建動畫資產" at bounding box center [79, 326] width 59 height 12
click at [58, 326] on font "創建動畫資產" at bounding box center [79, 326] width 59 height 12
drag, startPoint x: 60, startPoint y: 320, endPoint x: 70, endPoint y: 318, distance: 10.2
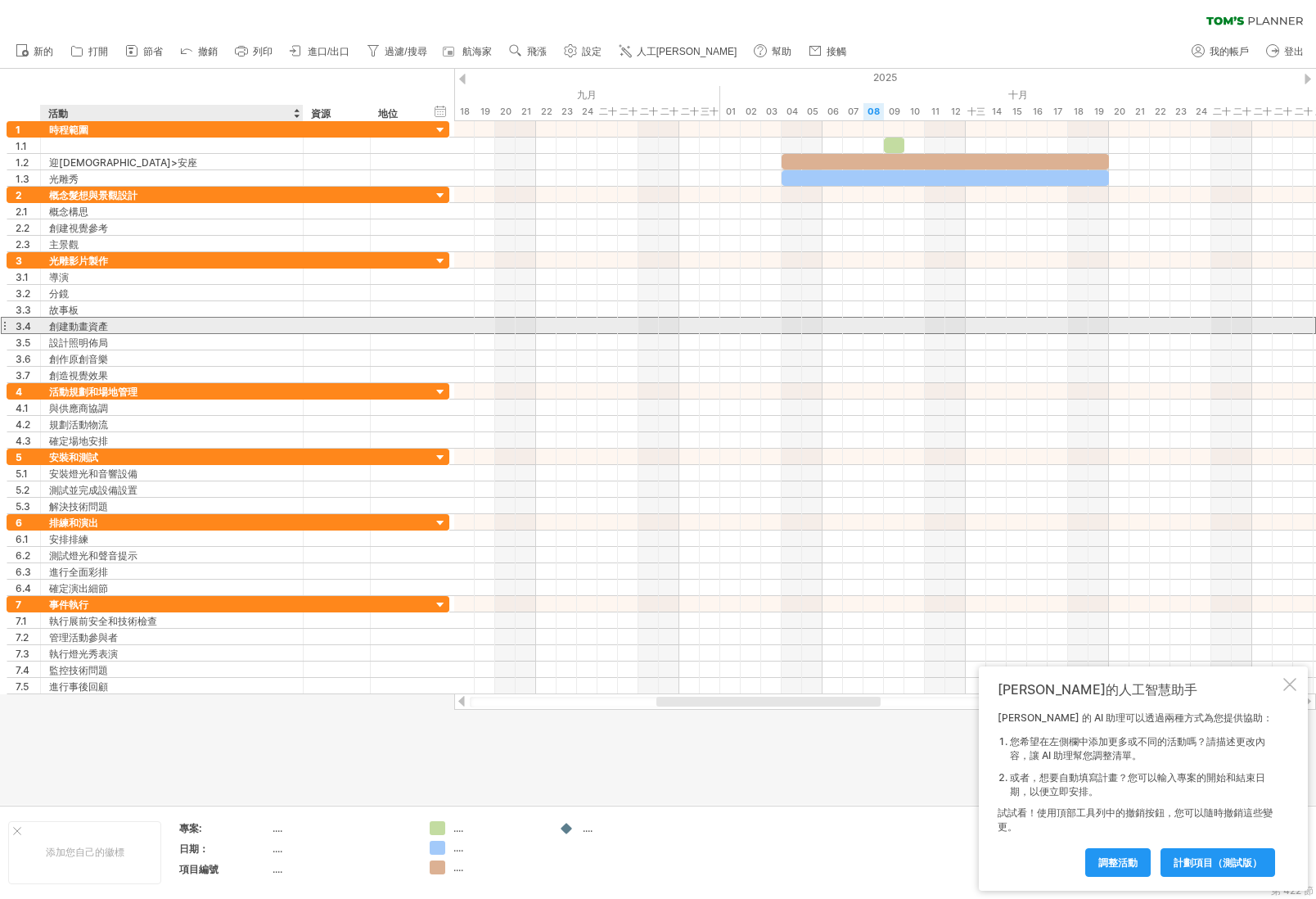
click at [65, 319] on div "創建動畫資產" at bounding box center [172, 325] width 245 height 16
drag, startPoint x: 188, startPoint y: 326, endPoint x: 9, endPoint y: 321, distance: 179.1
click at [9, 321] on div "**********" at bounding box center [228, 325] width 443 height 17
type input "****"
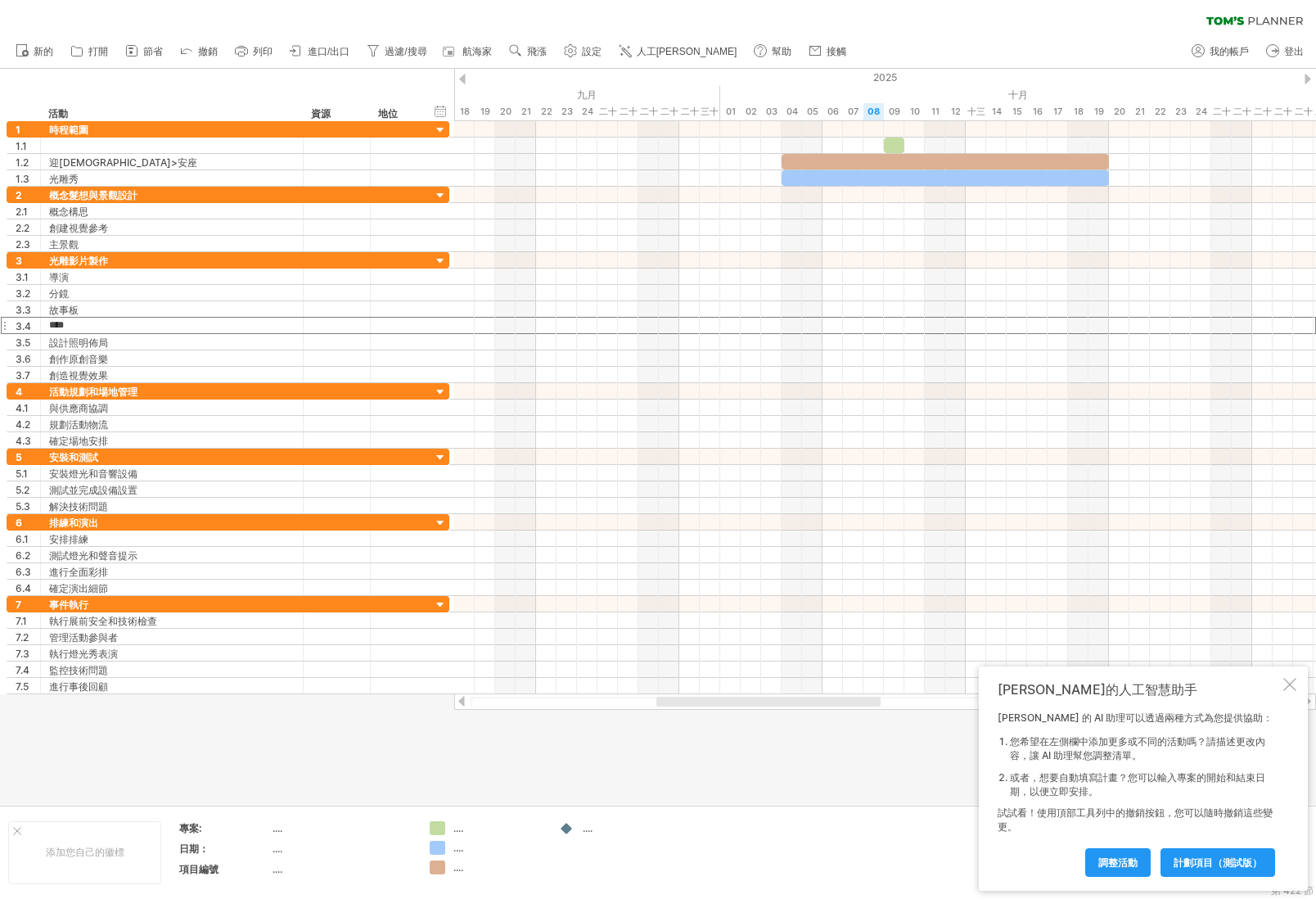
drag, startPoint x: 549, startPoint y: 732, endPoint x: 663, endPoint y: 725, distance: 114.2
click at [558, 730] on div at bounding box center [658, 437] width 1316 height 736
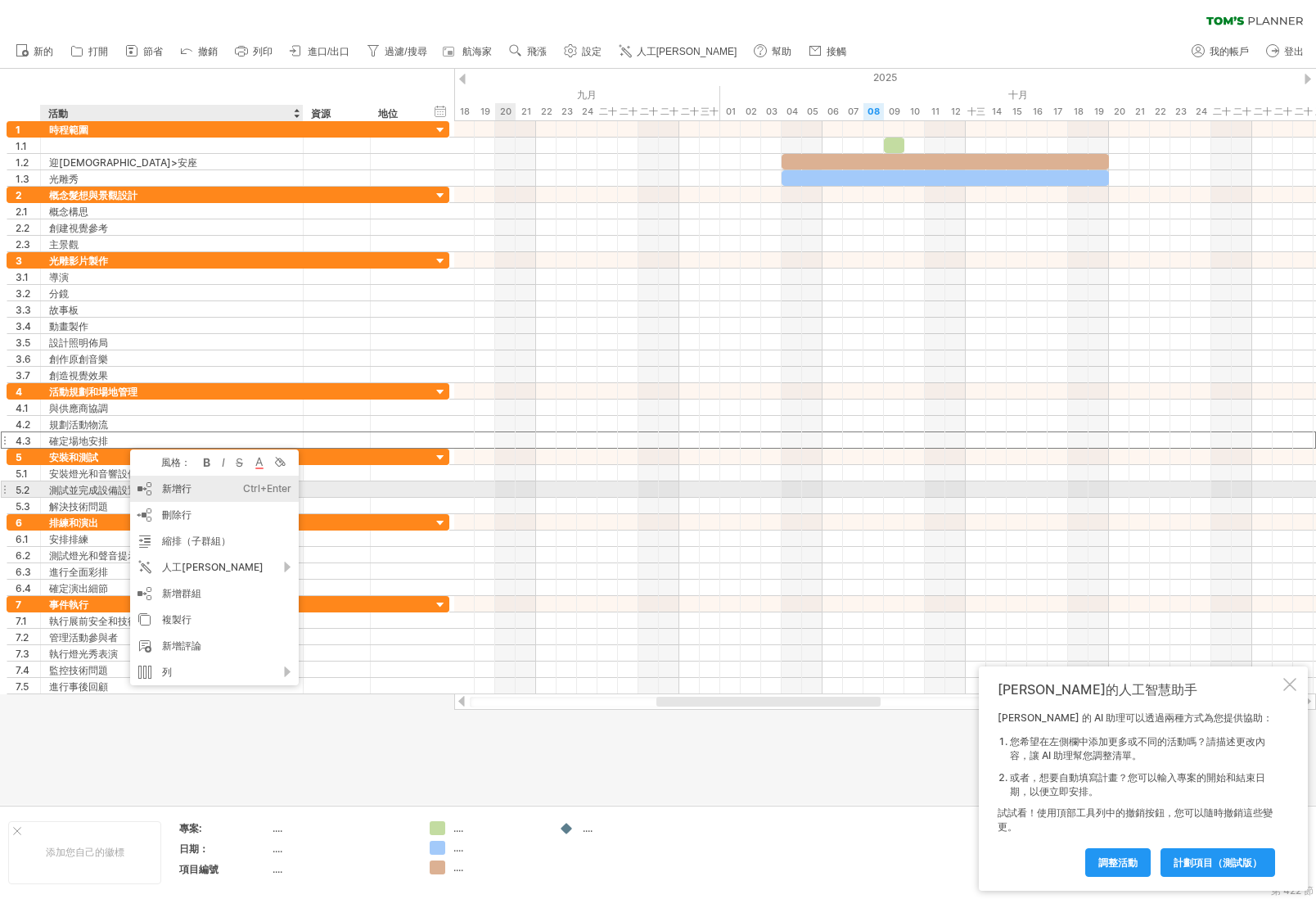
click at [190, 493] on font "新增行" at bounding box center [177, 488] width 29 height 12
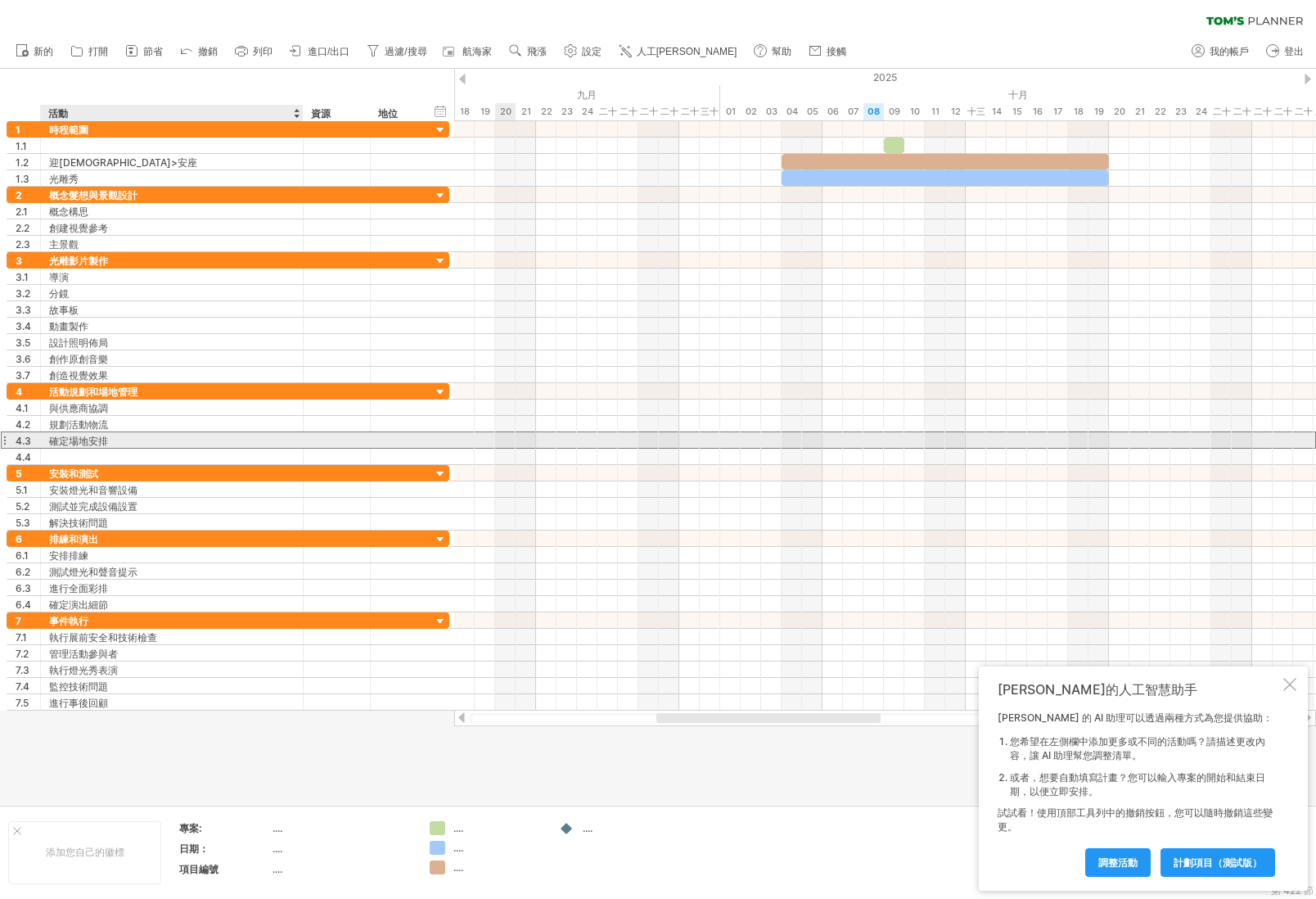
click at [98, 448] on div "**********" at bounding box center [228, 439] width 443 height 17
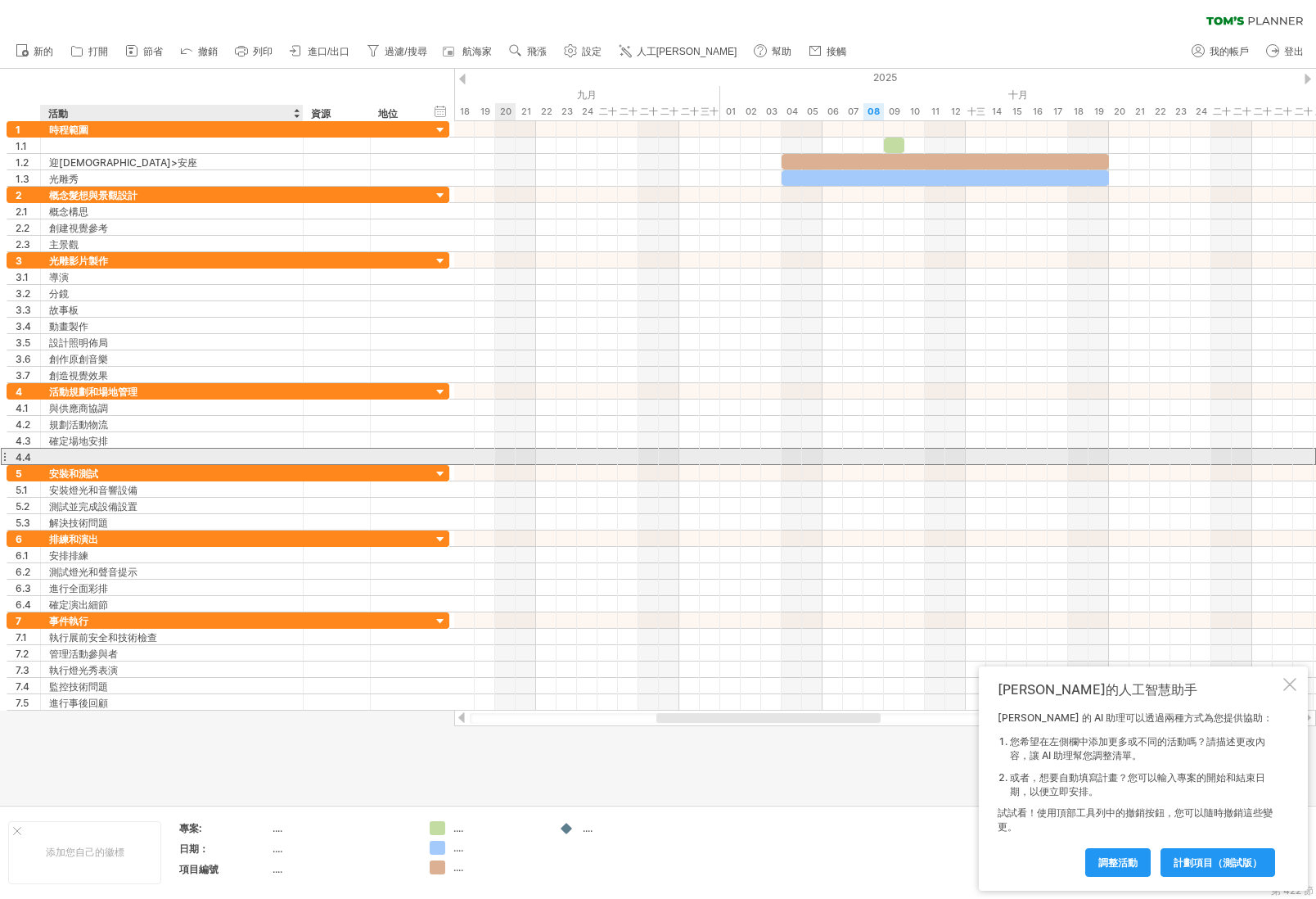
click at [81, 456] on div at bounding box center [172, 456] width 245 height 16
type input "****"
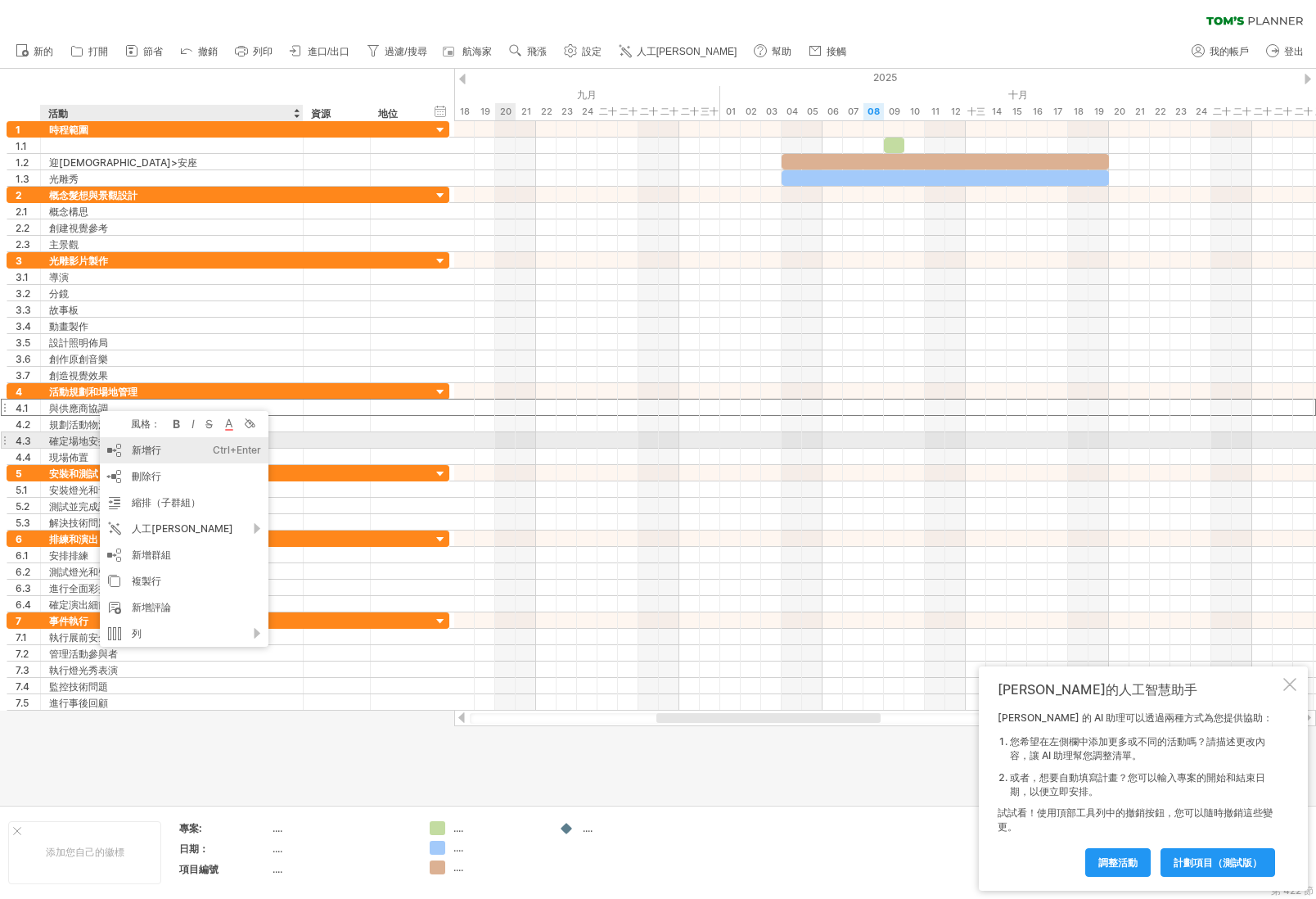
click at [138, 446] on font "新增行" at bounding box center [146, 450] width 29 height 12
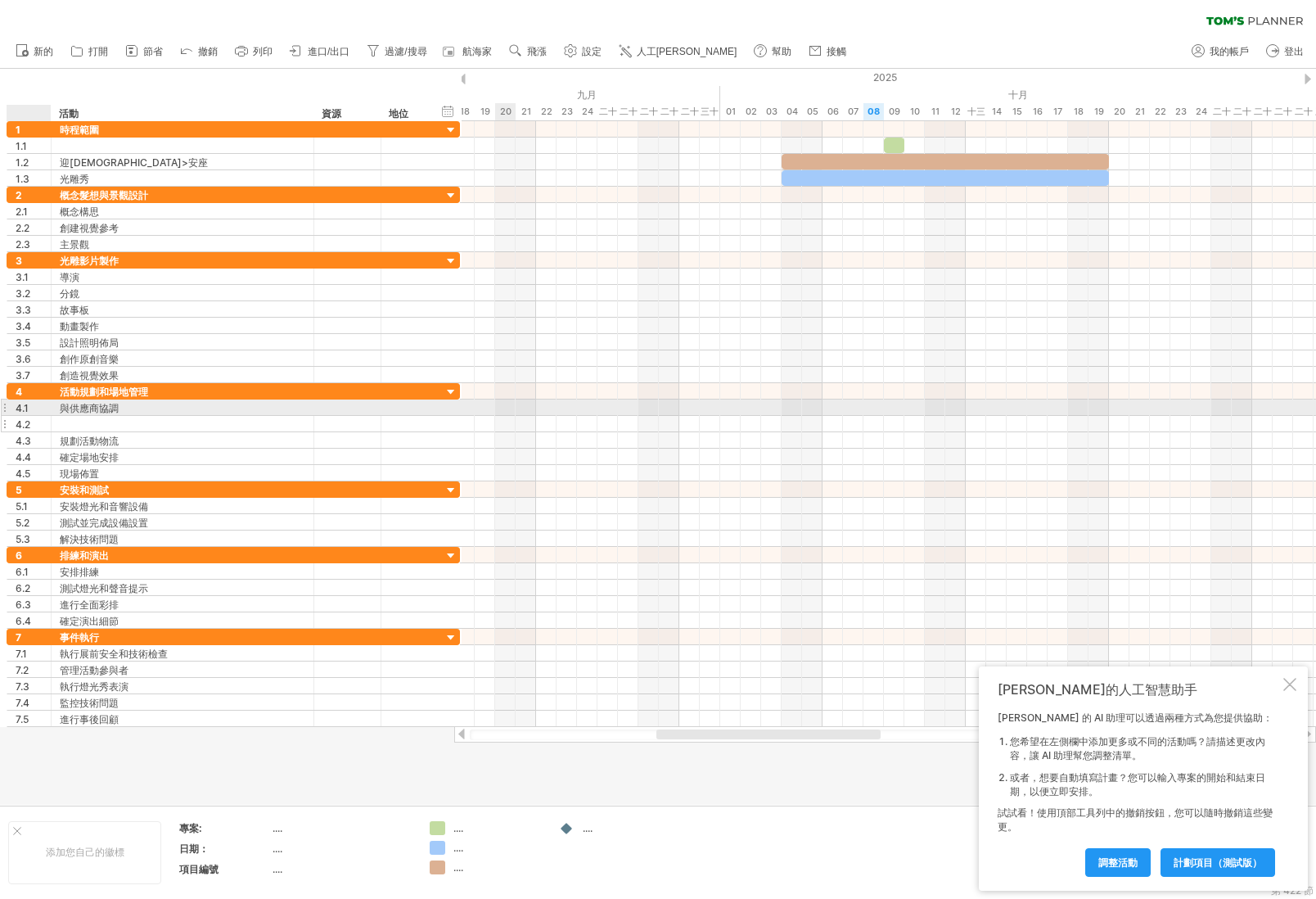
drag, startPoint x: 38, startPoint y: 412, endPoint x: 46, endPoint y: 428, distance: 17.9
click at [46, 428] on div "**********" at bounding box center [232, 432] width 453 height 98
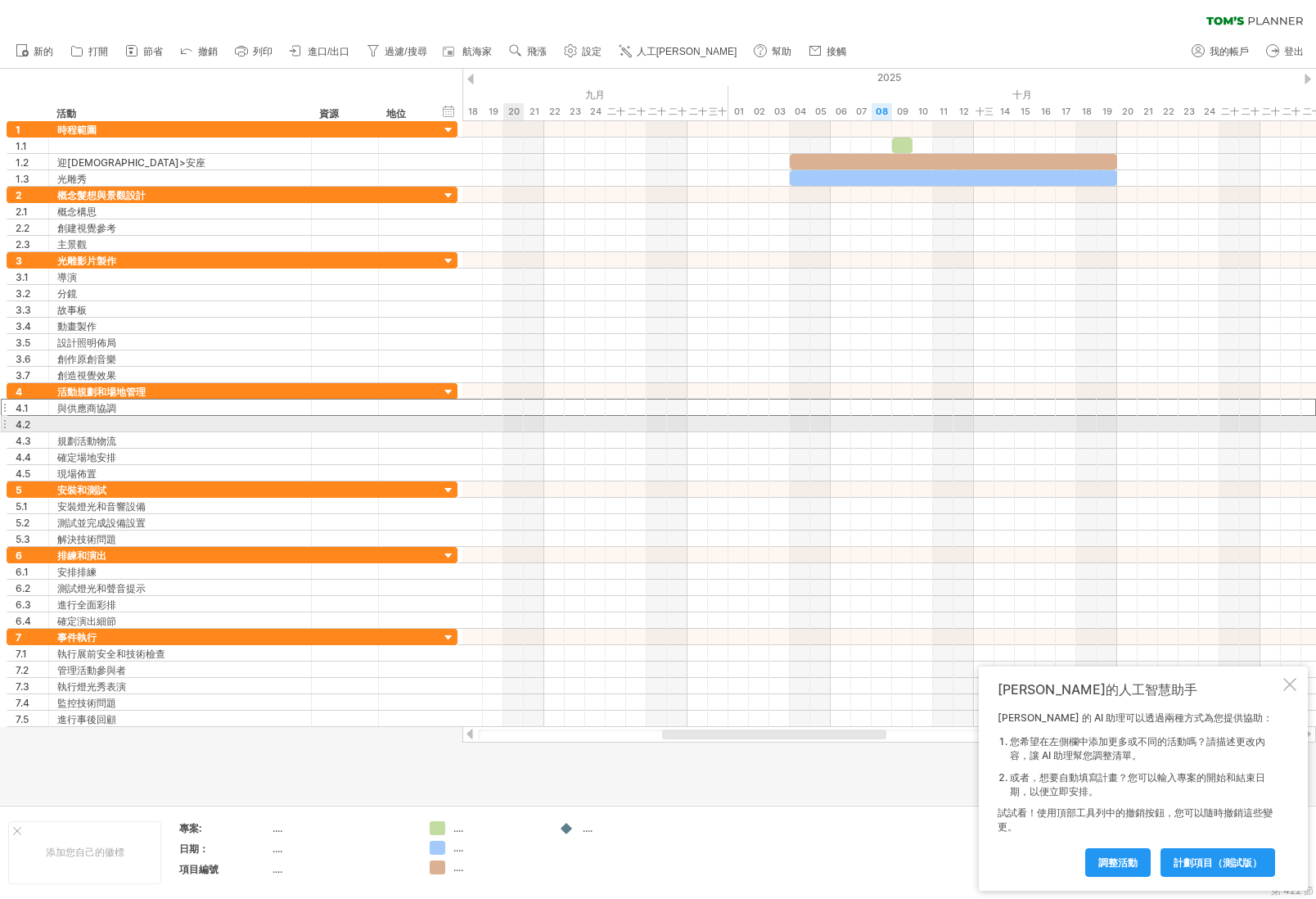
drag, startPoint x: 22, startPoint y: 411, endPoint x: 14, endPoint y: 428, distance: 18.8
click at [14, 428] on div "**********" at bounding box center [232, 432] width 451 height 98
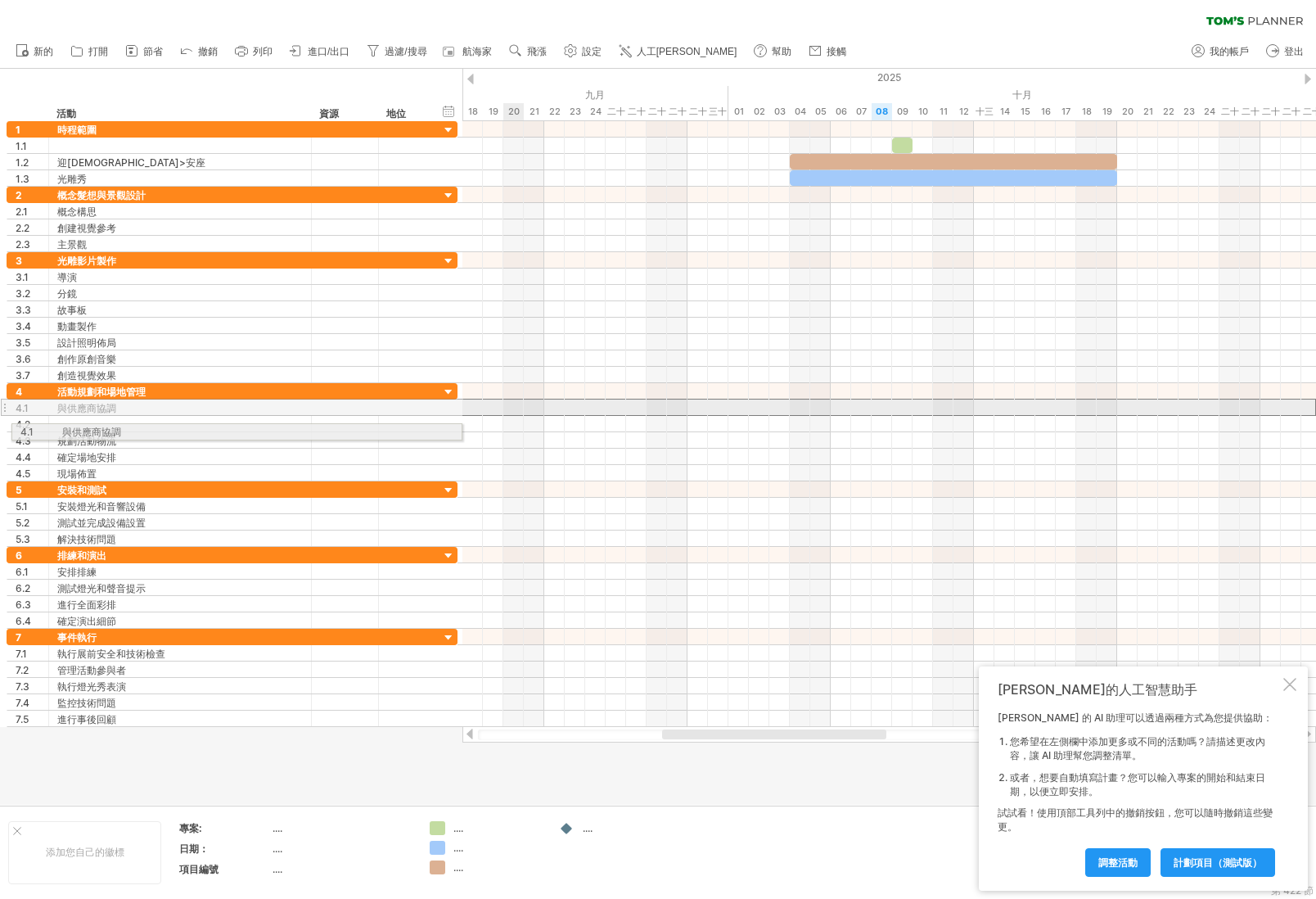
drag, startPoint x: 4, startPoint y: 406, endPoint x: 4, endPoint y: 429, distance: 23.0
click at [4, 429] on div "**********" at bounding box center [229, 424] width 458 height 606
click at [72, 409] on div at bounding box center [180, 406] width 245 height 16
click at [72, 409] on input "text" at bounding box center [180, 406] width 245 height 16
type input "****"
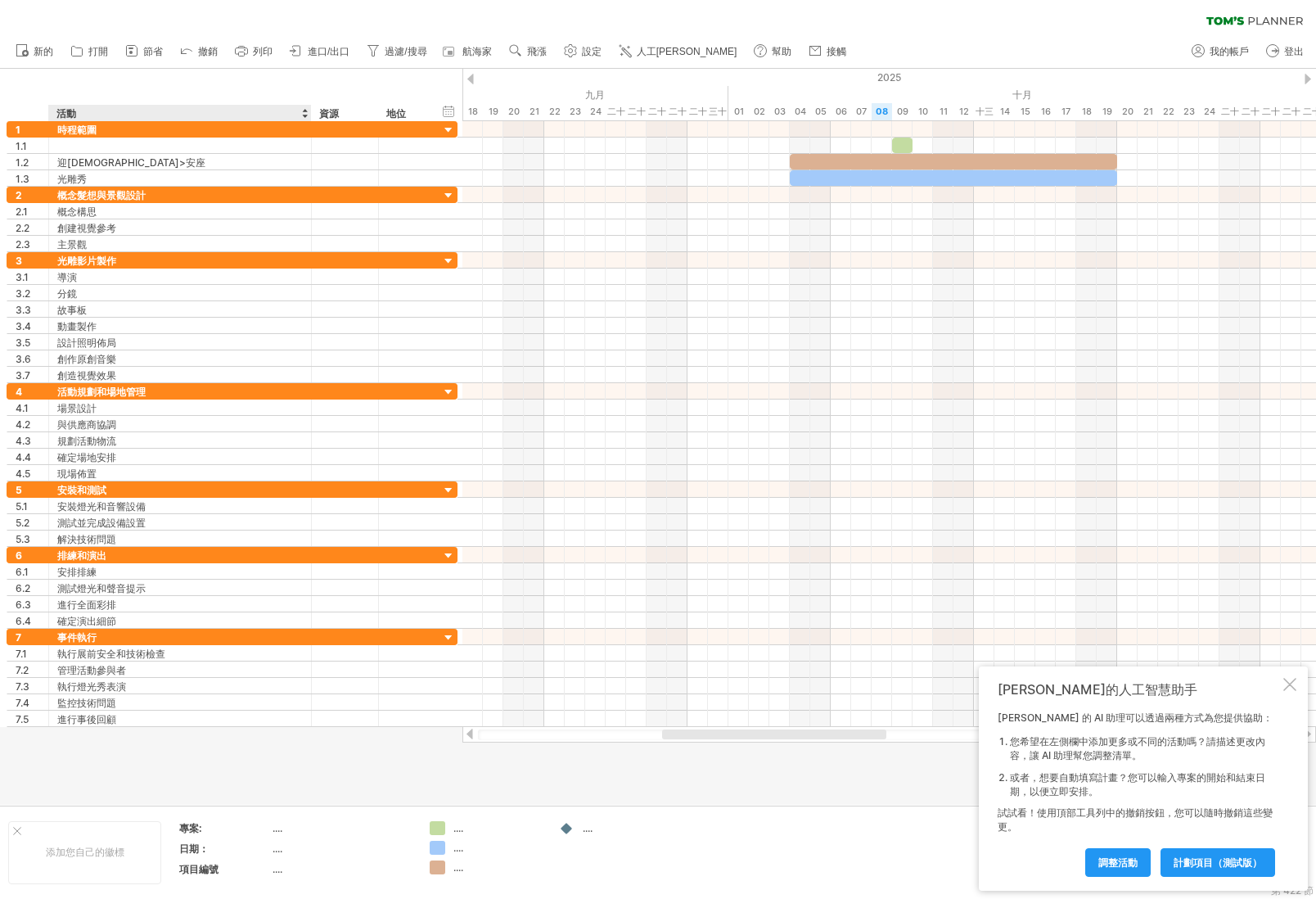
click at [255, 753] on div at bounding box center [658, 437] width 1316 height 736
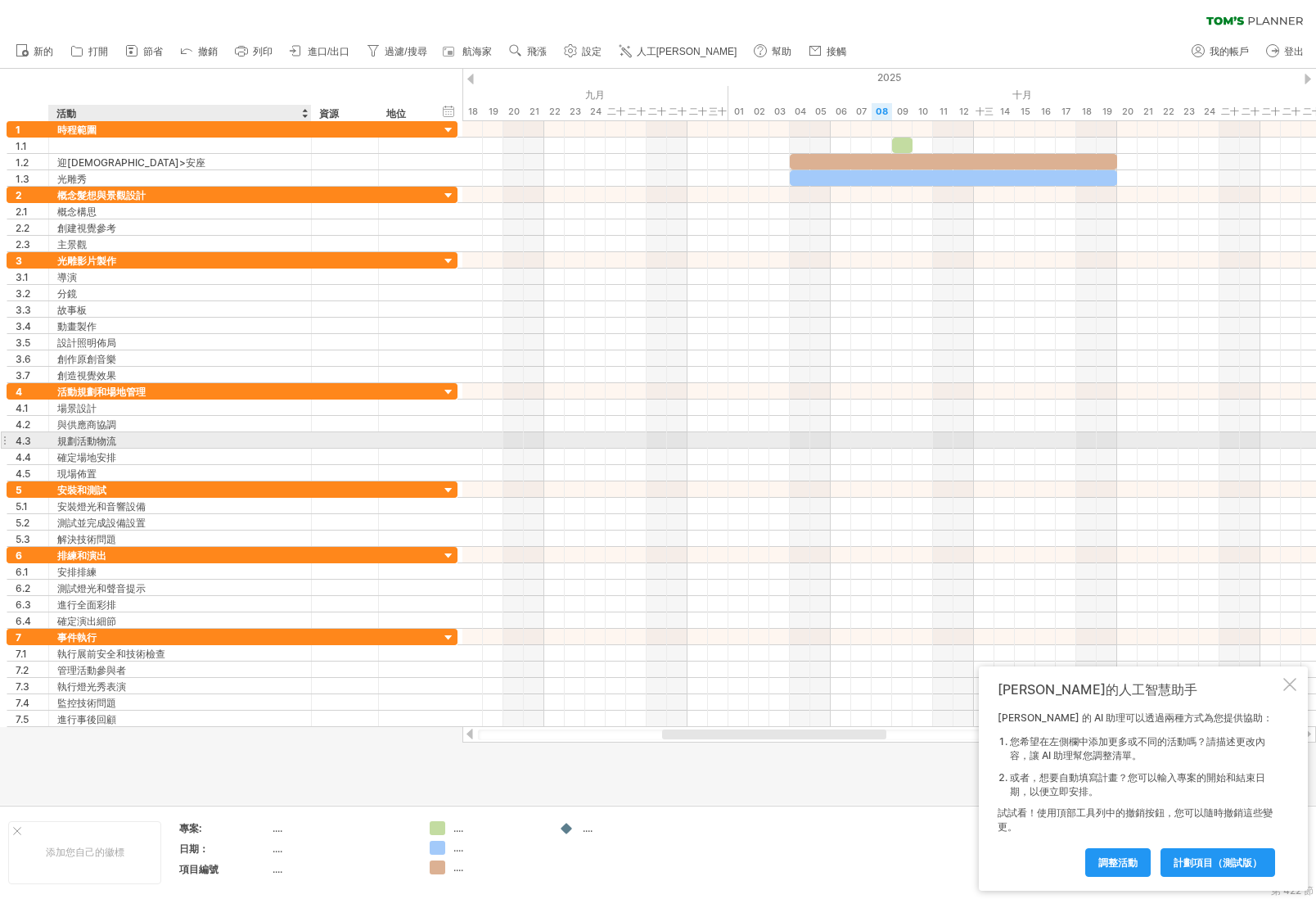
click at [113, 440] on font "規劃活動物流" at bounding box center [87, 440] width 59 height 12
click at [108, 440] on font "規劃活動物流" at bounding box center [87, 440] width 59 height 12
click at [100, 443] on font "規劃活動物流" at bounding box center [87, 440] width 59 height 12
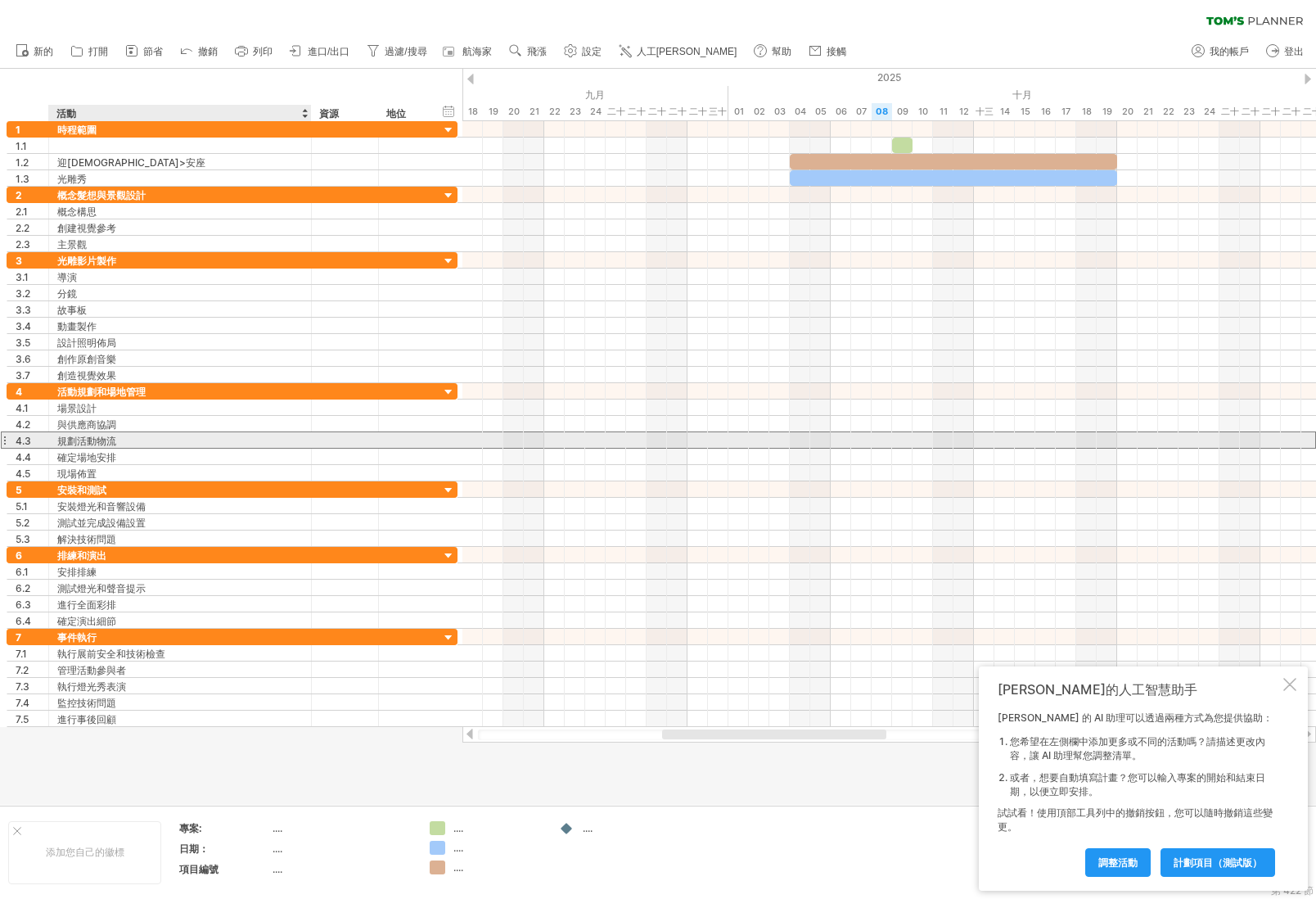
drag, startPoint x: 102, startPoint y: 443, endPoint x: 138, endPoint y: 446, distance: 36.1
click at [138, 446] on div "規劃活動物流" at bounding box center [180, 439] width 245 height 16
drag, startPoint x: 172, startPoint y: 438, endPoint x: 37, endPoint y: 440, distance: 135.0
click at [37, 440] on div "**********" at bounding box center [232, 439] width 451 height 17
type input "******"
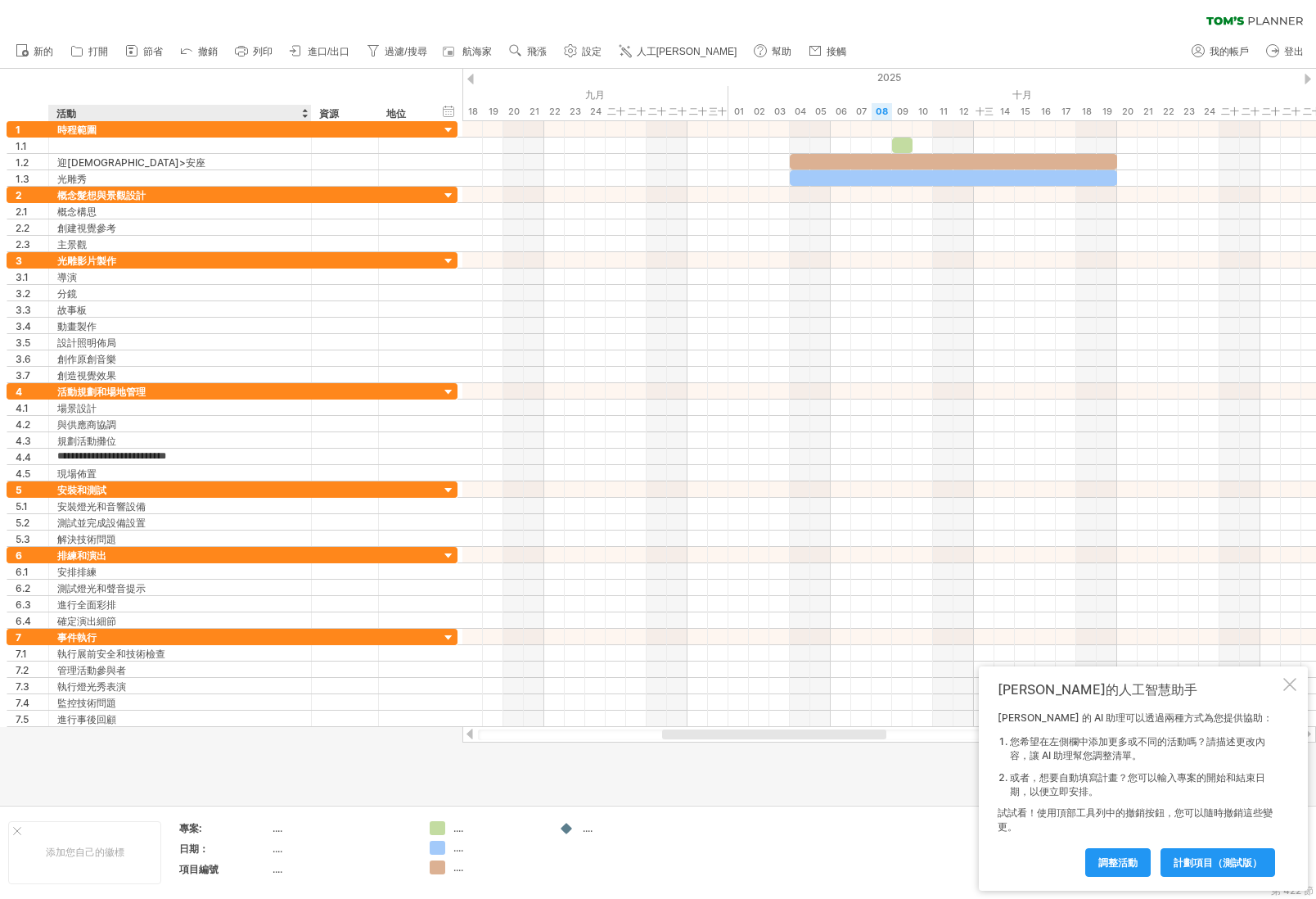
click at [175, 758] on div at bounding box center [658, 437] width 1316 height 736
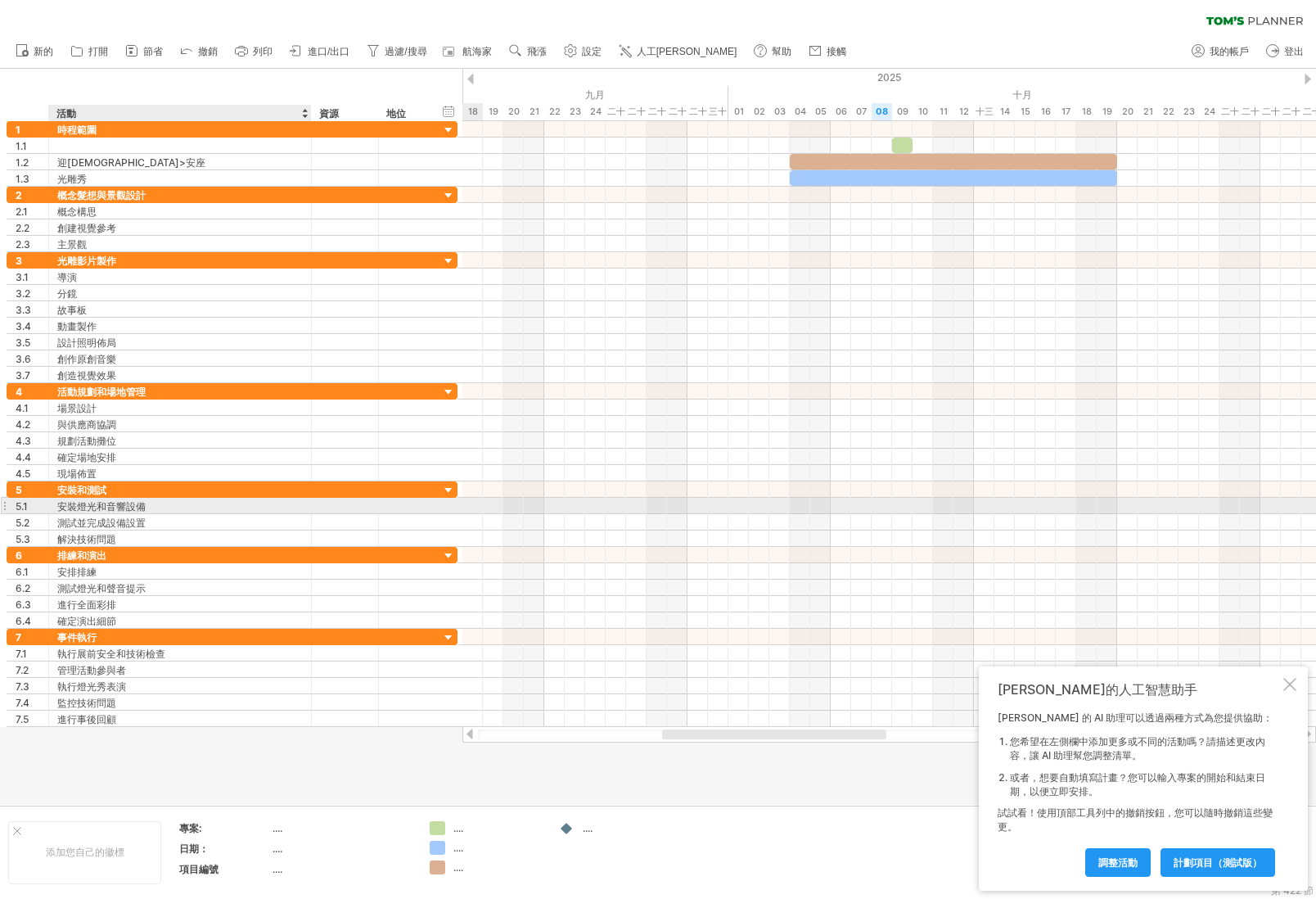
click at [119, 505] on font "安裝燈光和音響設備" at bounding box center [102, 505] width 89 height 12
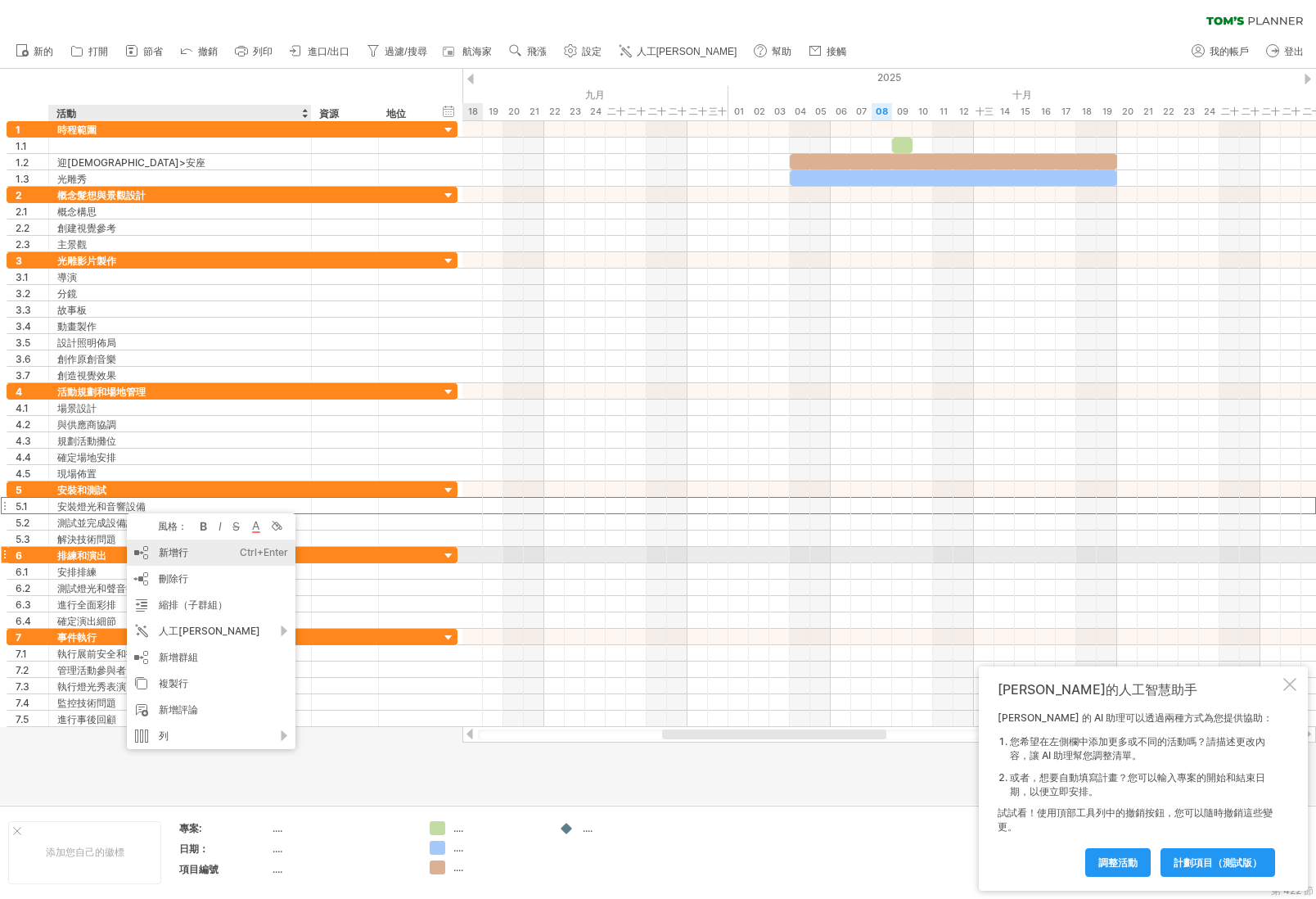
click at [174, 558] on font "新增行" at bounding box center [174, 552] width 29 height 12
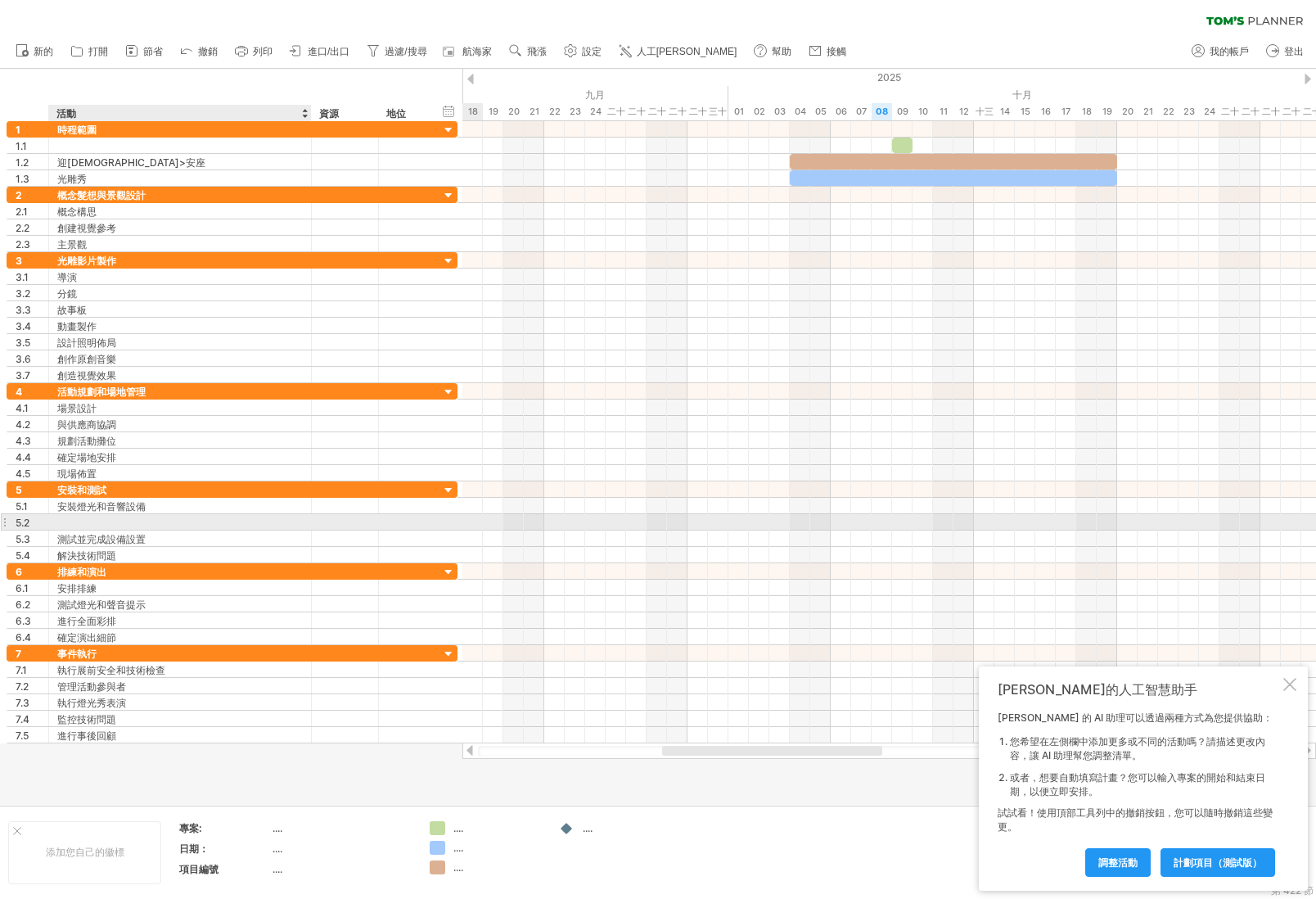
click at [120, 524] on div at bounding box center [180, 522] width 245 height 16
type input "*****"
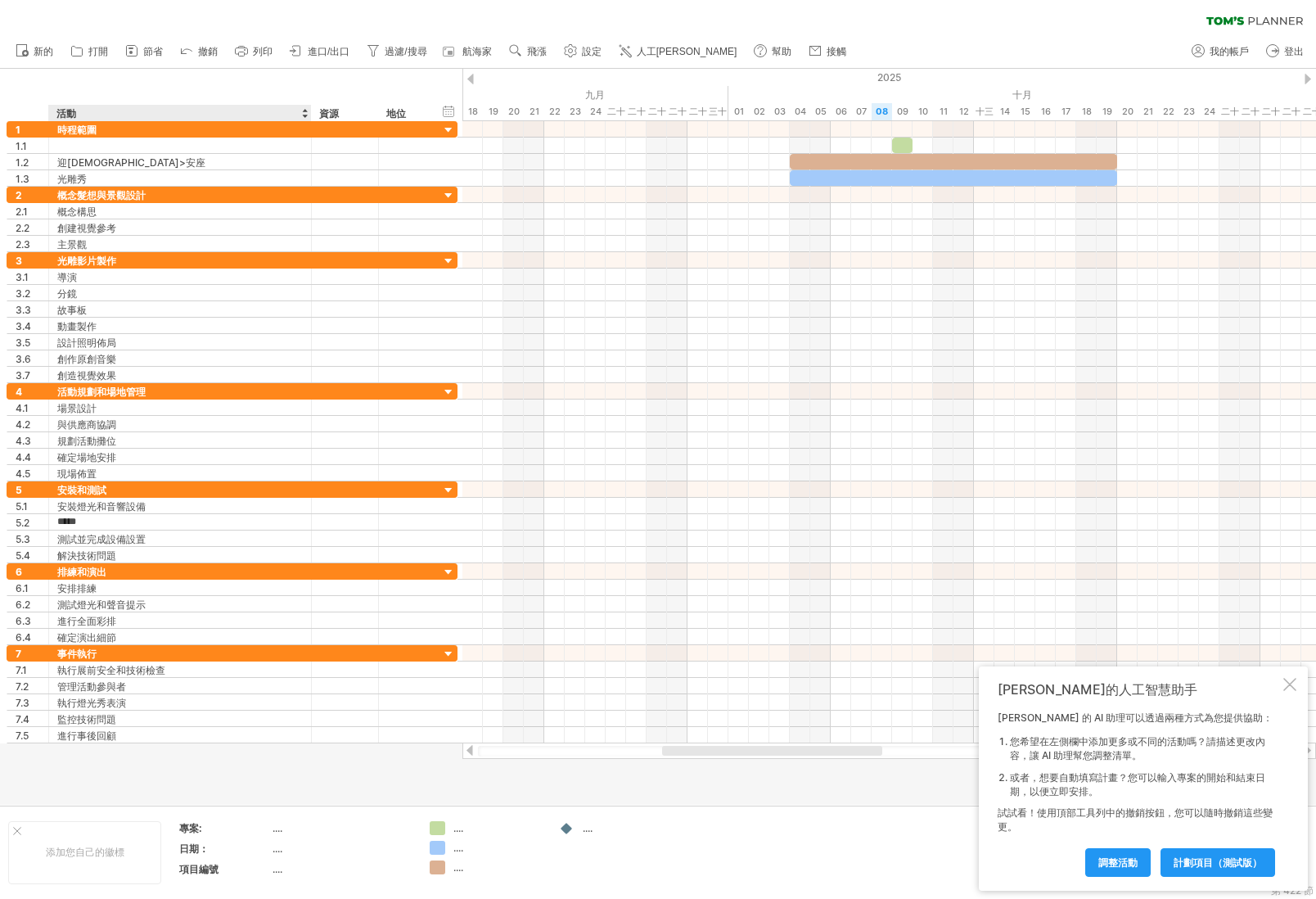
click at [230, 766] on div at bounding box center [658, 437] width 1316 height 736
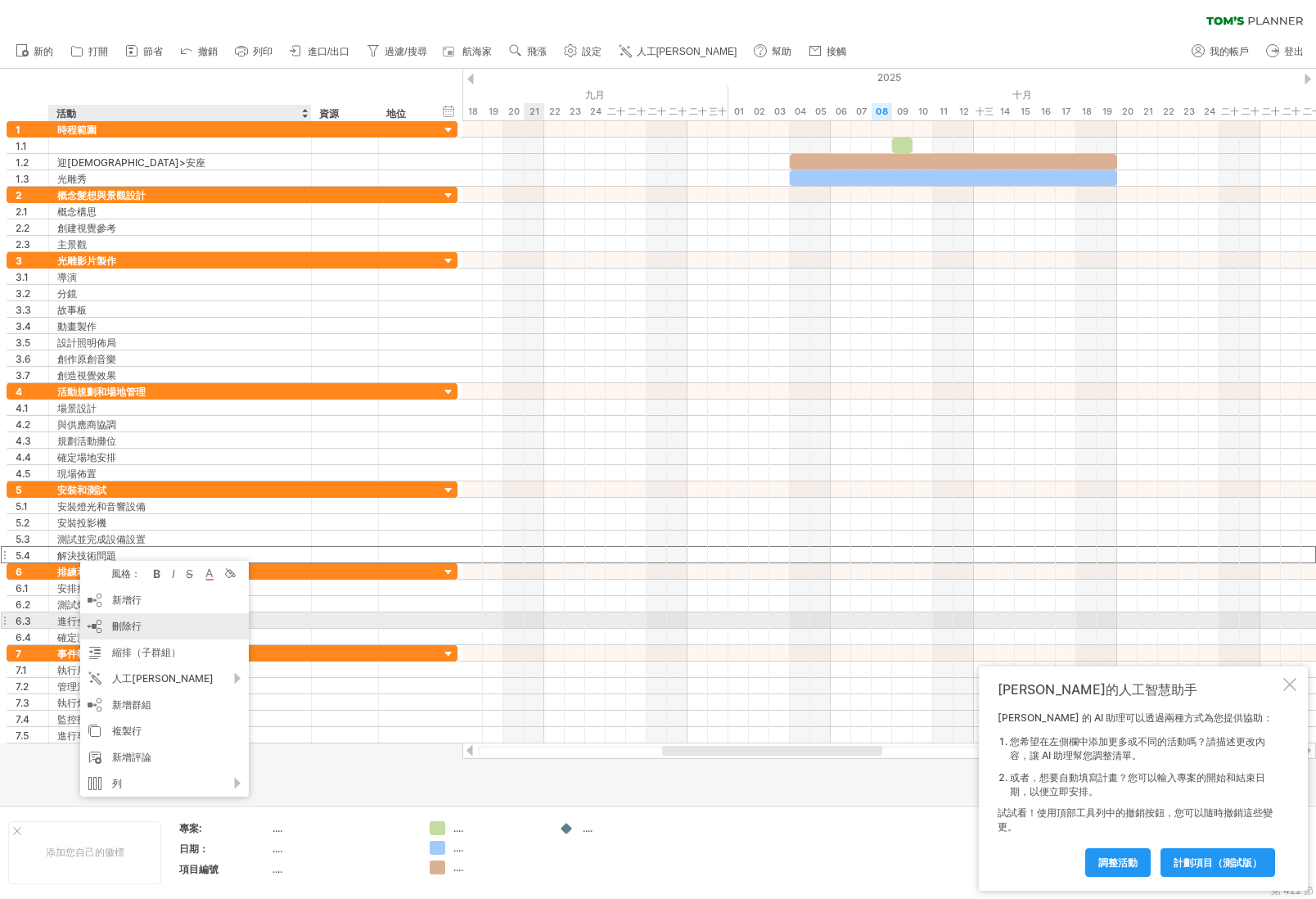
click at [159, 616] on div "刪除行 刪除選取的行" at bounding box center [165, 626] width 168 height 27
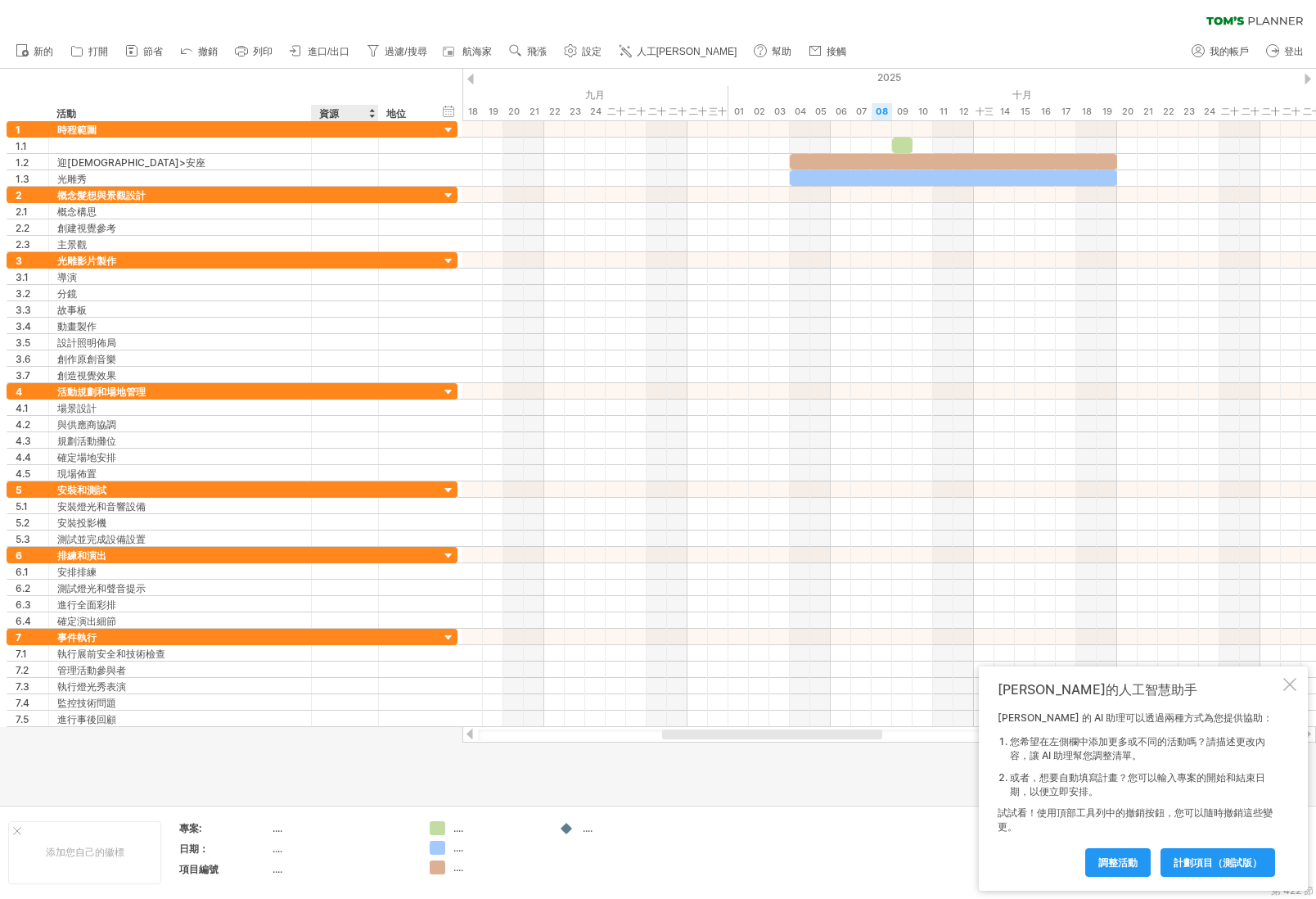
click at [334, 797] on div at bounding box center [658, 437] width 1316 height 736
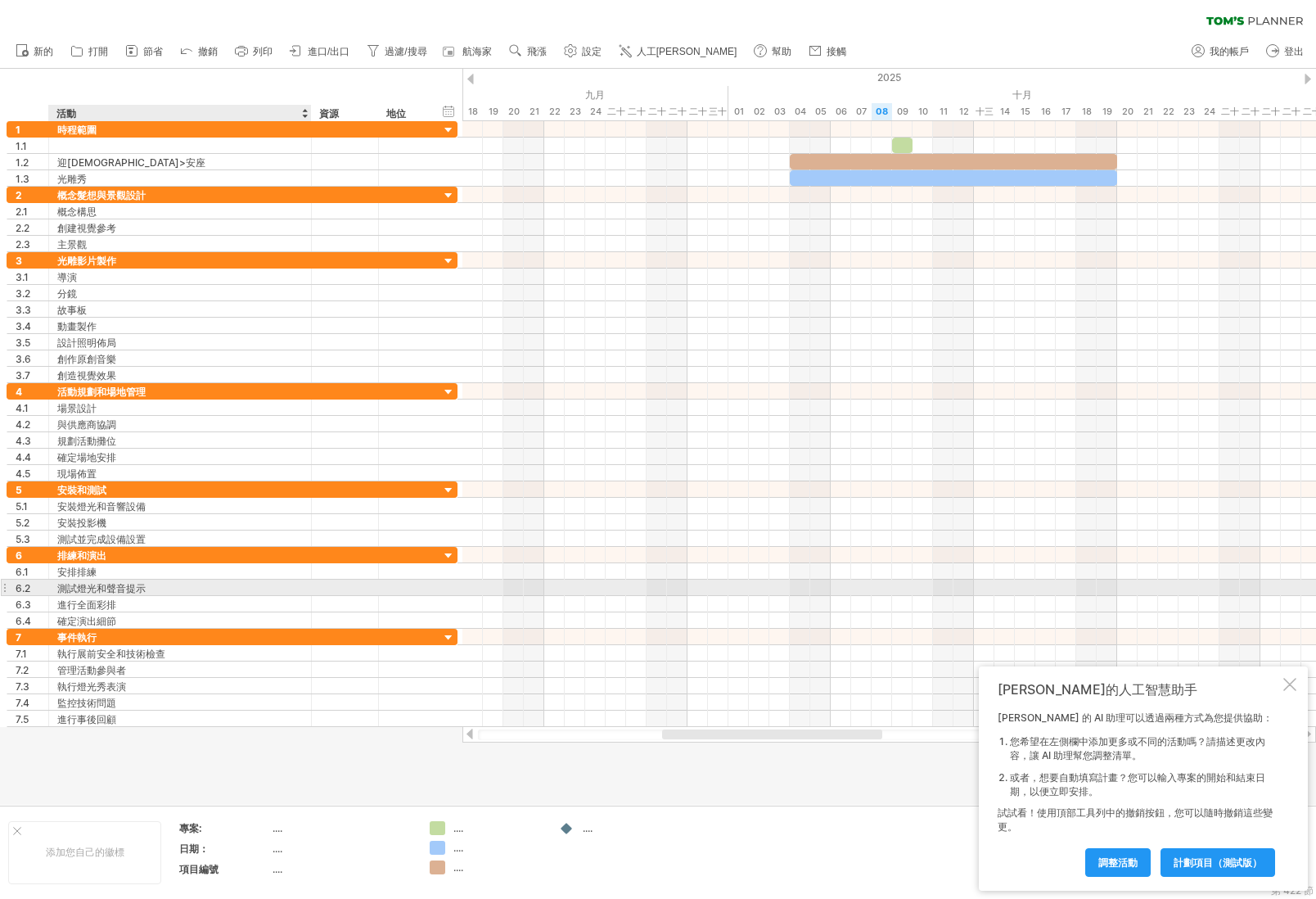
click at [146, 592] on div "測試燈光和聲音提示" at bounding box center [180, 587] width 245 height 16
click at [211, 591] on input "**********" at bounding box center [180, 587] width 245 height 16
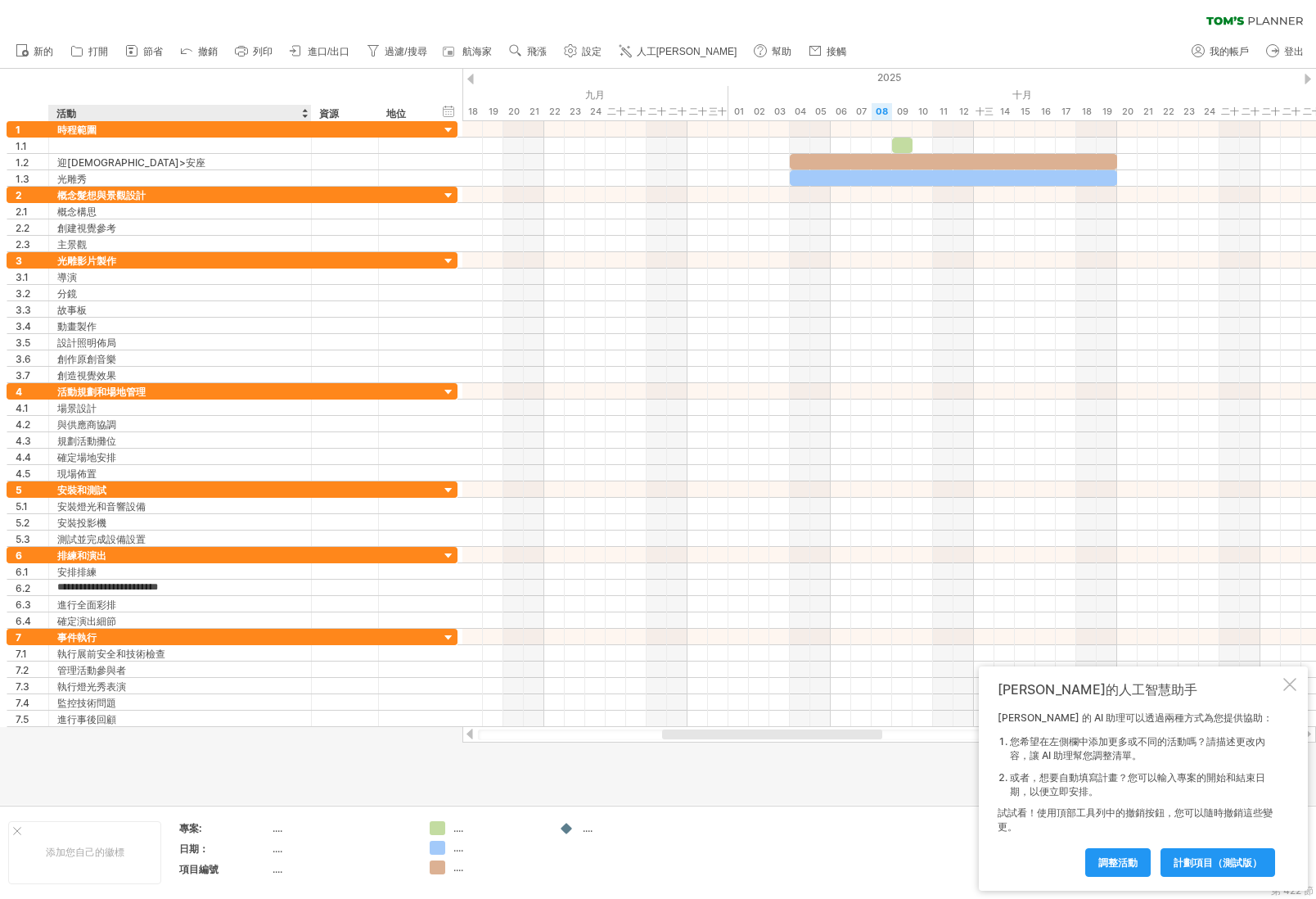
type input "**********"
click at [202, 772] on div at bounding box center [658, 437] width 1316 height 736
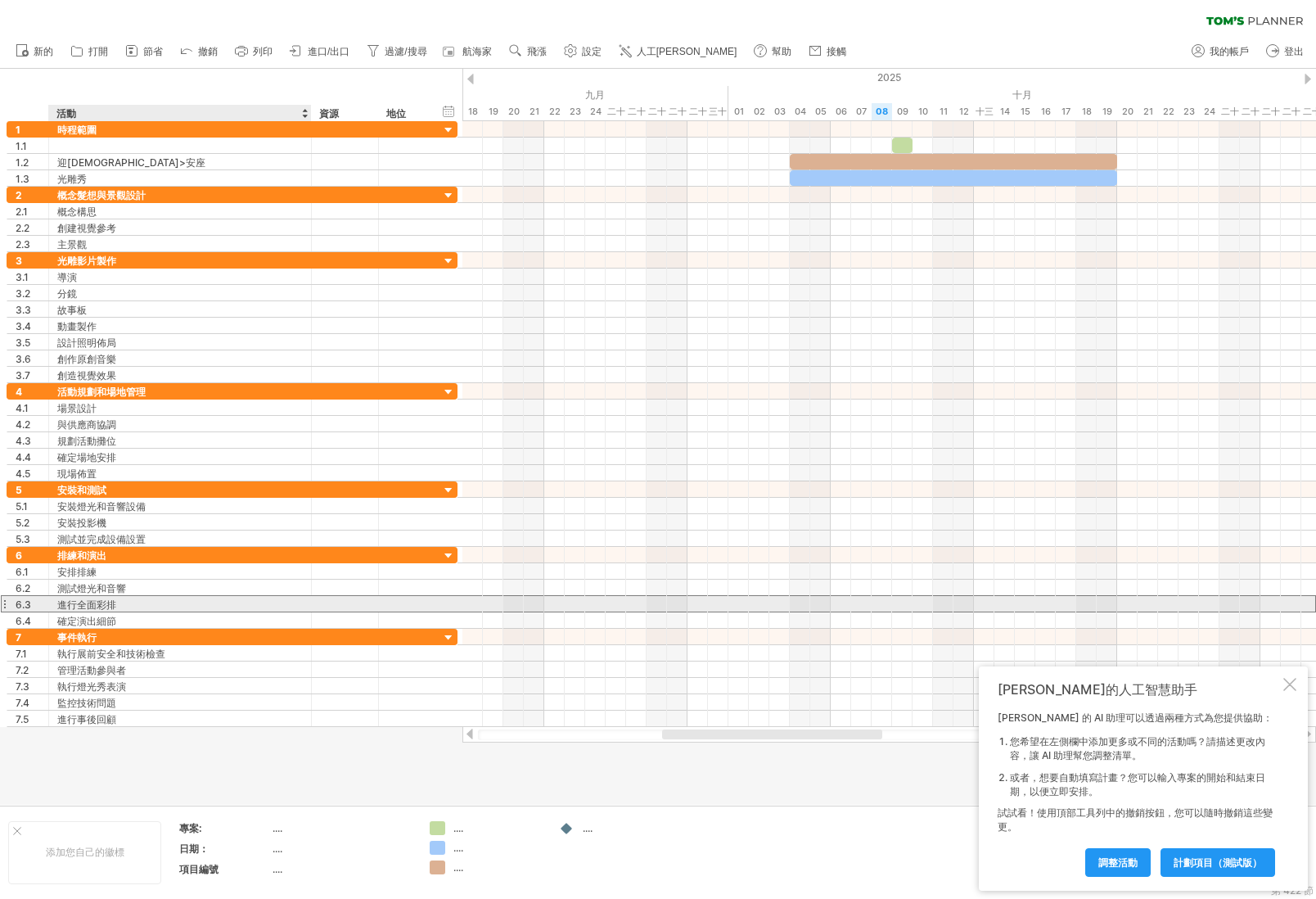
click at [80, 608] on font "進行全面彩排" at bounding box center [87, 604] width 59 height 12
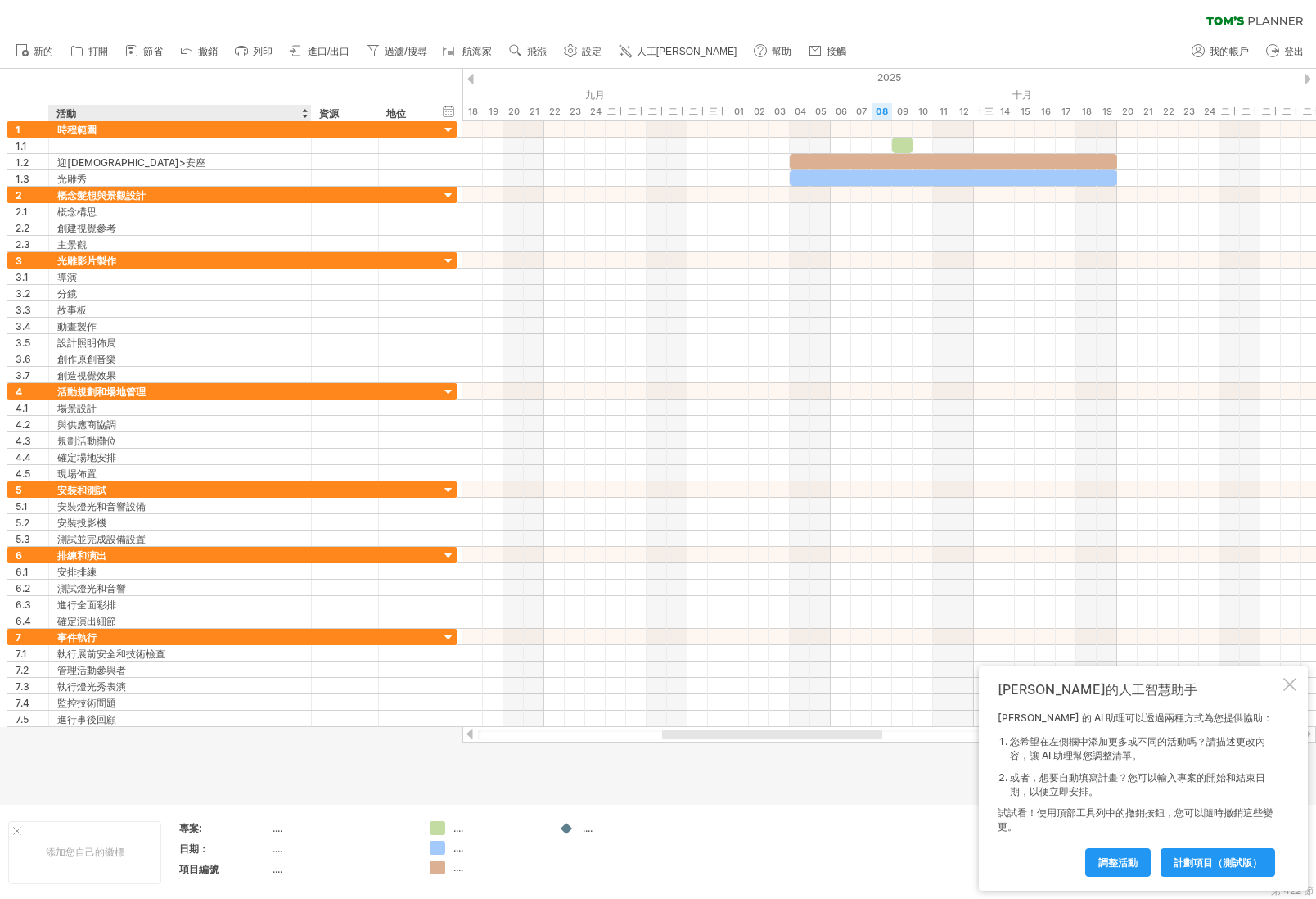
click at [194, 764] on div at bounding box center [658, 437] width 1316 height 736
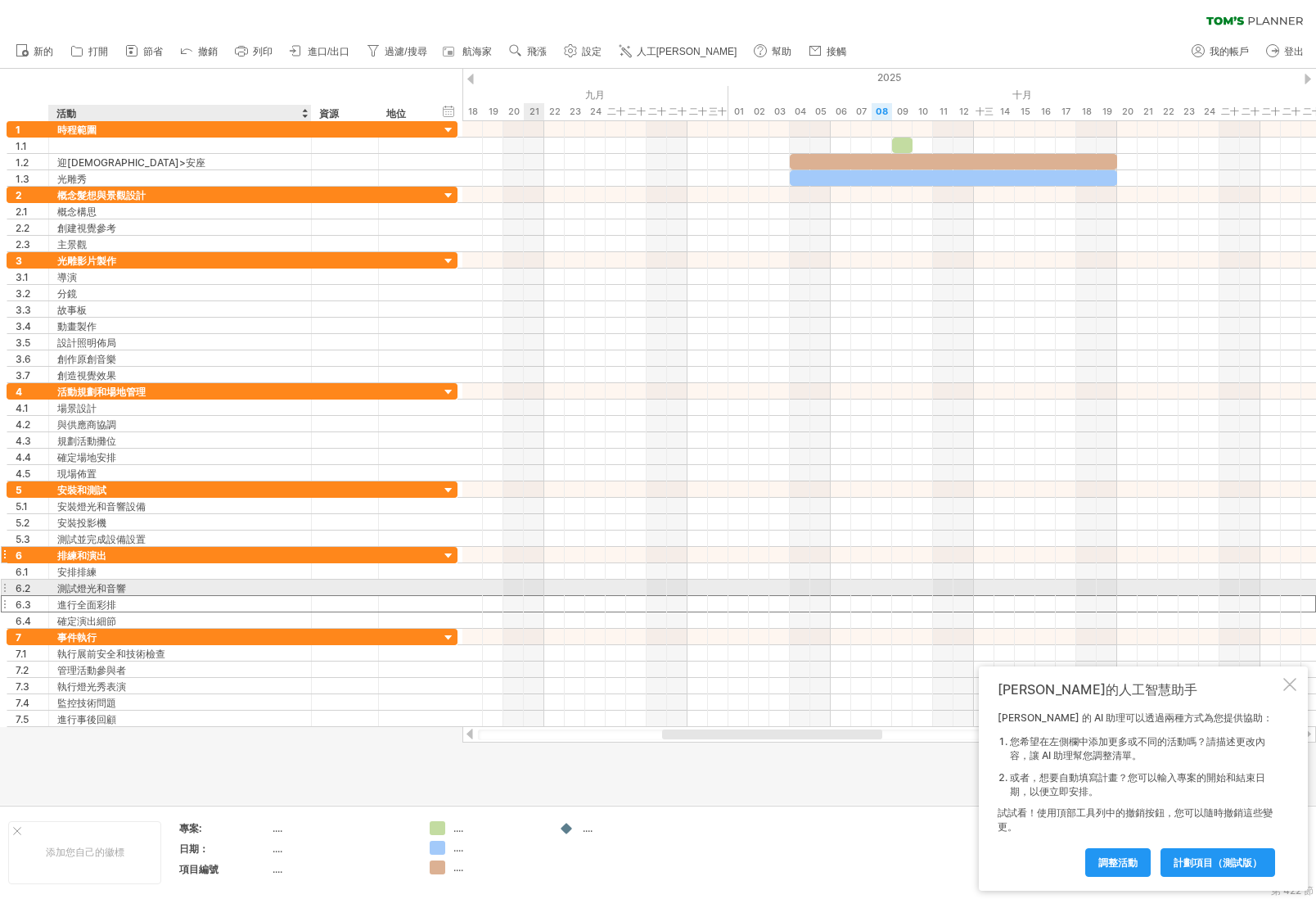
drag, startPoint x: 243, startPoint y: 589, endPoint x: 296, endPoint y: 562, distance: 59.5
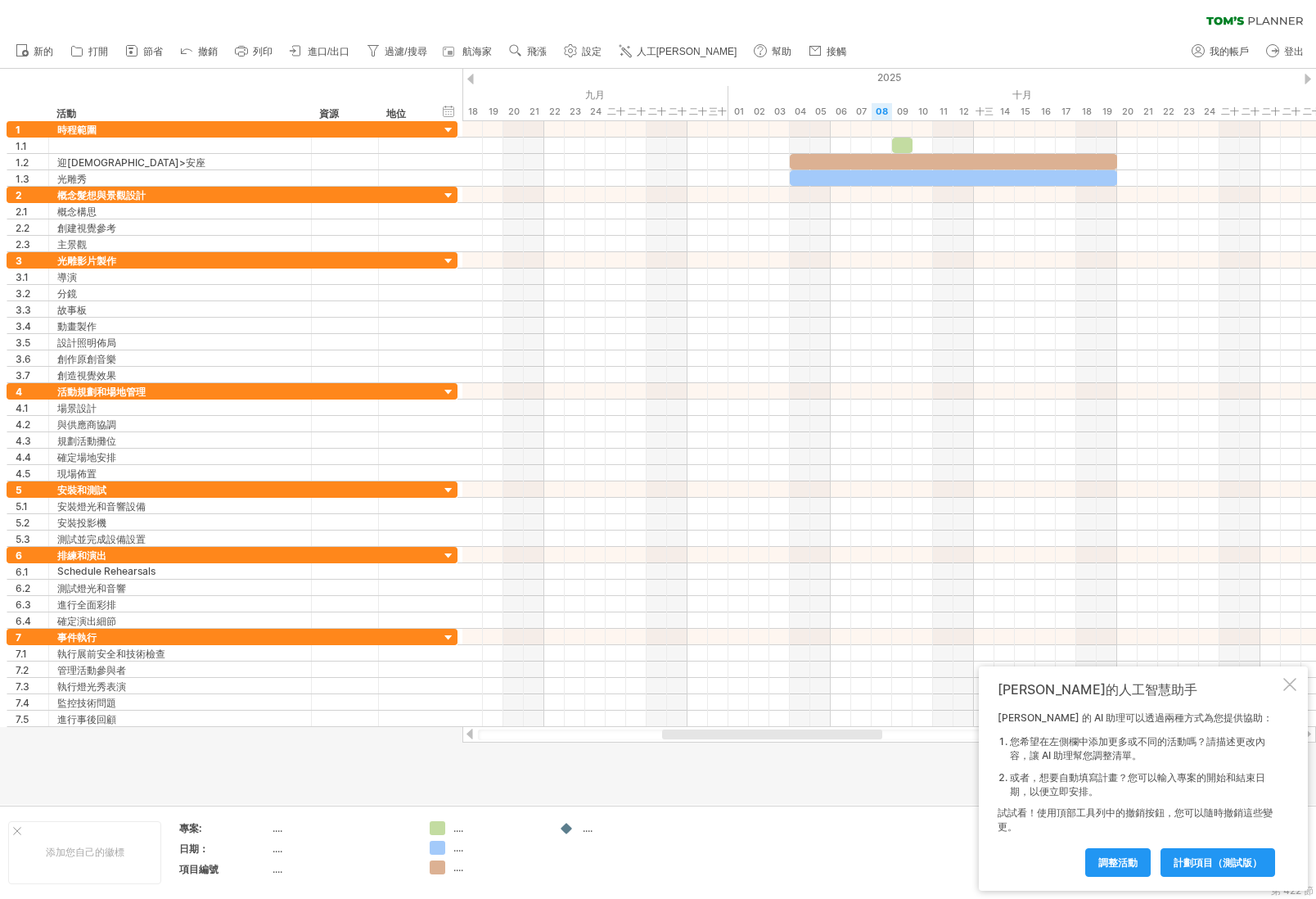
click at [639, 777] on div at bounding box center [658, 437] width 1316 height 736
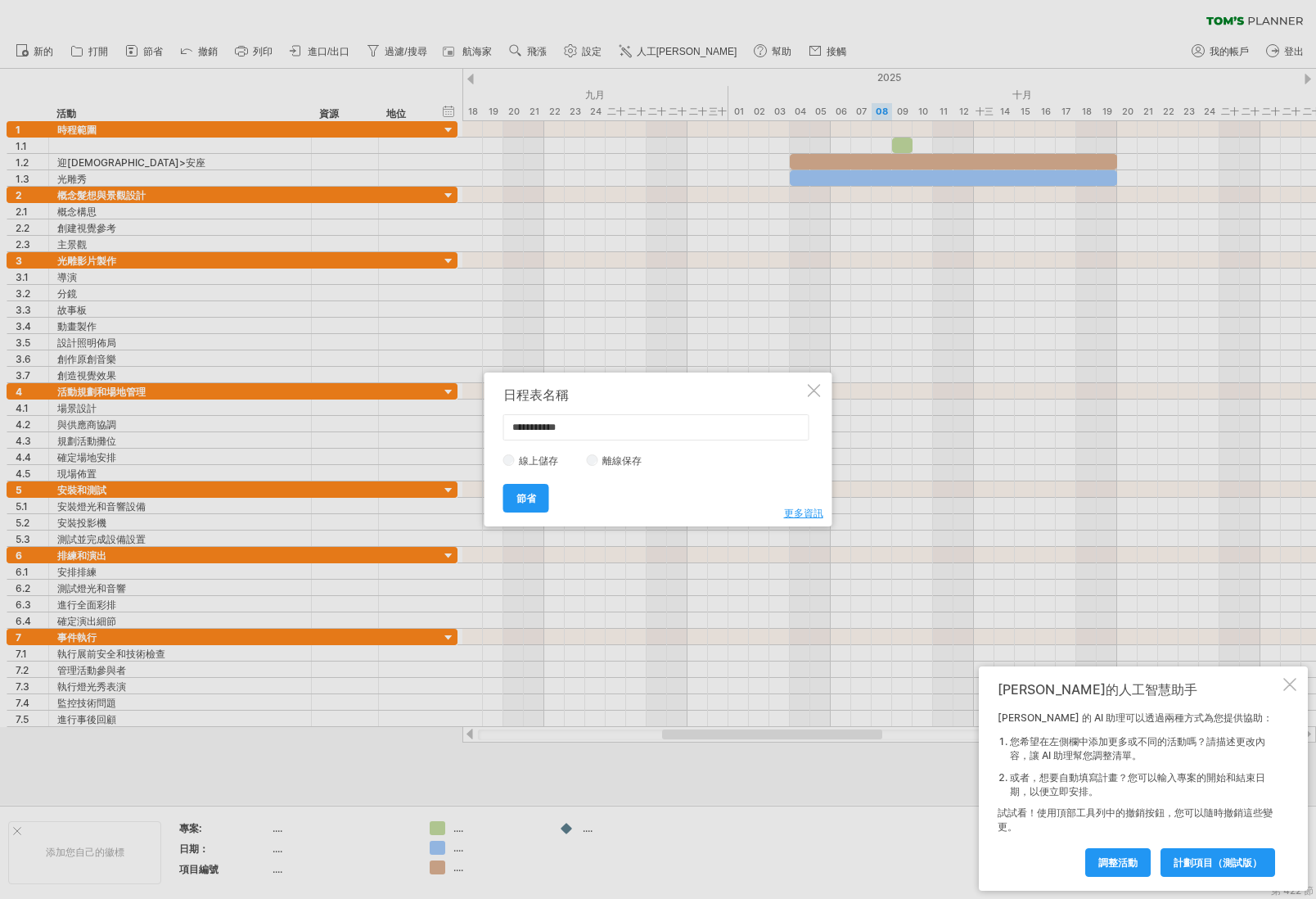
drag, startPoint x: 587, startPoint y: 428, endPoint x: 351, endPoint y: 404, distance: 237.2
click at [351, 415] on div "嘗試造訪 [DOMAIN_NAME] 再次連接... 0% 清除過濾器 新的" at bounding box center [658, 450] width 1316 height 899
type input "****"
click at [535, 504] on font "節省" at bounding box center [525, 498] width 19 height 12
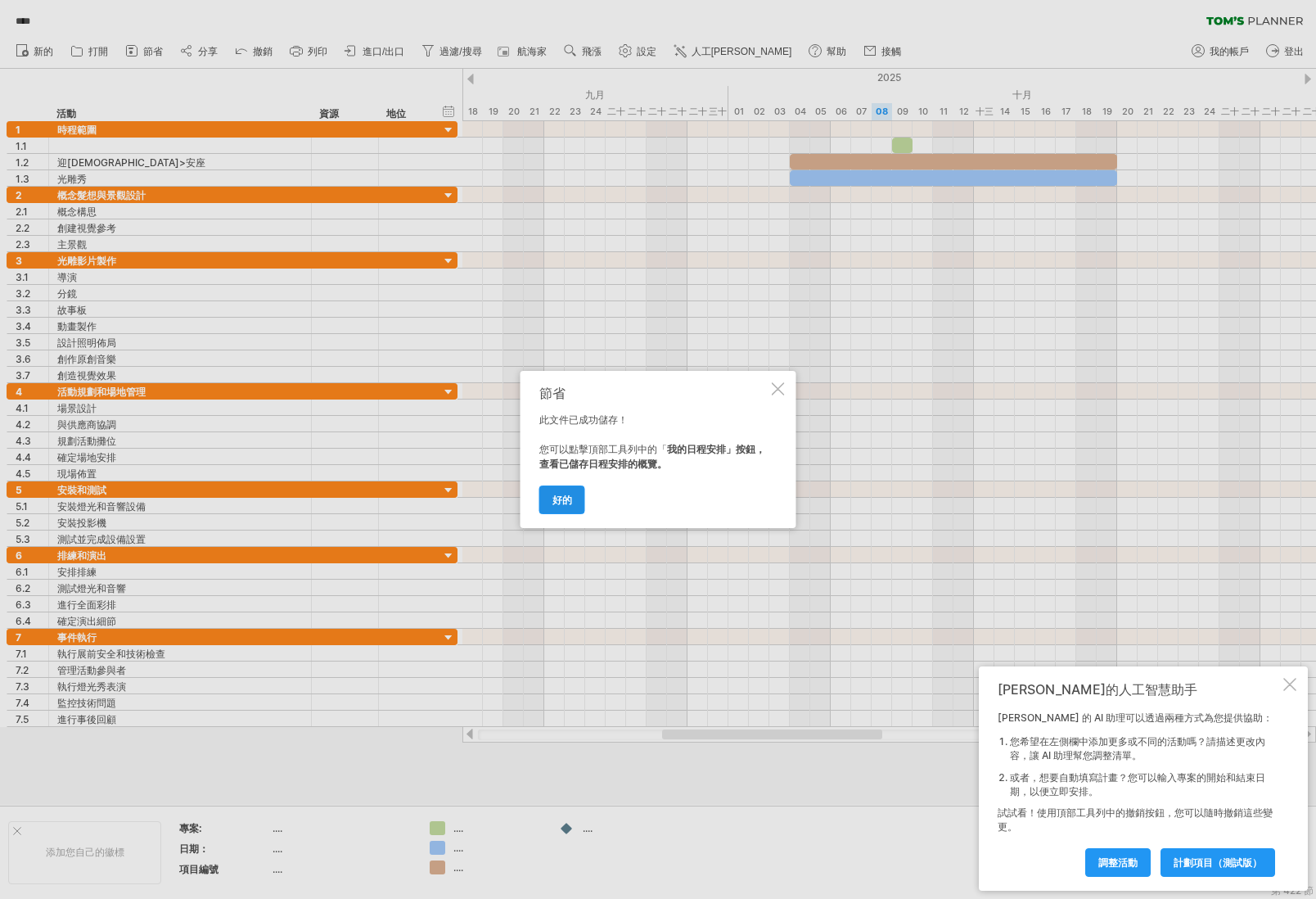
click at [571, 493] on font "好的" at bounding box center [562, 499] width 19 height 12
